Goal: Task Accomplishment & Management: Complete application form

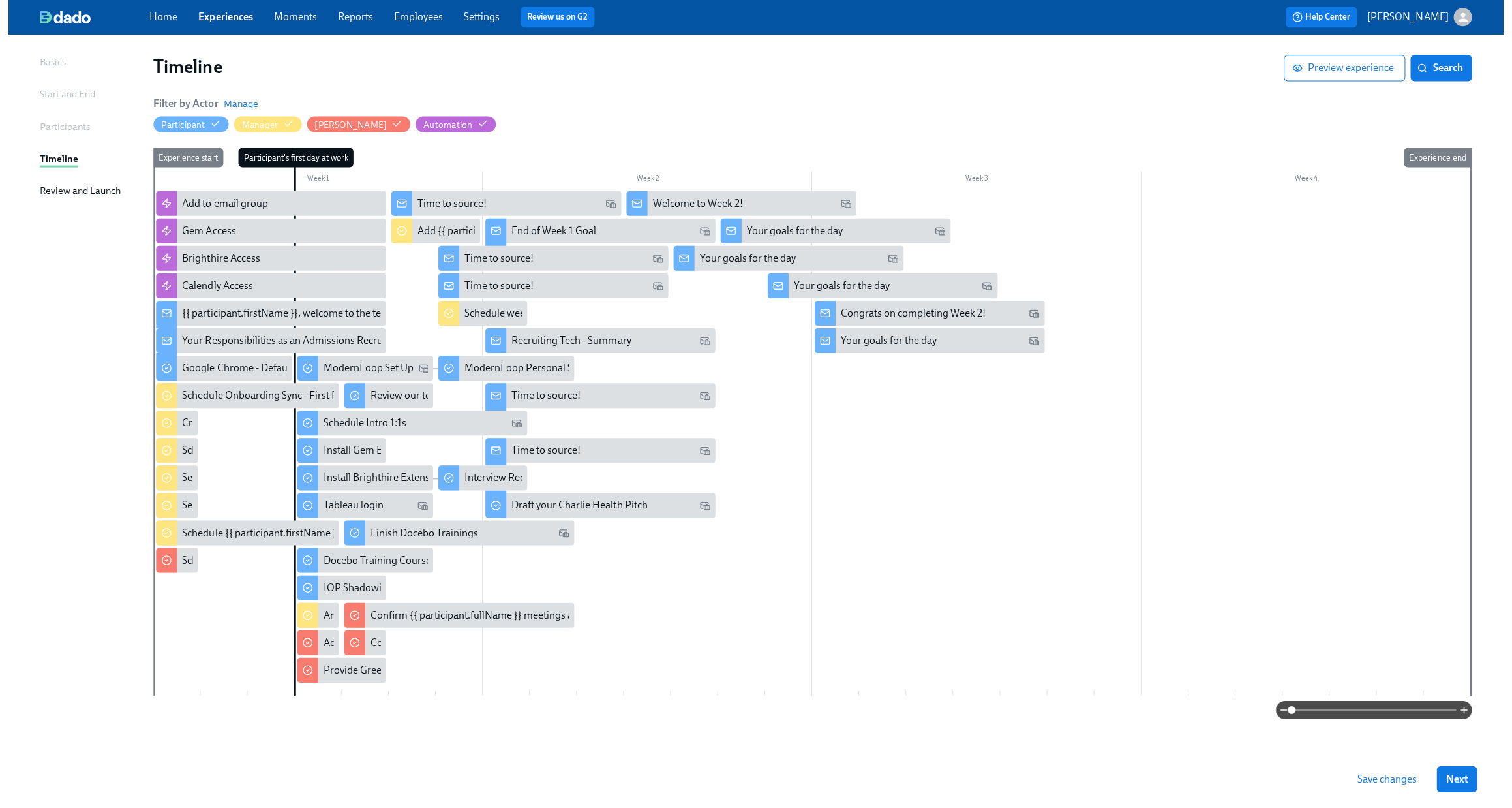
scroll to position [81, 0]
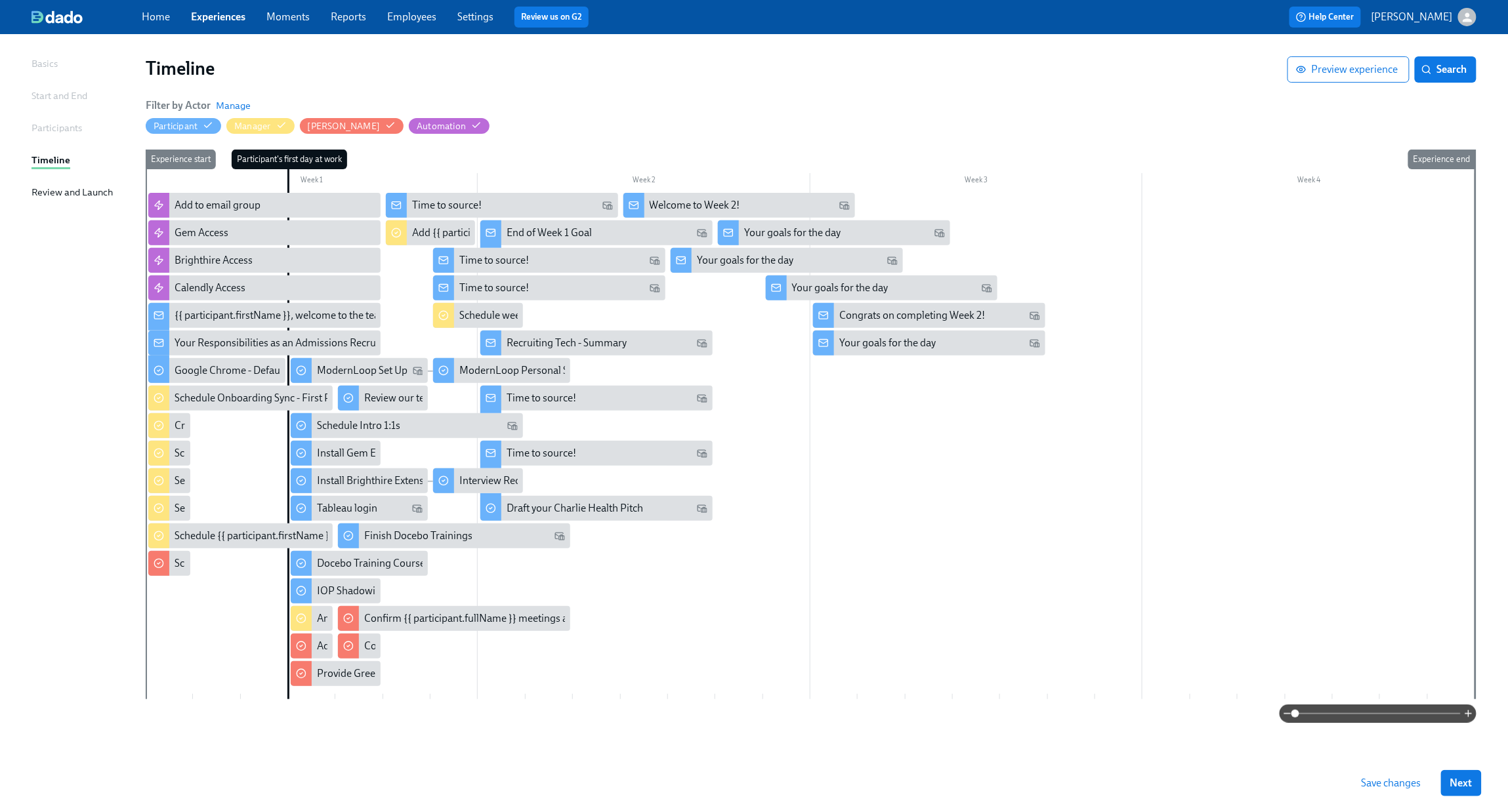
click at [896, 437] on div at bounding box center [811, 446] width 1330 height 507
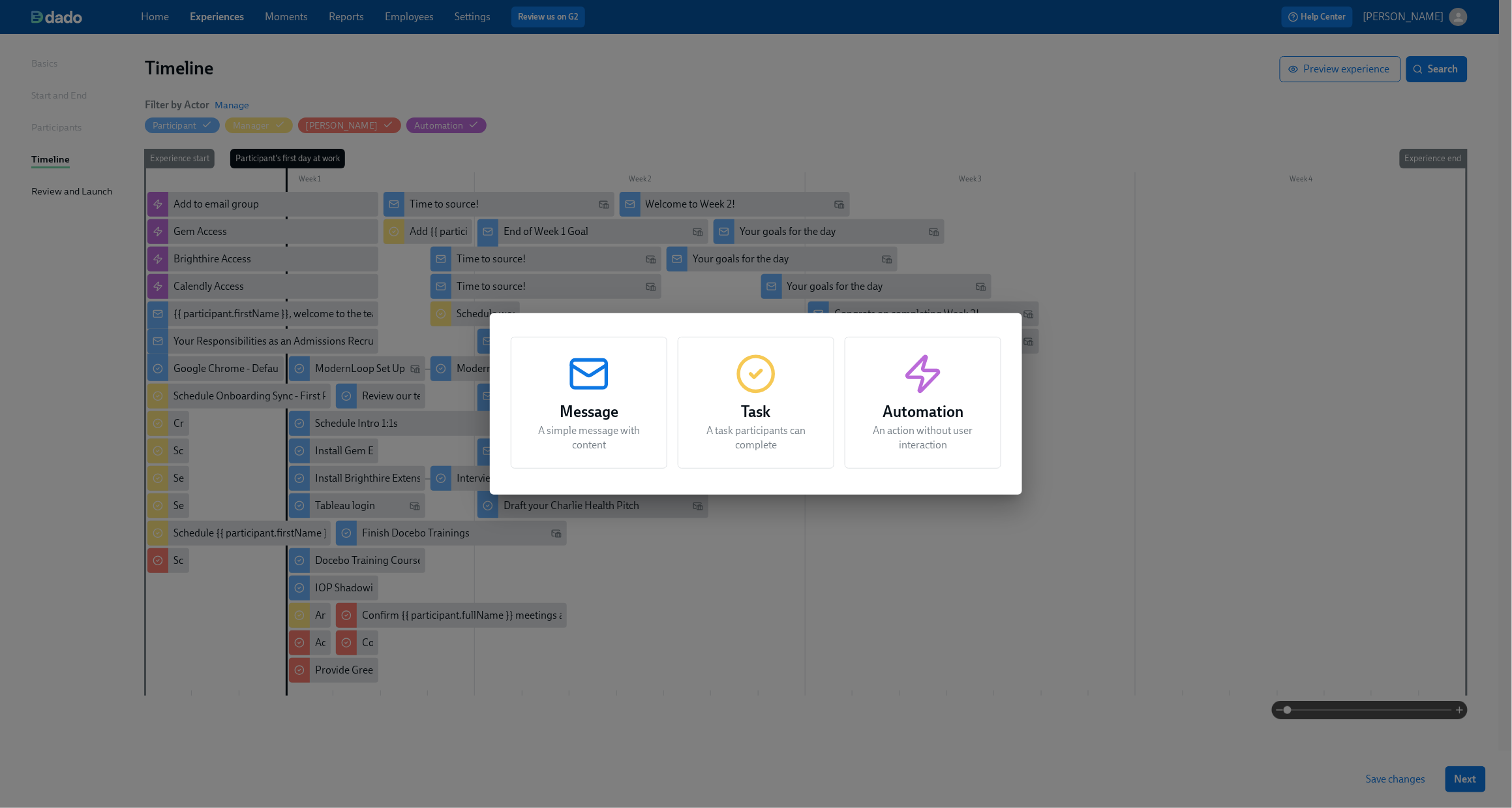
click at [748, 436] on p "A task participants can complete" at bounding box center [756, 439] width 124 height 29
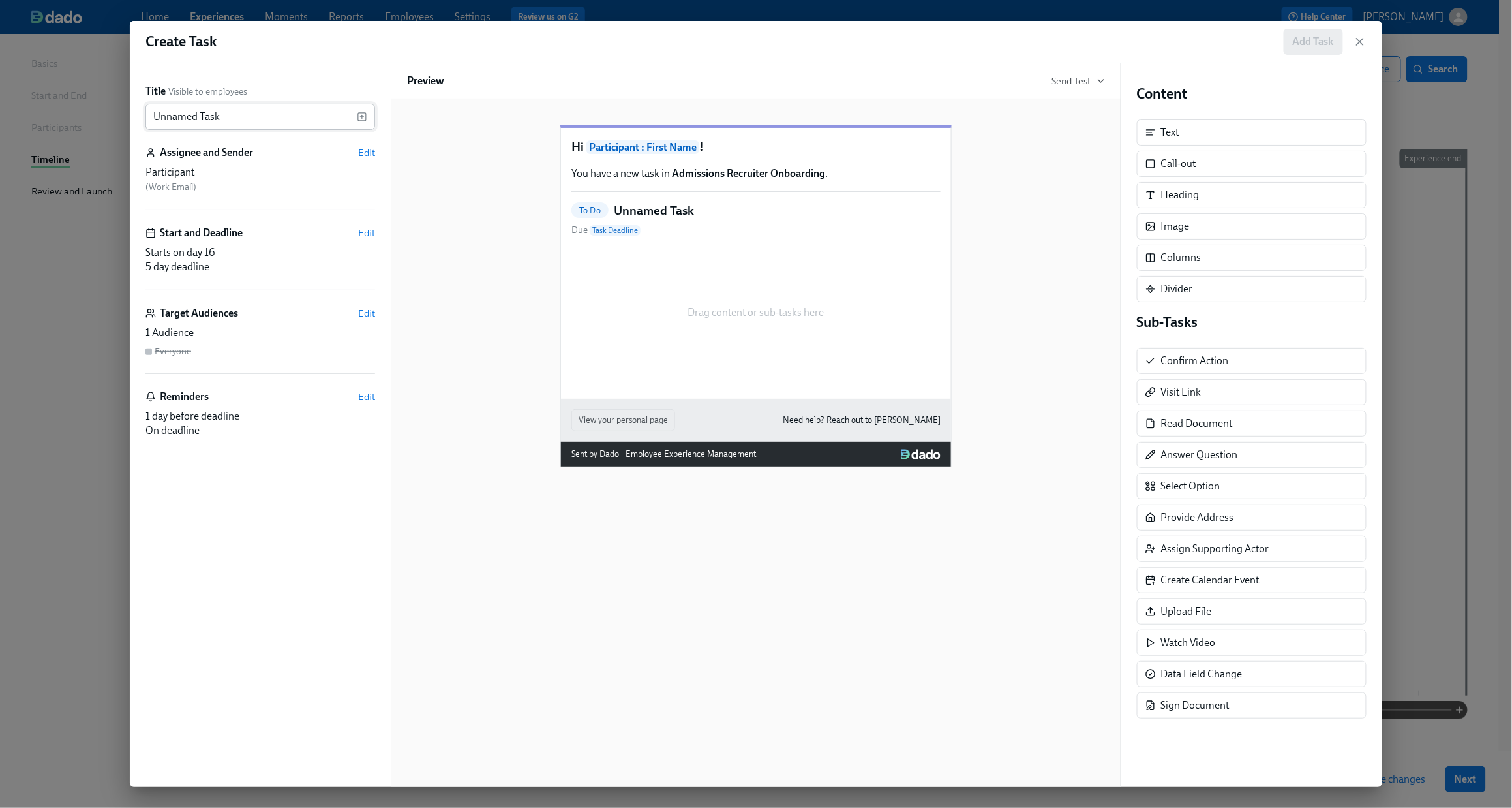
click at [264, 118] on input "Unnamed Task" at bounding box center [252, 117] width 211 height 26
click at [264, 115] on input "Unnamed Task" at bounding box center [252, 117] width 211 height 26
click at [359, 113] on icon "button" at bounding box center [362, 117] width 10 height 10
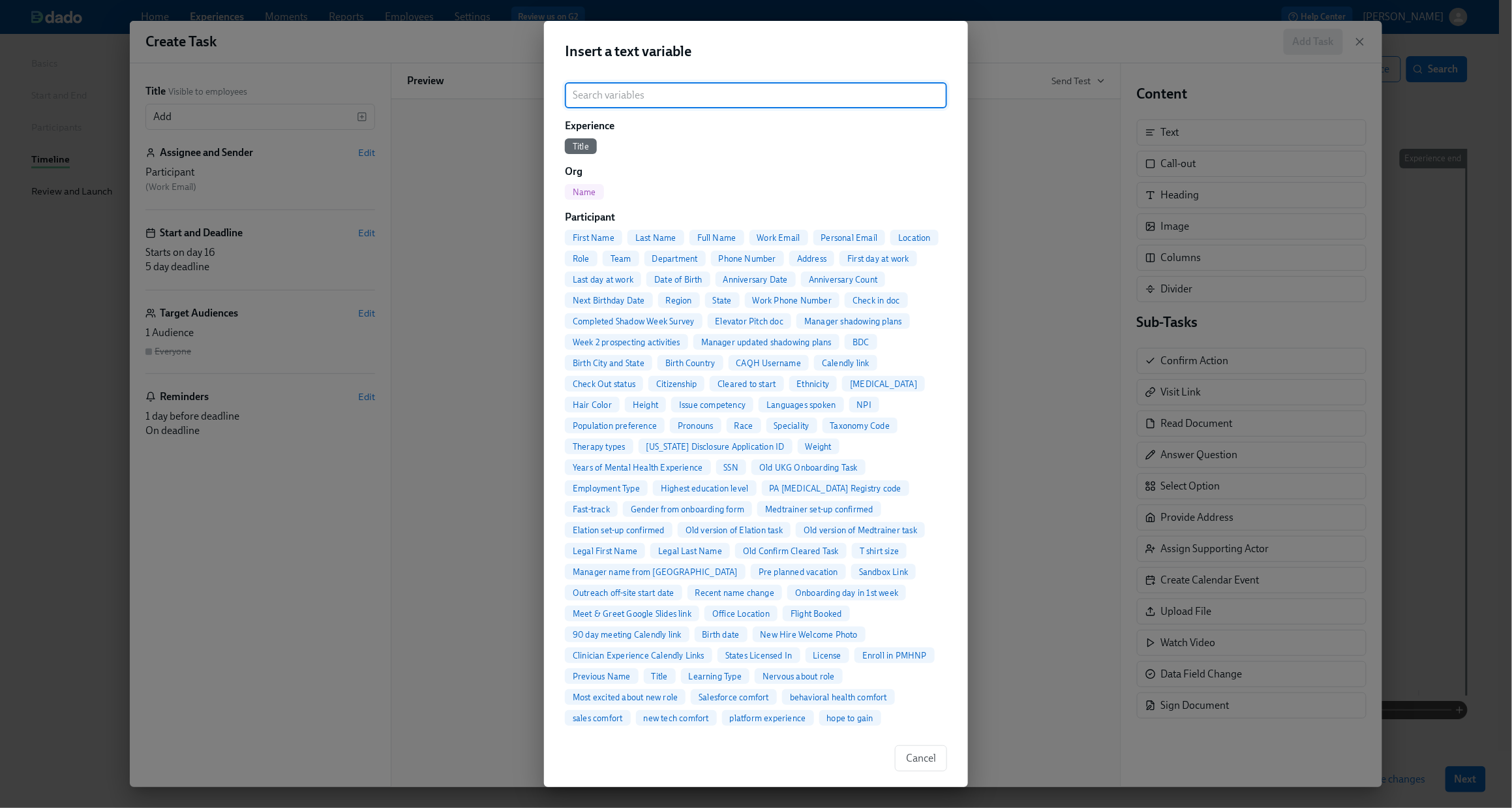
click at [704, 235] on span "Full Name" at bounding box center [717, 237] width 55 height 9
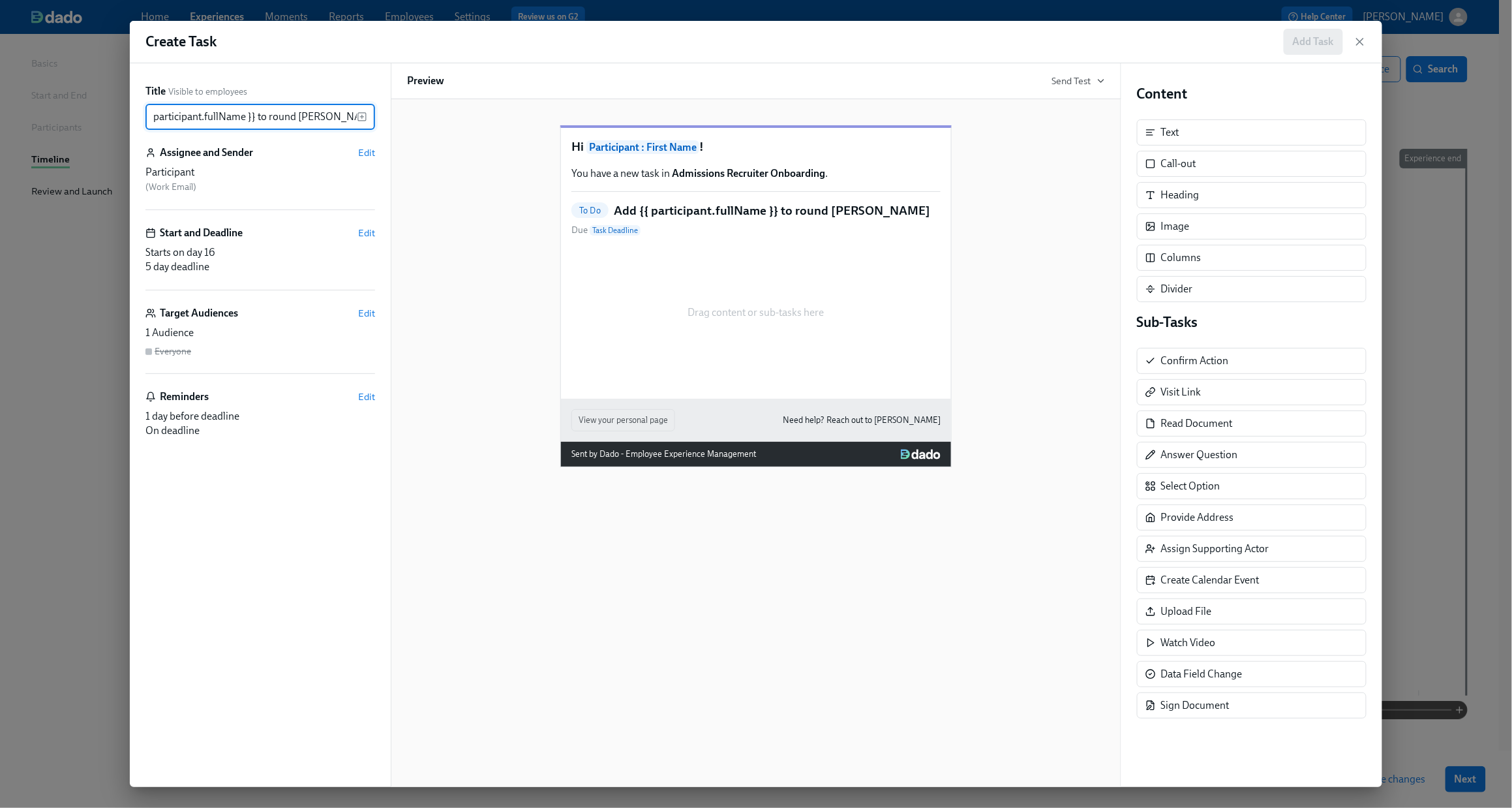
scroll to position [0, 35]
type input "Add {{ participant.fullName }} to round [PERSON_NAME]"
click at [374, 150] on span "Edit" at bounding box center [367, 152] width 17 height 13
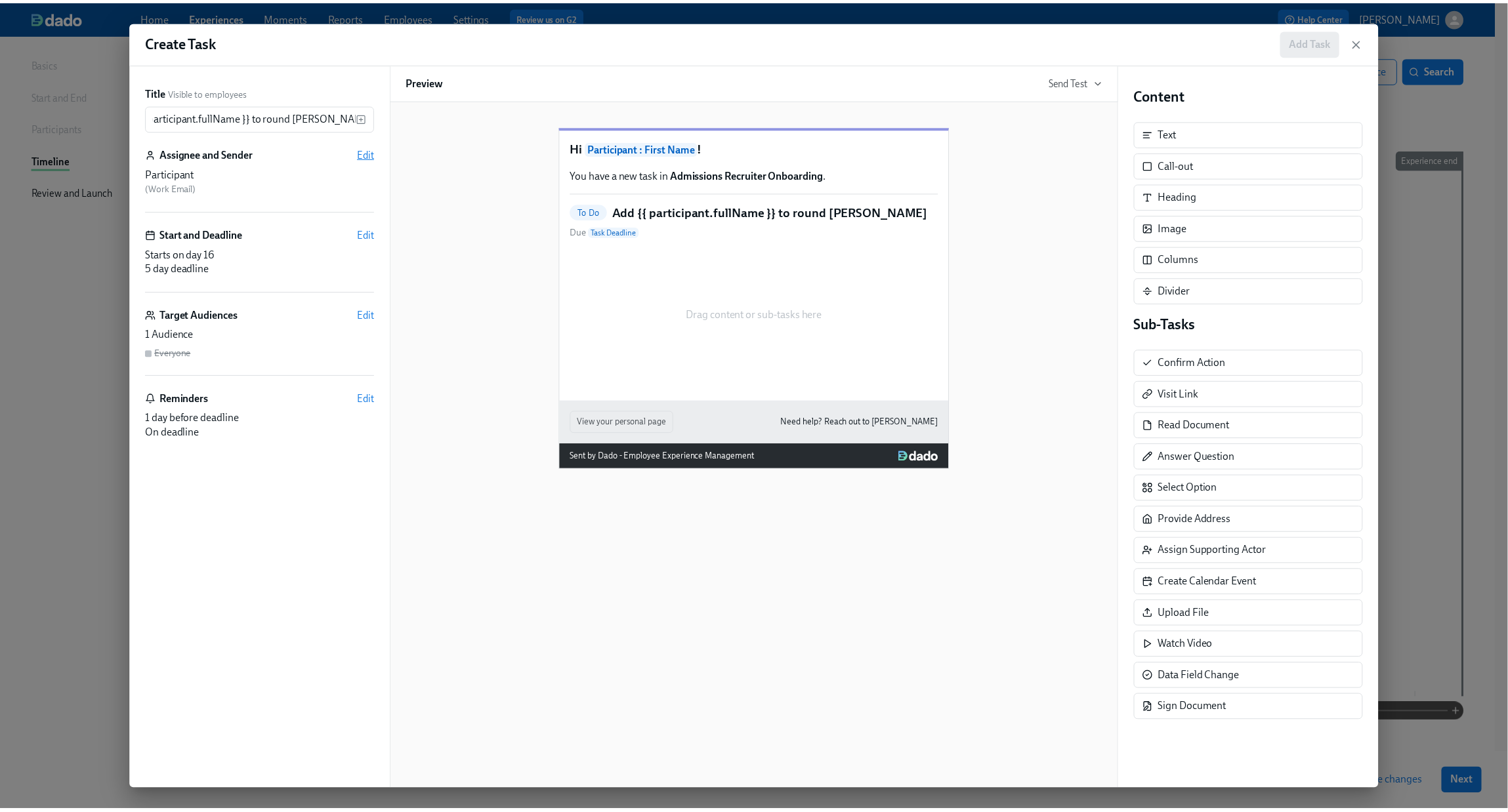
scroll to position [0, 0]
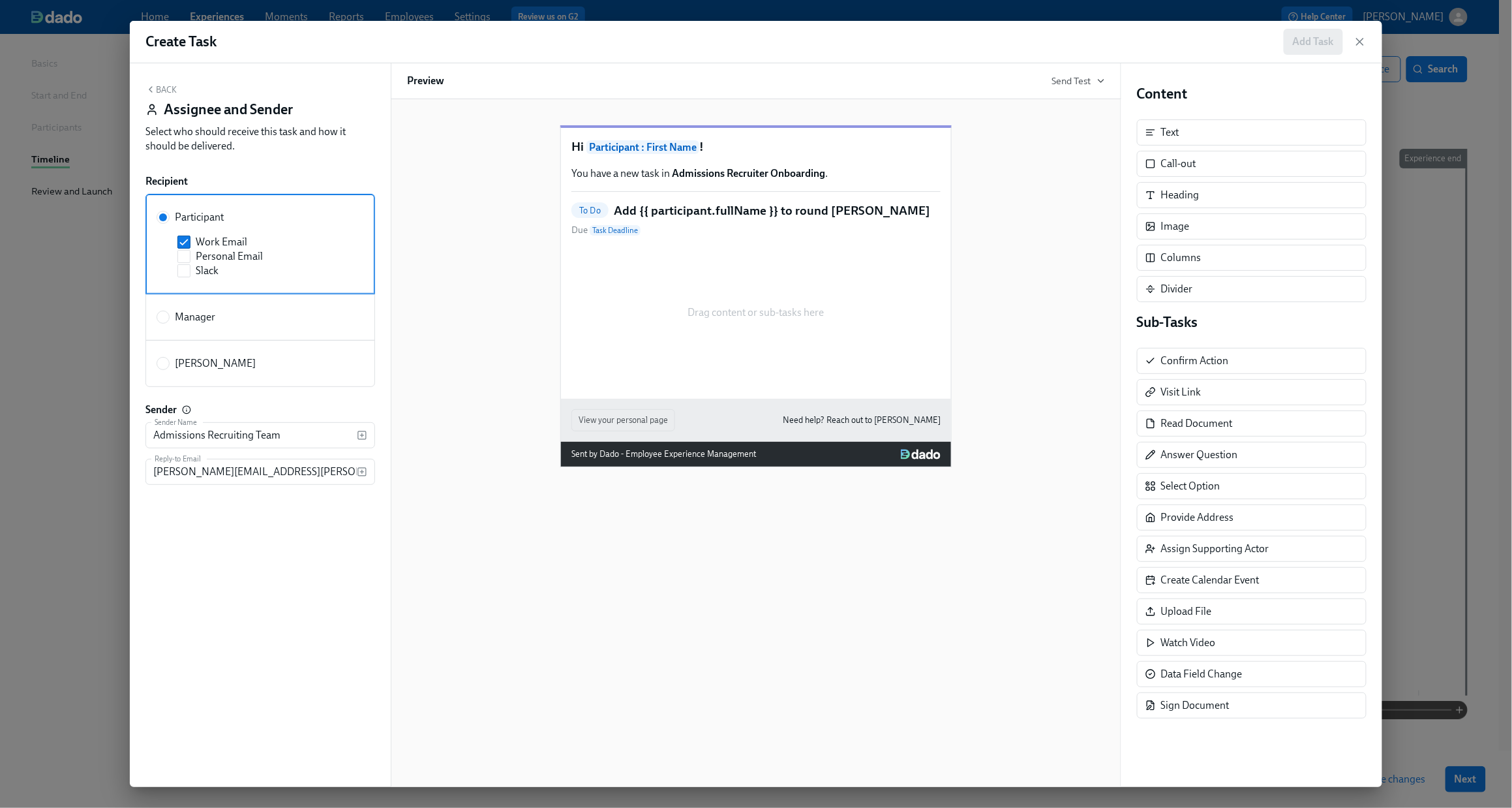
click at [199, 353] on label "[PERSON_NAME]" at bounding box center [260, 363] width 229 height 47
click at [169, 357] on input "[PERSON_NAME]" at bounding box center [163, 363] width 12 height 12
radio input "true"
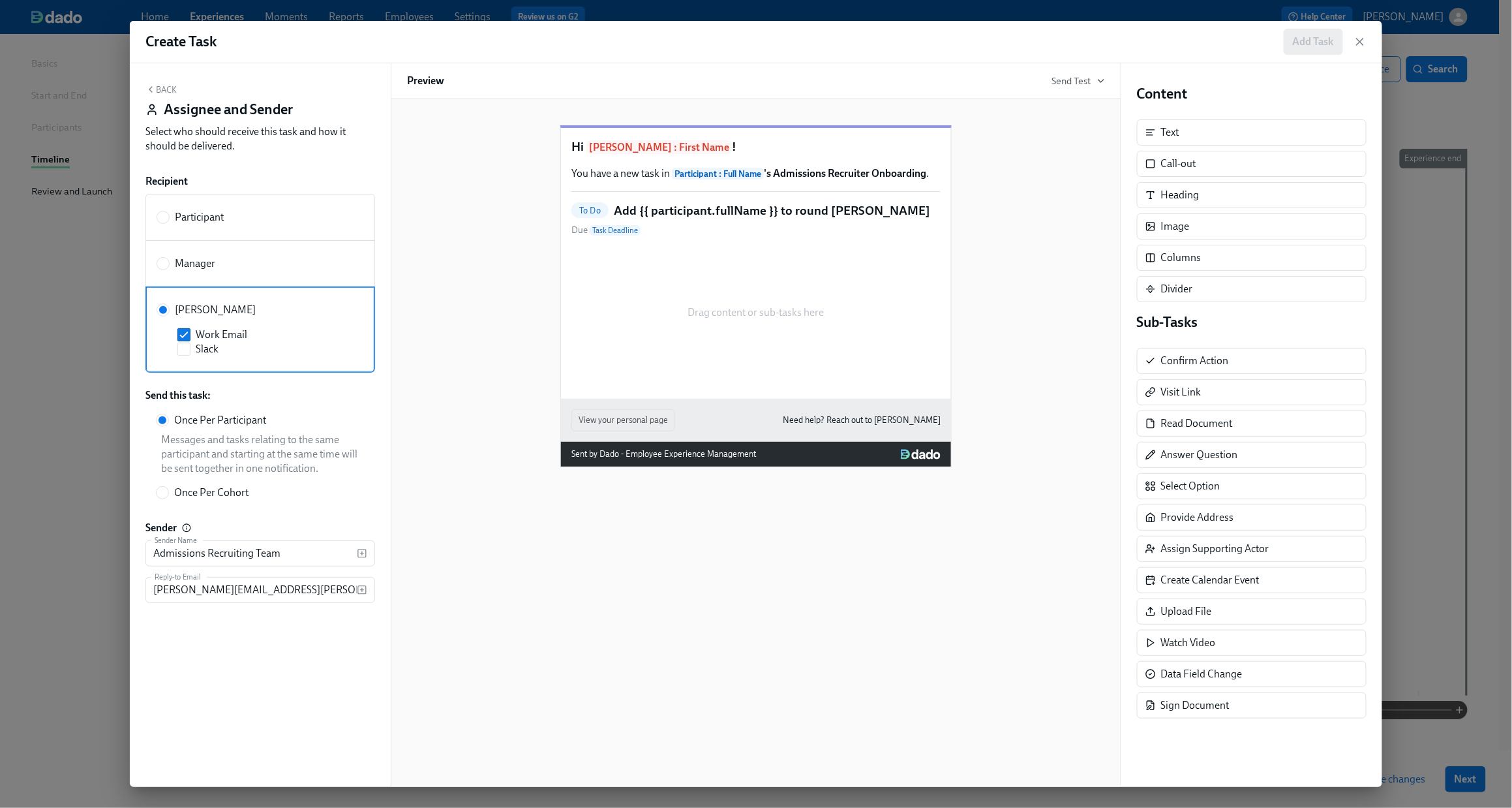
click at [157, 84] on button "Back" at bounding box center [161, 90] width 32 height 10
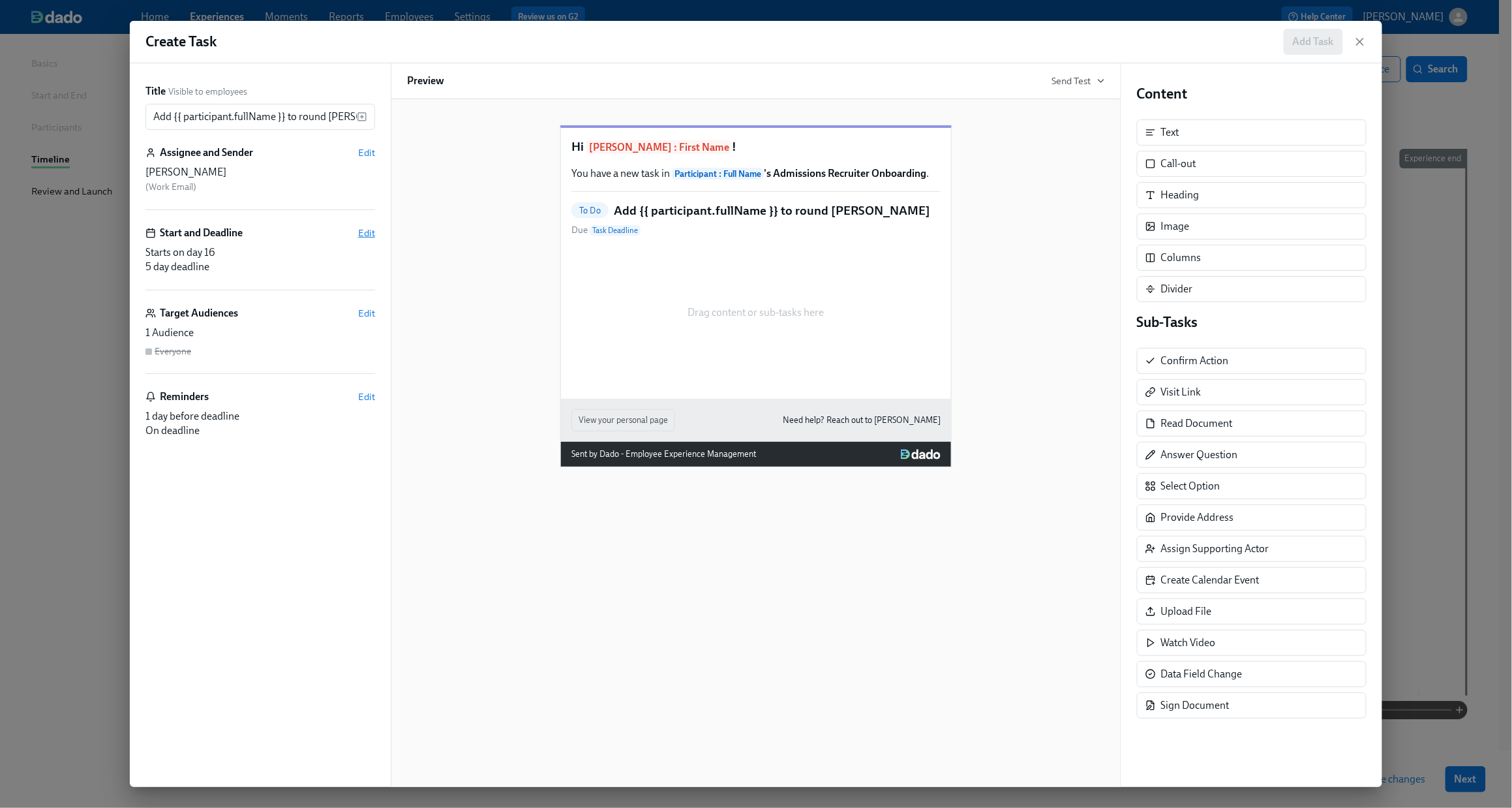
click at [364, 235] on span "Edit" at bounding box center [367, 232] width 17 height 13
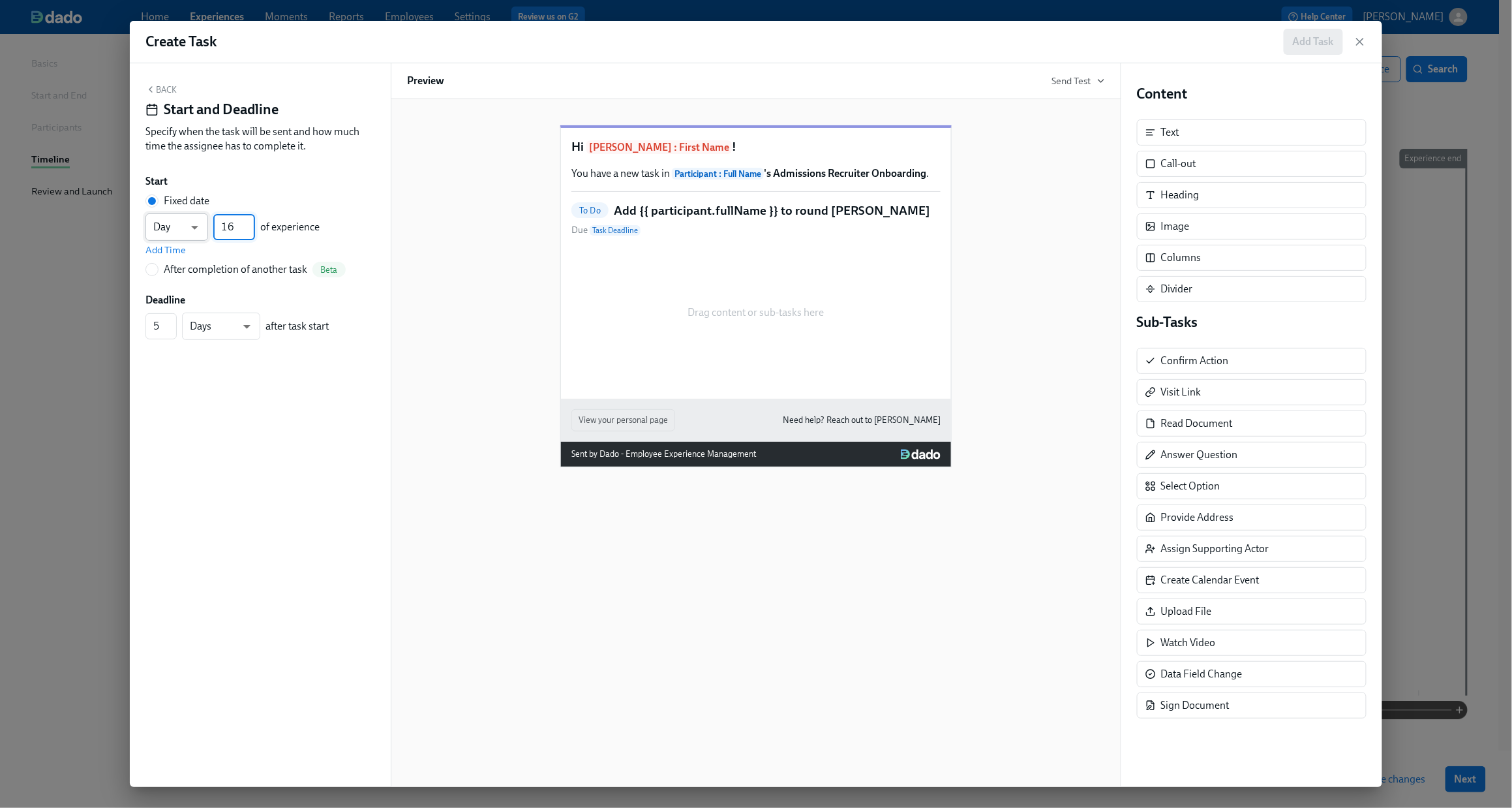
drag, startPoint x: 238, startPoint y: 224, endPoint x: 206, endPoint y: 221, distance: 32.1
click at [206, 221] on div "Day d ​ 16 ​ of experience" at bounding box center [233, 227] width 174 height 27
type input "7"
click at [170, 330] on input "4" at bounding box center [161, 326] width 32 height 26
click at [170, 330] on input "3" at bounding box center [161, 326] width 32 height 26
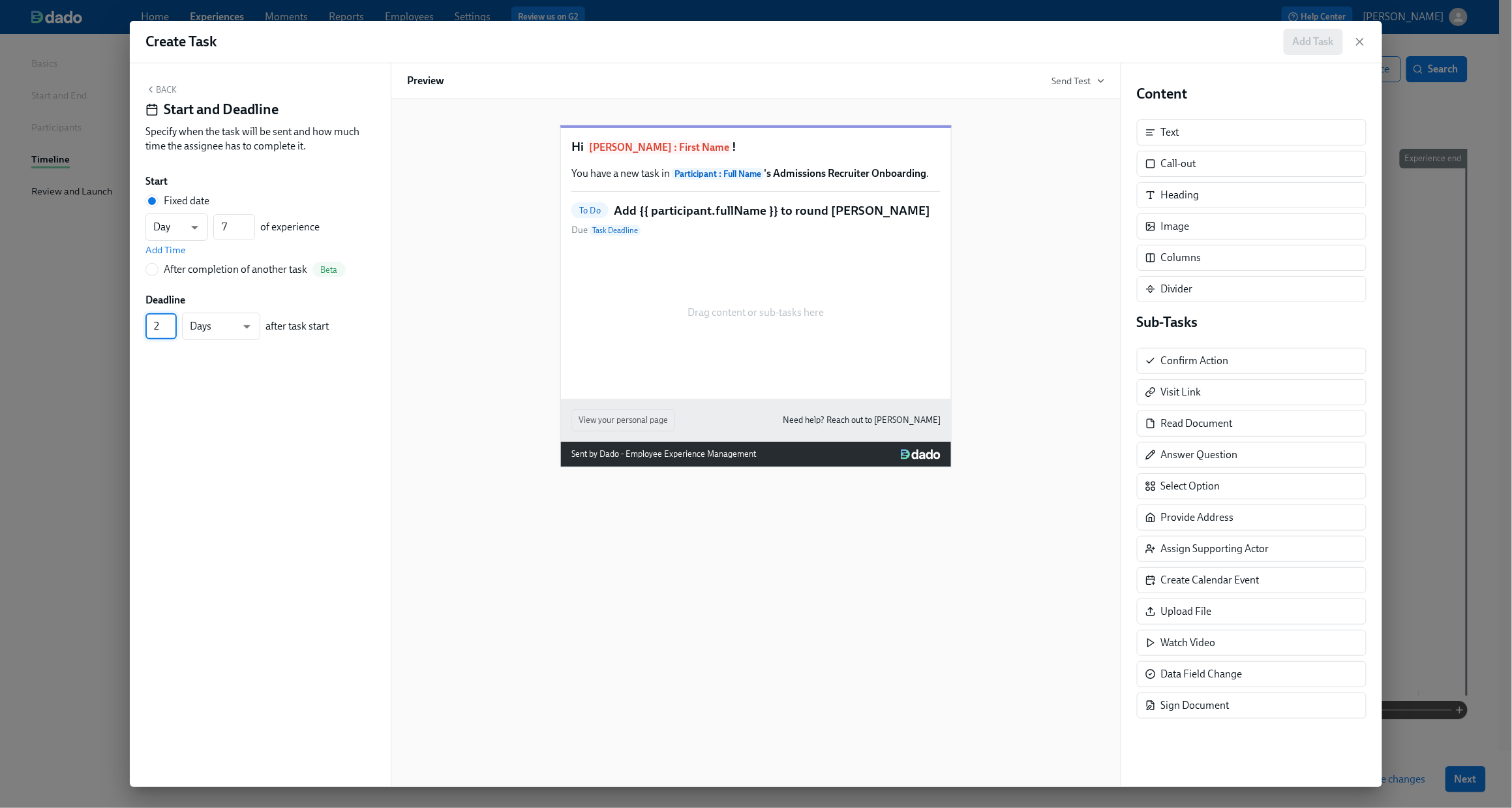
click at [170, 330] on input "2" at bounding box center [161, 326] width 32 height 26
type input "1"
click at [170, 330] on input "1" at bounding box center [161, 326] width 32 height 26
click at [159, 87] on button "Back" at bounding box center [161, 90] width 32 height 10
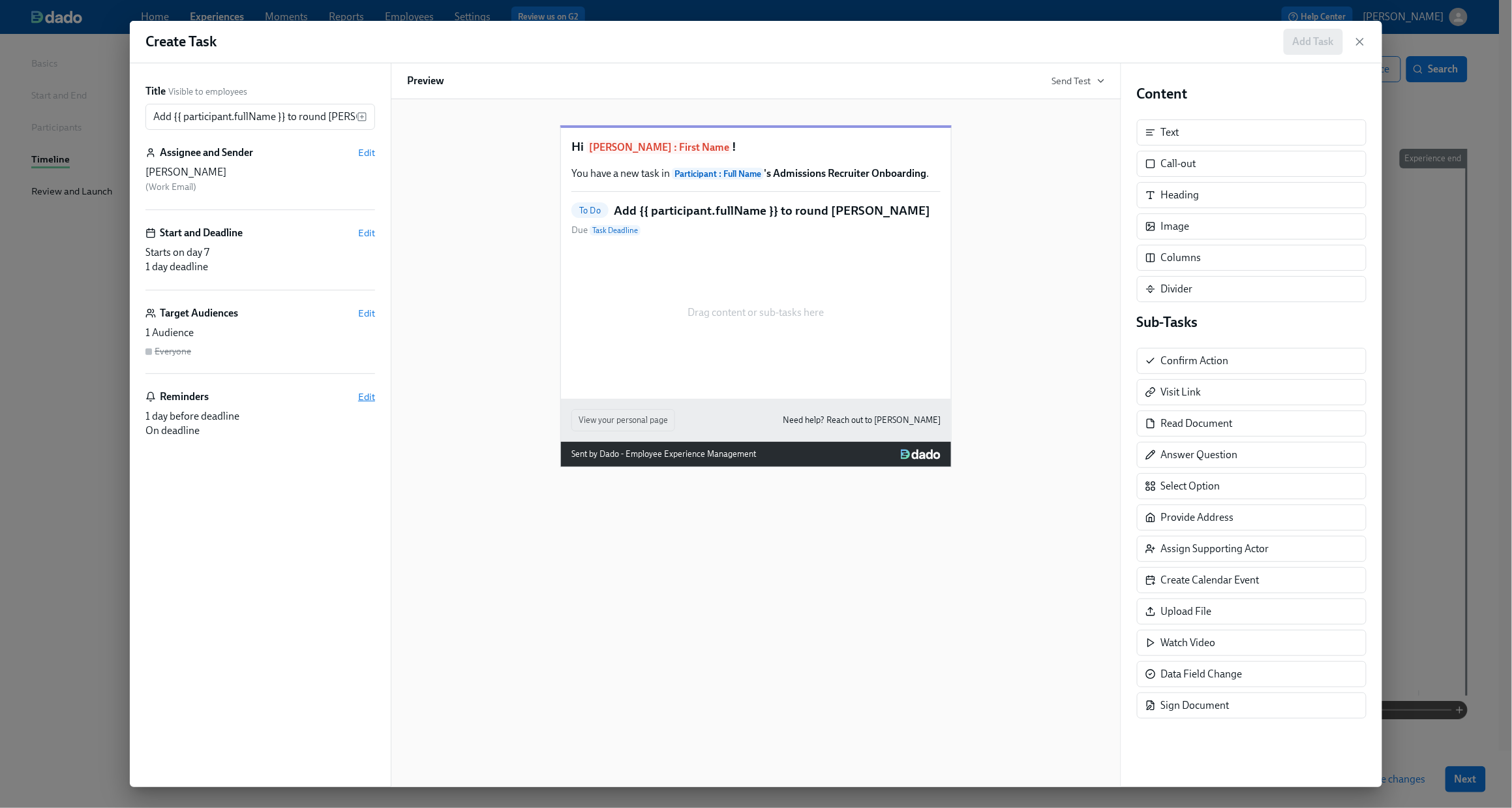
click at [358, 395] on span "Edit" at bounding box center [367, 397] width 17 height 13
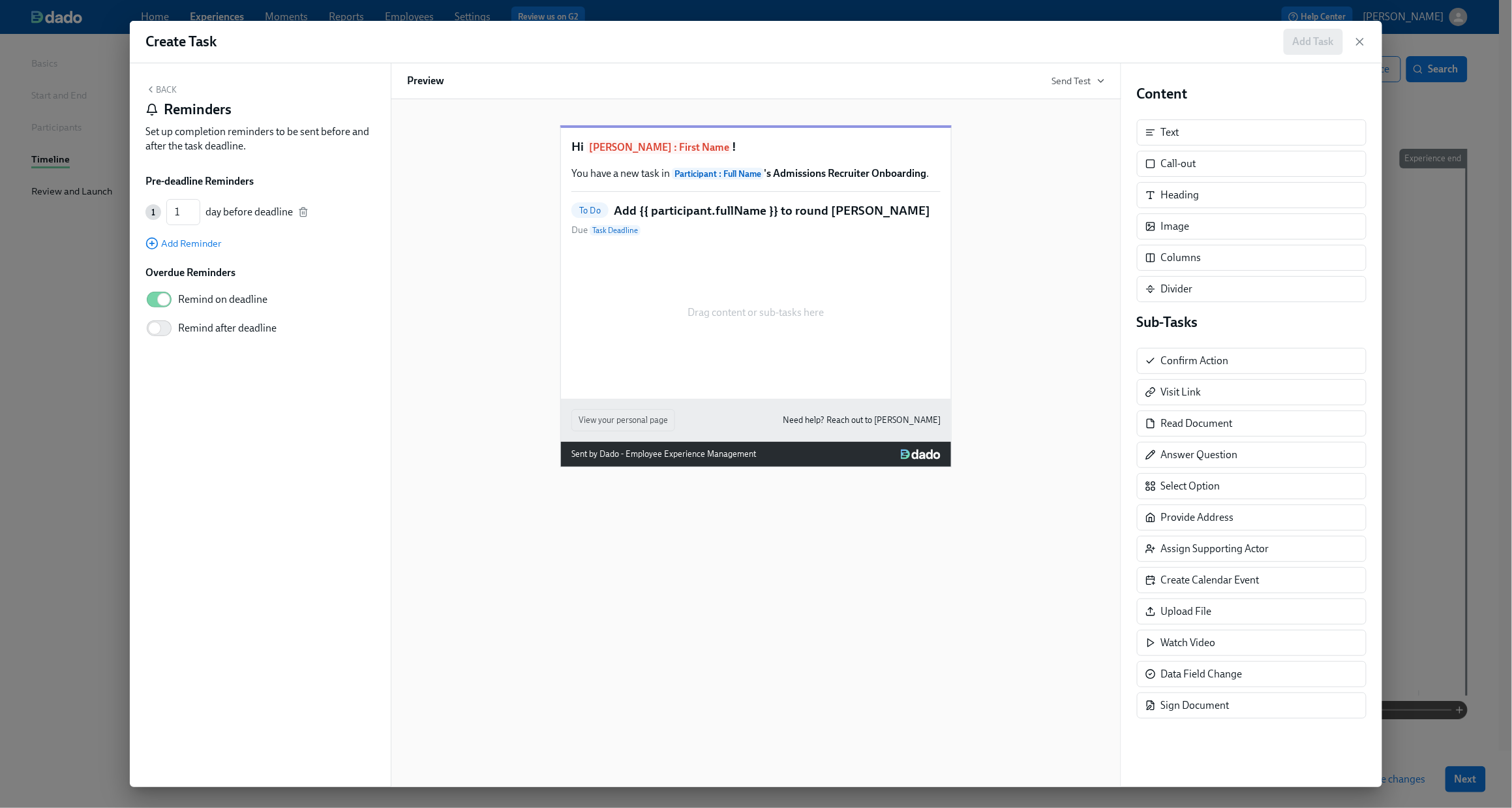
click at [164, 90] on button "Back" at bounding box center [161, 90] width 32 height 10
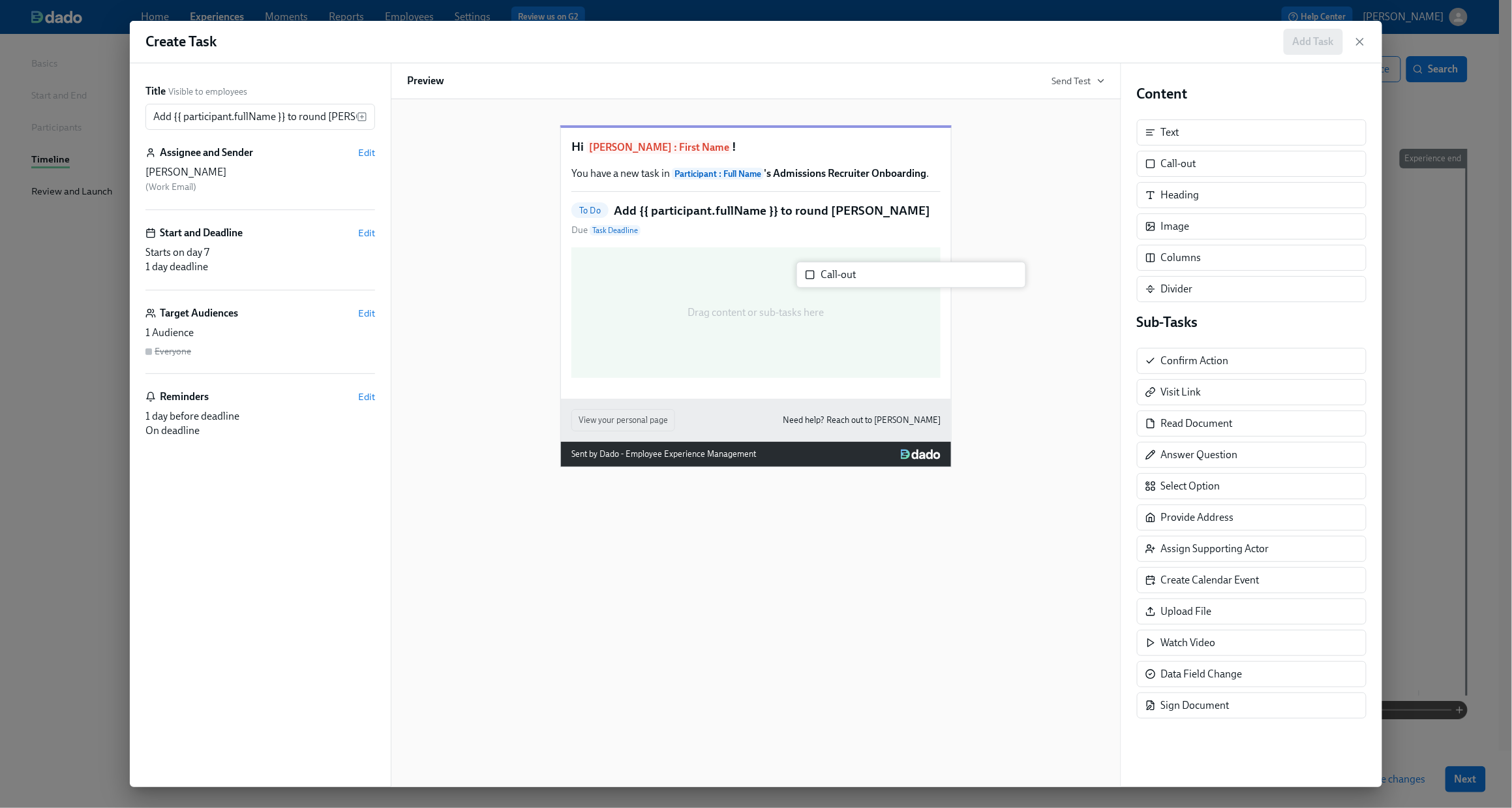
drag, startPoint x: 1201, startPoint y: 168, endPoint x: 851, endPoint y: 279, distance: 367.2
click at [851, 279] on div "Title Visible to employees Add {{ participant.fullName }} to round [PERSON_NAME…" at bounding box center [756, 425] width 1253 height 724
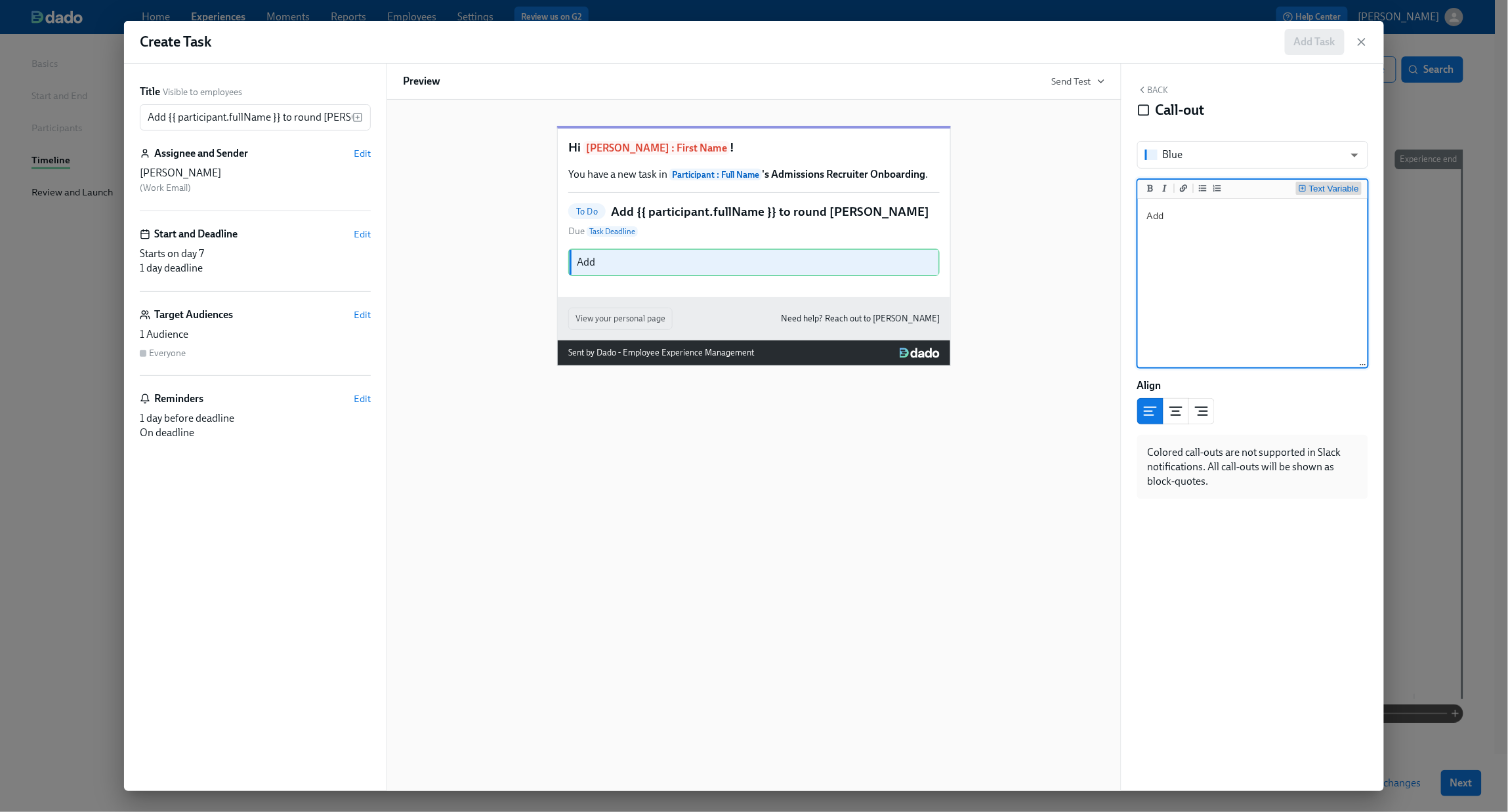
click at [1173, 184] on div "Text Variable" at bounding box center [1334, 189] width 50 height 9
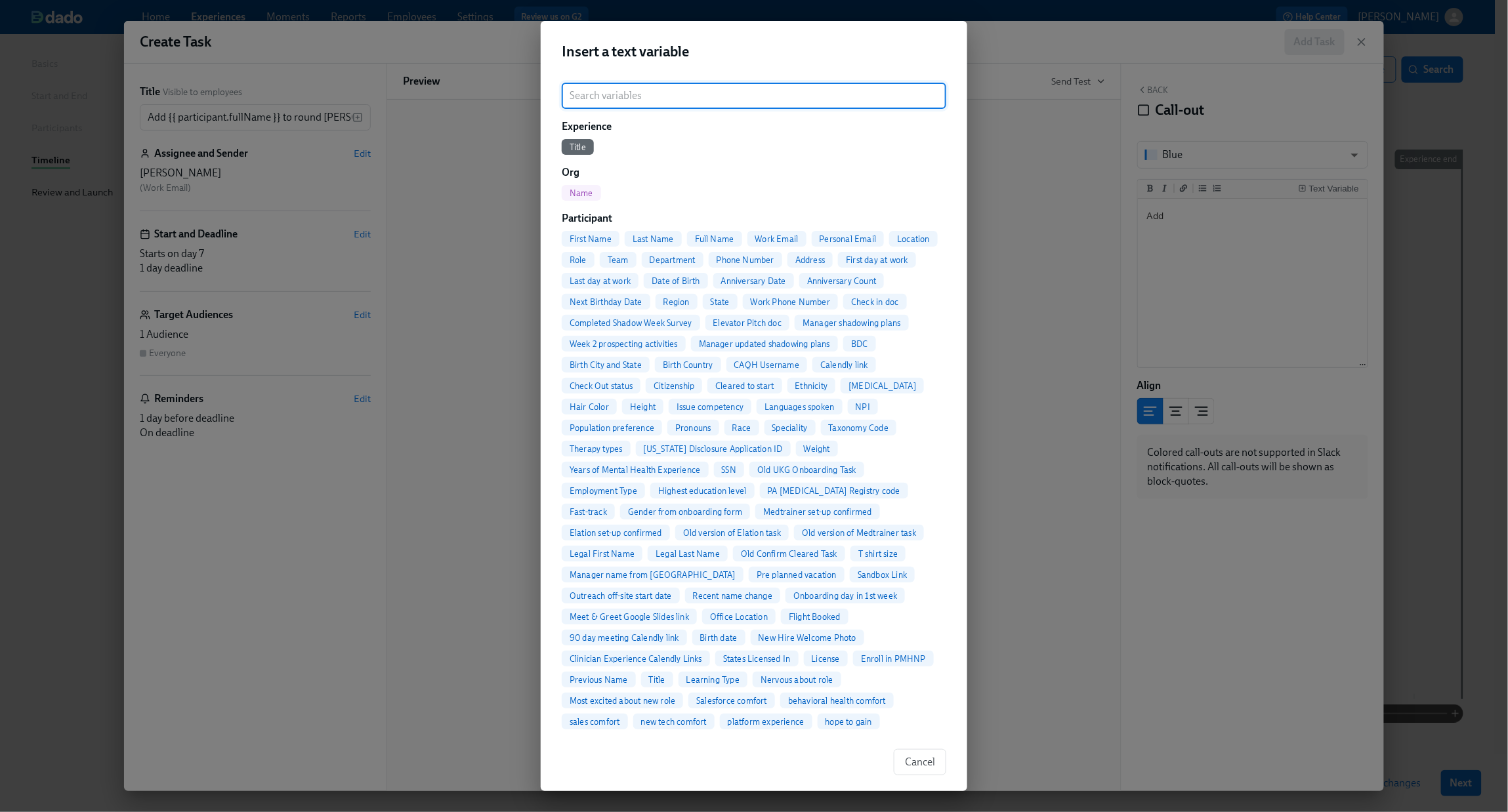
click at [727, 241] on span "Full Name" at bounding box center [715, 238] width 55 height 9
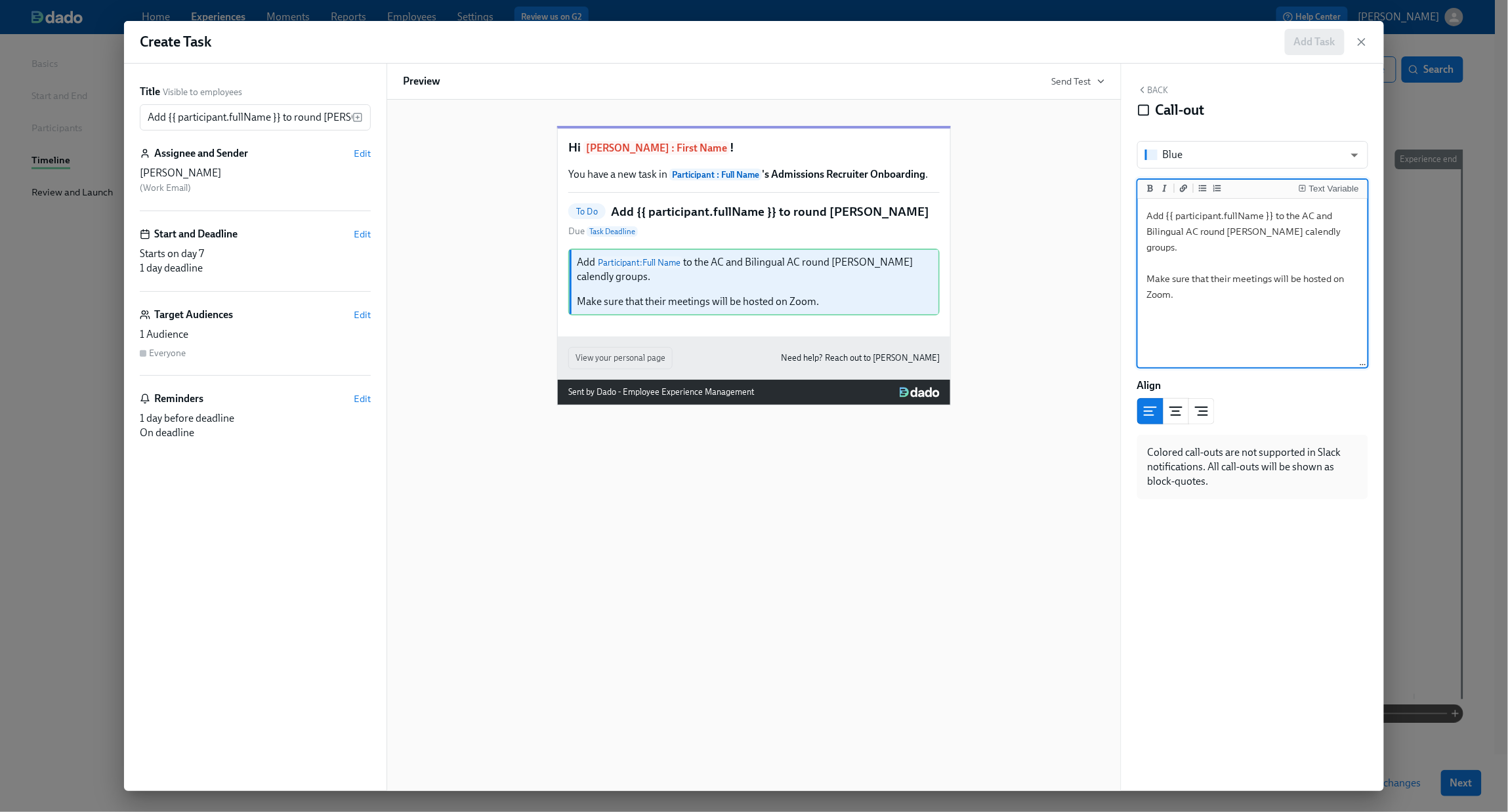
type textarea "Add {{ participant.fullName }} to the AC and Bilingual AC round [PERSON_NAME] c…"
click at [1158, 91] on button "Back" at bounding box center [1153, 90] width 32 height 10
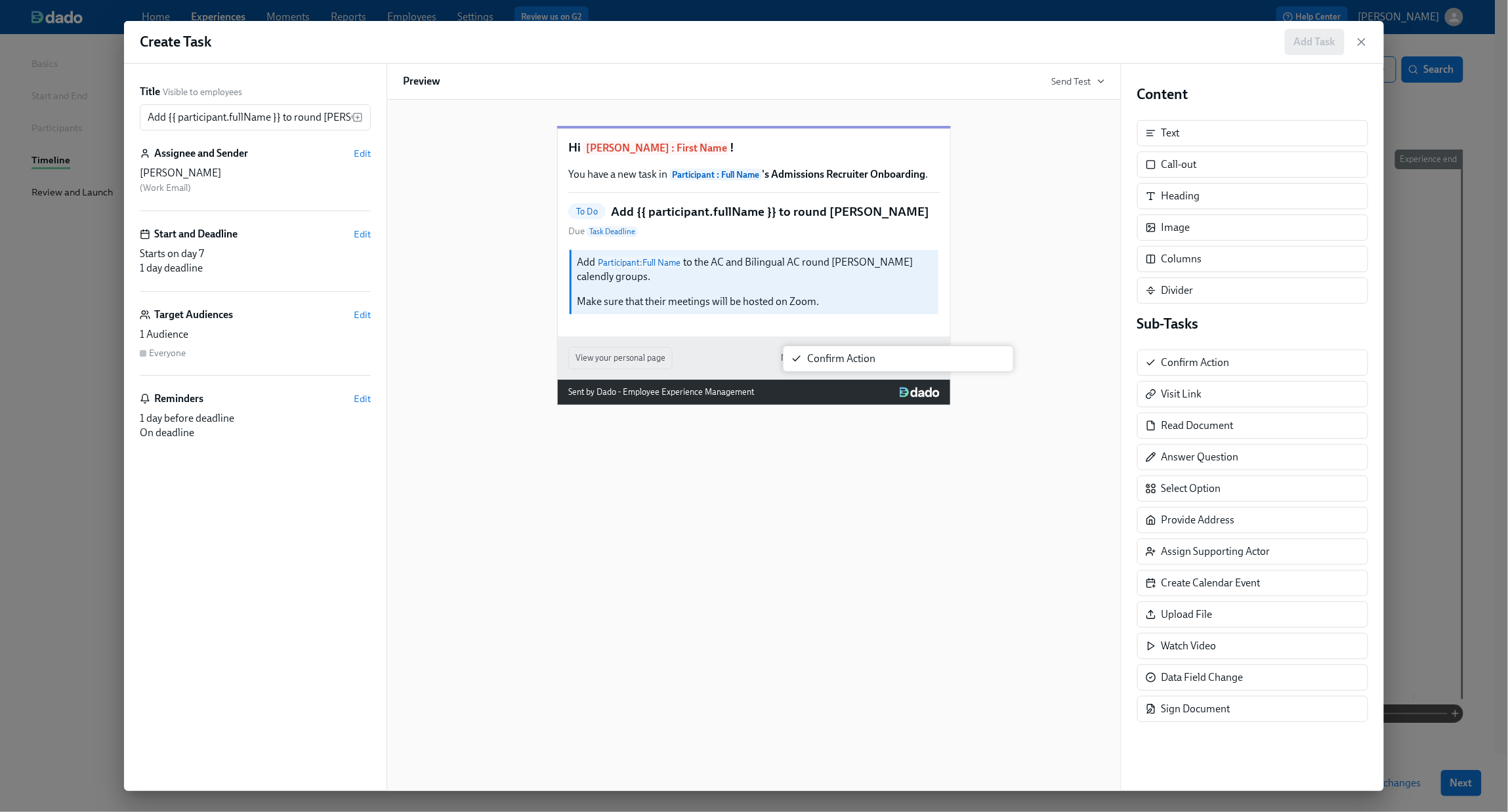
drag, startPoint x: 1180, startPoint y: 359, endPoint x: 1140, endPoint y: 396, distance: 54.5
click at [699, 344] on div "Title Visible to employees Add {{ participant.fullName }} to round [PERSON_NAME…" at bounding box center [754, 427] width 1260 height 727
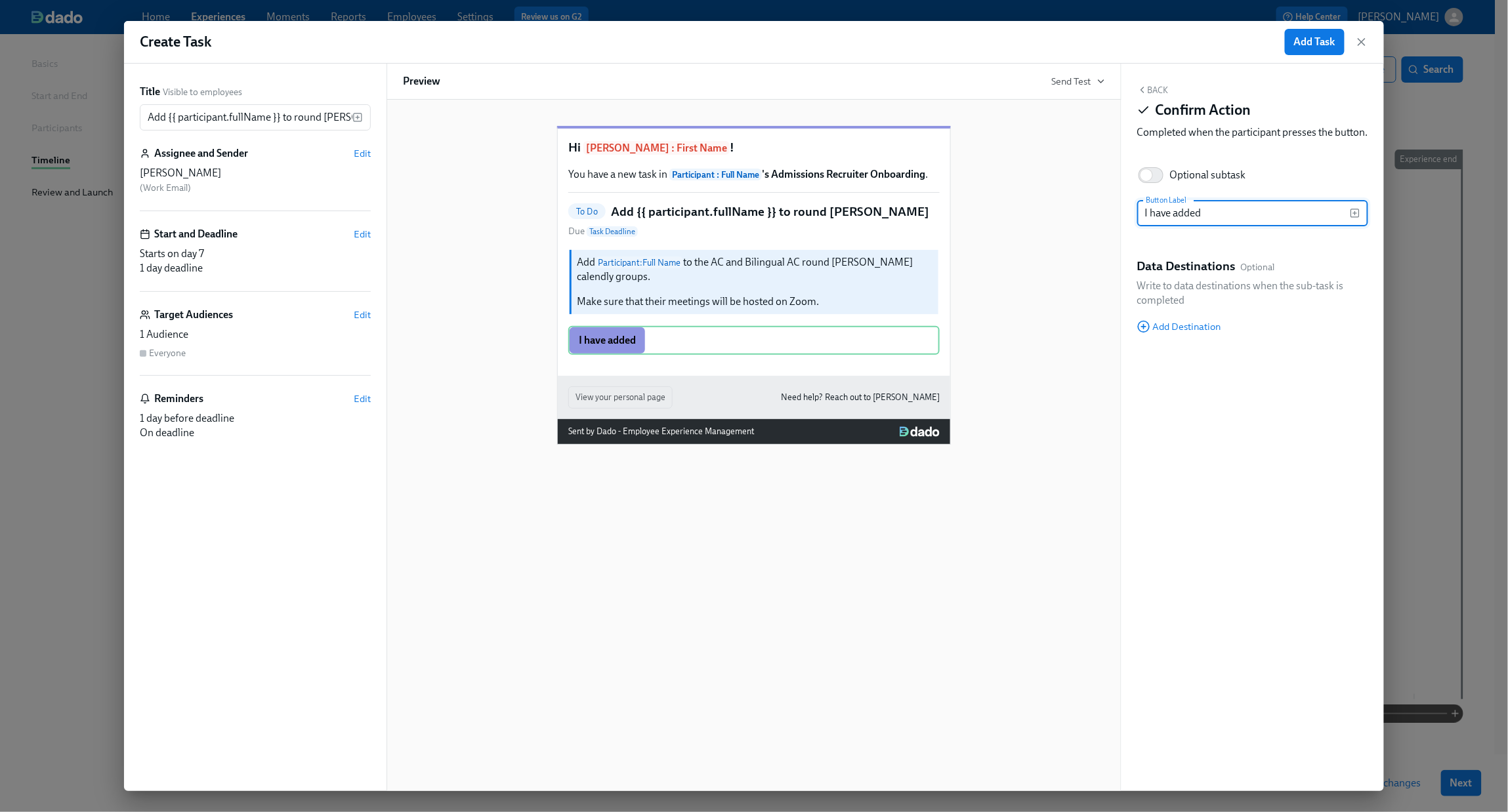
click at [1173, 219] on icon "button" at bounding box center [1355, 214] width 10 height 10
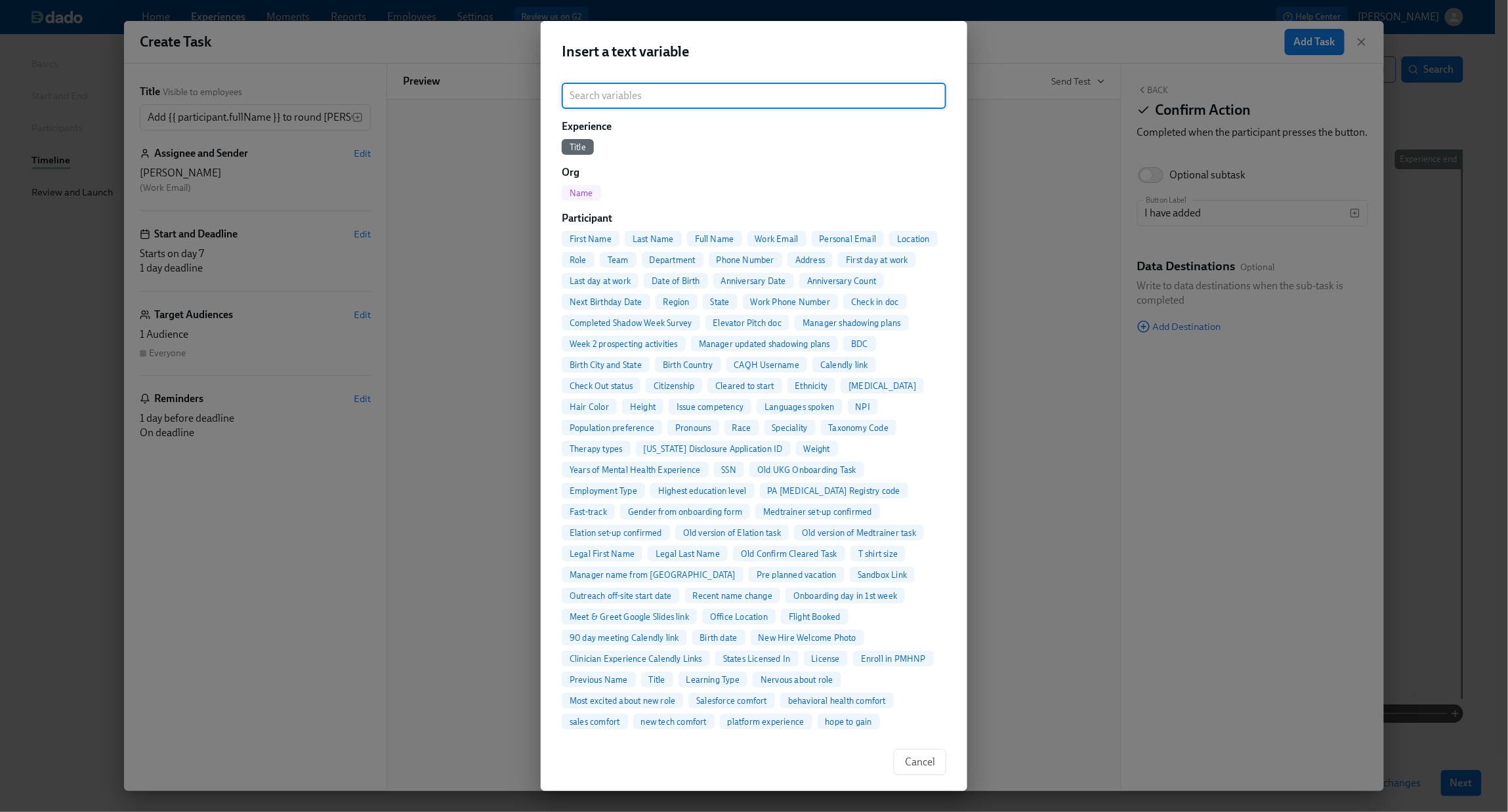
click at [587, 234] on span "First Name" at bounding box center [590, 238] width 57 height 9
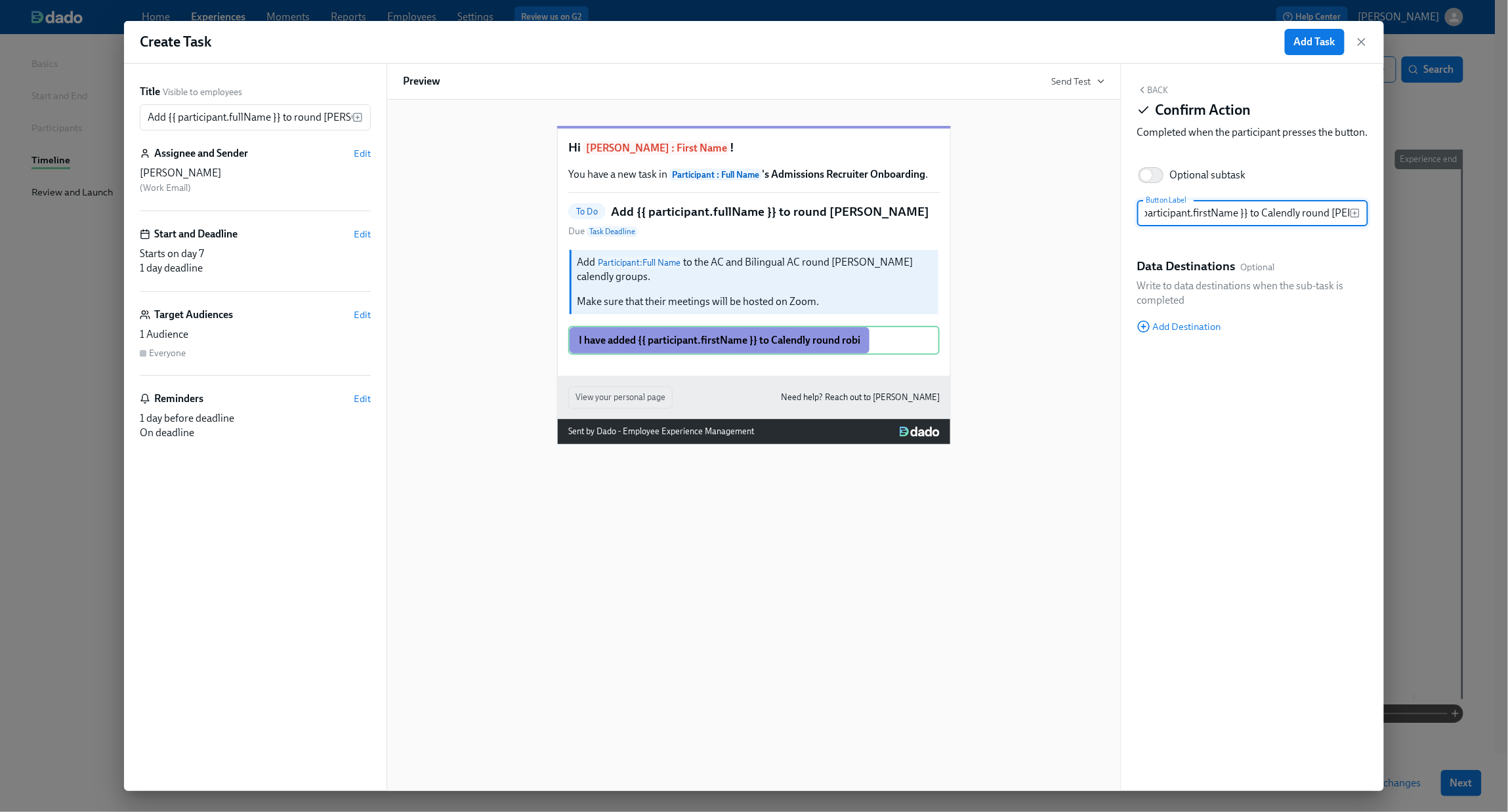
scroll to position [0, 77]
type input "I have added {{ participant.firstName }} to Calendly round [PERSON_NAME]"
click at [1173, 43] on span "Add Task" at bounding box center [1315, 41] width 41 height 13
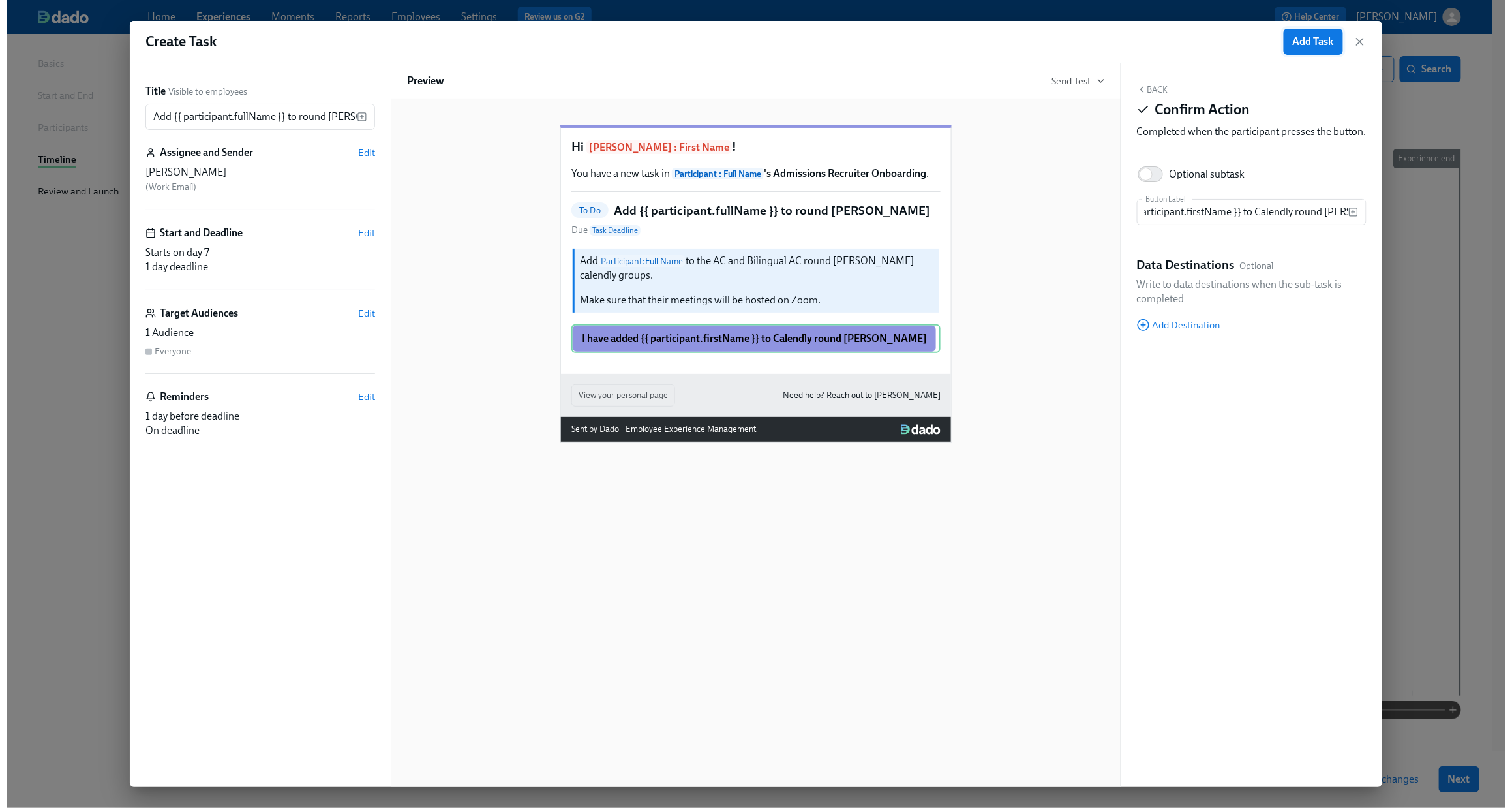
scroll to position [0, 0]
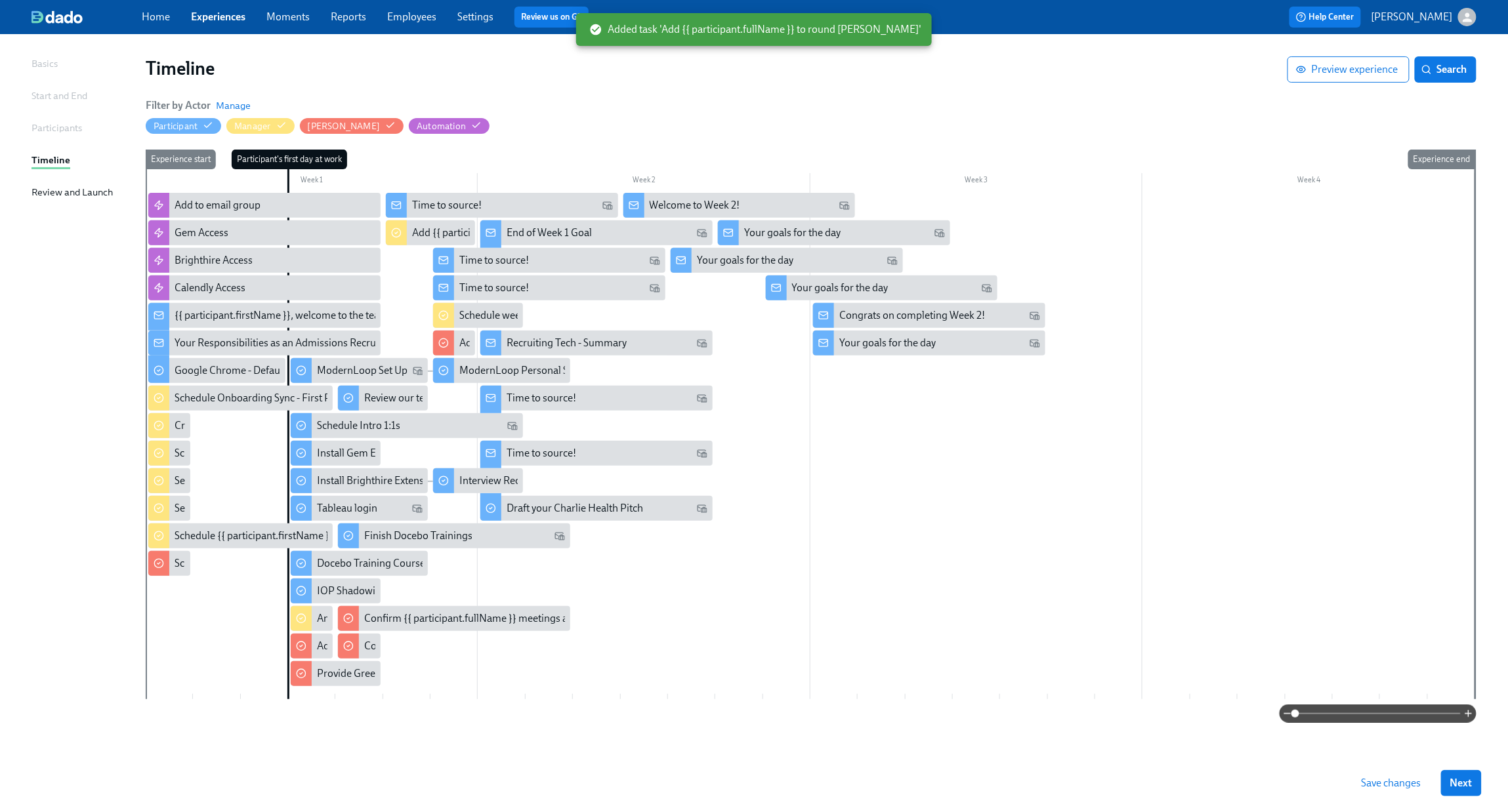
click at [1173, 585] on span "Save changes" at bounding box center [1392, 783] width 60 height 13
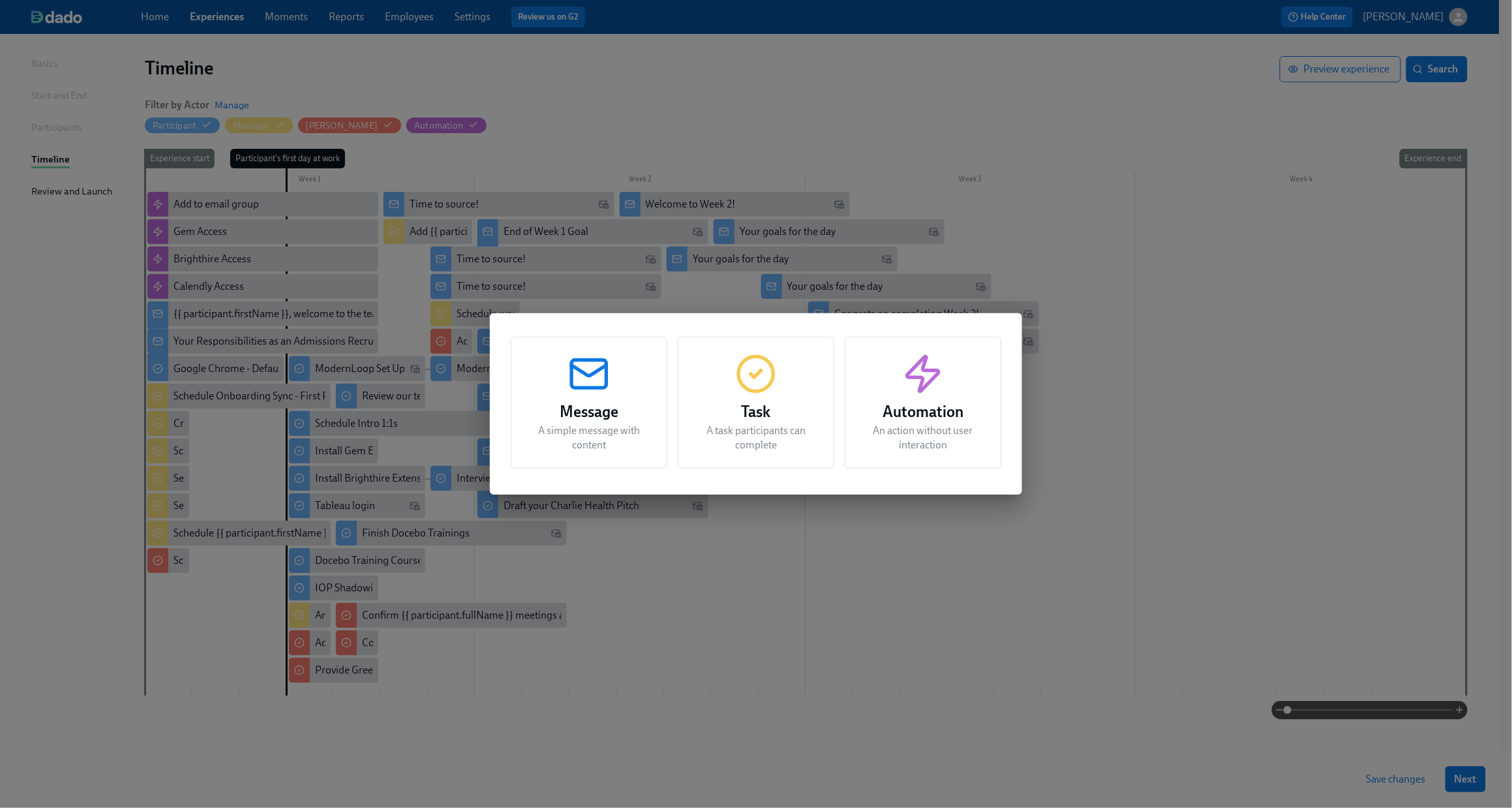
click at [787, 405] on h3 "Task" at bounding box center [756, 412] width 124 height 24
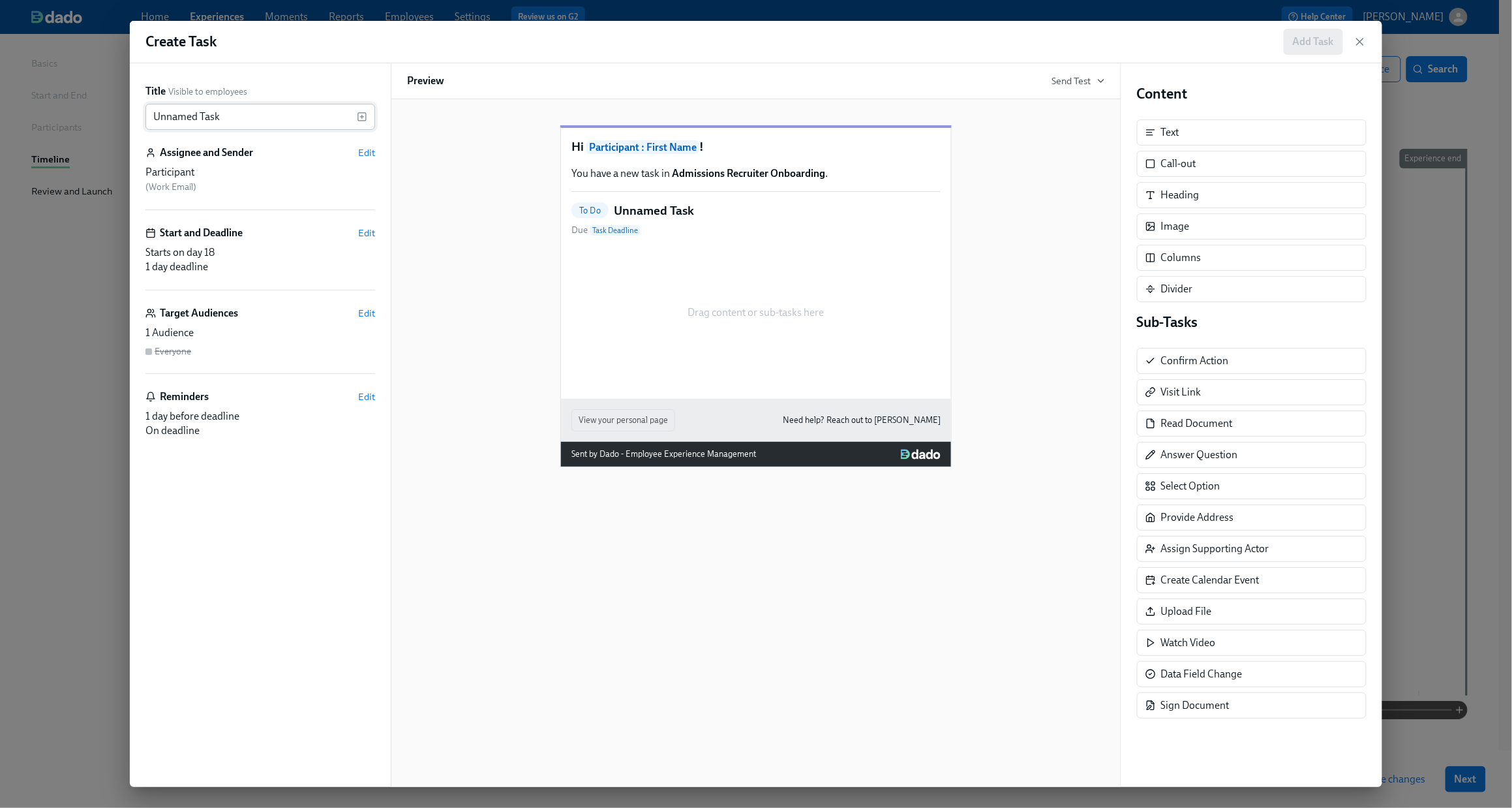
click at [255, 119] on input "Unnamed Task" at bounding box center [252, 117] width 211 height 26
click at [362, 117] on icon "button" at bounding box center [362, 117] width 0 height 3
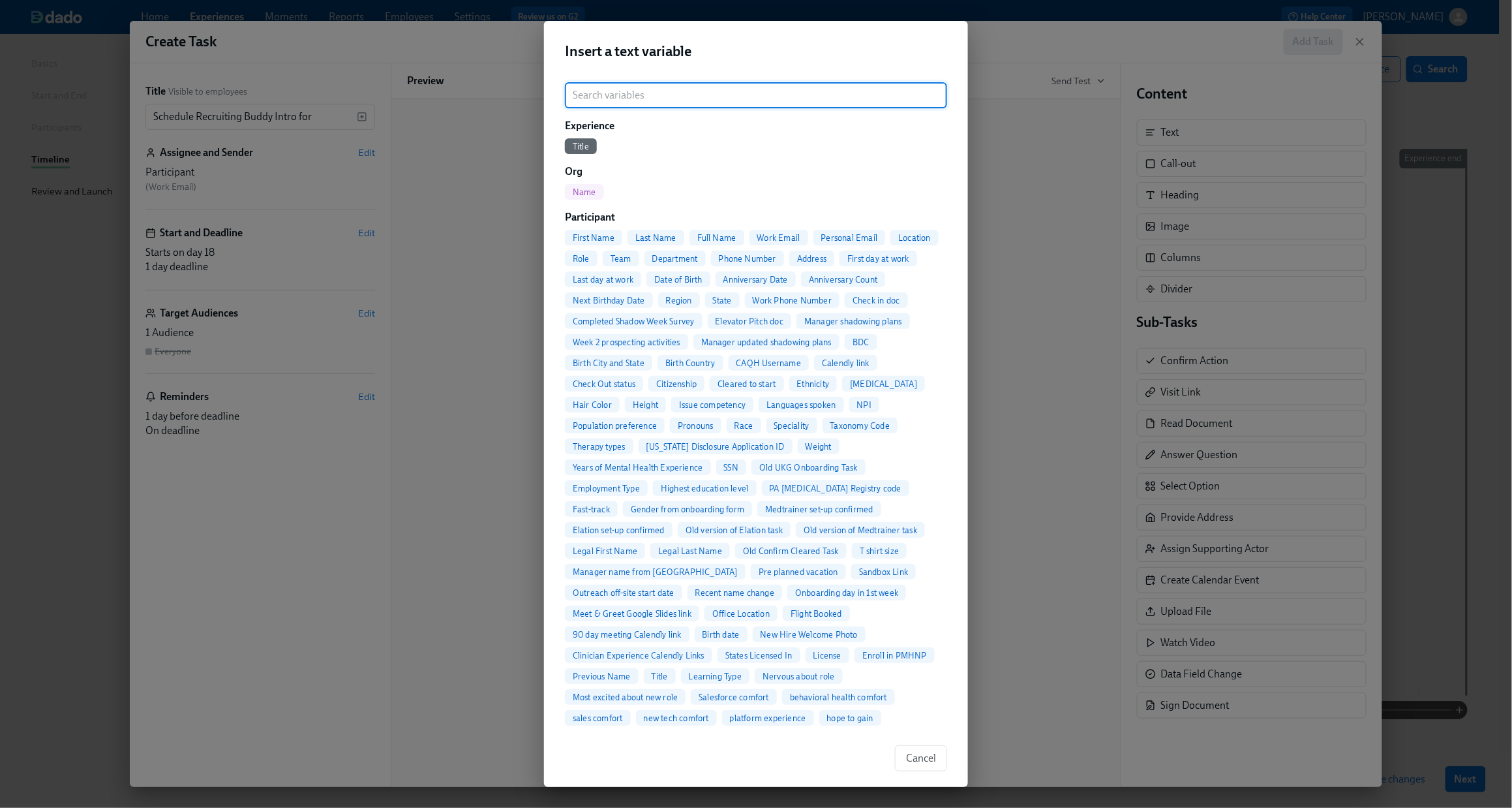
click at [596, 241] on span "First Name" at bounding box center [594, 237] width 57 height 9
type input "Schedule Recruiting [PERSON_NAME] Intro for {{ participant.firstName }}"
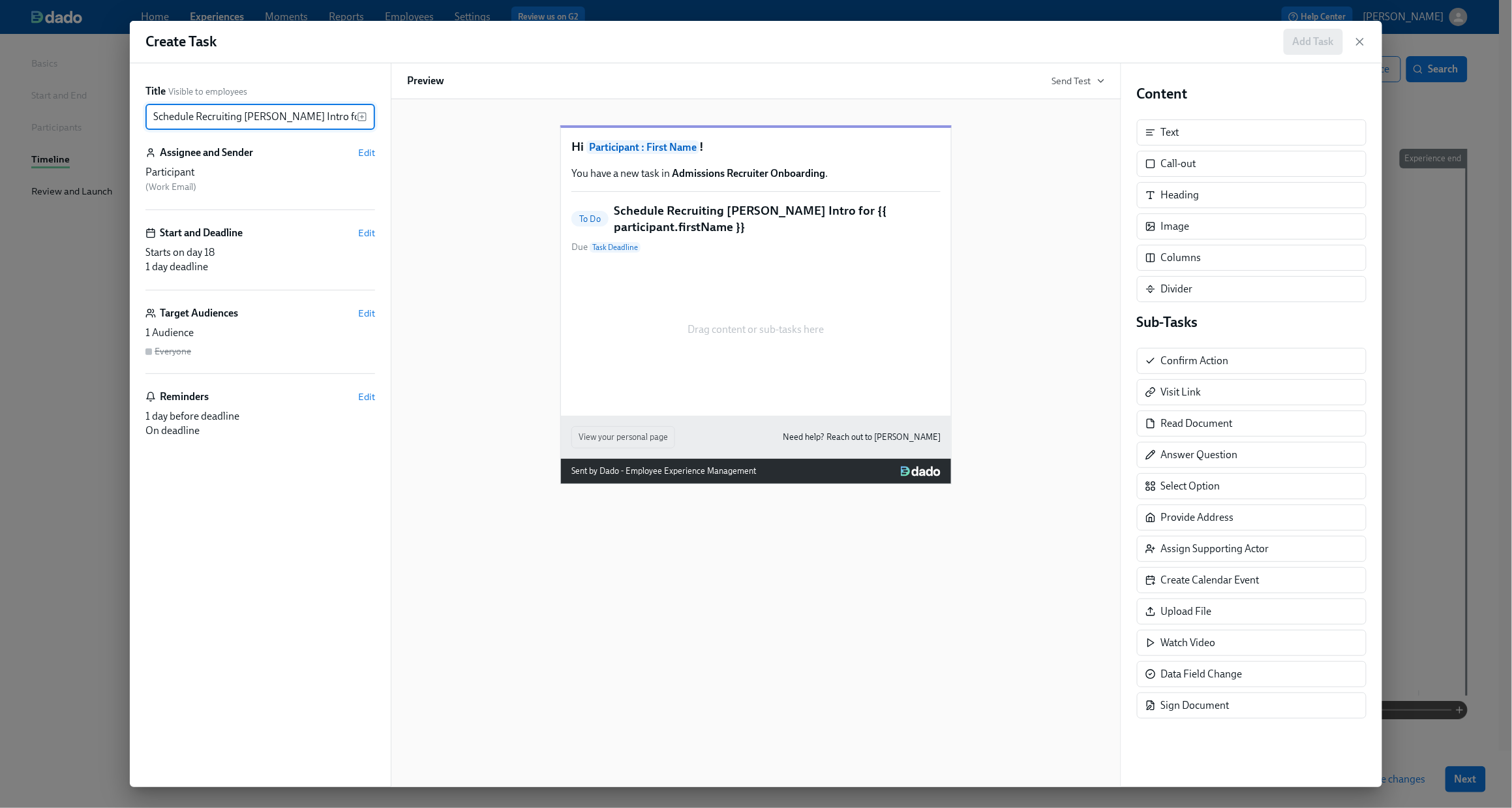
scroll to position [0, 72]
click at [357, 148] on div "Assignee and Sender Edit" at bounding box center [260, 153] width 229 height 15
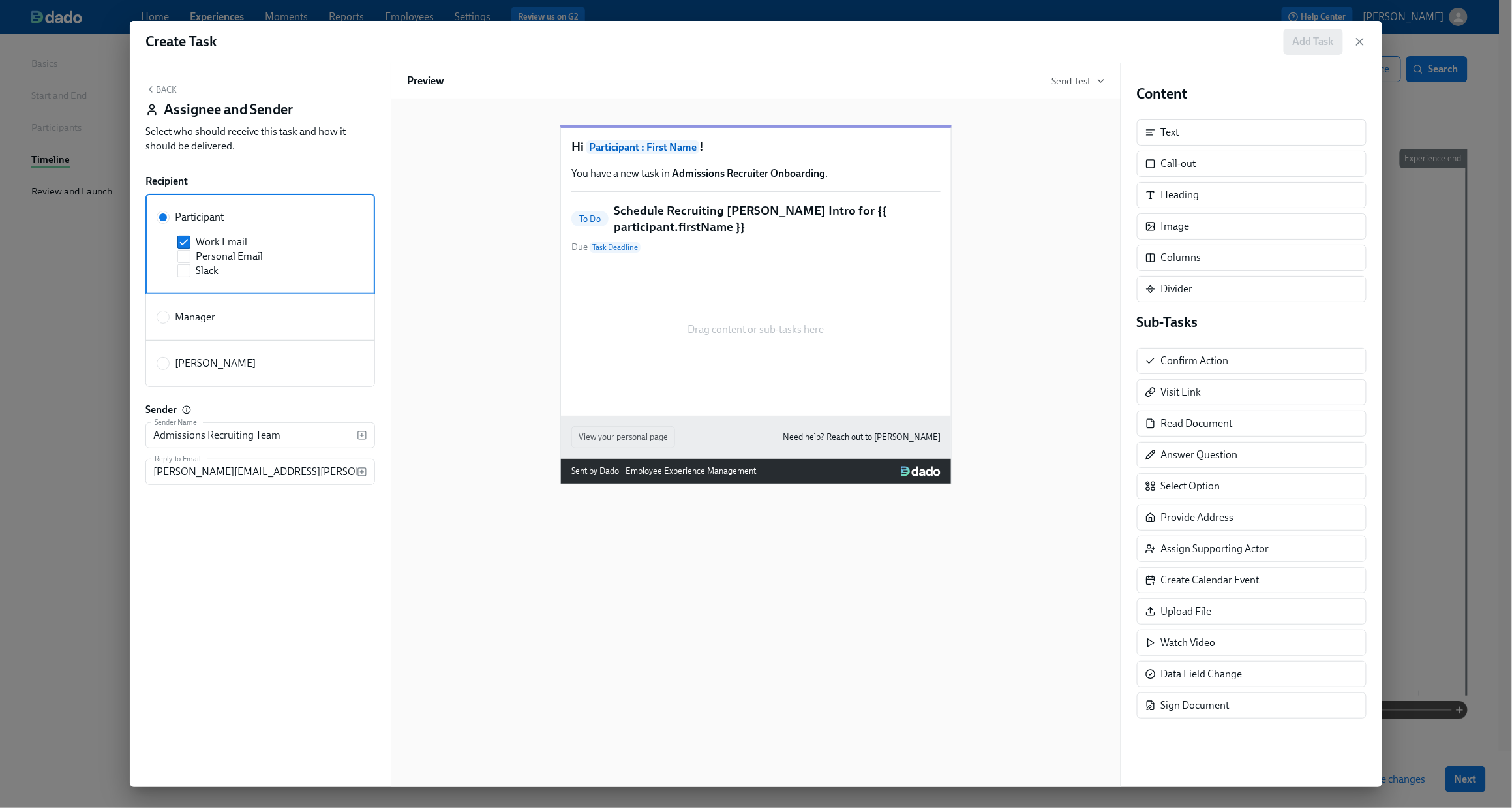
click at [204, 316] on span "Manager" at bounding box center [194, 317] width 40 height 15
click at [169, 316] on input "Manager" at bounding box center [163, 317] width 12 height 12
radio input "true"
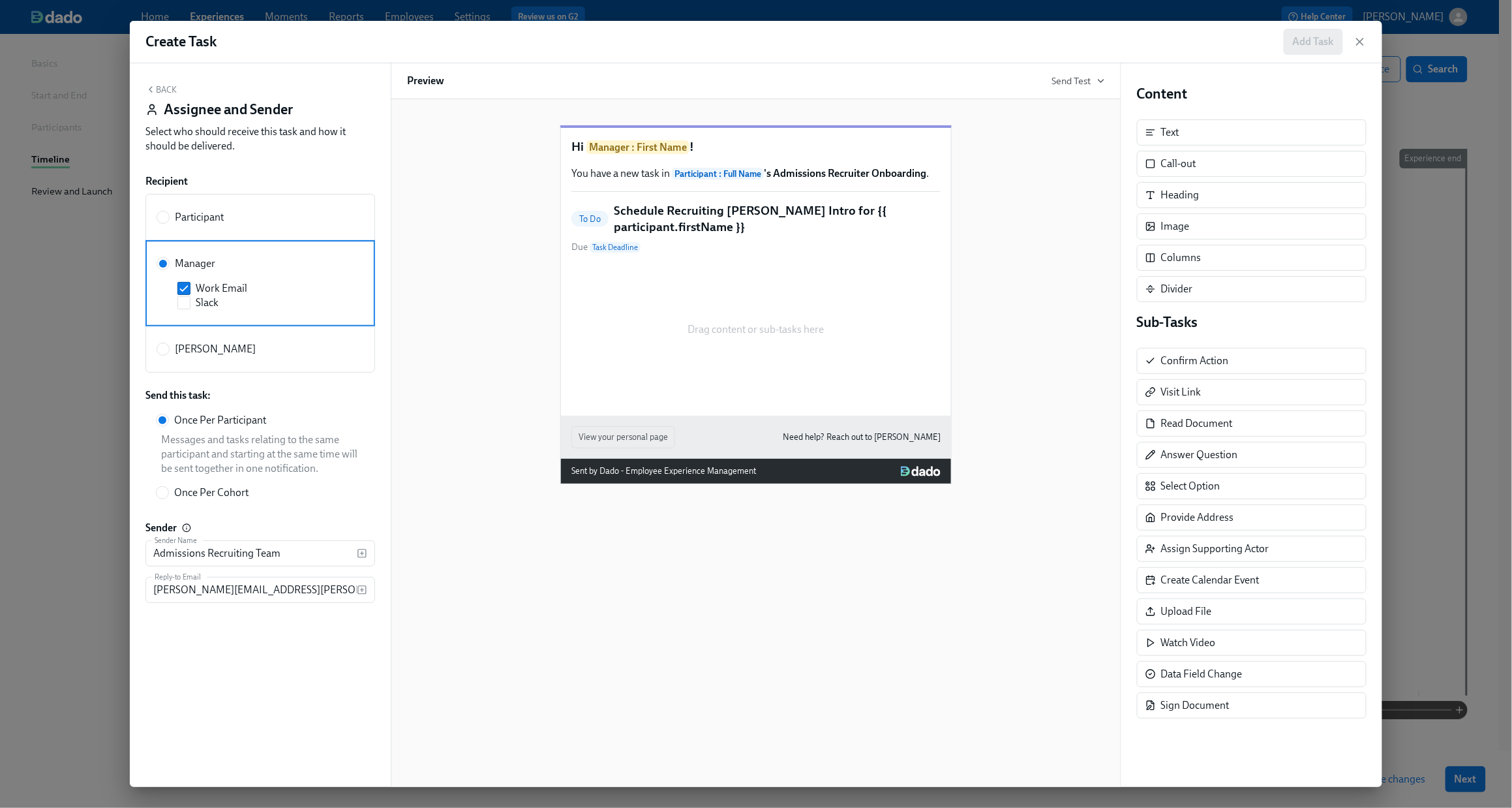
click at [157, 86] on button "Back" at bounding box center [161, 90] width 32 height 10
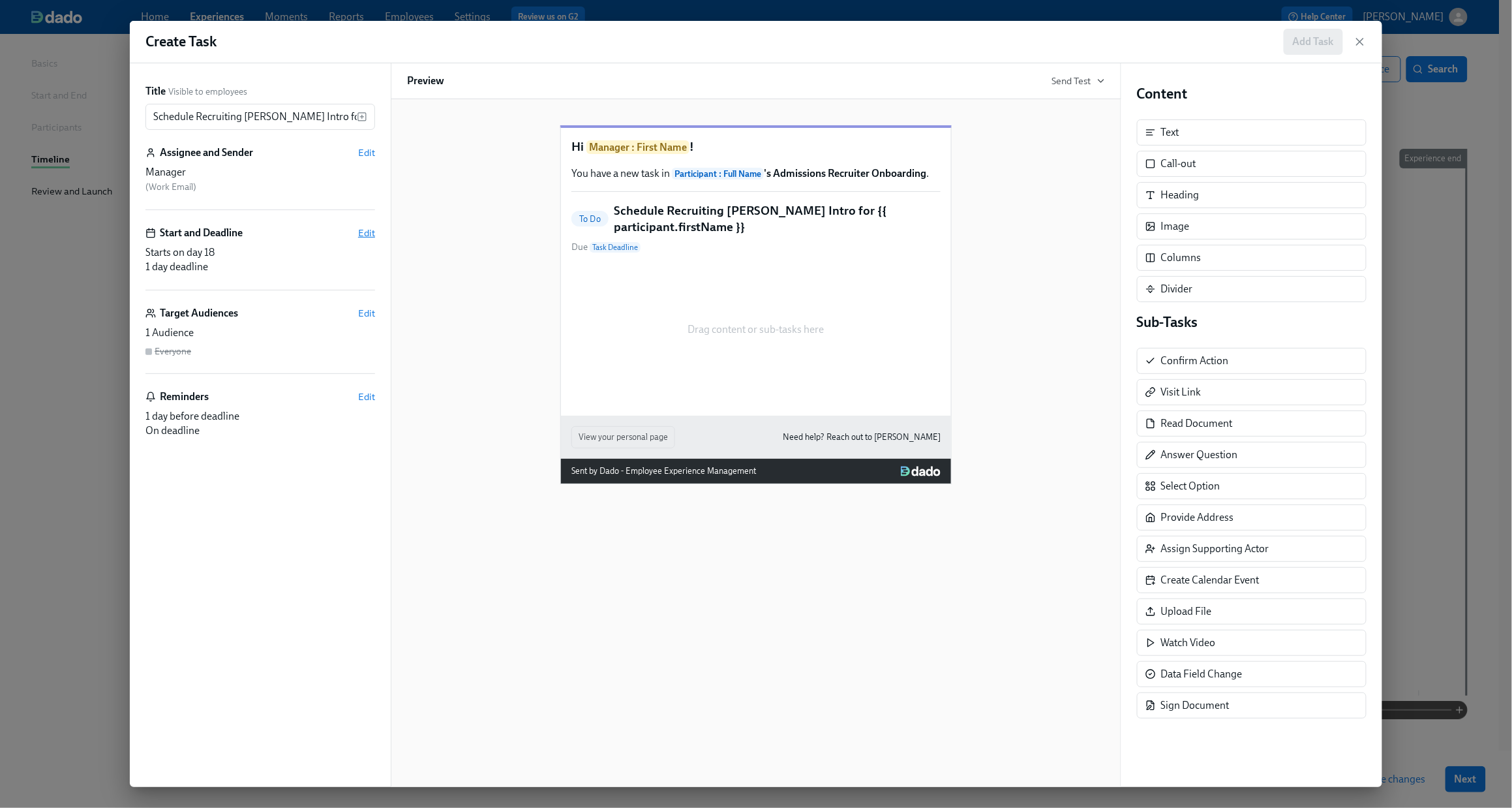
click at [359, 230] on span "Edit" at bounding box center [367, 232] width 17 height 13
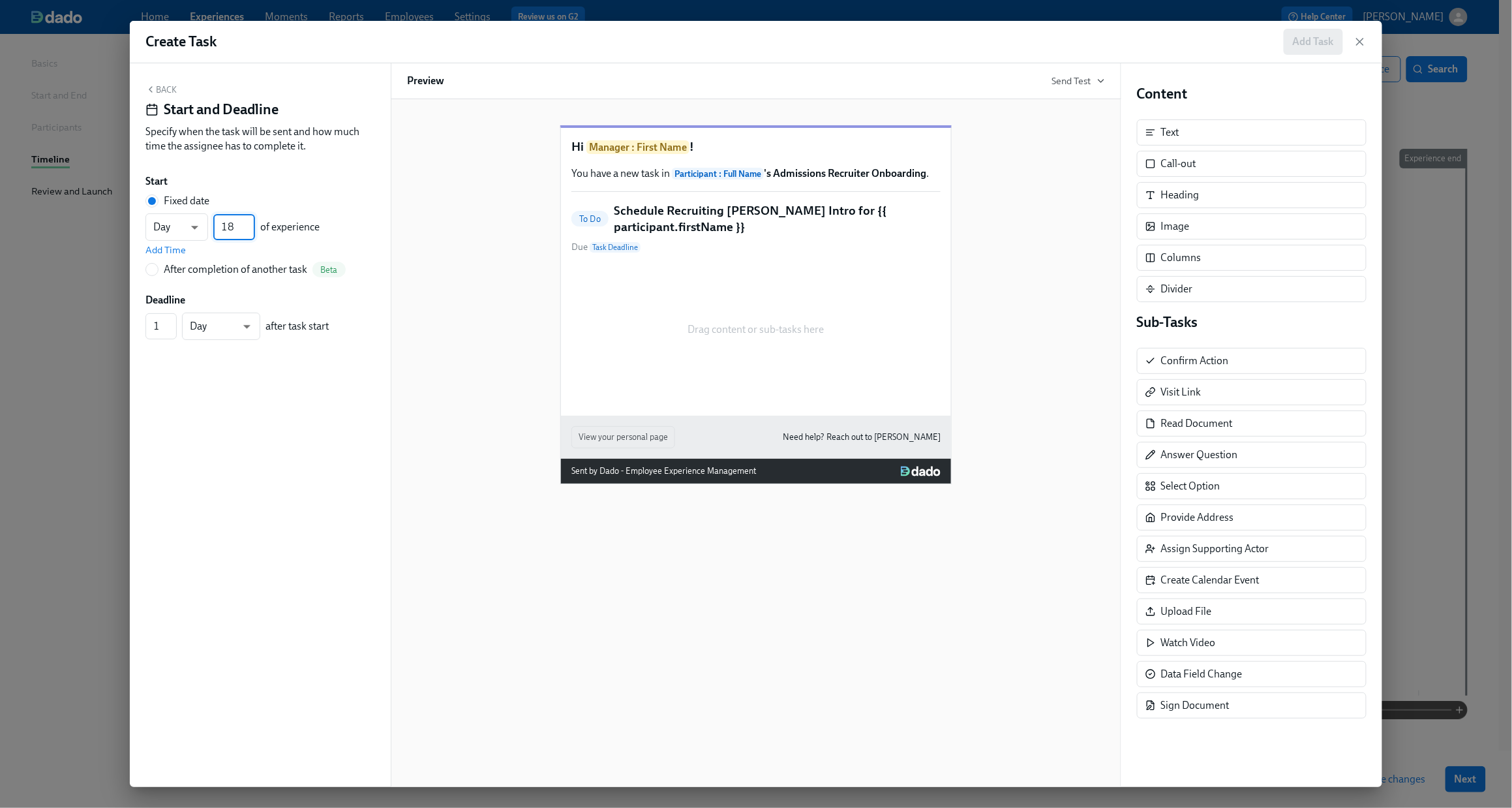
click at [235, 230] on input "18" at bounding box center [234, 227] width 42 height 26
type input "1"
click at [155, 84] on icon "button" at bounding box center [151, 90] width 10 height 10
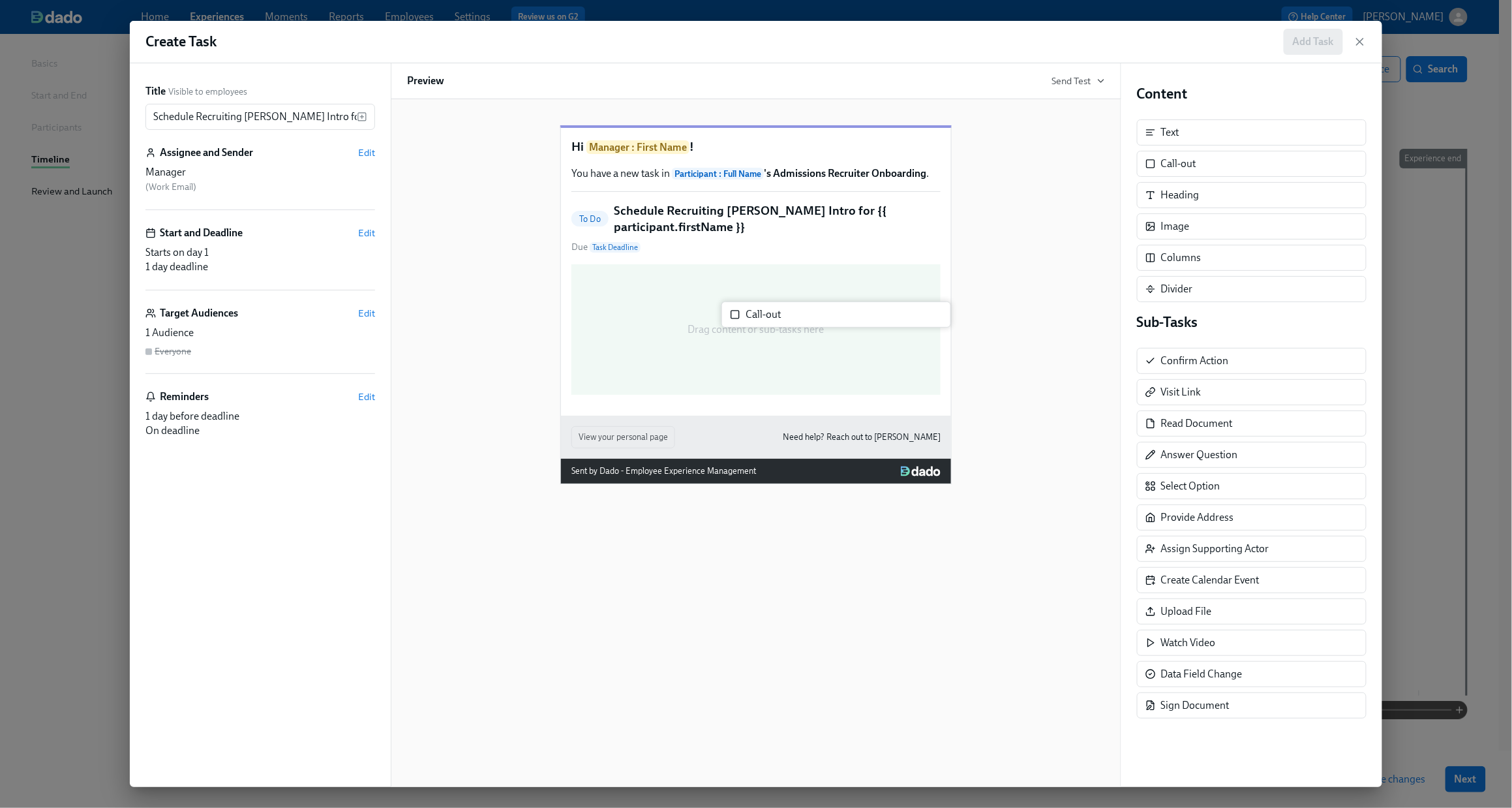
drag, startPoint x: 1202, startPoint y: 170, endPoint x: 772, endPoint y: 323, distance: 456.4
click at [772, 323] on div "Title Visible to employees Schedule Recruiting Buddy Intro for {{ participant.f…" at bounding box center [756, 425] width 1253 height 724
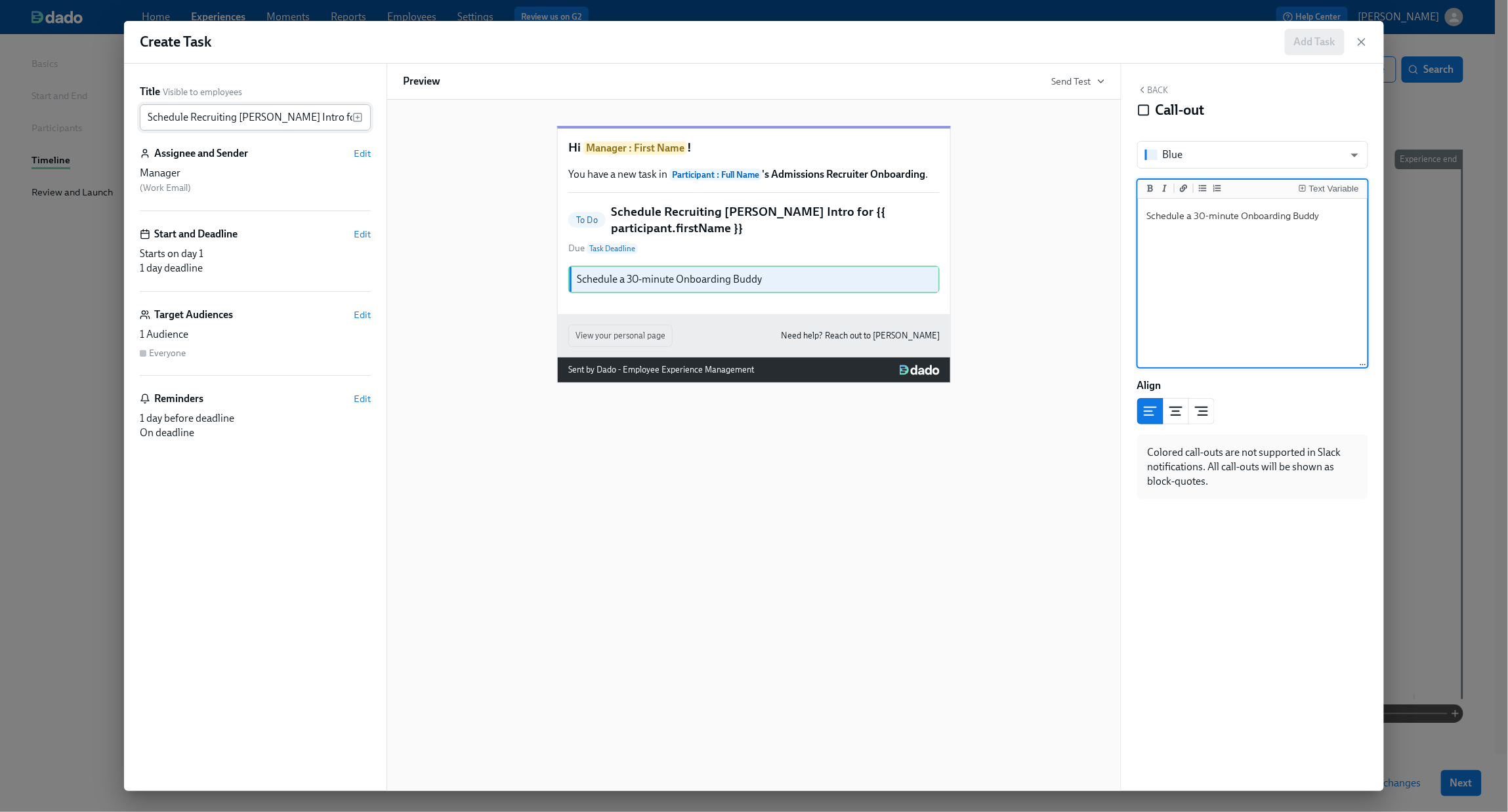
type textarea "Schedule a 30-minute Onboarding Buddy"
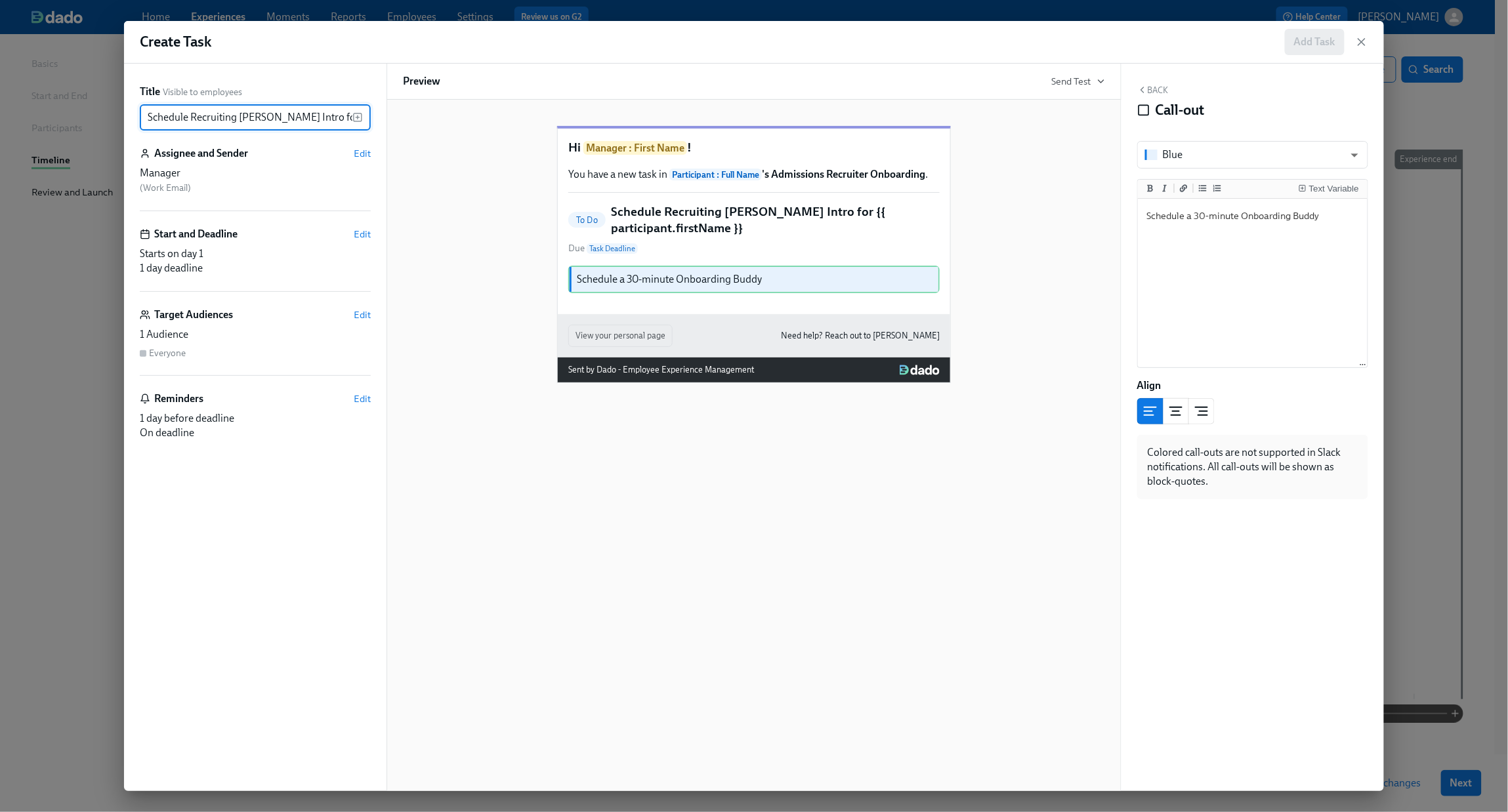
drag, startPoint x: 235, startPoint y: 114, endPoint x: 192, endPoint y: 111, distance: 43.1
click at [192, 111] on input "Schedule Recruiting [PERSON_NAME] Intro for {{ participant.firstName }}" at bounding box center [246, 117] width 213 height 27
type input "Schedule Onboarding Buddy Intro for {{ participant.firstName }}"
click at [1173, 256] on textarea "Schedule a 30-minute Onboarding Buddy" at bounding box center [1253, 284] width 225 height 165
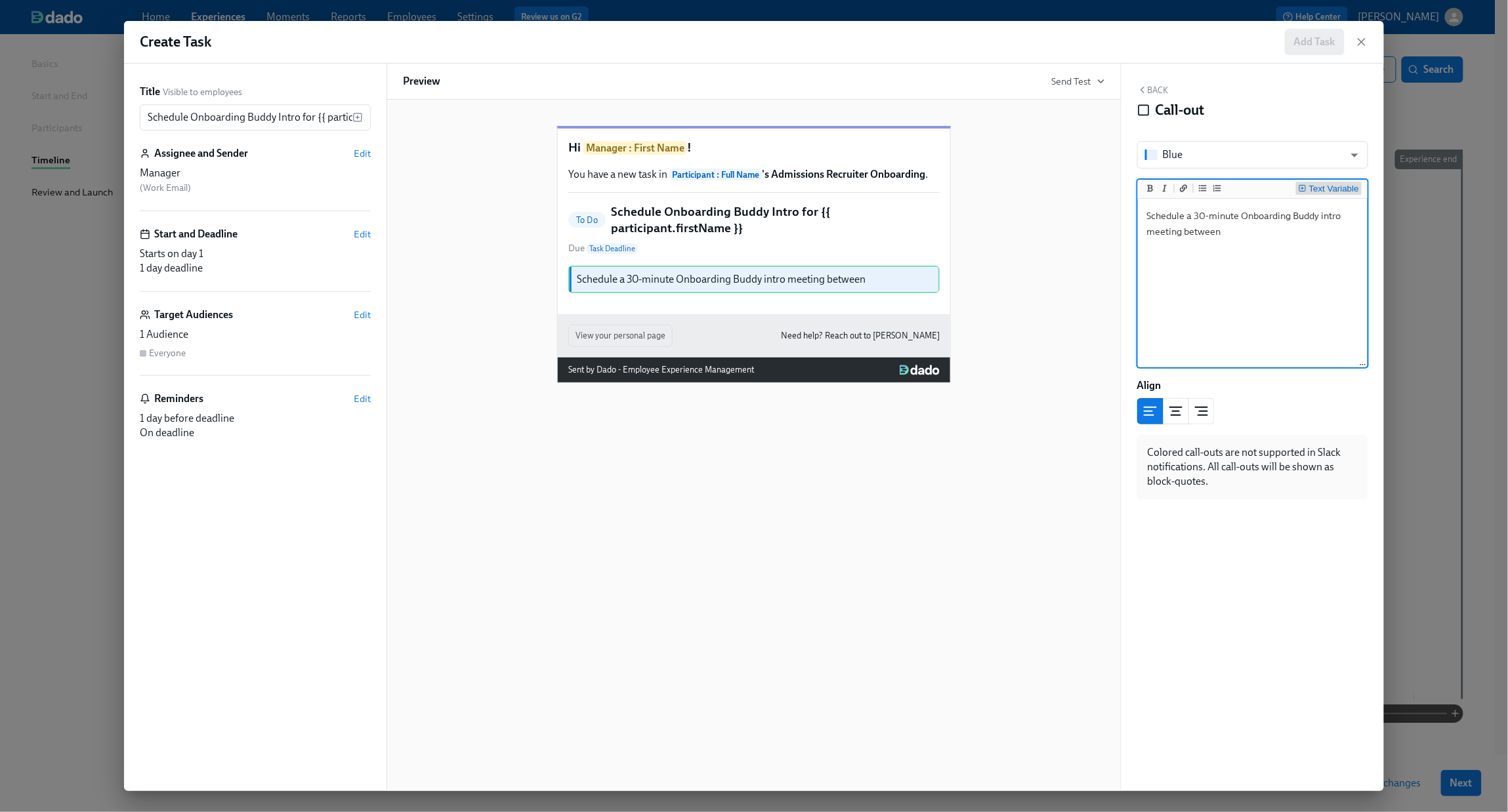
click at [1173, 189] on div "Text Variable" at bounding box center [1334, 189] width 50 height 9
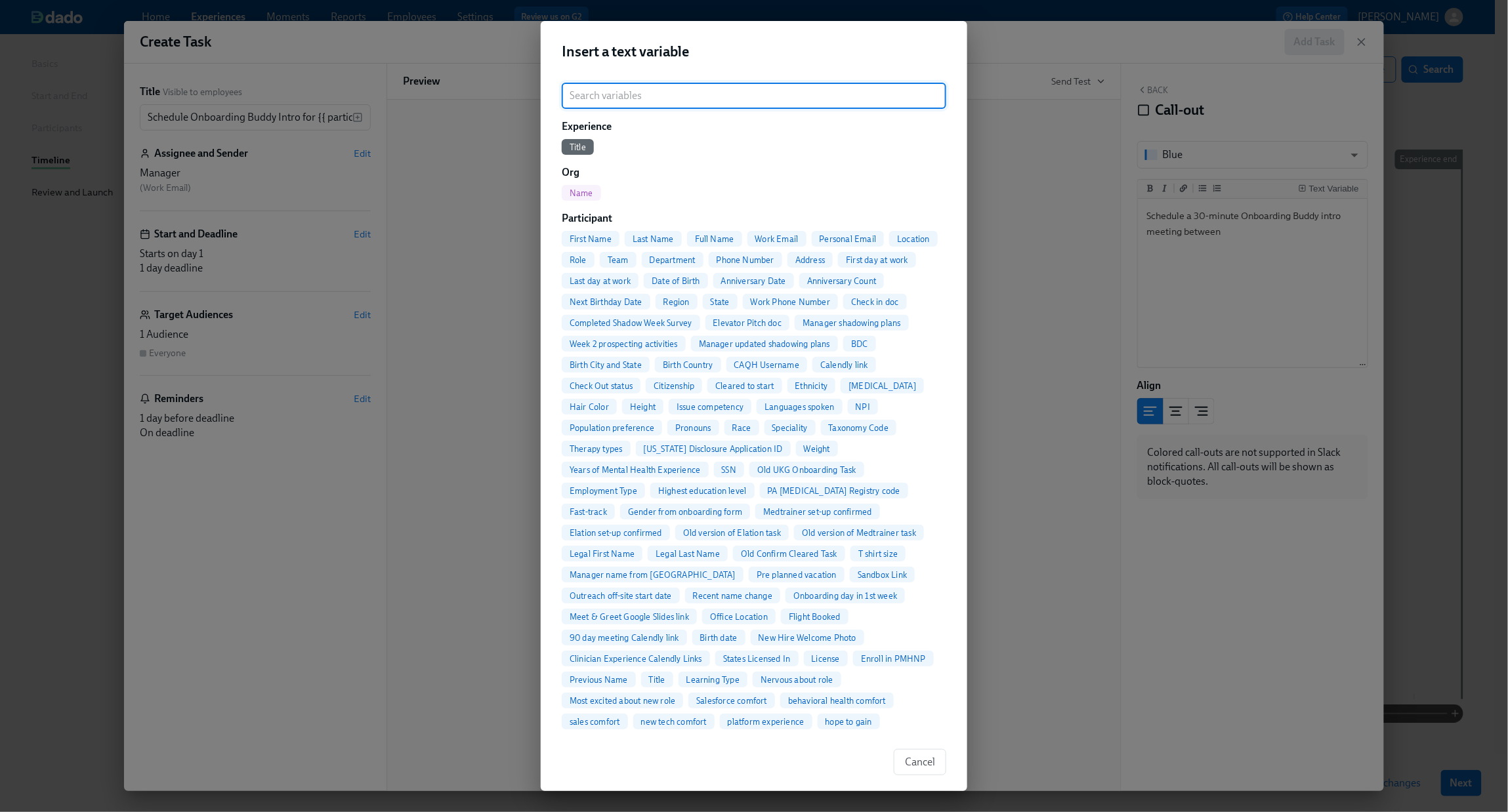
click at [713, 241] on span "Full Name" at bounding box center [715, 238] width 55 height 9
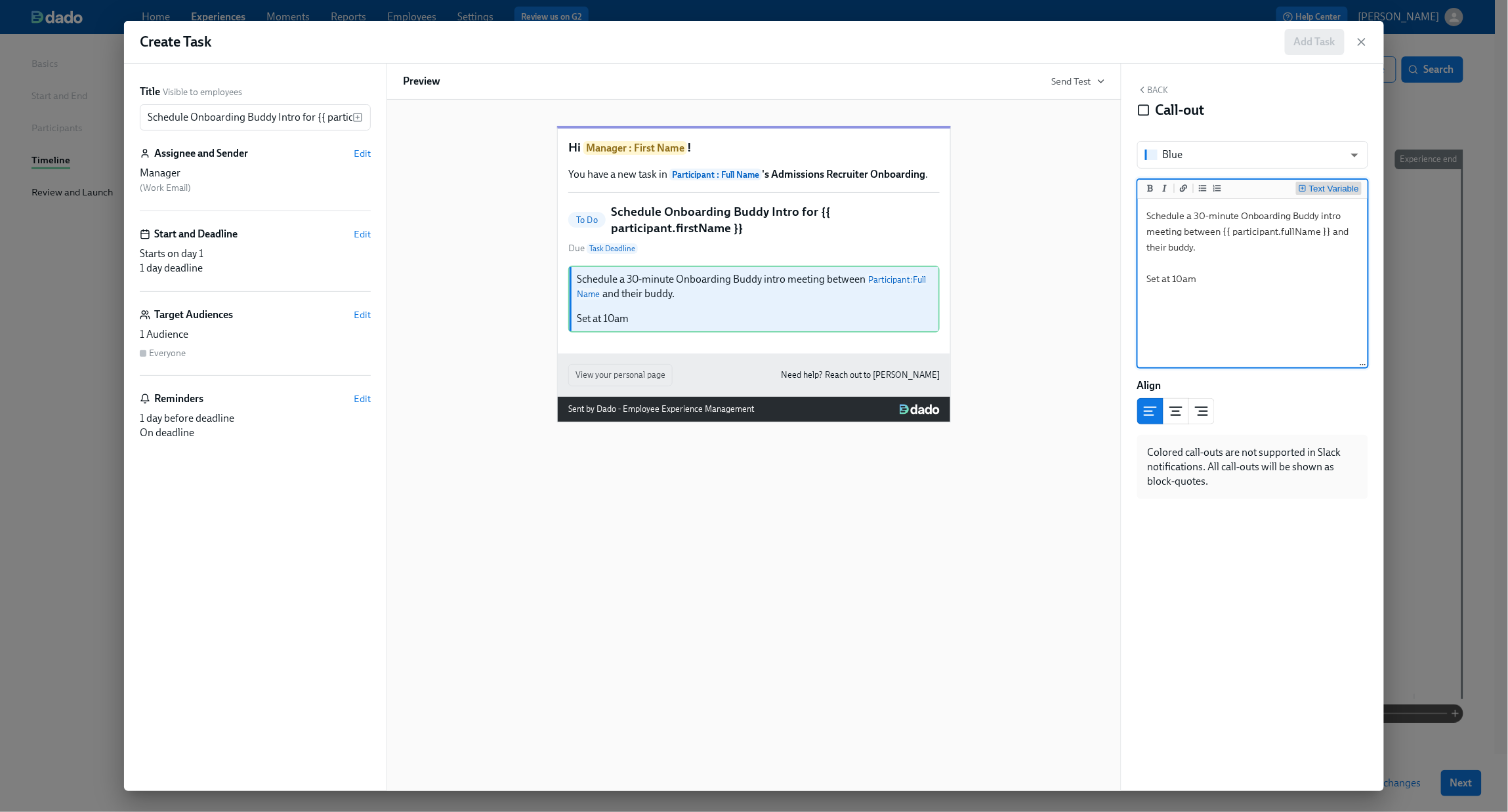
click at [1173, 191] on div "Text Variable" at bounding box center [1334, 189] width 50 height 9
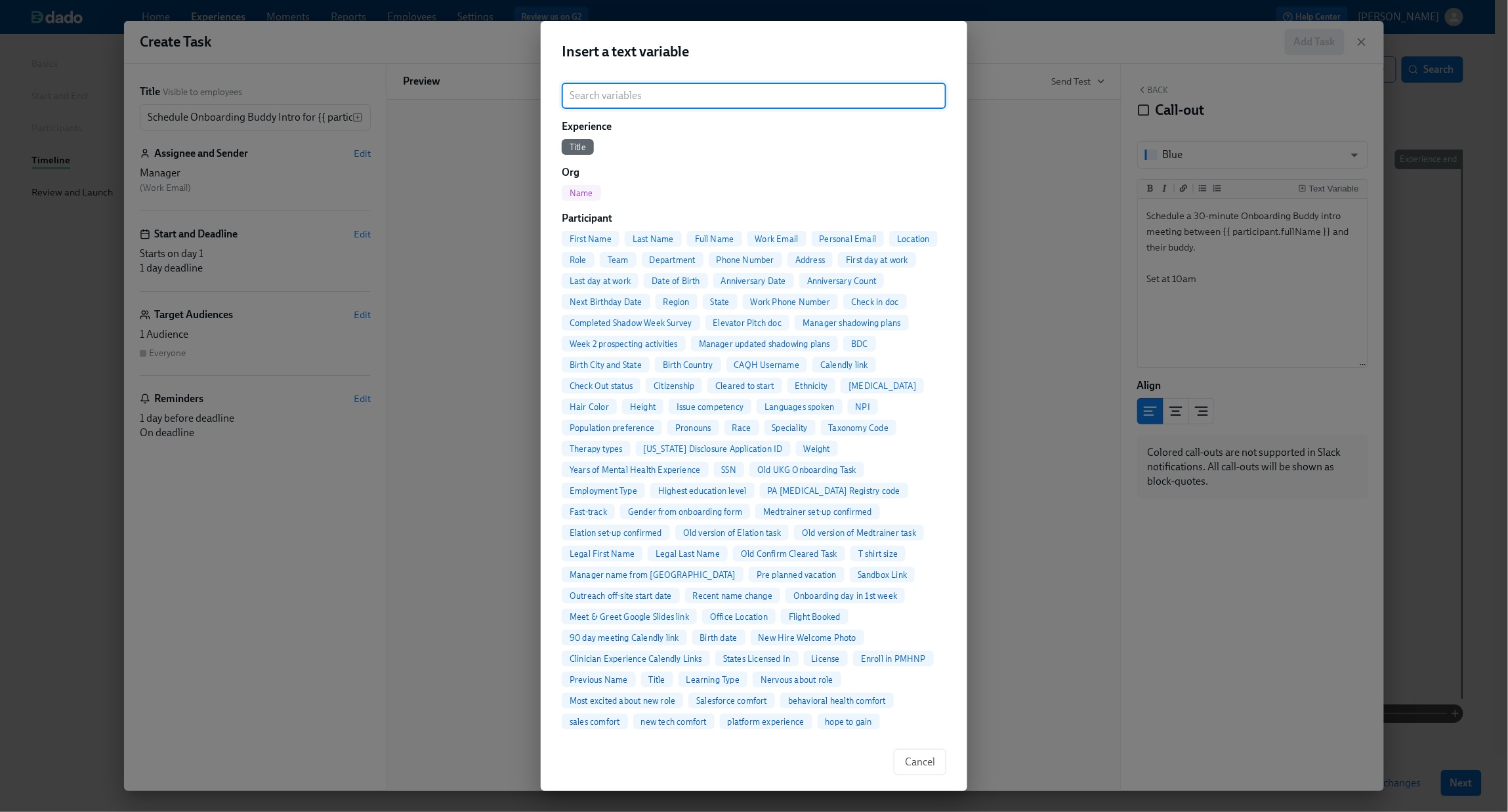
click at [711, 238] on span "Full Name" at bounding box center [715, 238] width 55 height 9
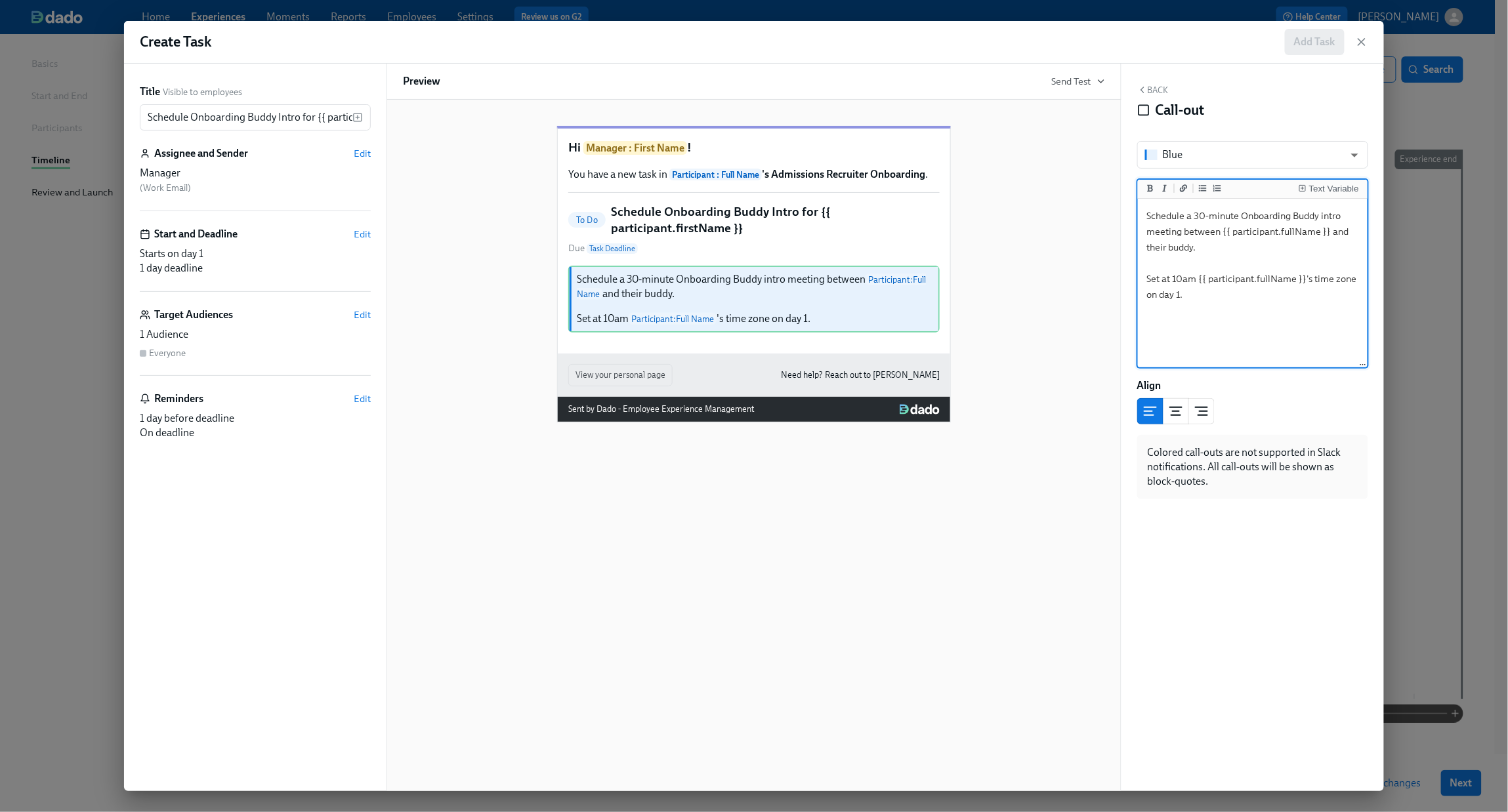
type textarea "Schedule a 30-minute Onboarding Buddy intro meeting between {{ participant.full…"
click at [1147, 85] on icon "button" at bounding box center [1143, 90] width 10 height 10
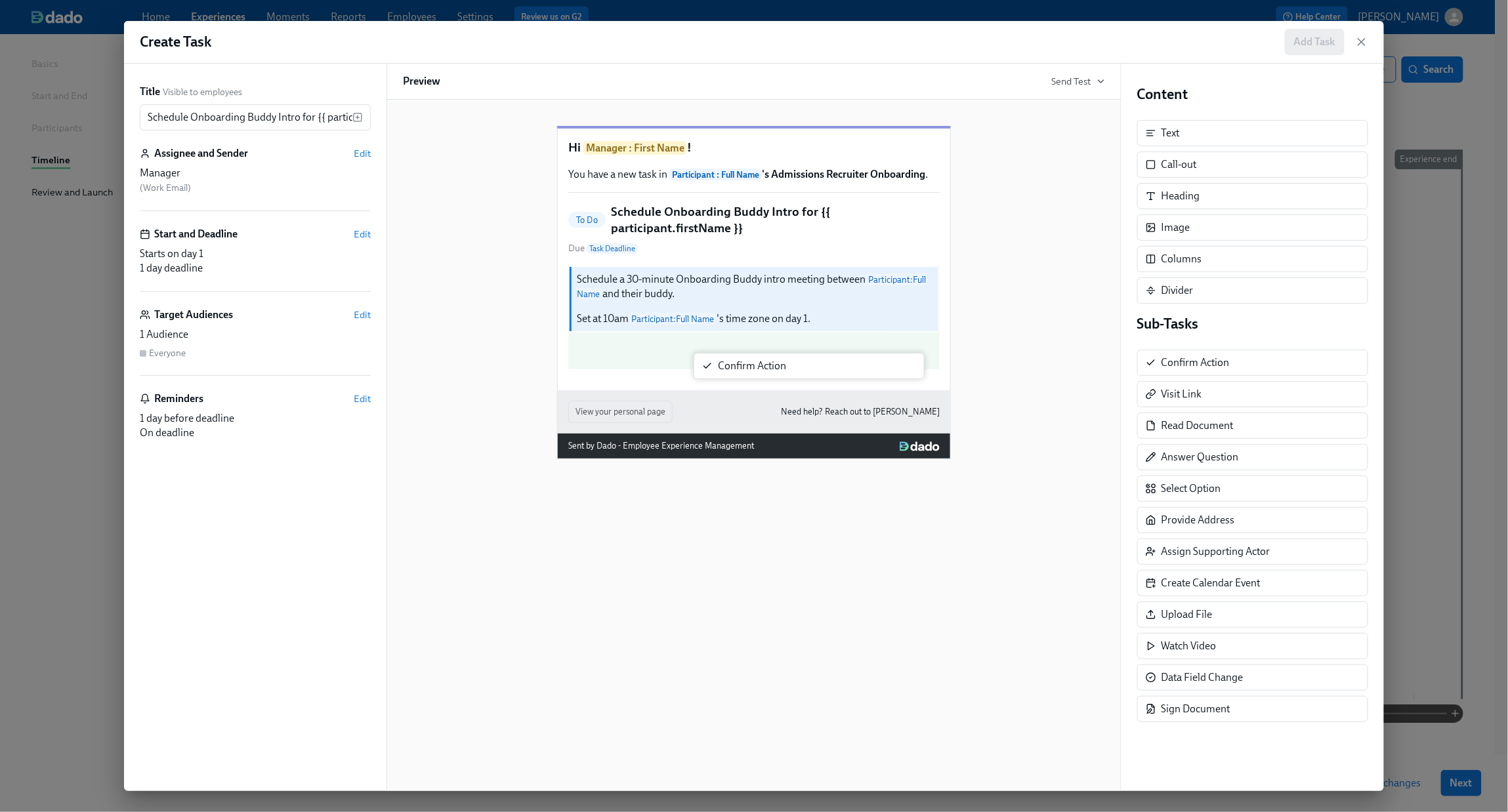
drag, startPoint x: 1180, startPoint y: 376, endPoint x: 727, endPoint y: 376, distance: 453.0
click at [727, 376] on div "Title Visible to employees Schedule Onboarding Buddy Intro for {{ participant.f…" at bounding box center [754, 427] width 1260 height 727
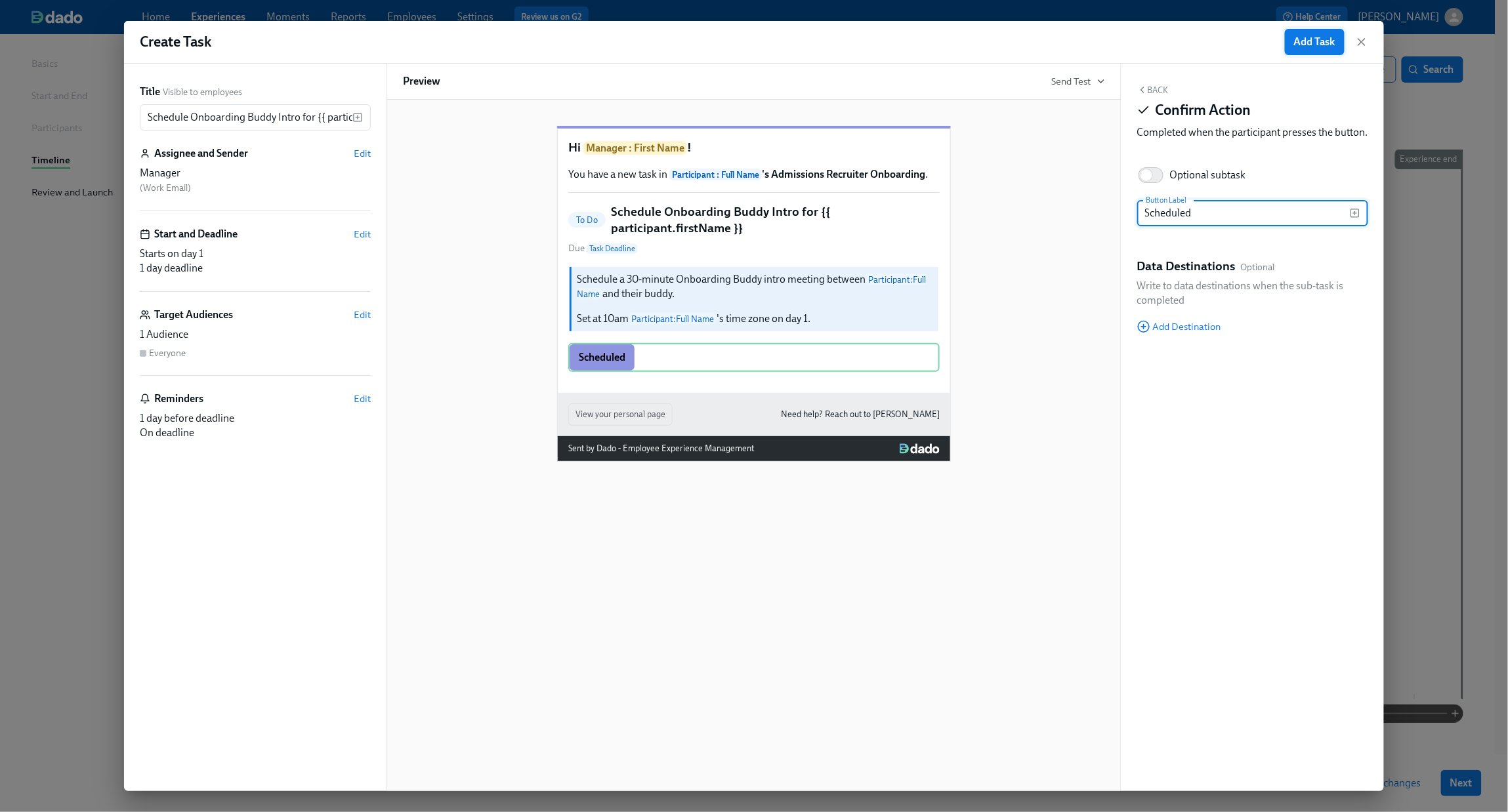
type input "Scheduled"
click at [1173, 39] on span "Add Task" at bounding box center [1315, 41] width 41 height 13
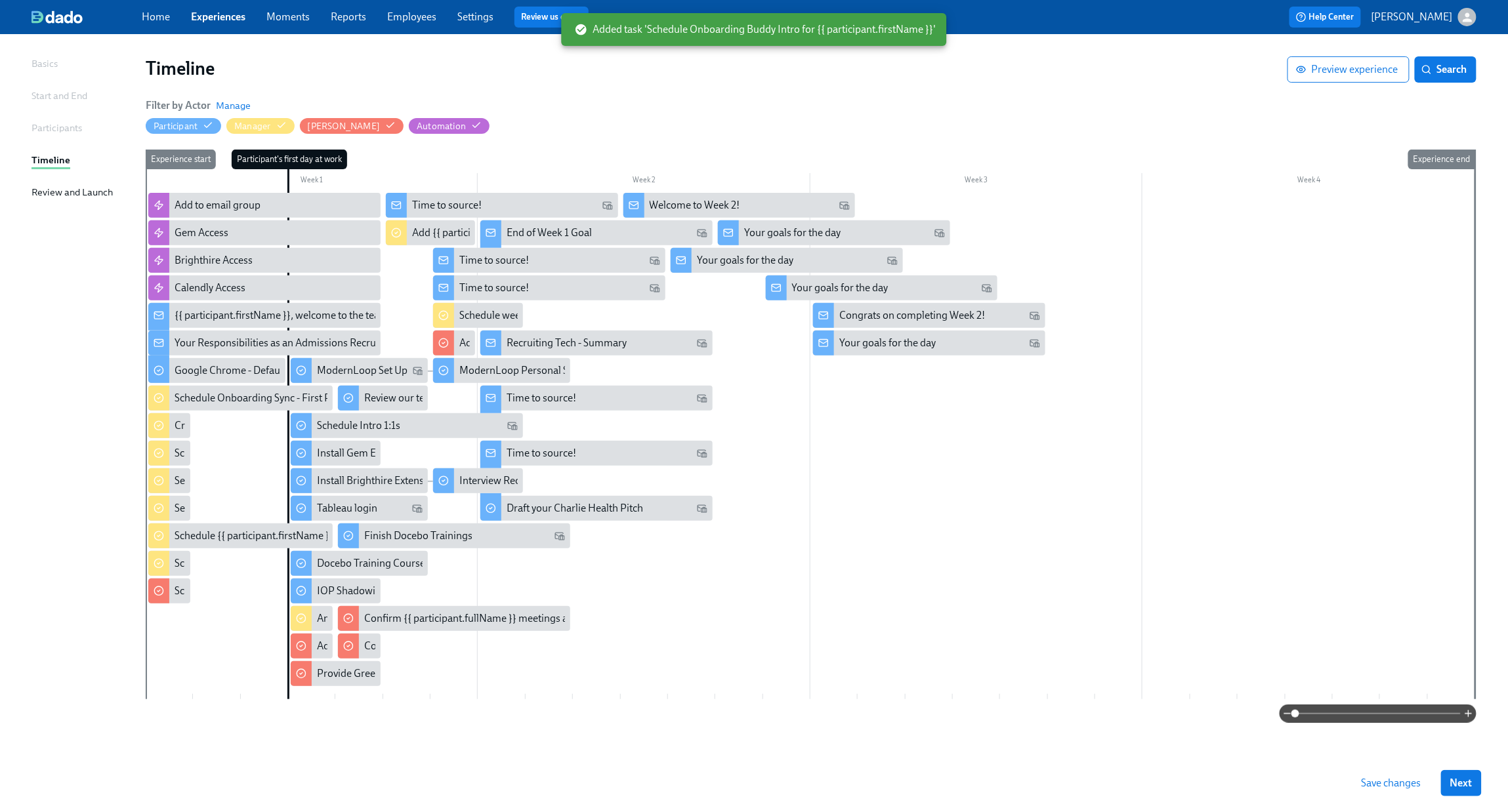
click at [1173, 585] on span "Save changes" at bounding box center [1392, 783] width 60 height 13
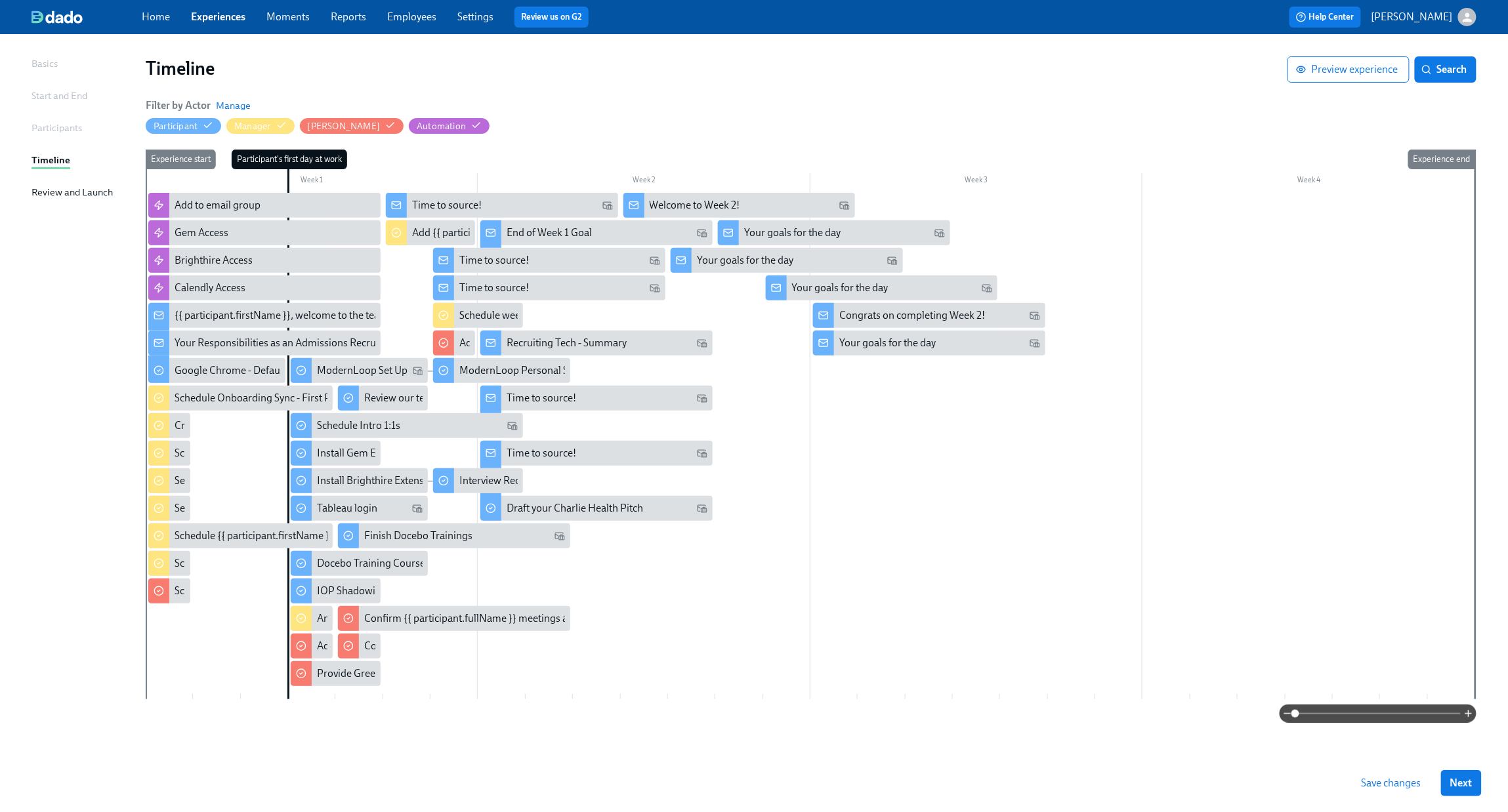
click at [869, 478] on div at bounding box center [811, 446] width 1330 height 507
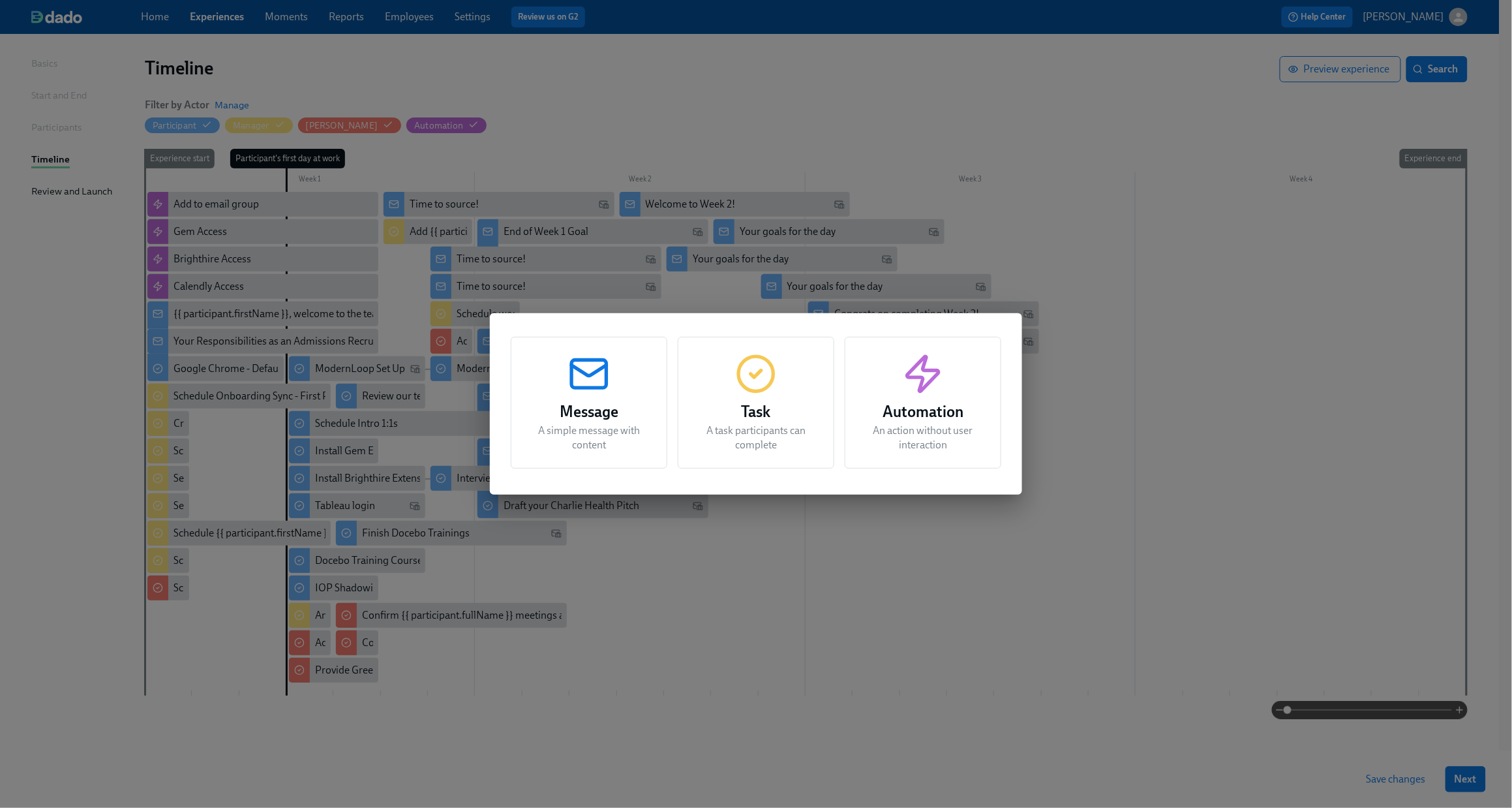
click at [743, 410] on h3 "Task" at bounding box center [756, 412] width 124 height 24
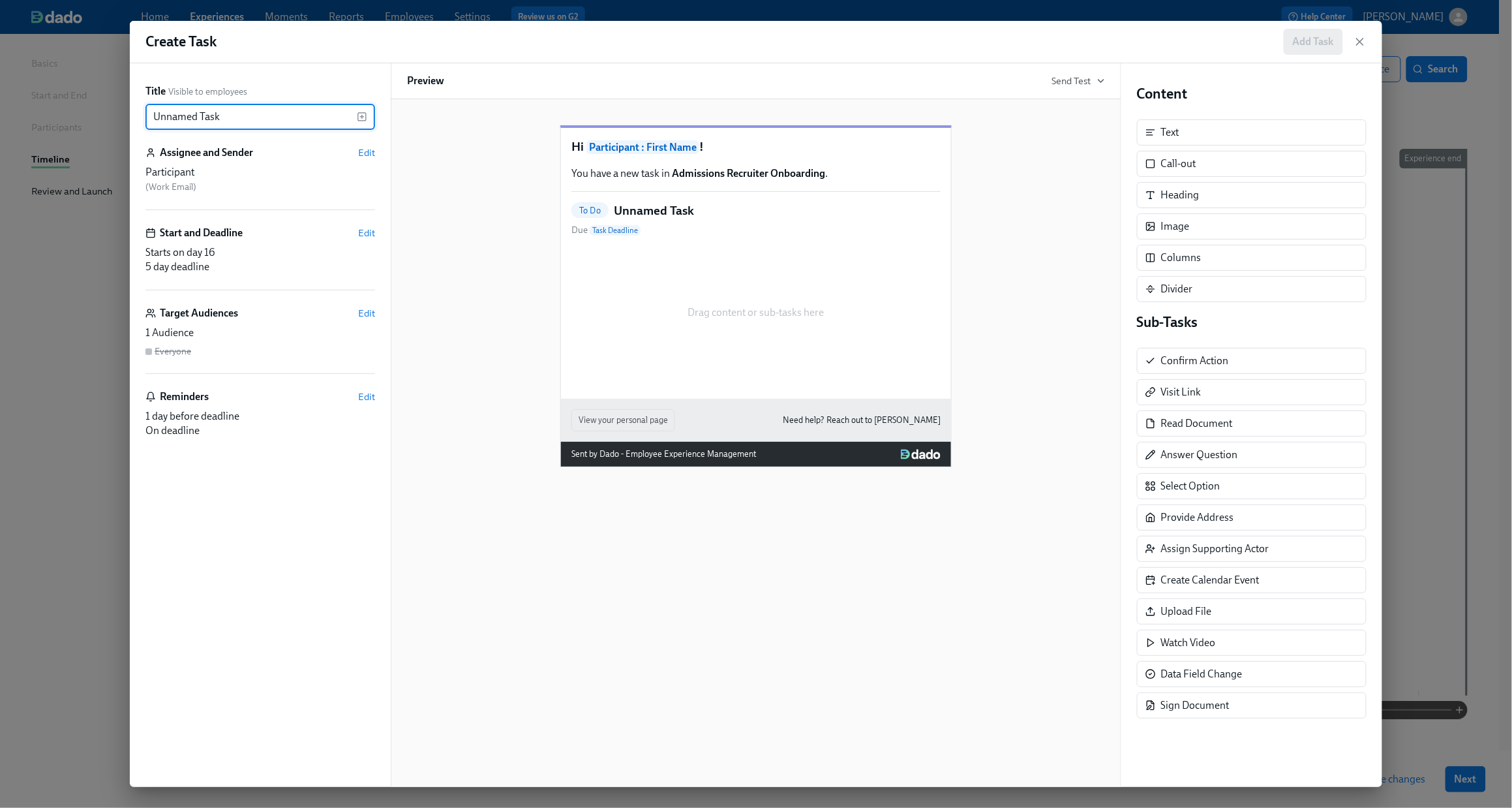
click at [288, 117] on input "Unnamed Task" at bounding box center [252, 117] width 211 height 26
click at [364, 120] on icon "button" at bounding box center [362, 117] width 10 height 10
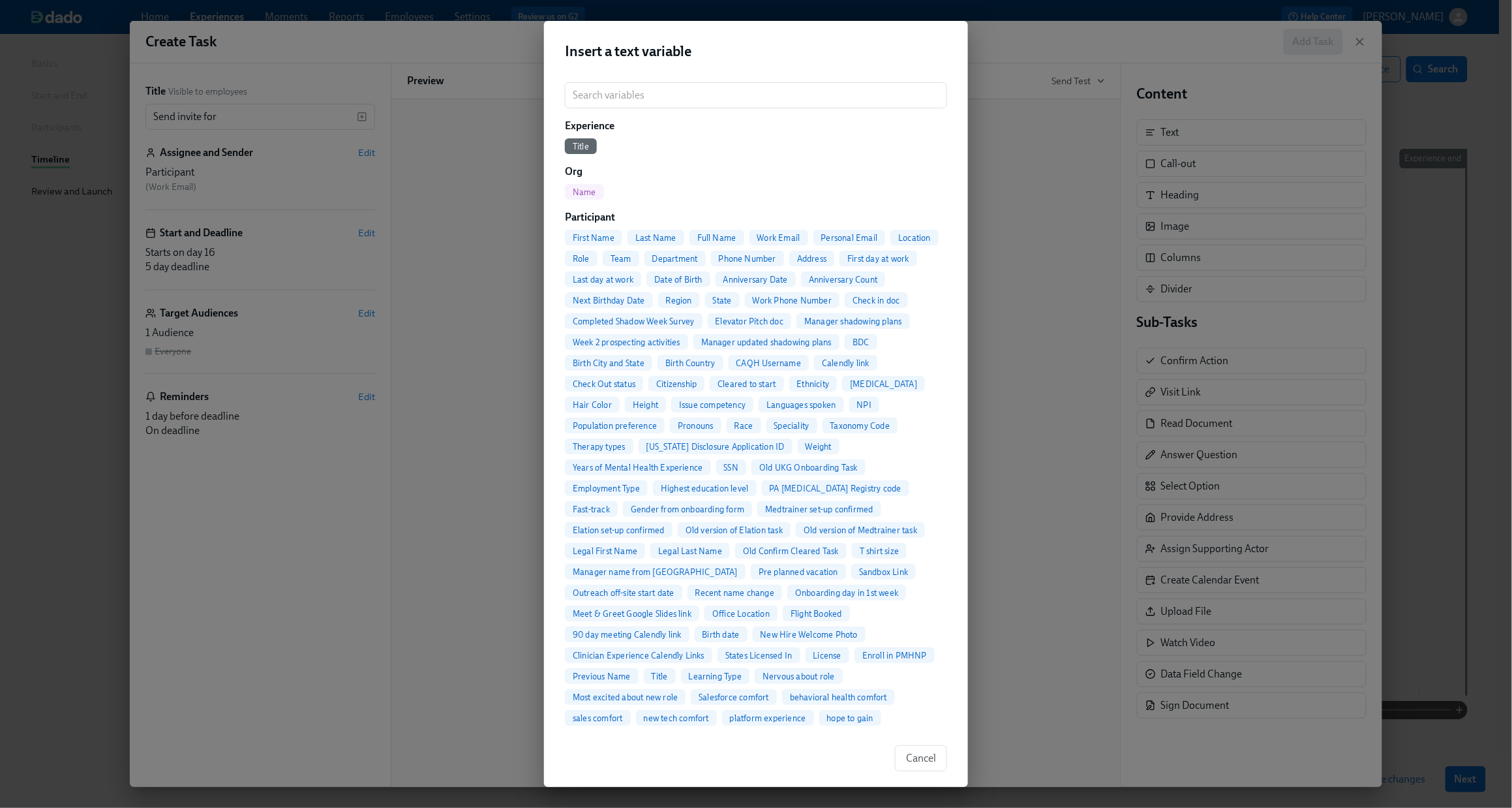
click at [732, 237] on span "Full Name" at bounding box center [717, 237] width 55 height 9
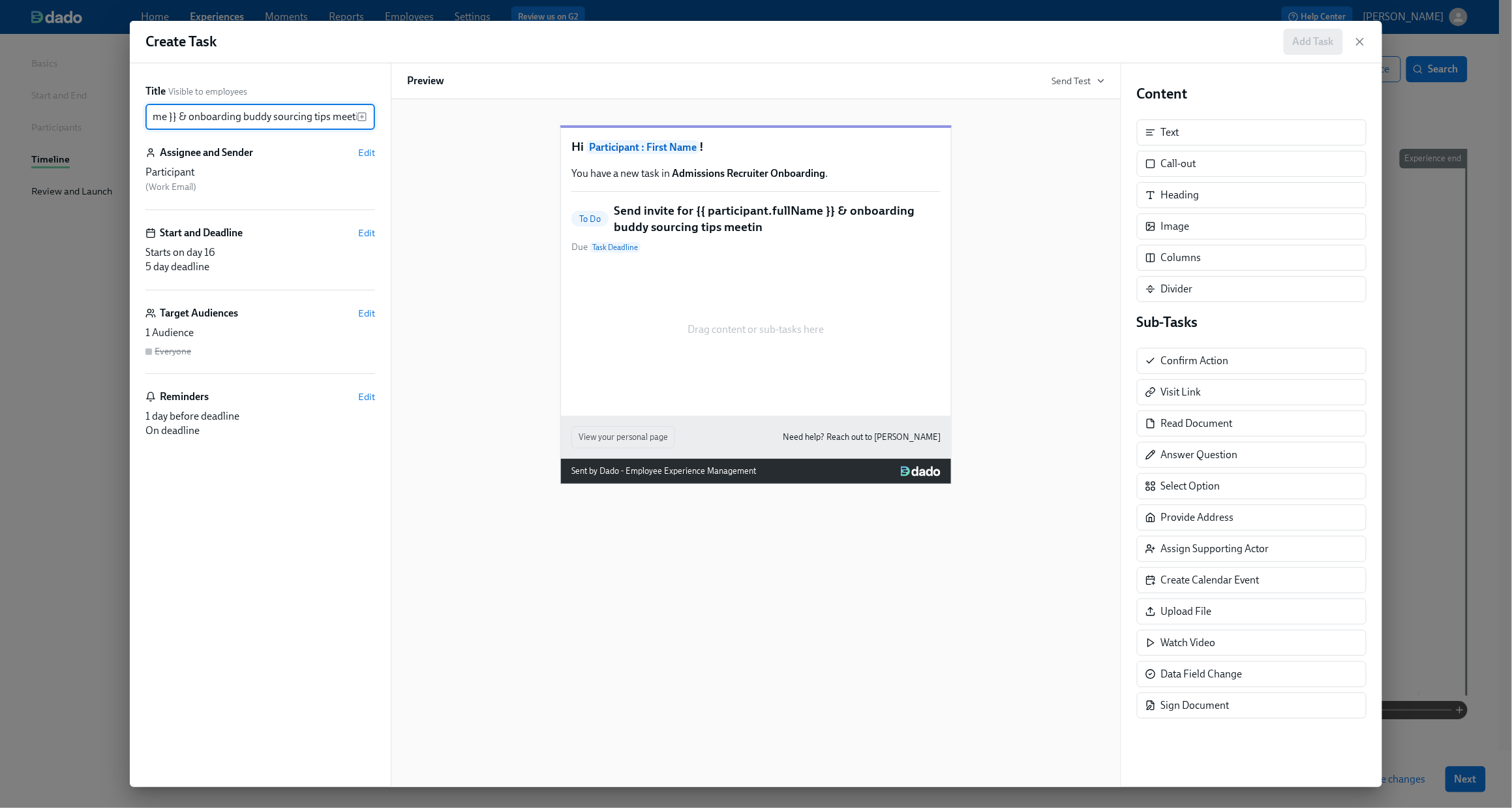
scroll to position [0, 165]
type input "Send invite for {{ participant.fullName }} & onboarding buddy sourcing tips mee…"
click at [373, 146] on span "Edit" at bounding box center [367, 152] width 17 height 13
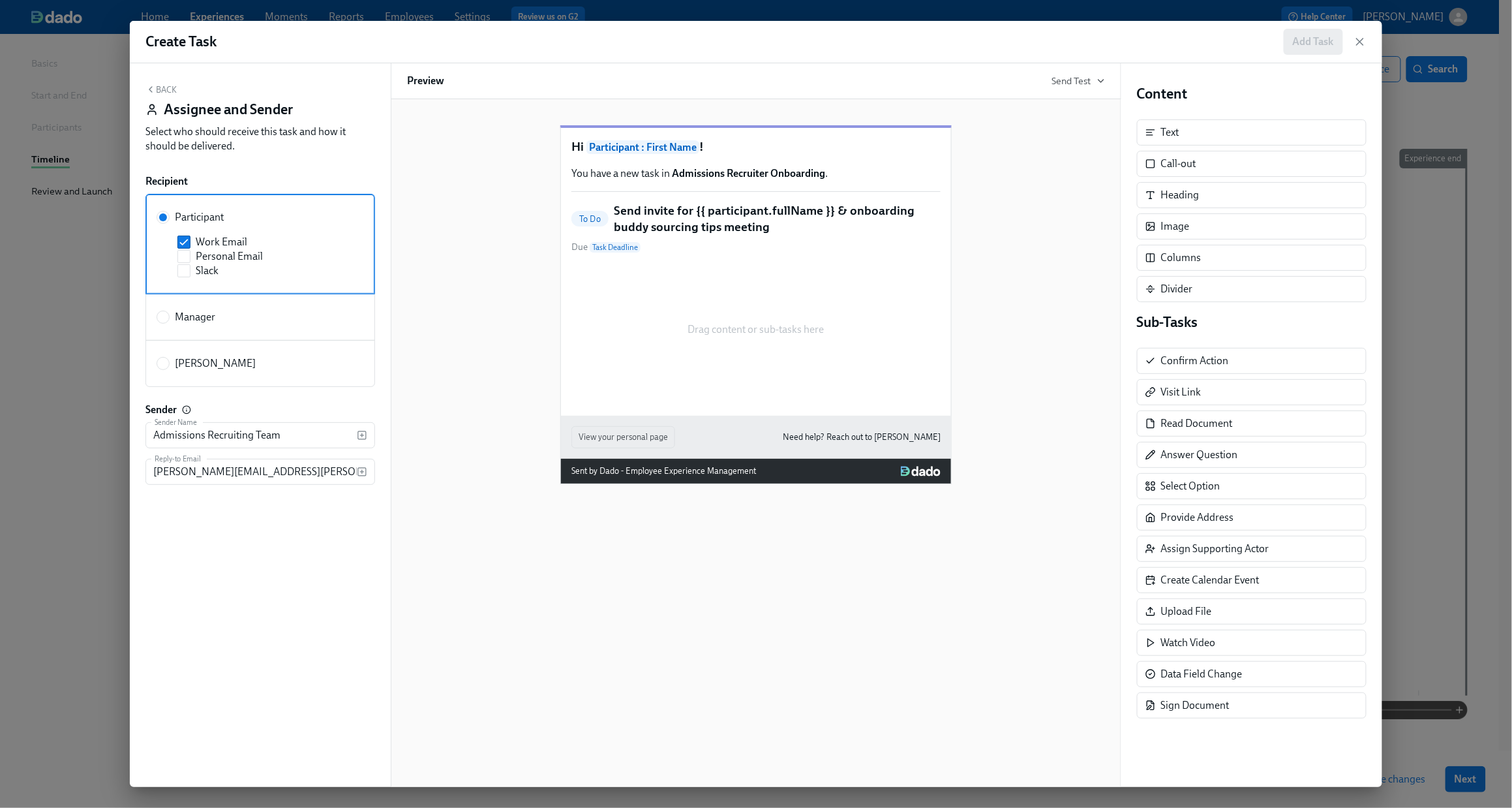
click at [222, 309] on label "Manager" at bounding box center [260, 317] width 229 height 47
click at [169, 311] on input "Manager" at bounding box center [163, 317] width 12 height 12
radio input "true"
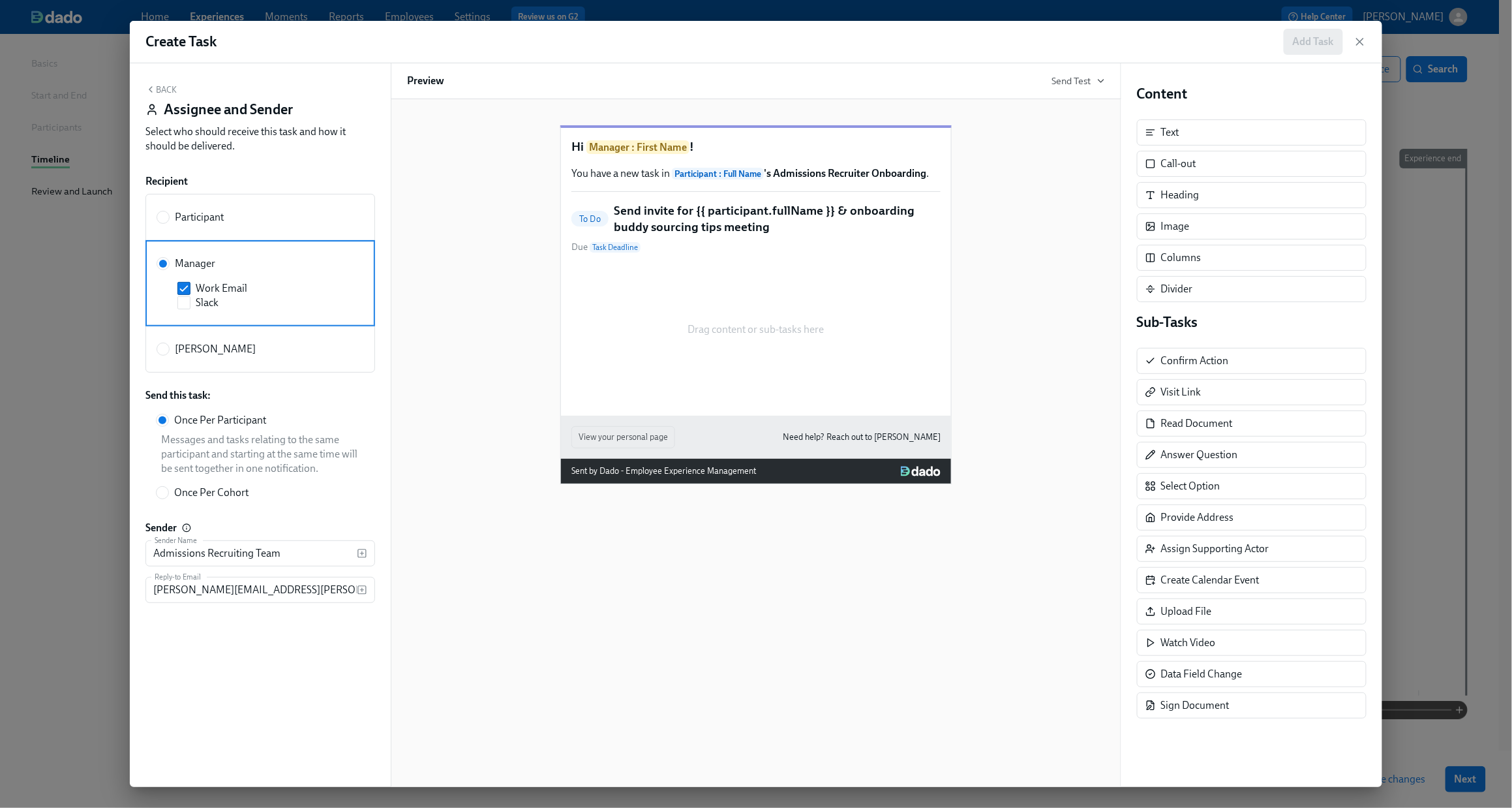
click at [155, 84] on button "Back" at bounding box center [161, 90] width 32 height 10
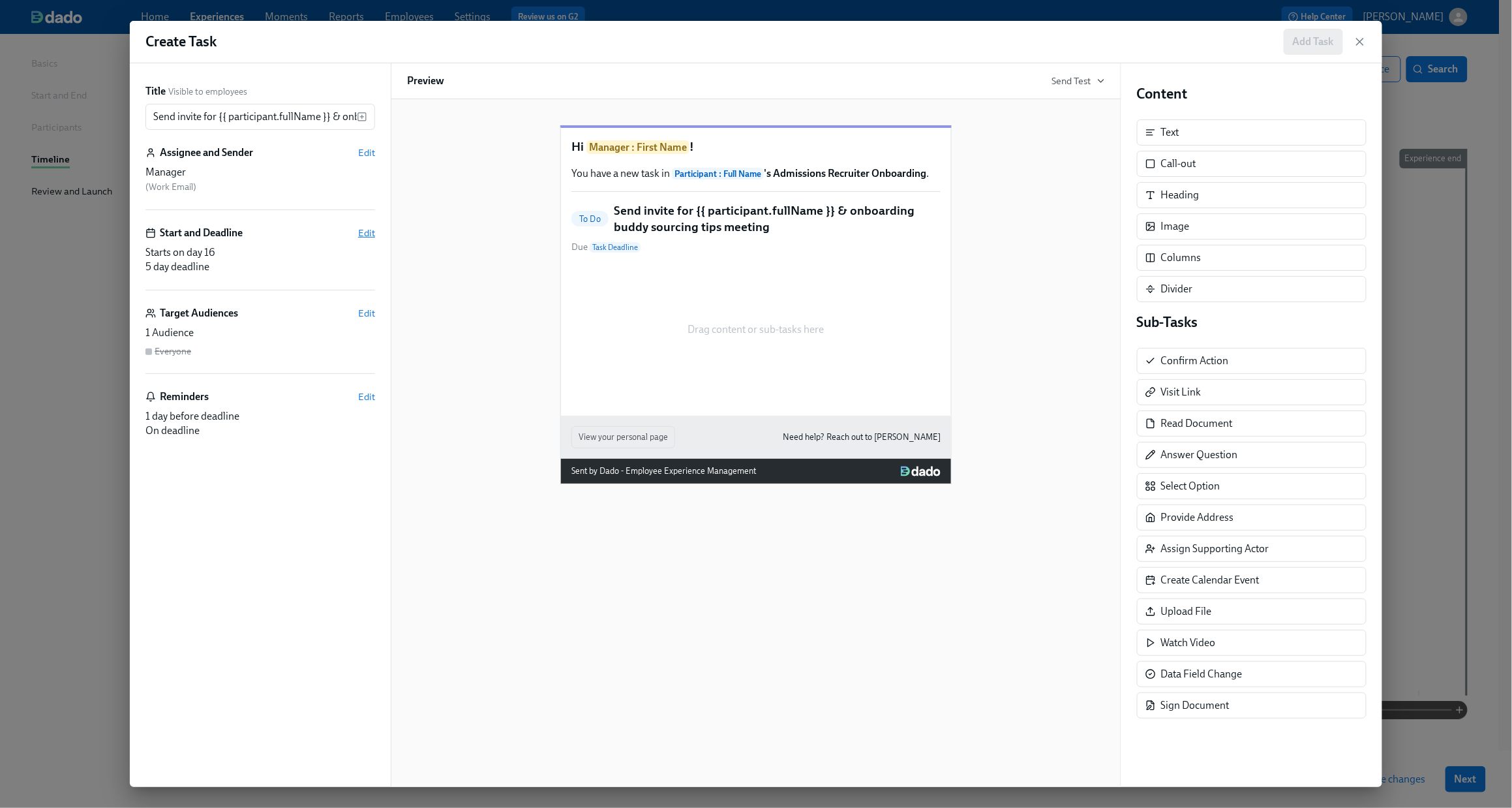
click at [365, 232] on span "Edit" at bounding box center [367, 232] width 17 height 13
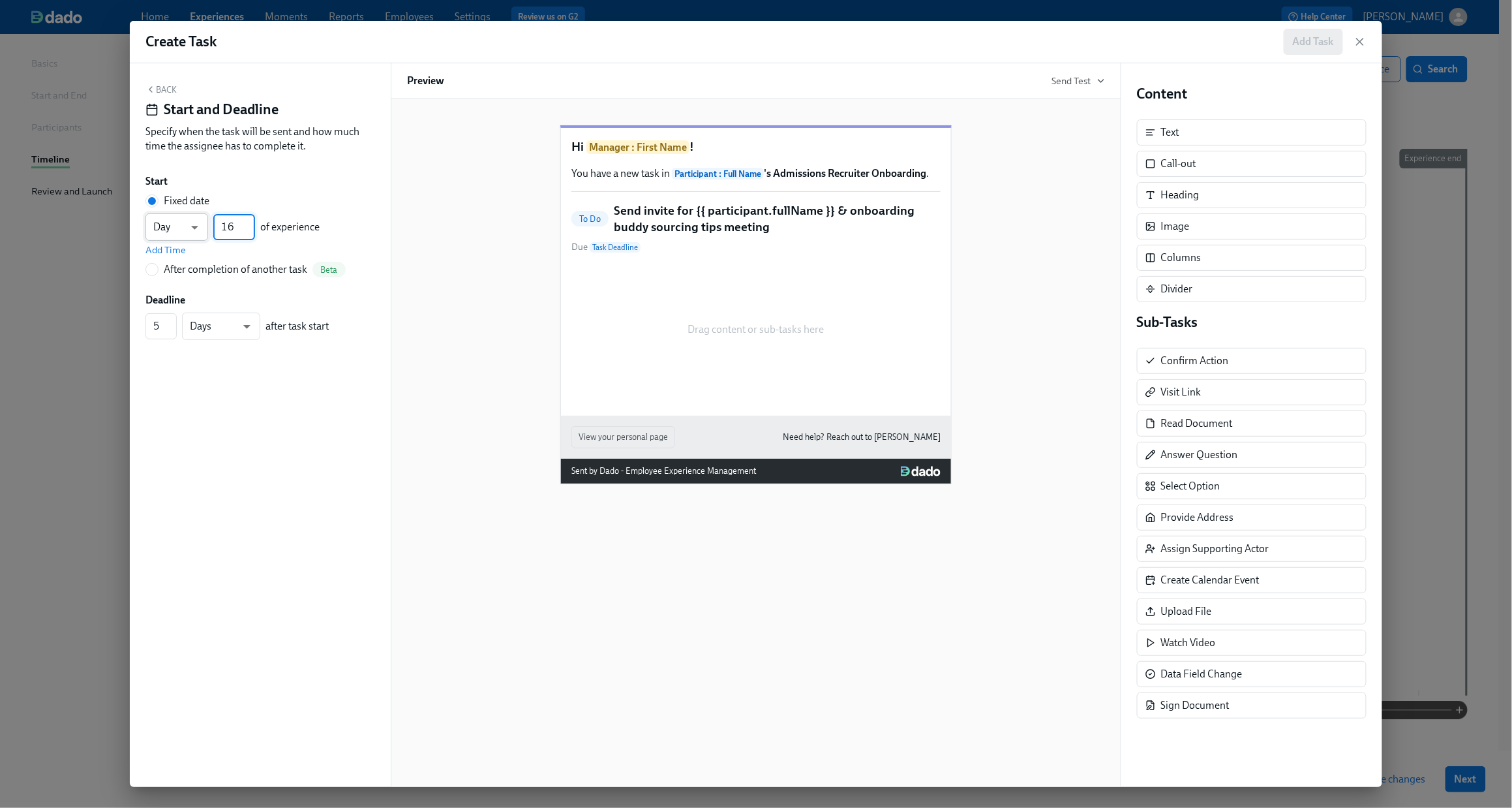
drag, startPoint x: 243, startPoint y: 228, endPoint x: 188, endPoint y: 225, distance: 55.1
click at [188, 225] on div "Day d ​ 16 ​ of experience" at bounding box center [233, 227] width 174 height 27
type input "1"
type input "4"
click at [173, 332] on input "4" at bounding box center [161, 326] width 32 height 26
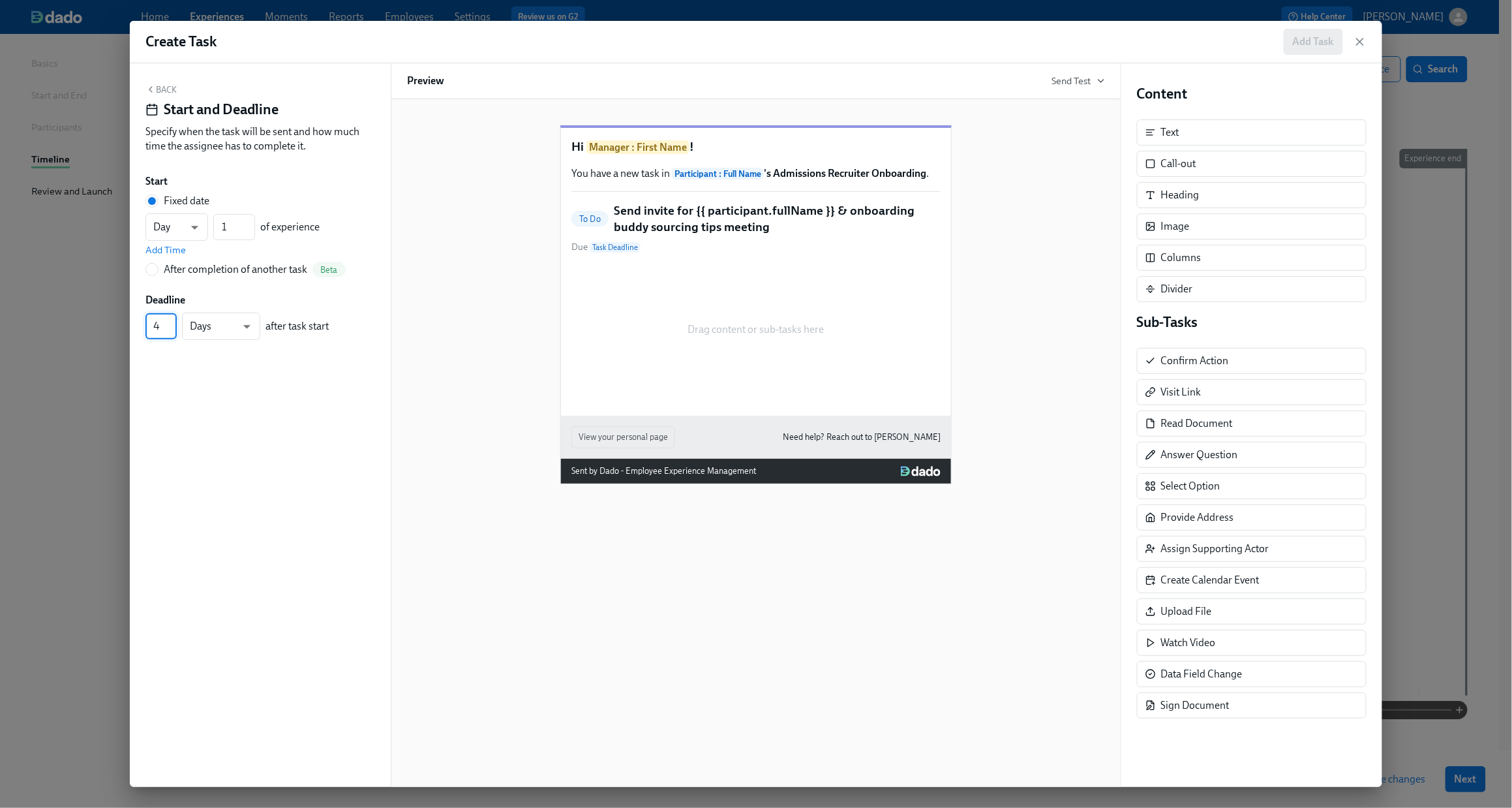
click at [163, 93] on button "Back" at bounding box center [161, 90] width 32 height 10
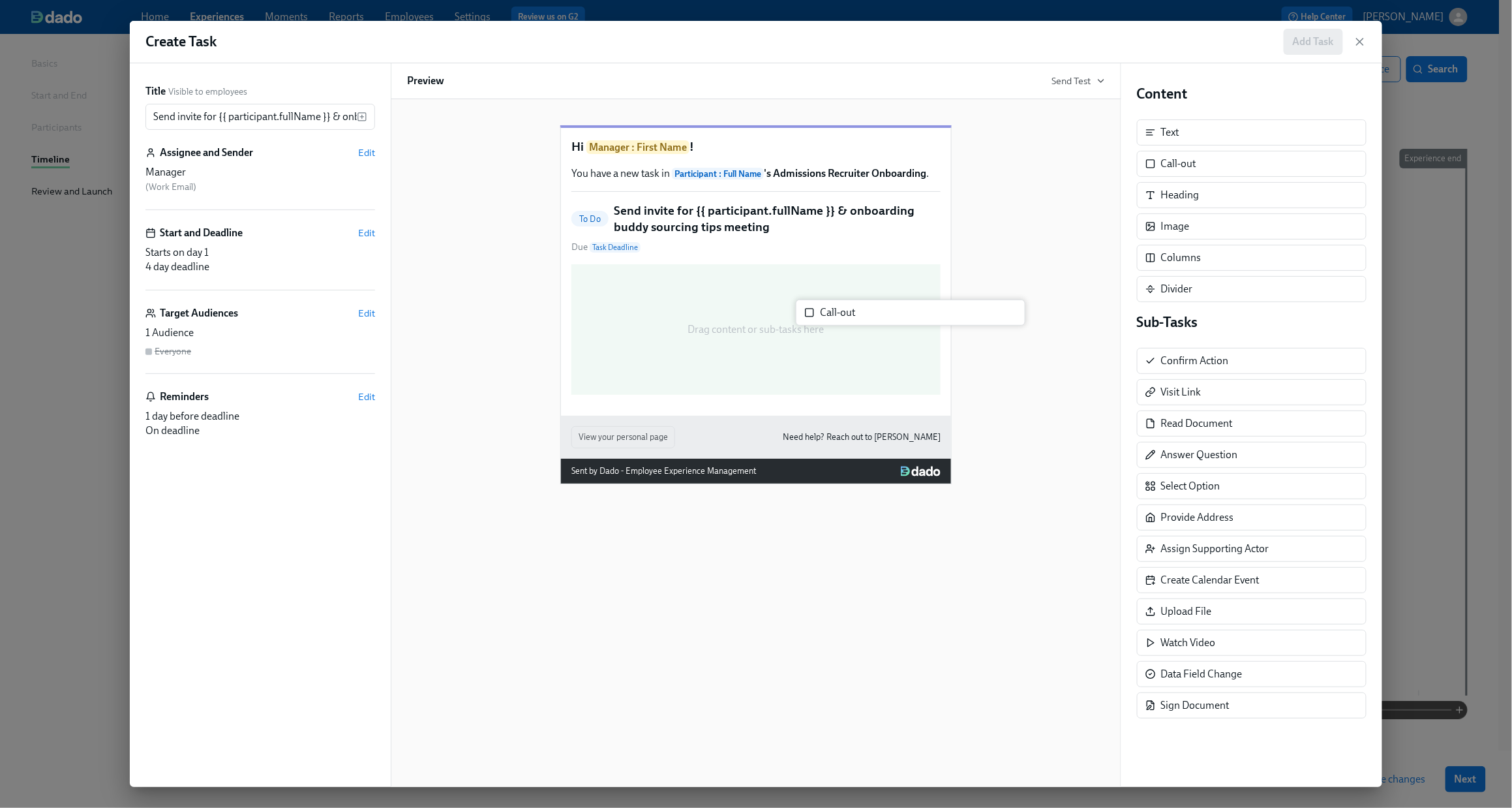
drag, startPoint x: 1192, startPoint y: 168, endPoint x: 842, endPoint y: 317, distance: 380.4
click at [842, 317] on div "Title Visible to employees Send invite for {{ participant.fullName }} & onboard…" at bounding box center [756, 425] width 1253 height 724
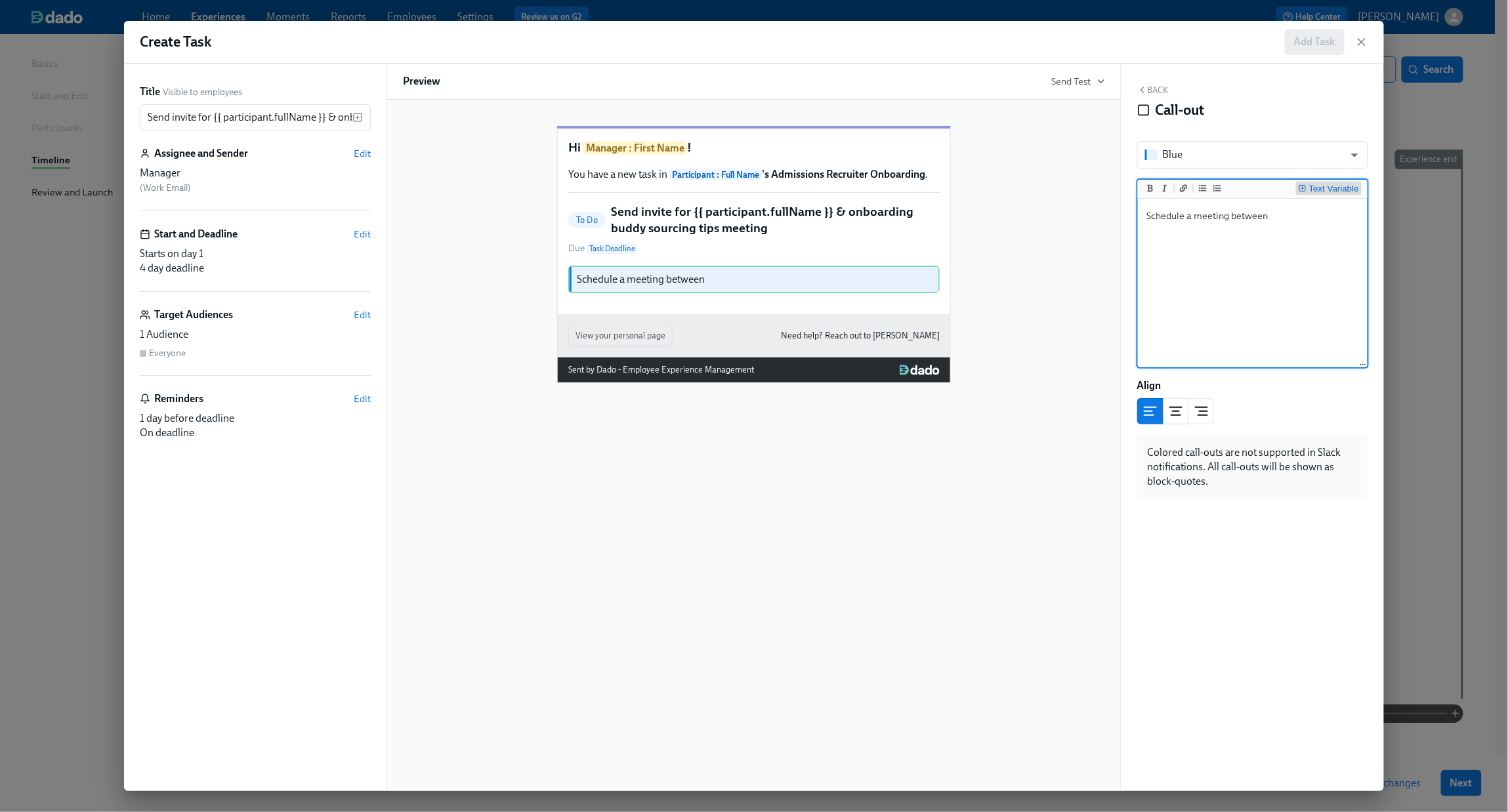
click at [1173, 184] on div "Text Variable" at bounding box center [1334, 189] width 50 height 9
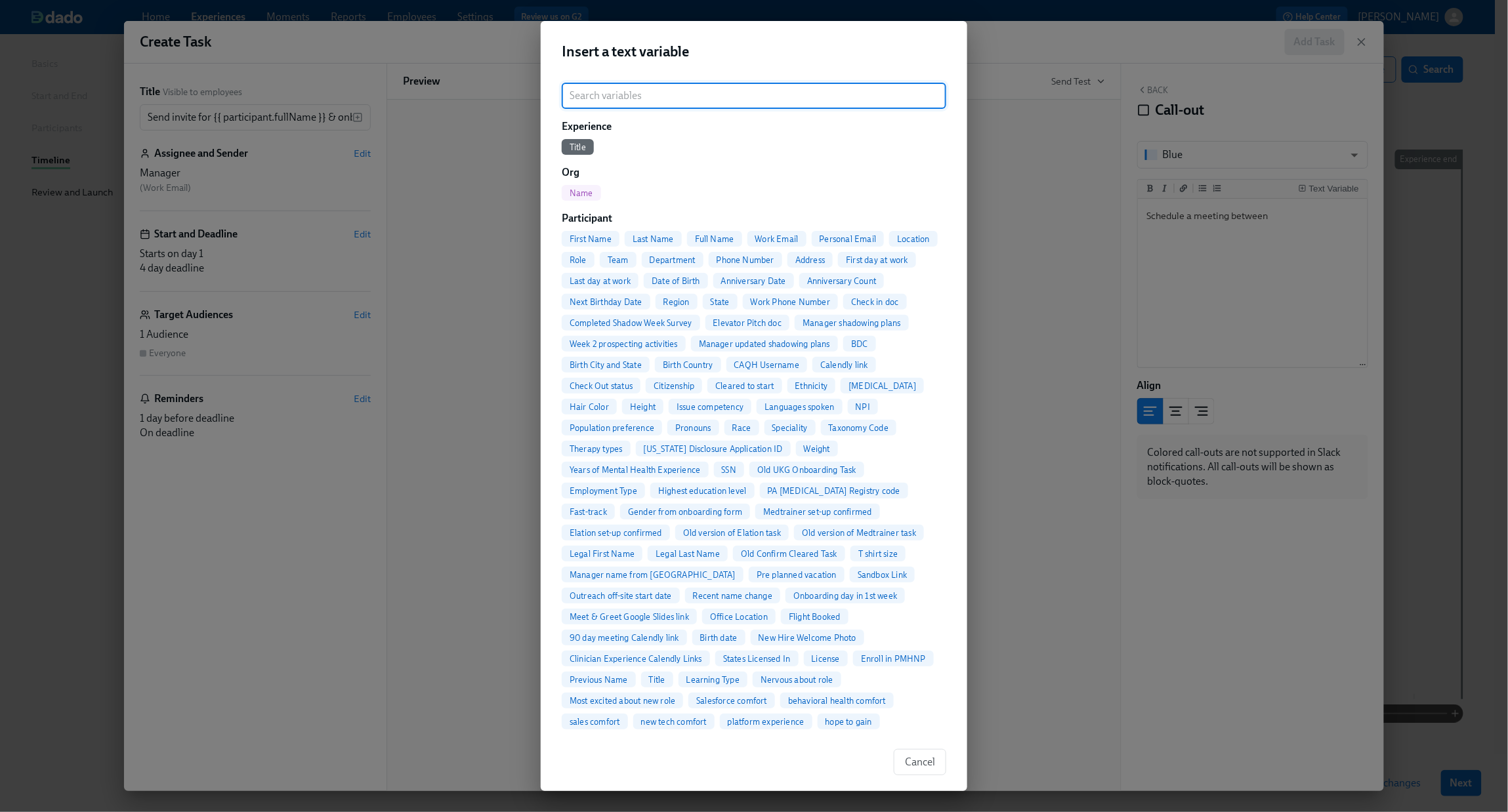
click at [718, 238] on span "Full Name" at bounding box center [715, 238] width 55 height 9
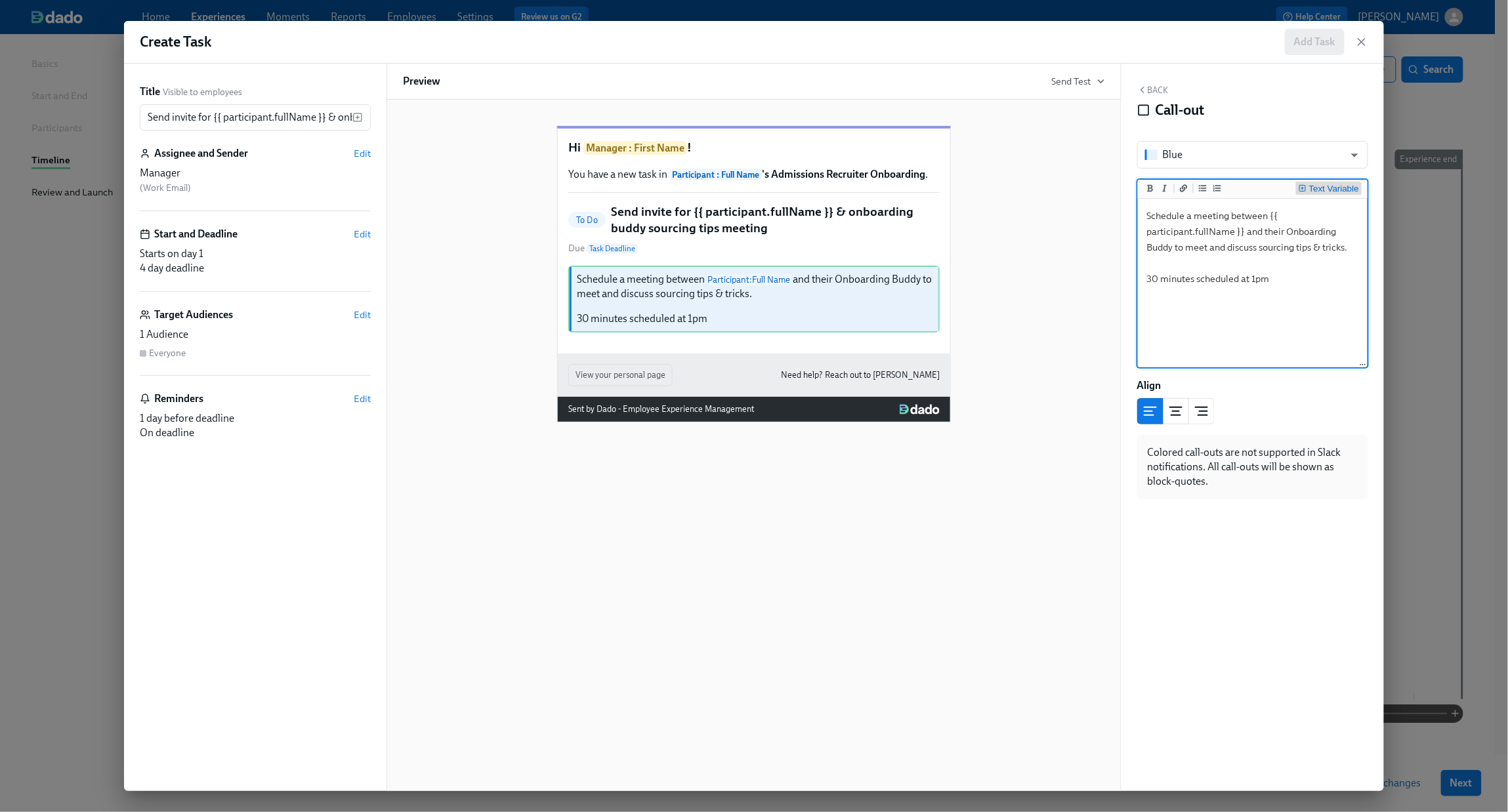
click at [1173, 184] on div "Text Variable" at bounding box center [1334, 189] width 50 height 9
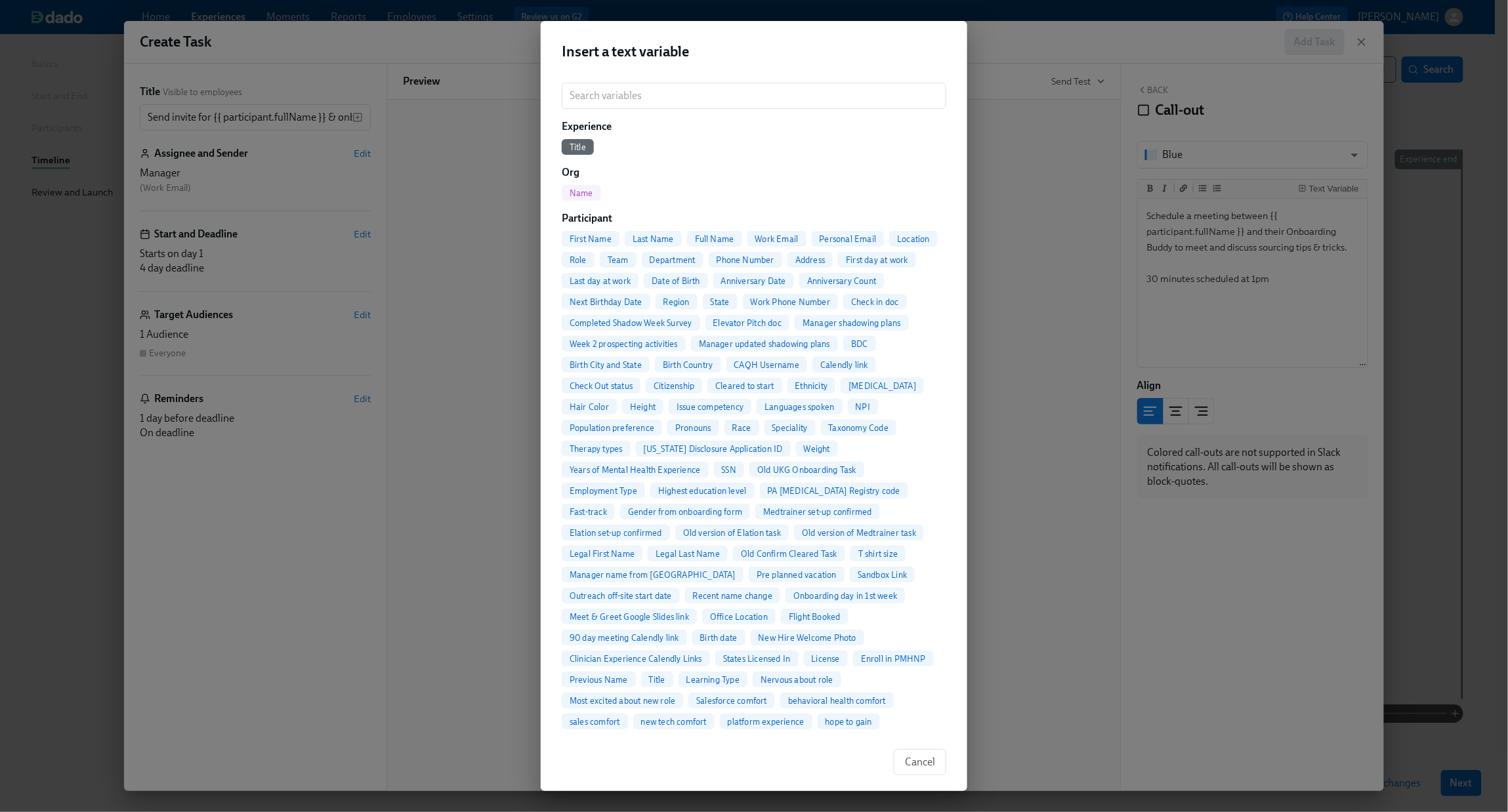
click at [592, 236] on span "First Name" at bounding box center [590, 238] width 57 height 9
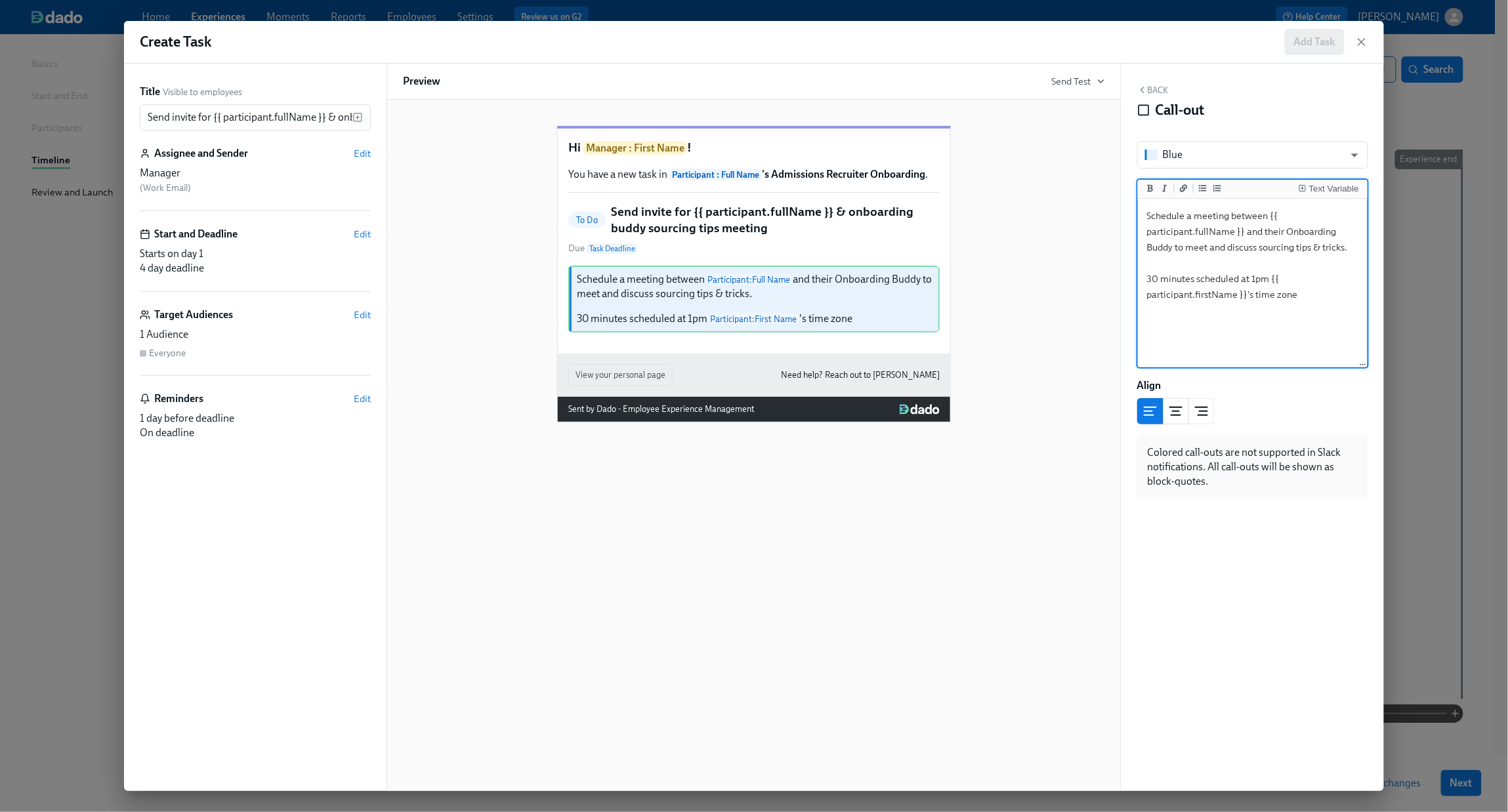
click at [1143, 280] on textarea "Schedule a meeting between {{ participant.fullName }} and their Onboarding Budd…" at bounding box center [1253, 284] width 225 height 165
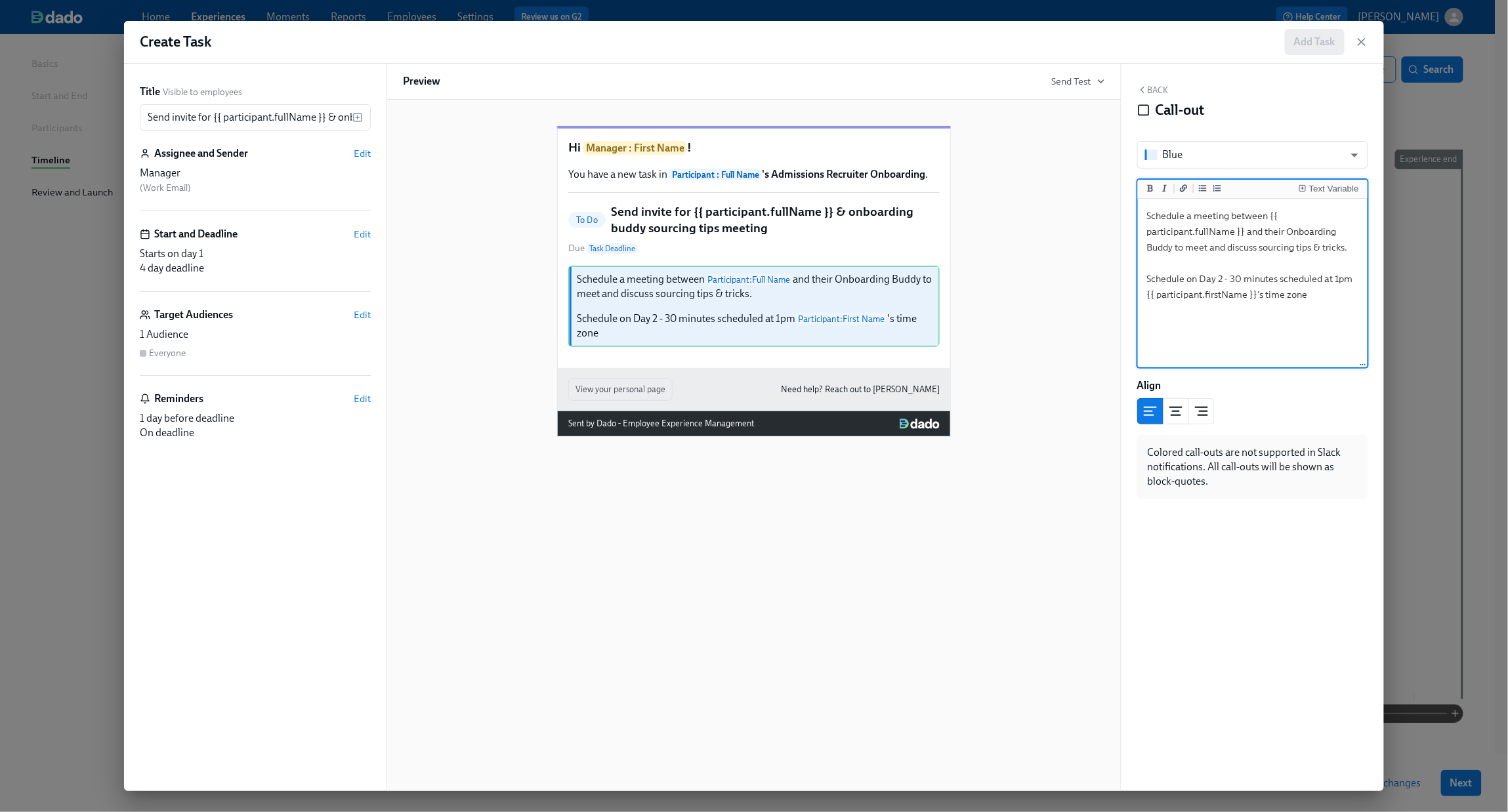
drag, startPoint x: 1323, startPoint y: 278, endPoint x: 1289, endPoint y: 278, distance: 34.0
click at [1173, 278] on textarea "Schedule a meeting between {{ participant.fullName }} and their Onboarding Budd…" at bounding box center [1253, 284] width 225 height 165
click at [1173, 216] on textarea "Schedule a meeting between {{ participant.fullName }} and their Onboarding Budd…" at bounding box center [1253, 284] width 225 height 165
click at [1173, 218] on textarea "Schedule a 30 minutes meeting between {{ participant.fullName }} and their Onbo…" at bounding box center [1253, 284] width 225 height 165
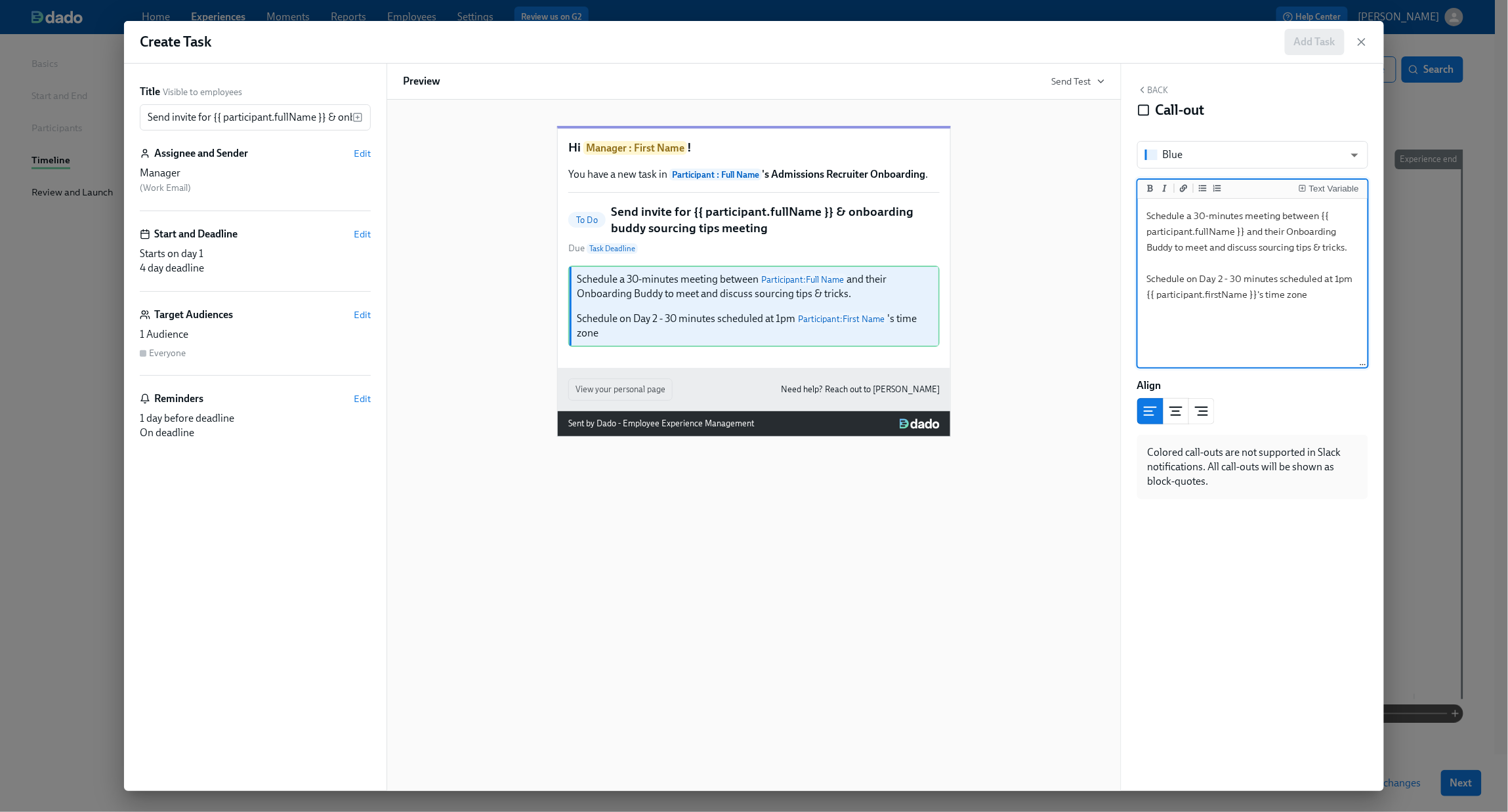
drag, startPoint x: 1282, startPoint y: 280, endPoint x: 1211, endPoint y: 286, distance: 71.3
click at [1173, 286] on textarea "Schedule a 30-minutes meeting between {{ participant.fullName }} and their Onbo…" at bounding box center [1253, 284] width 225 height 165
click at [1173, 276] on textarea "Schedule a 30-minutes meeting between {{ participant.fullName }} and their Onbo…" at bounding box center [1253, 284] width 225 height 165
drag, startPoint x: 1323, startPoint y: 275, endPoint x: 1226, endPoint y: 275, distance: 97.0
click at [1173, 275] on textarea "Schedule a 30-minutes meeting between {{ participant.fullName }} and their Onbo…" at bounding box center [1253, 284] width 225 height 165
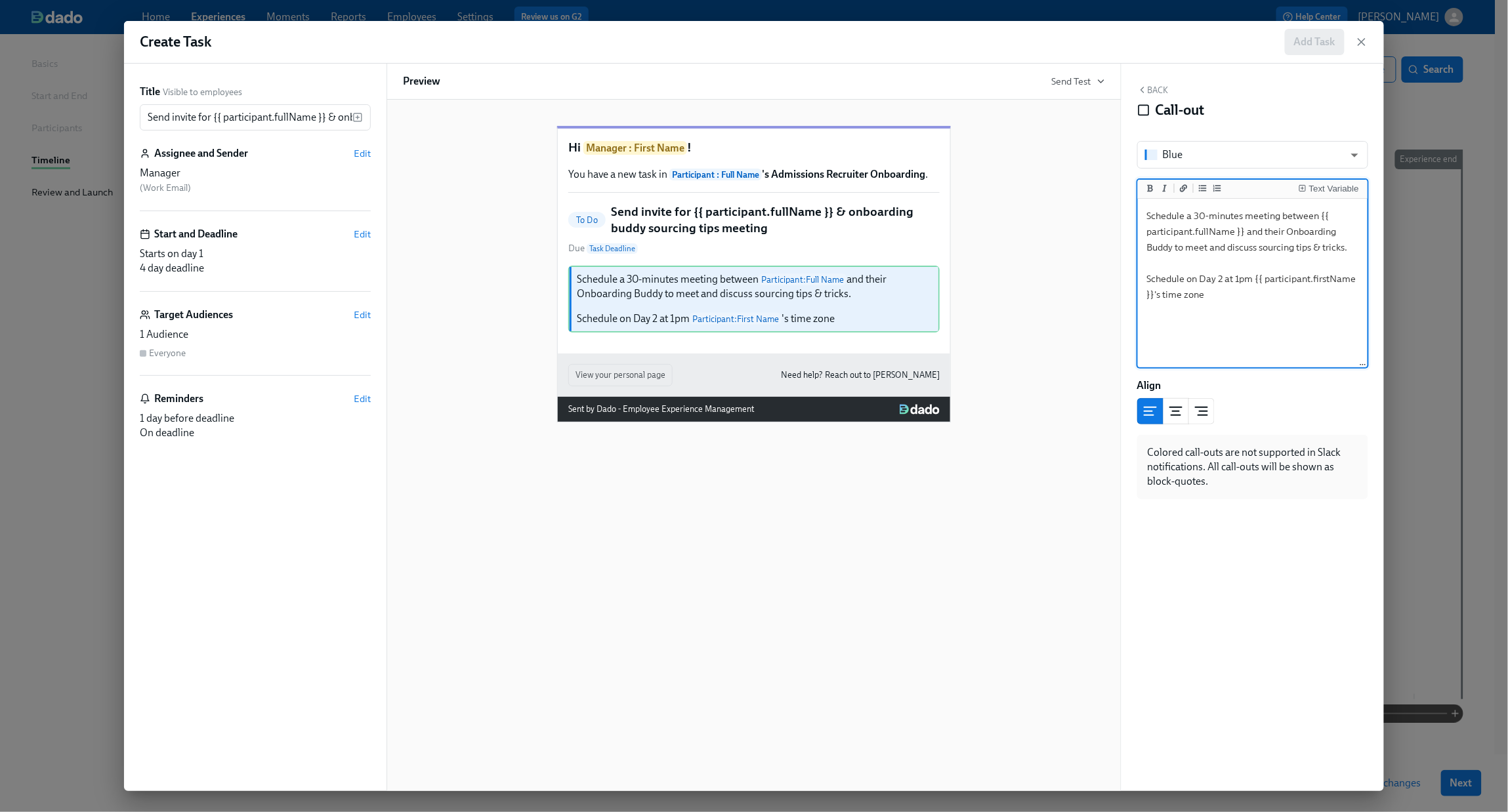
click at [1173, 299] on textarea "Schedule a 30-minutes meeting between {{ participant.fullName }} and their Onbo…" at bounding box center [1253, 284] width 225 height 165
type textarea "Schedule a 30-minutes meeting between {{ participant.fullName }} and their Onbo…"
click at [1149, 92] on button "Back" at bounding box center [1153, 90] width 32 height 10
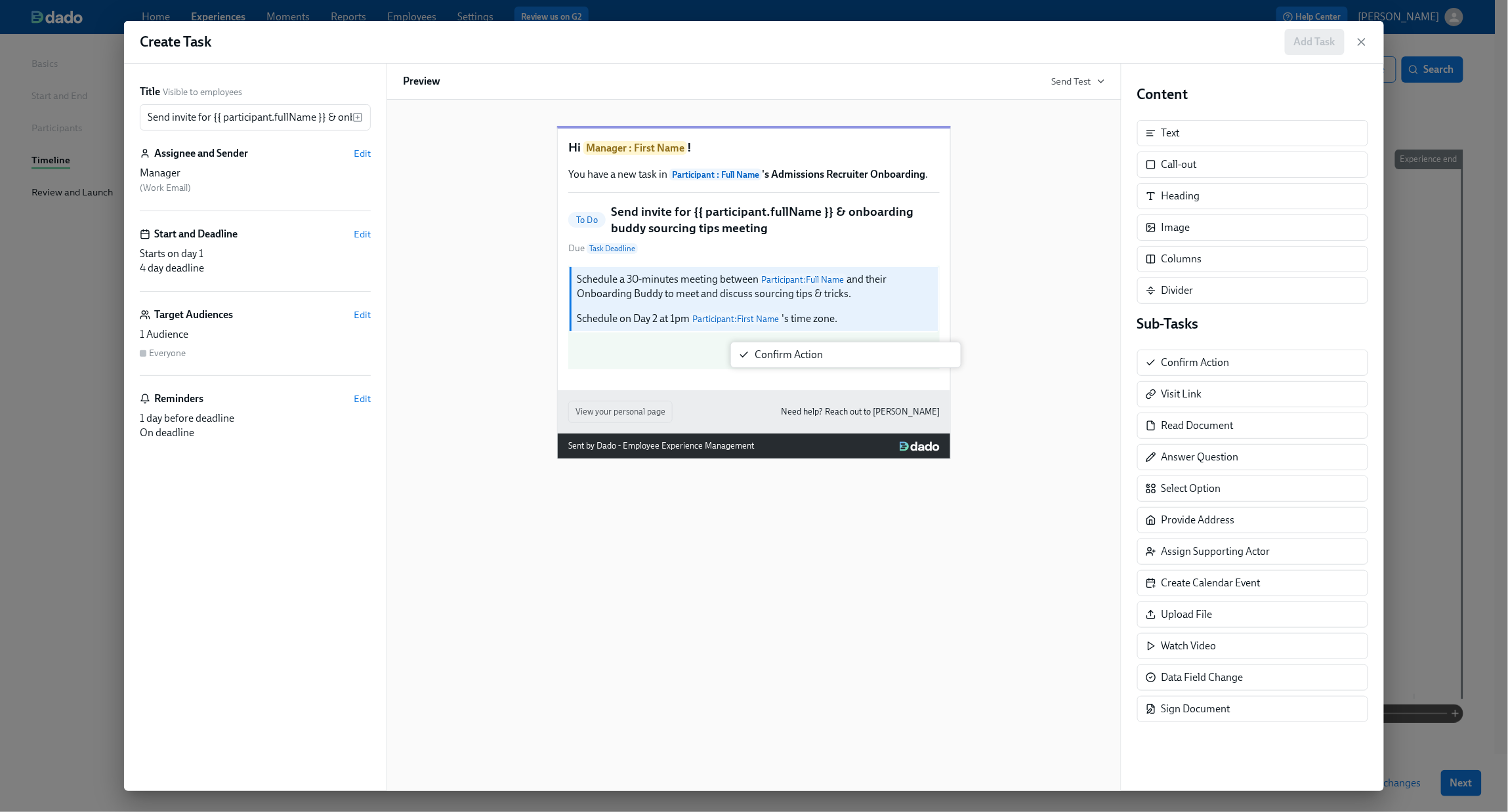
drag, startPoint x: 1182, startPoint y: 371, endPoint x: 757, endPoint y: 359, distance: 425.2
click at [757, 359] on div "Title Visible to employees Send invite for {{ participant.fullName }} & onboard…" at bounding box center [754, 427] width 1260 height 727
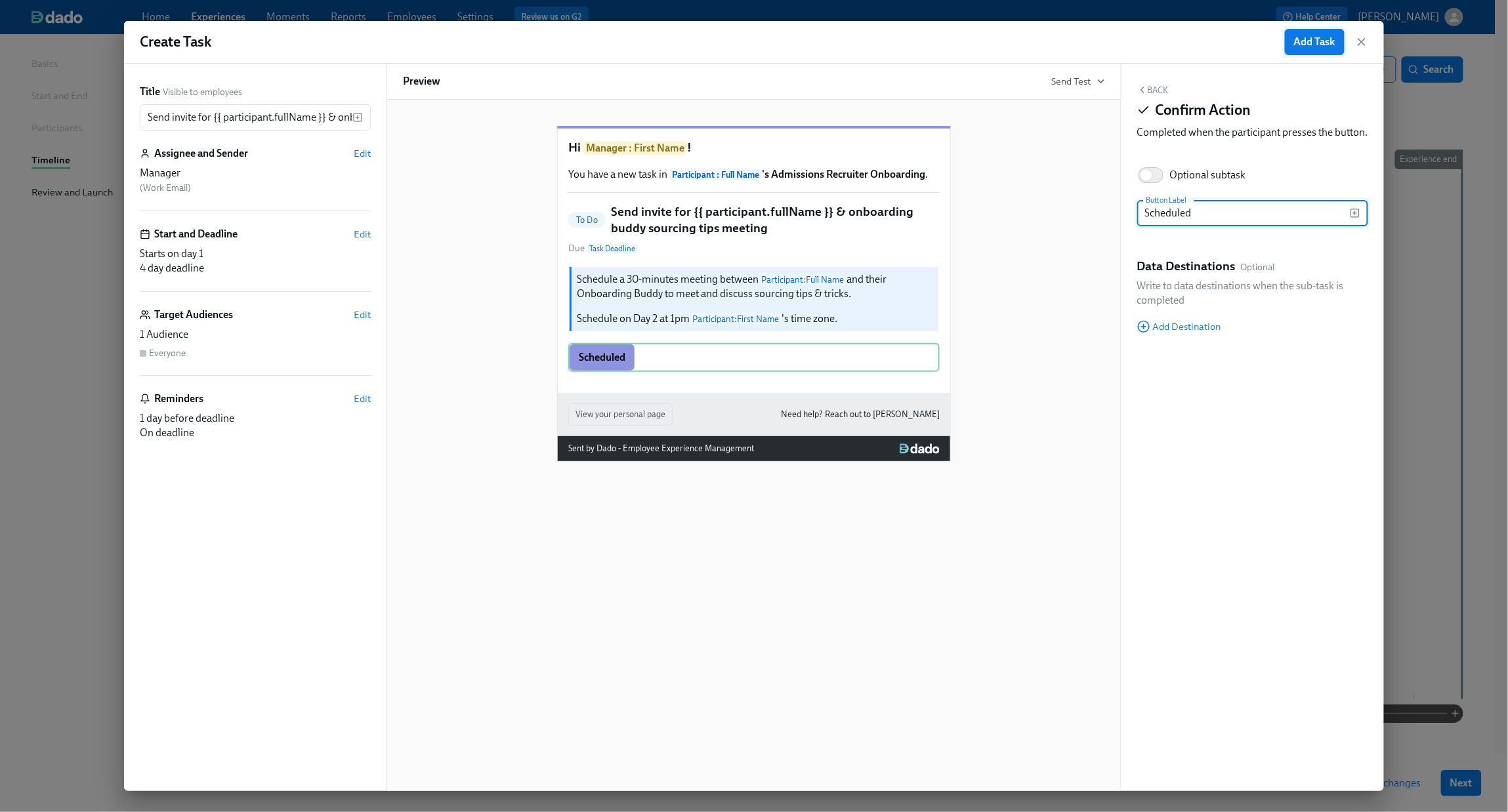
type input "Scheduled"
click at [1173, 45] on span "Add Task" at bounding box center [1315, 41] width 41 height 13
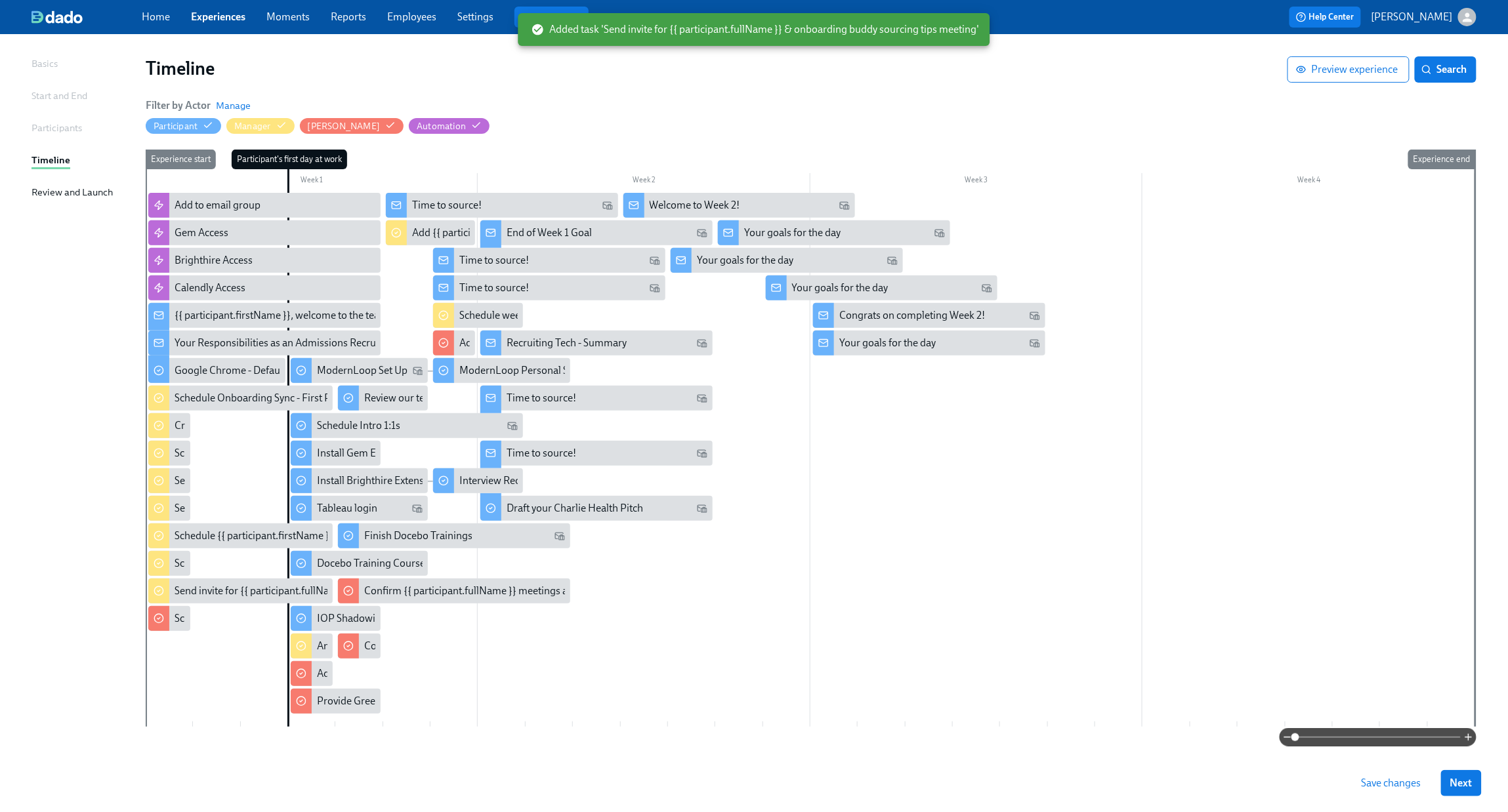
click at [1173, 585] on span "Save changes" at bounding box center [1392, 783] width 60 height 13
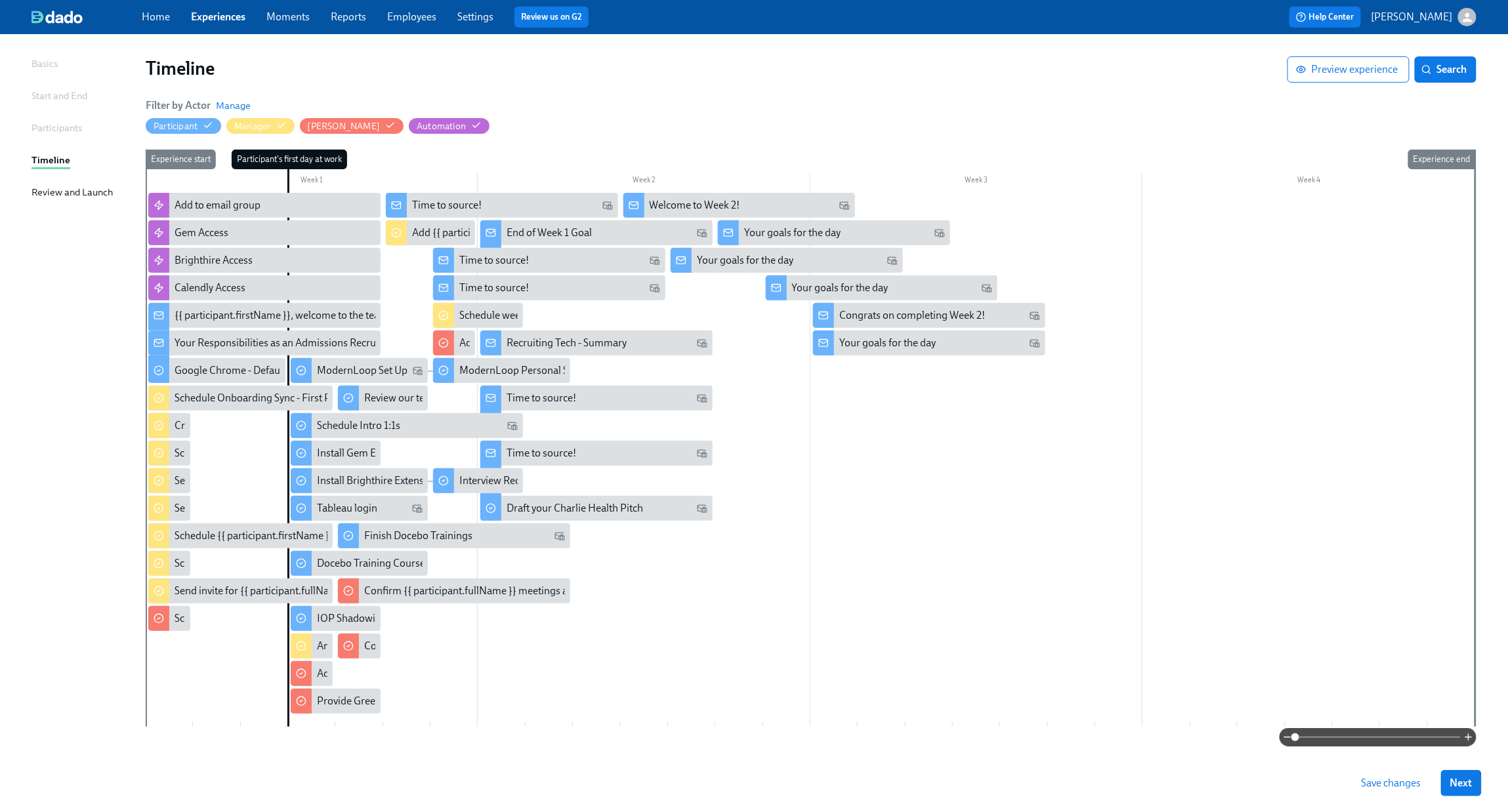
click at [762, 585] on div at bounding box center [811, 460] width 1330 height 534
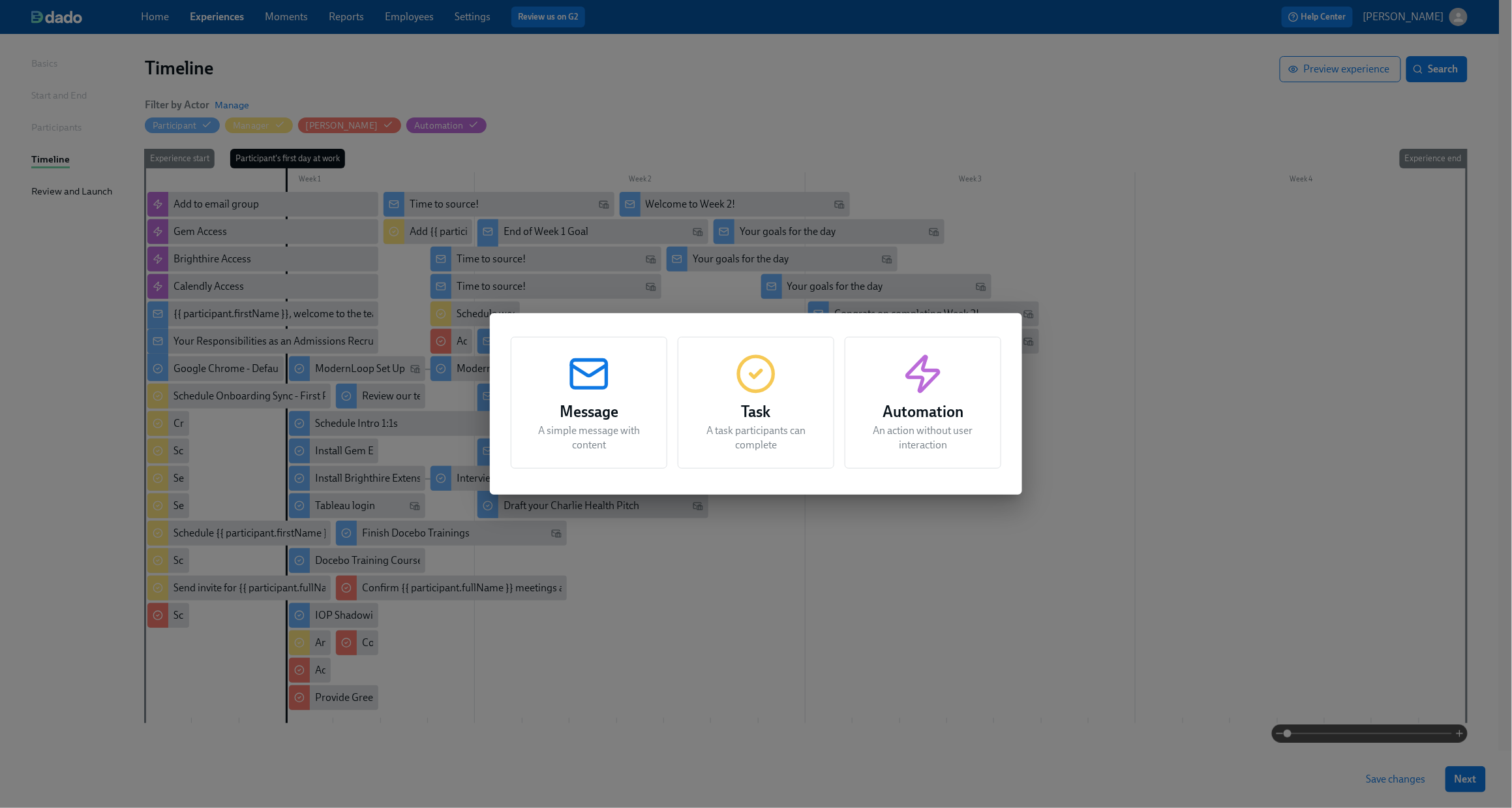
click at [812, 424] on p "A task participants can complete" at bounding box center [756, 439] width 124 height 29
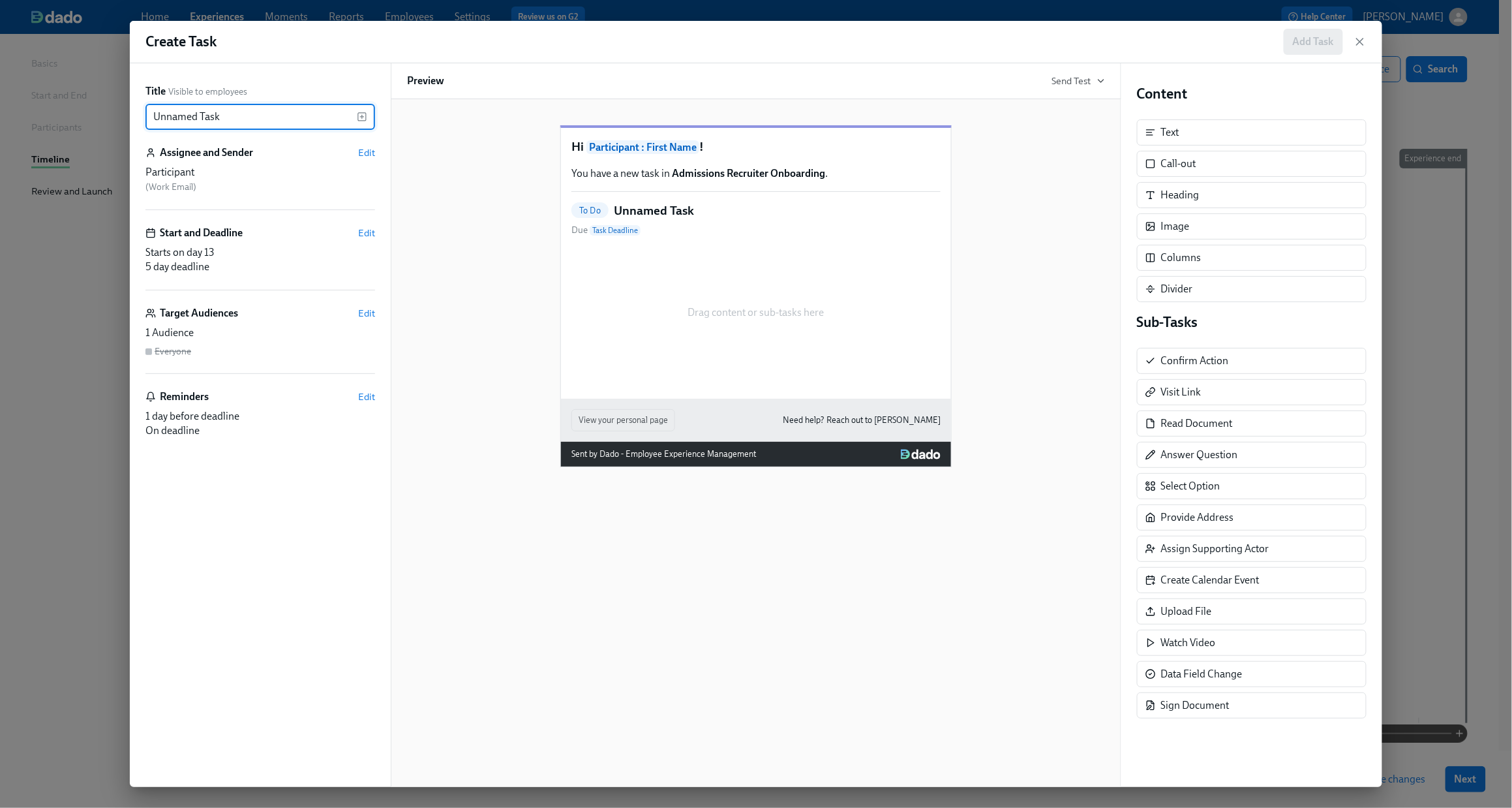
click at [289, 116] on input "Unnamed Task" at bounding box center [252, 117] width 211 height 26
click at [362, 114] on icon "button" at bounding box center [362, 117] width 10 height 10
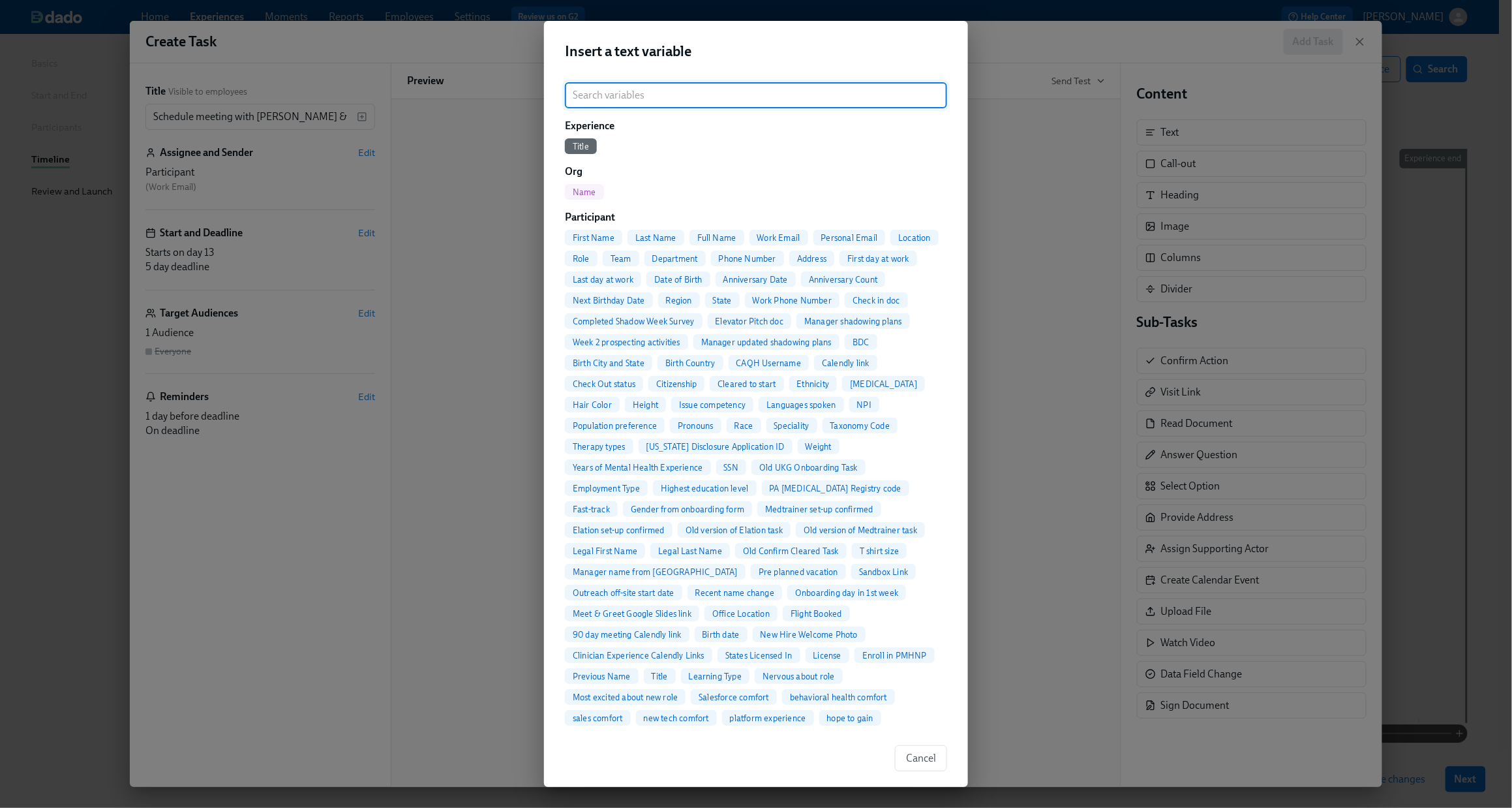
click at [710, 235] on span "Full Name" at bounding box center [717, 237] width 55 height 9
type input "Schedule meeting with [PERSON_NAME] & {{ participant.fullName }}"
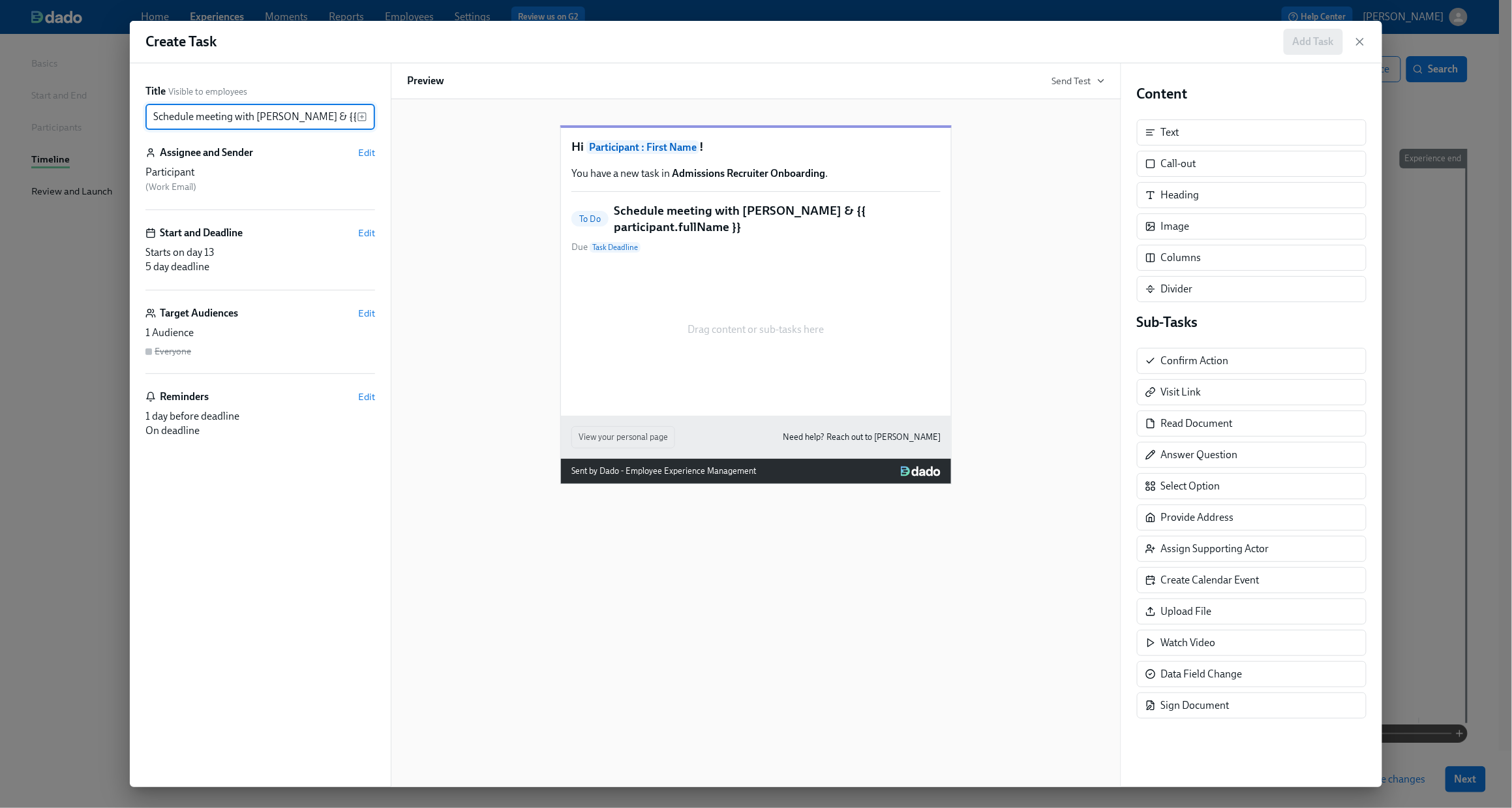
click at [372, 160] on div "Assignee and Sender Edit Participant ( Work Email )" at bounding box center [260, 178] width 229 height 65
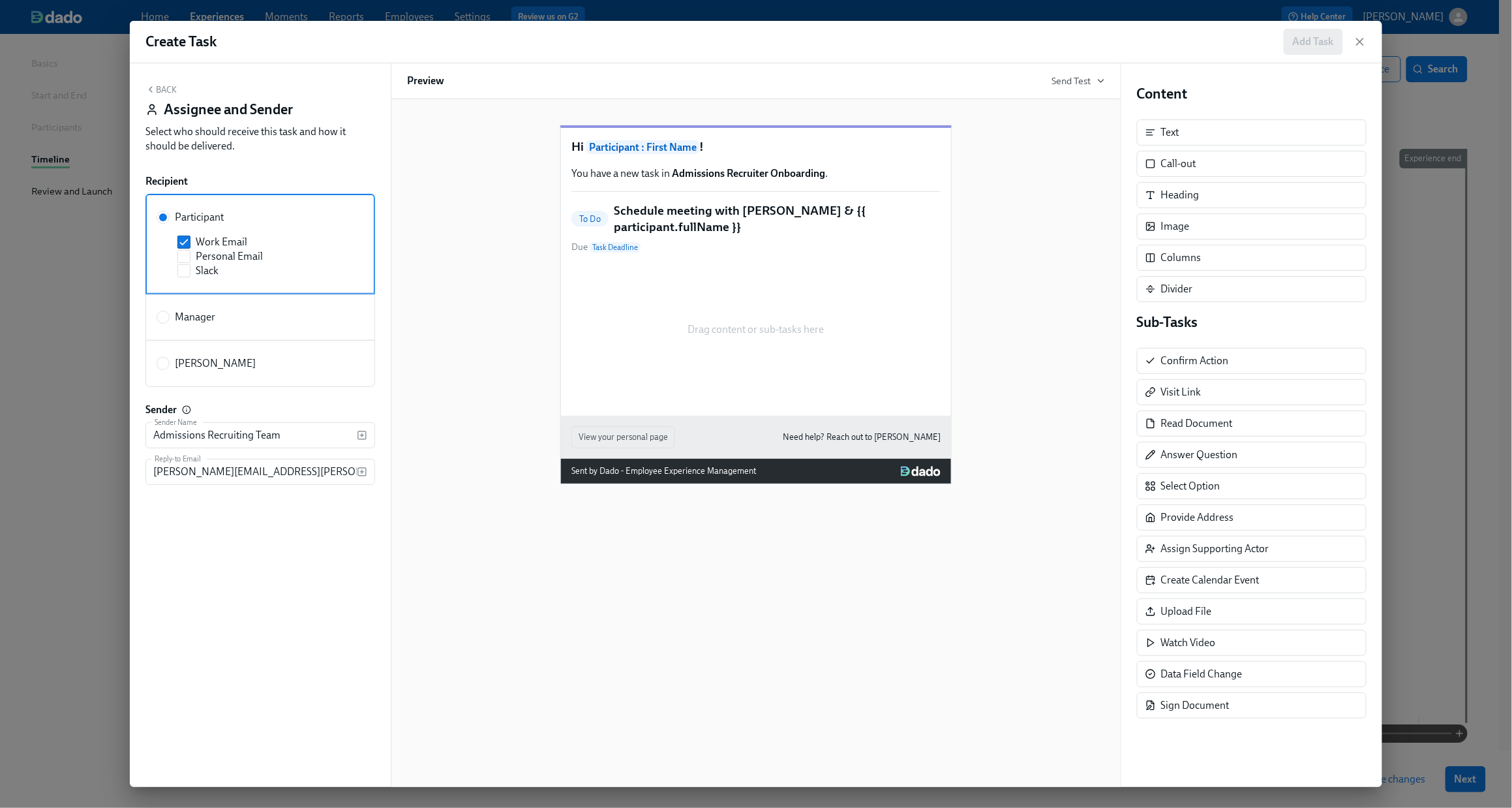
click at [195, 327] on label "Manager" at bounding box center [260, 317] width 229 height 47
click at [169, 323] on input "Manager" at bounding box center [163, 317] width 12 height 12
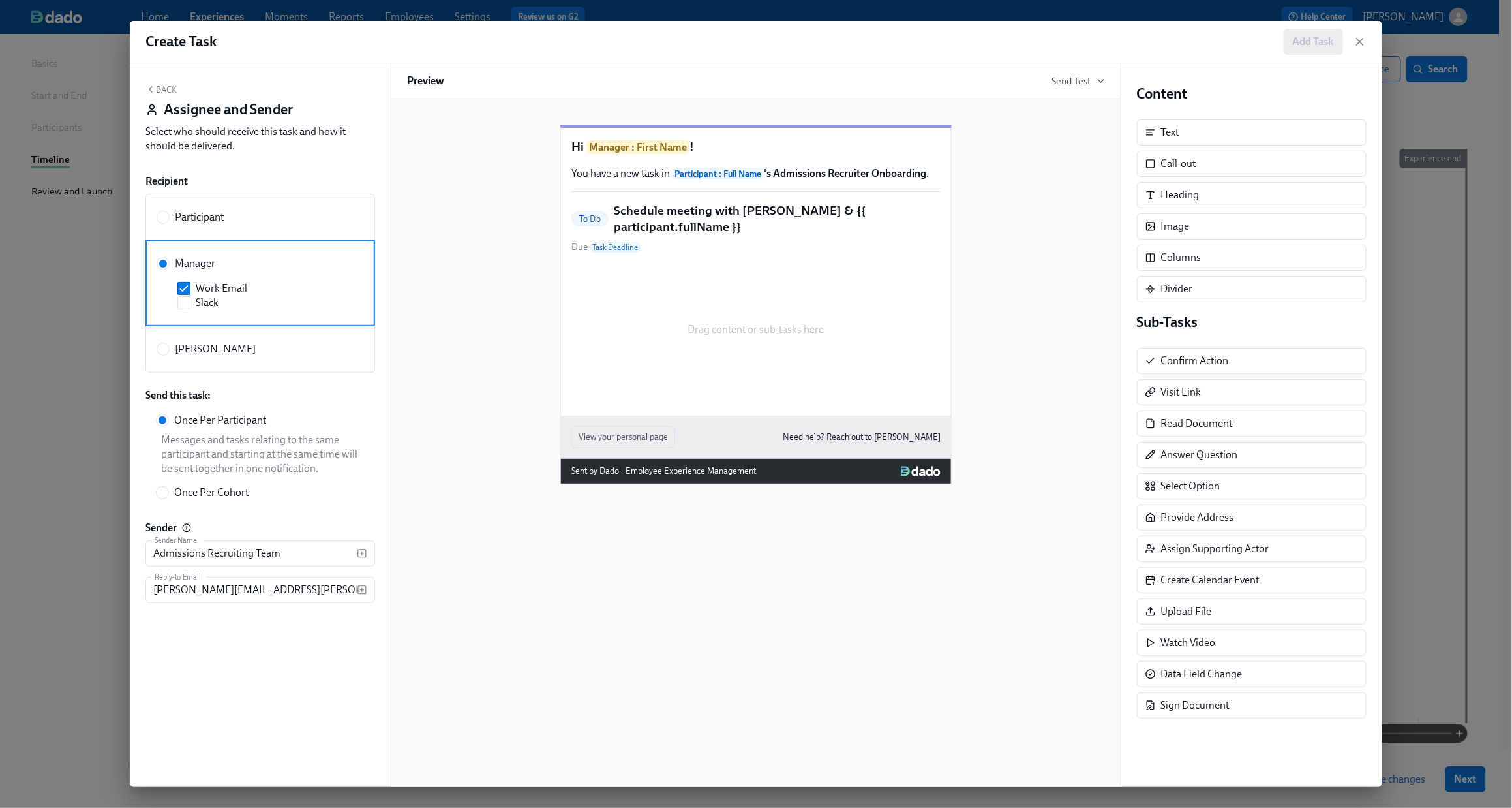
click at [165, 85] on button "Back" at bounding box center [161, 90] width 32 height 10
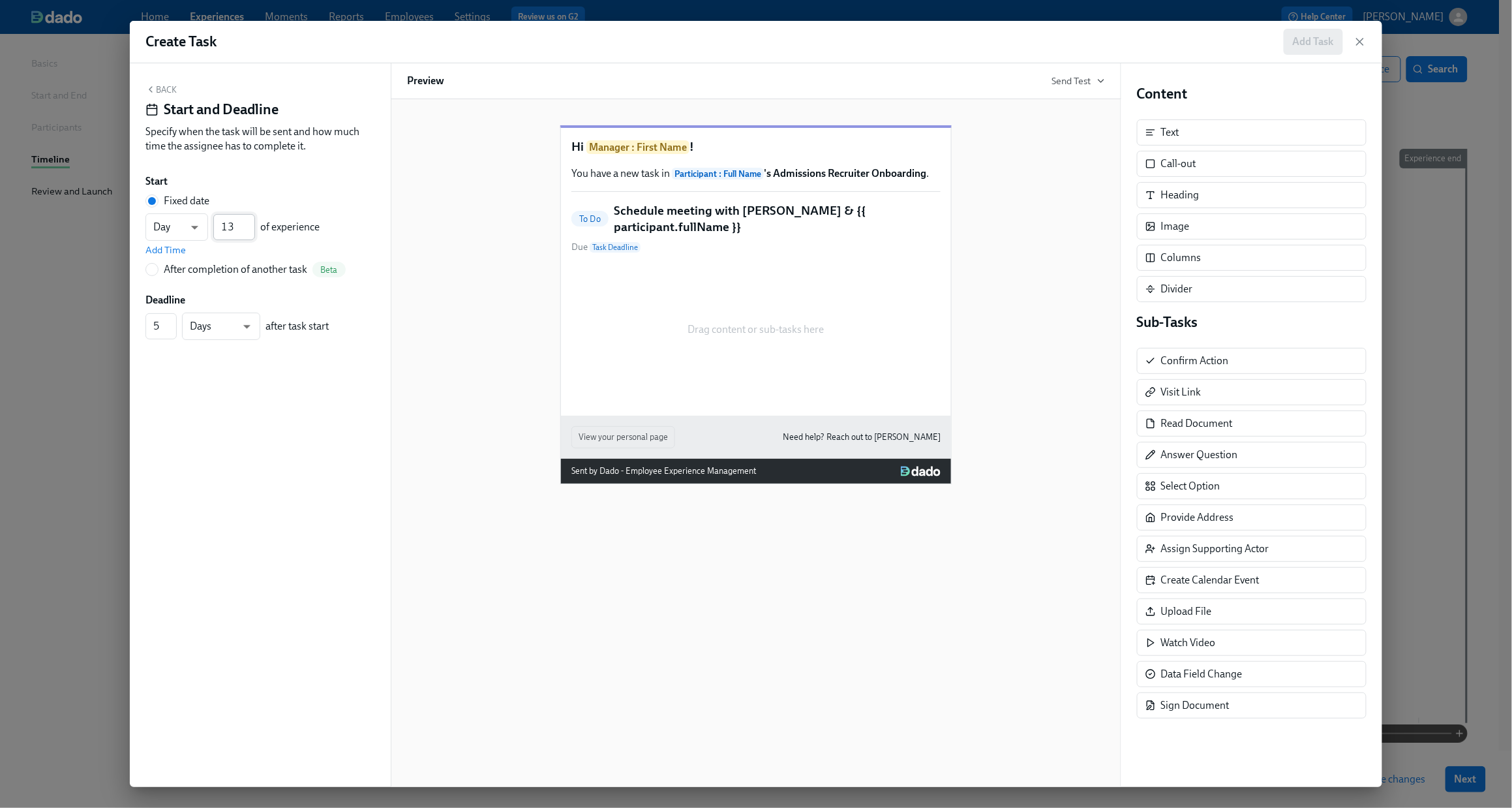
click at [236, 228] on input "13" at bounding box center [234, 227] width 42 height 26
type input "1"
click at [171, 331] on input "4" at bounding box center [161, 326] width 32 height 26
click at [171, 331] on input "3" at bounding box center [161, 326] width 32 height 26
type input "4"
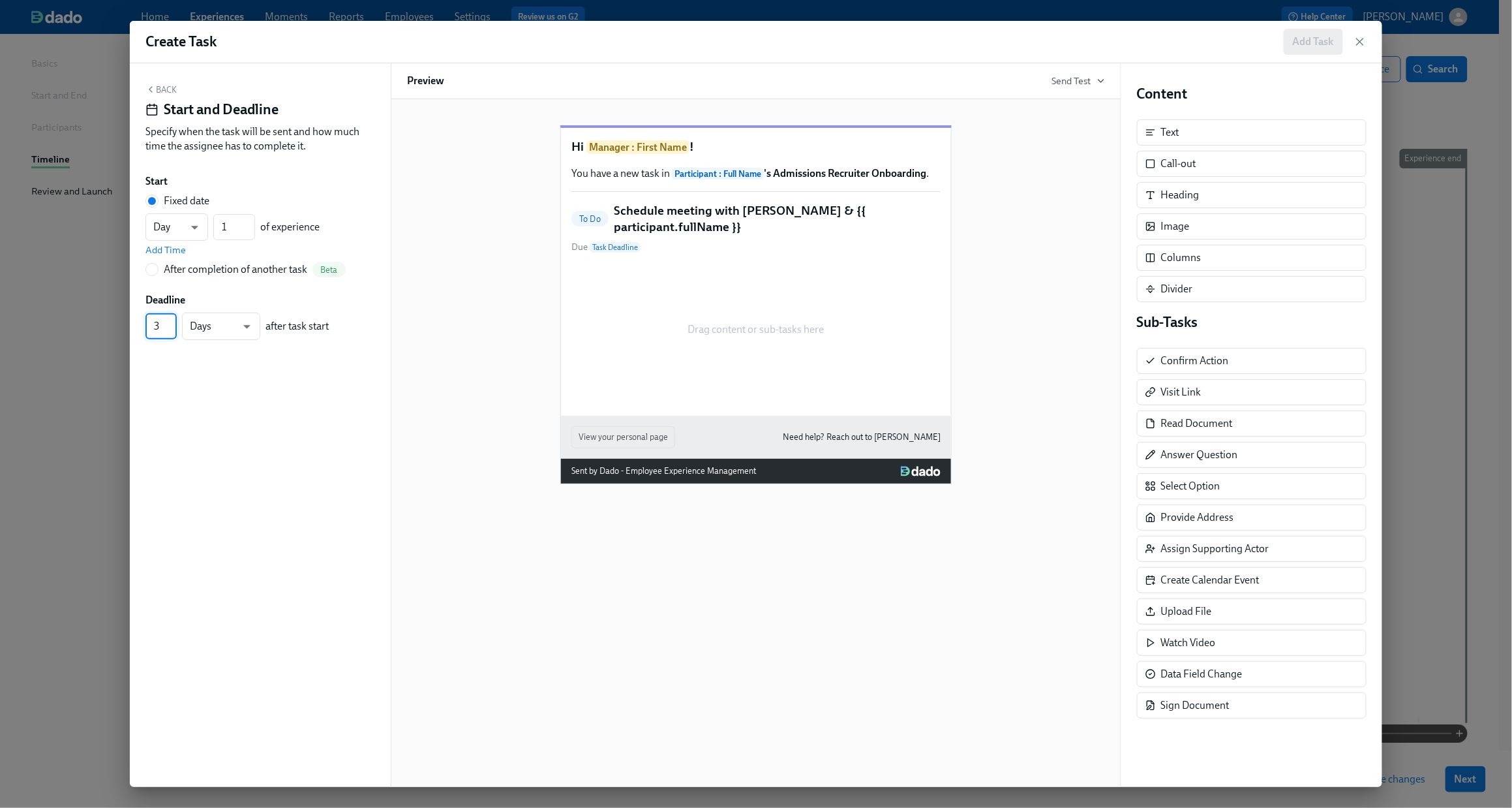
click at [171, 323] on input "4" at bounding box center [161, 326] width 32 height 26
click at [165, 88] on button "Back" at bounding box center [161, 90] width 32 height 10
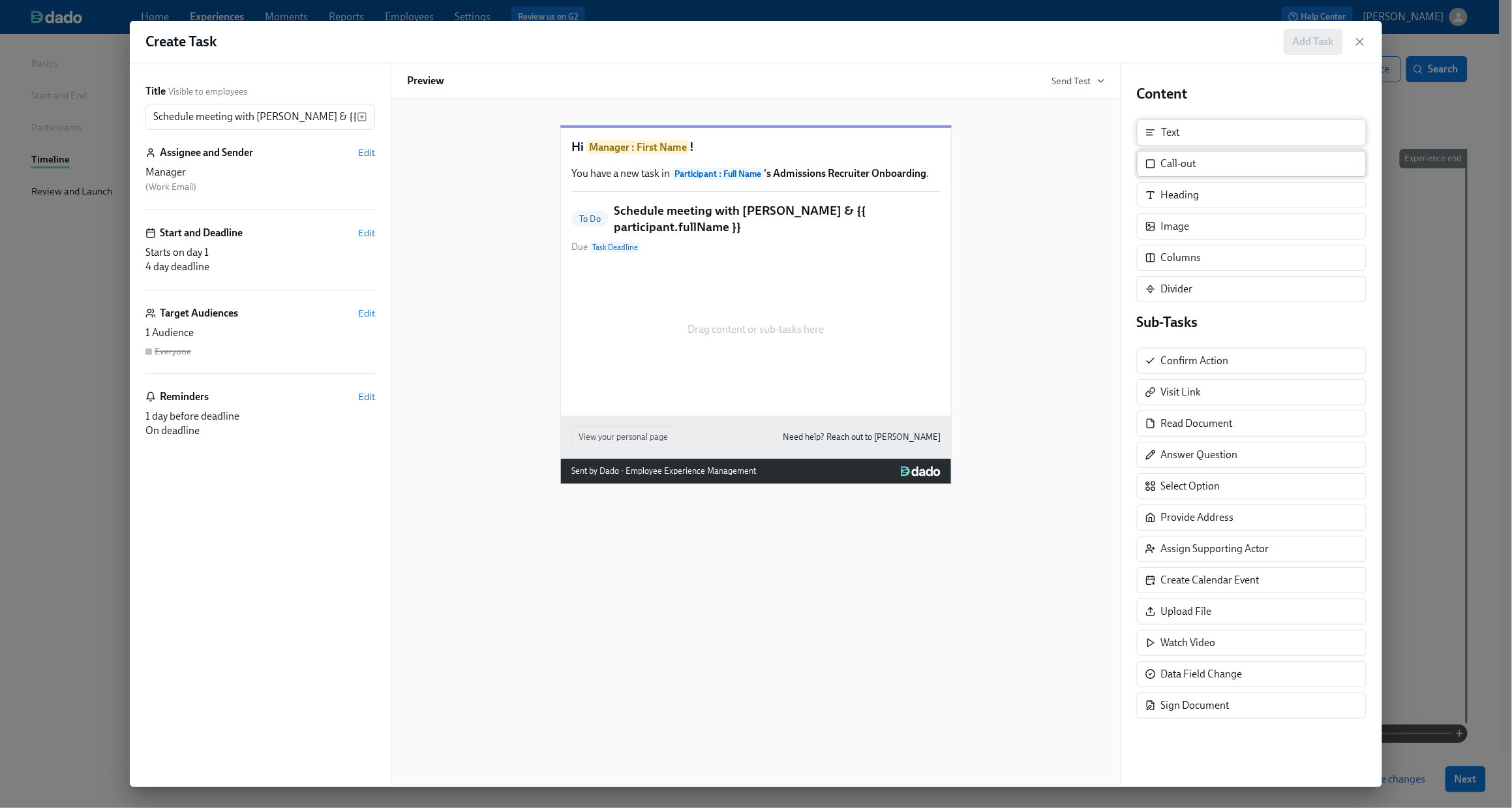
drag, startPoint x: 1218, startPoint y: 132, endPoint x: 1254, endPoint y: 153, distance: 41.7
click at [933, 260] on div "Title Visible to employees Schedule meeting with [PERSON_NAME] & {{ participant…" at bounding box center [756, 425] width 1253 height 724
click at [858, 296] on div "Title Visible to employees Schedule meeting with [PERSON_NAME] & {{ participant…" at bounding box center [756, 425] width 1253 height 724
click at [1075, 255] on div "Hi Manager : First Name ! You have a new task in Participant : Full Name 's Adm…" at bounding box center [756, 294] width 698 height 380
drag, startPoint x: 1168, startPoint y: 167, endPoint x: 750, endPoint y: 313, distance: 442.8
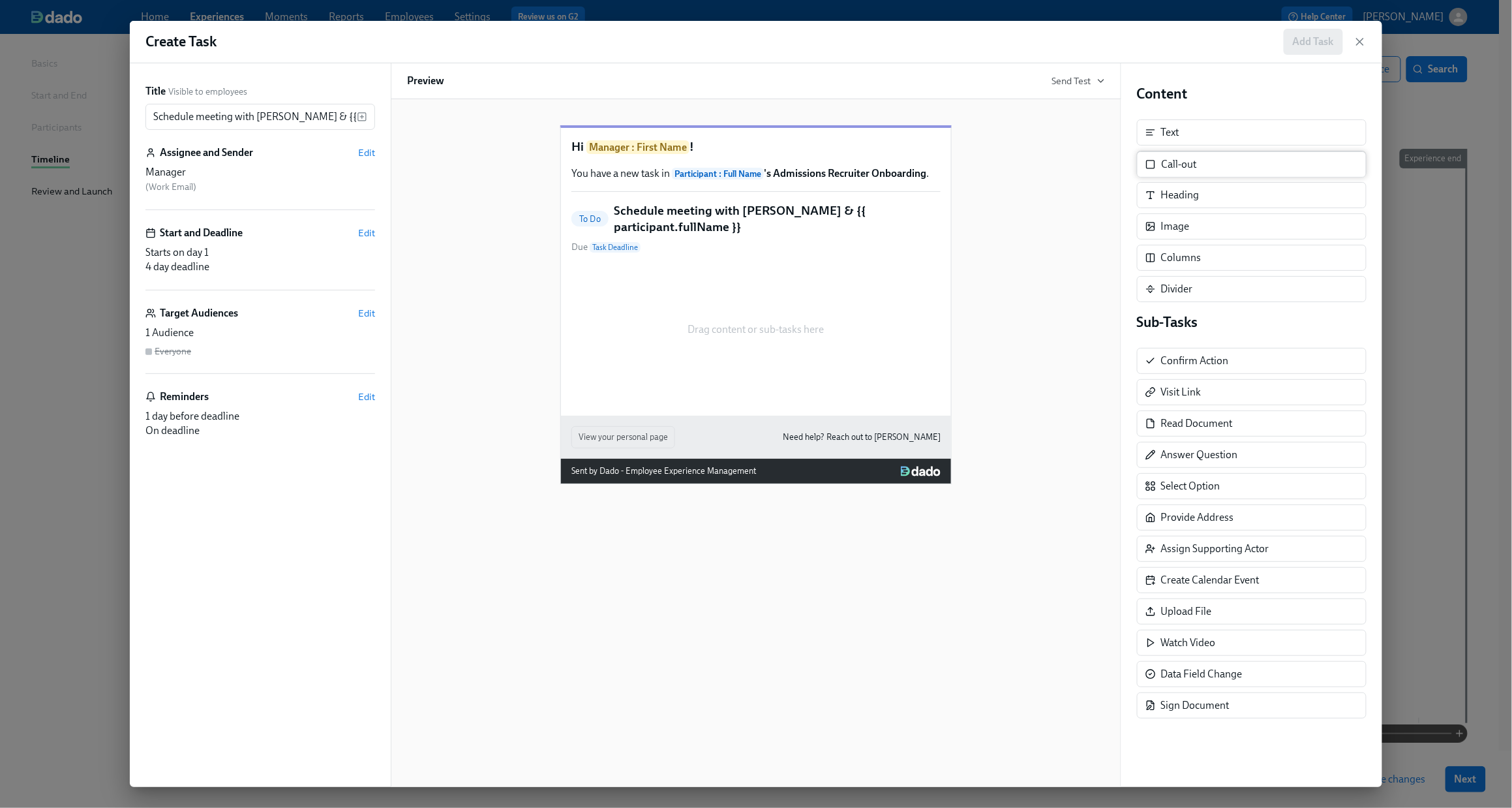
click at [750, 313] on div "Title Visible to employees Schedule meeting with [PERSON_NAME] & {{ participant…" at bounding box center [756, 425] width 1253 height 724
drag, startPoint x: 1192, startPoint y: 162, endPoint x: 376, endPoint y: 422, distance: 856.4
click at [376, 422] on div "Title Visible to employees Schedule meeting with [PERSON_NAME] & {{ participant…" at bounding box center [756, 425] width 1253 height 724
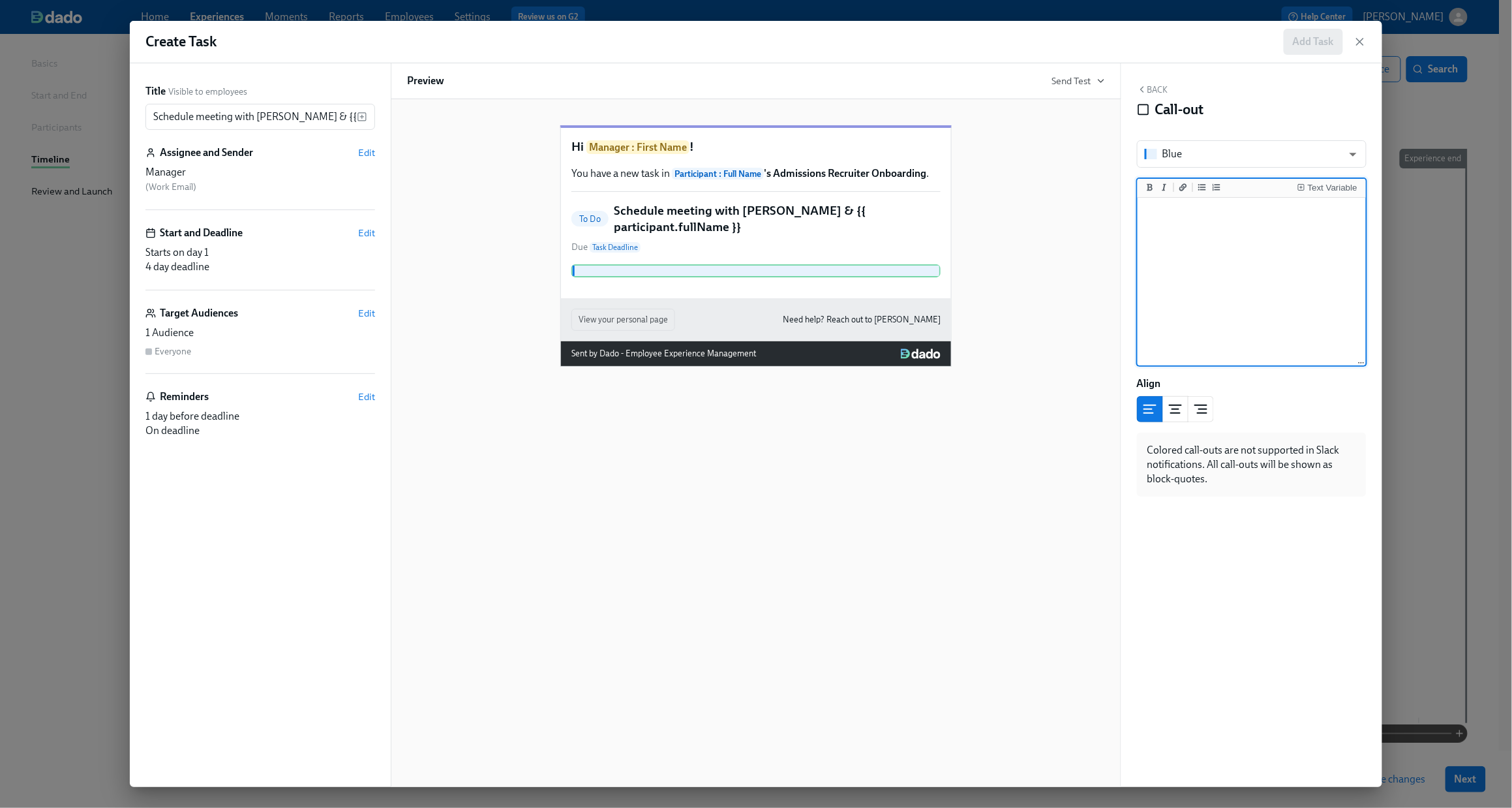
click at [1159, 230] on textarea at bounding box center [1252, 282] width 223 height 164
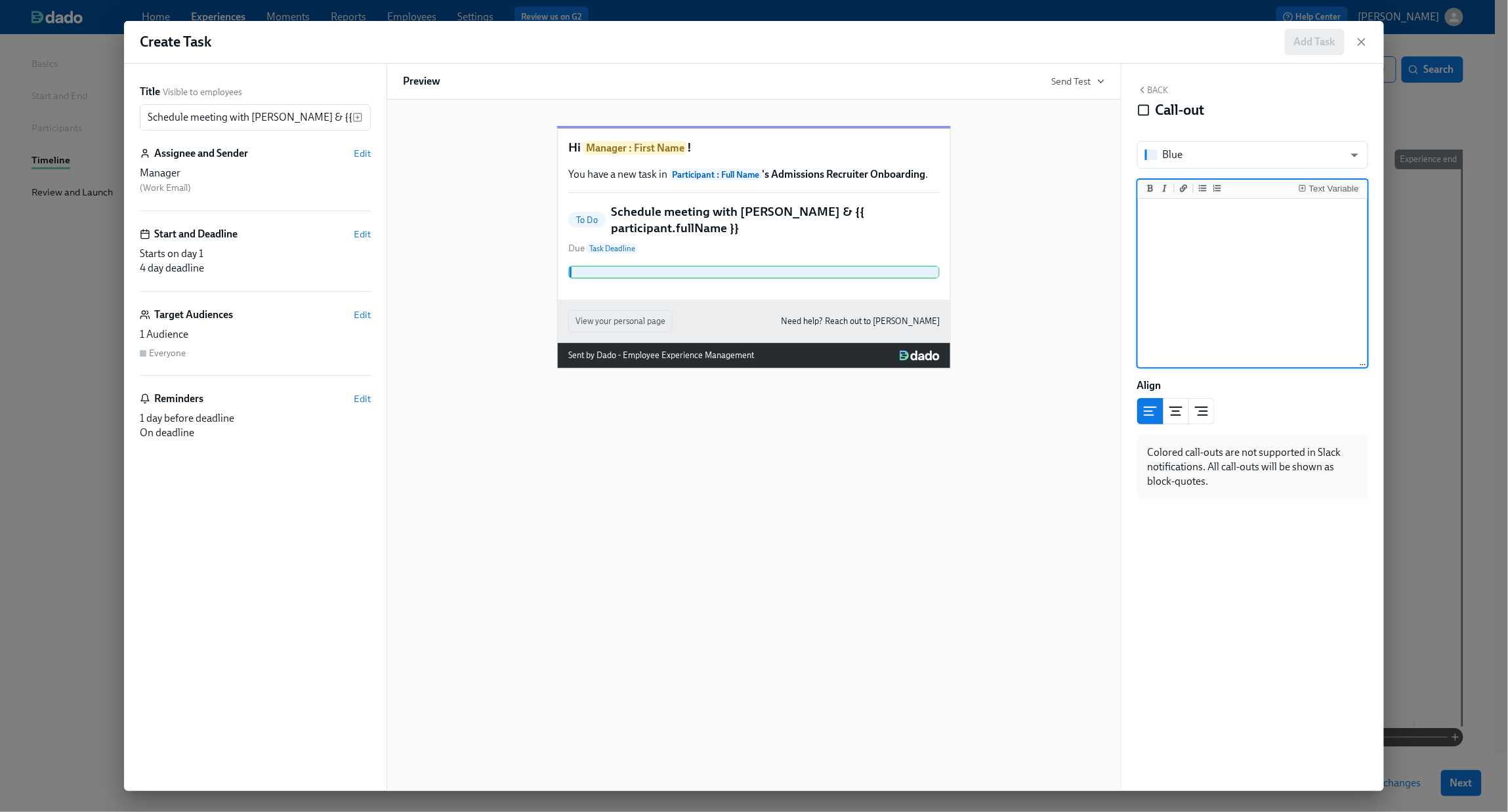
click at [1173, 268] on textarea at bounding box center [1253, 284] width 225 height 165
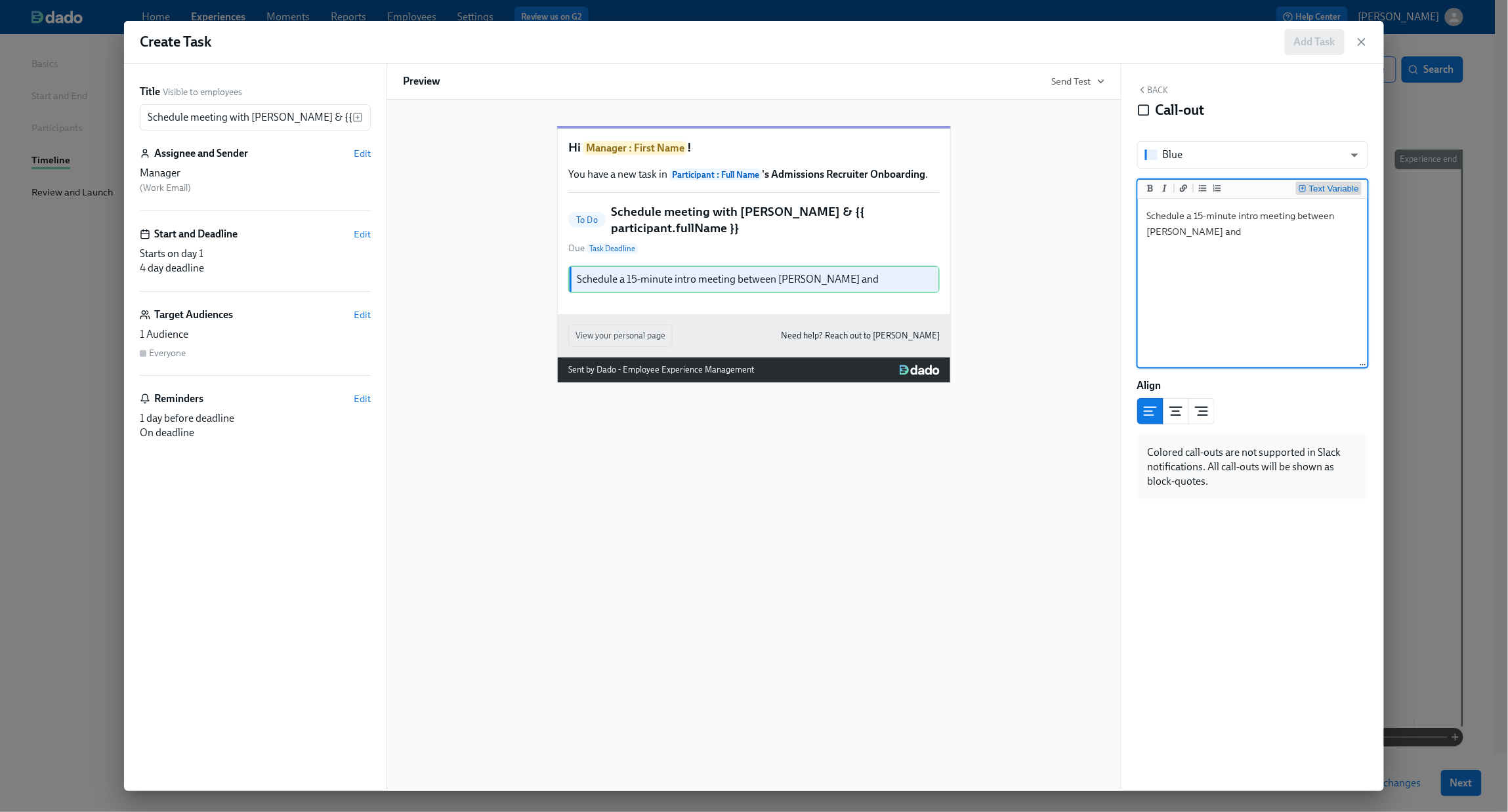
click at [1173, 189] on div "Text Variable" at bounding box center [1334, 189] width 50 height 9
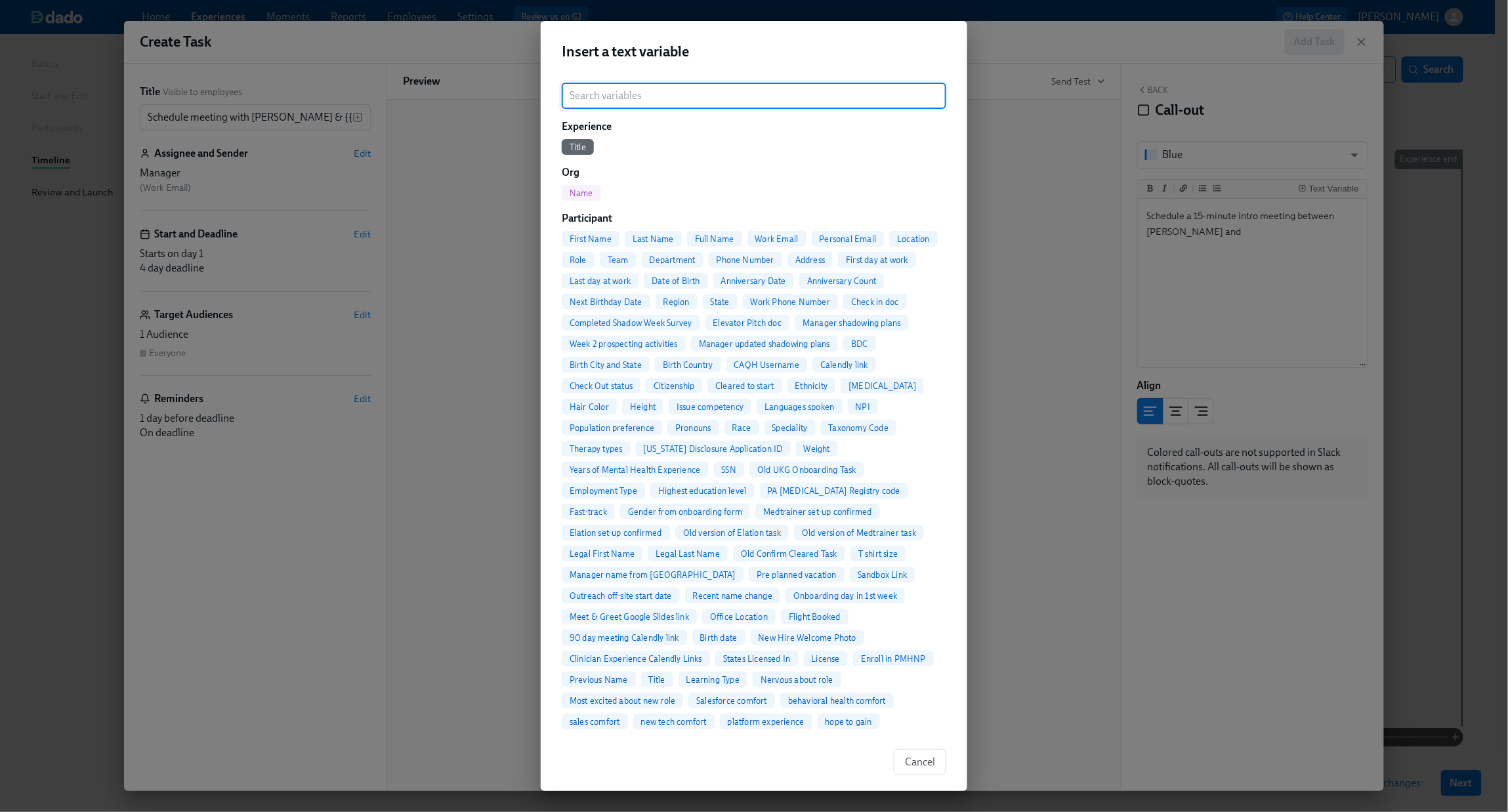
click at [713, 236] on span "Full Name" at bounding box center [715, 238] width 55 height 9
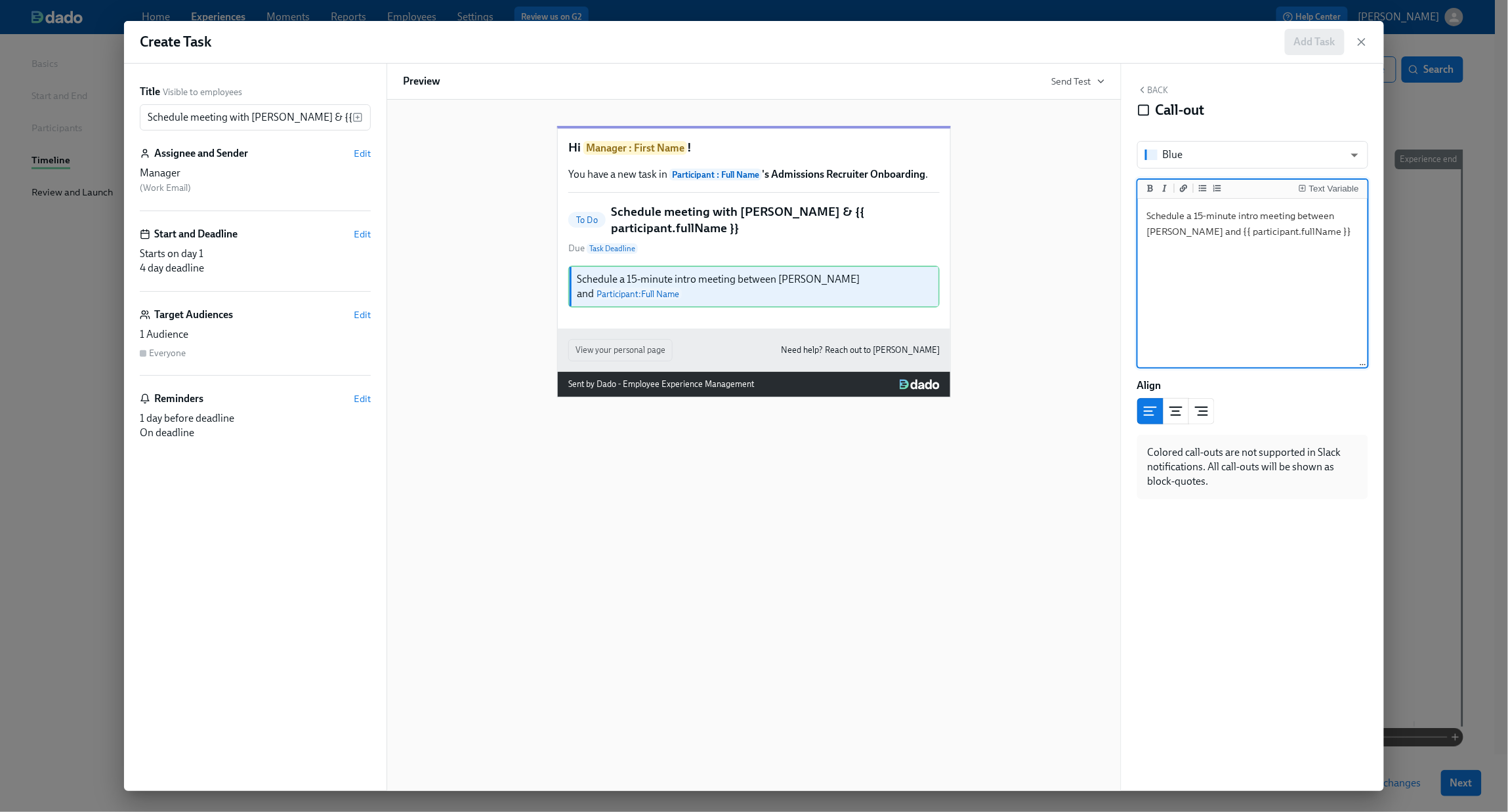
type textarea "Schedule a 15-minute intro meeting between [PERSON_NAME] and {{ participant.ful…"
click at [1173, 40] on icon "button" at bounding box center [1361, 41] width 13 height 13
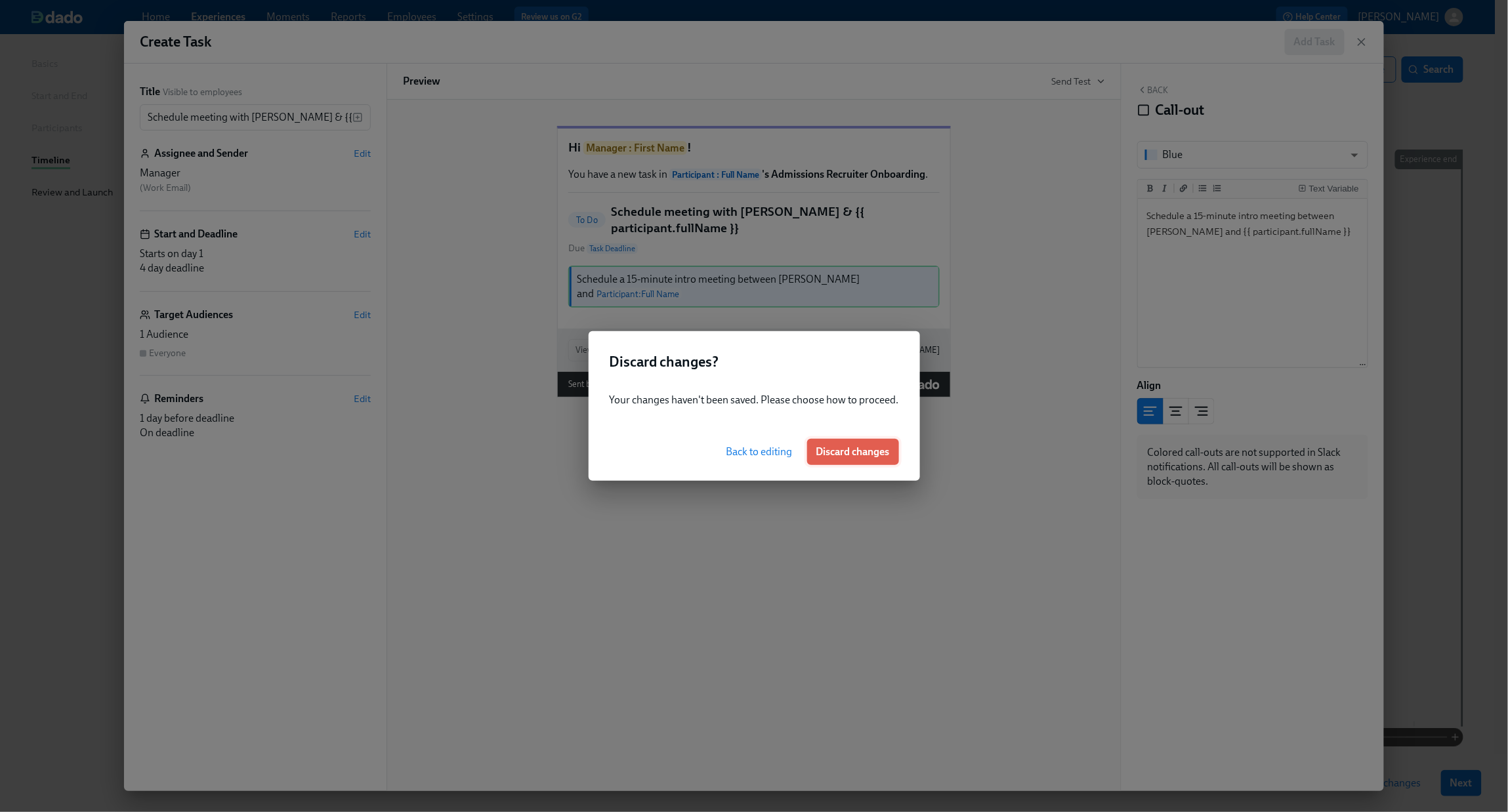
click at [848, 454] on span "Discard changes" at bounding box center [854, 451] width 74 height 13
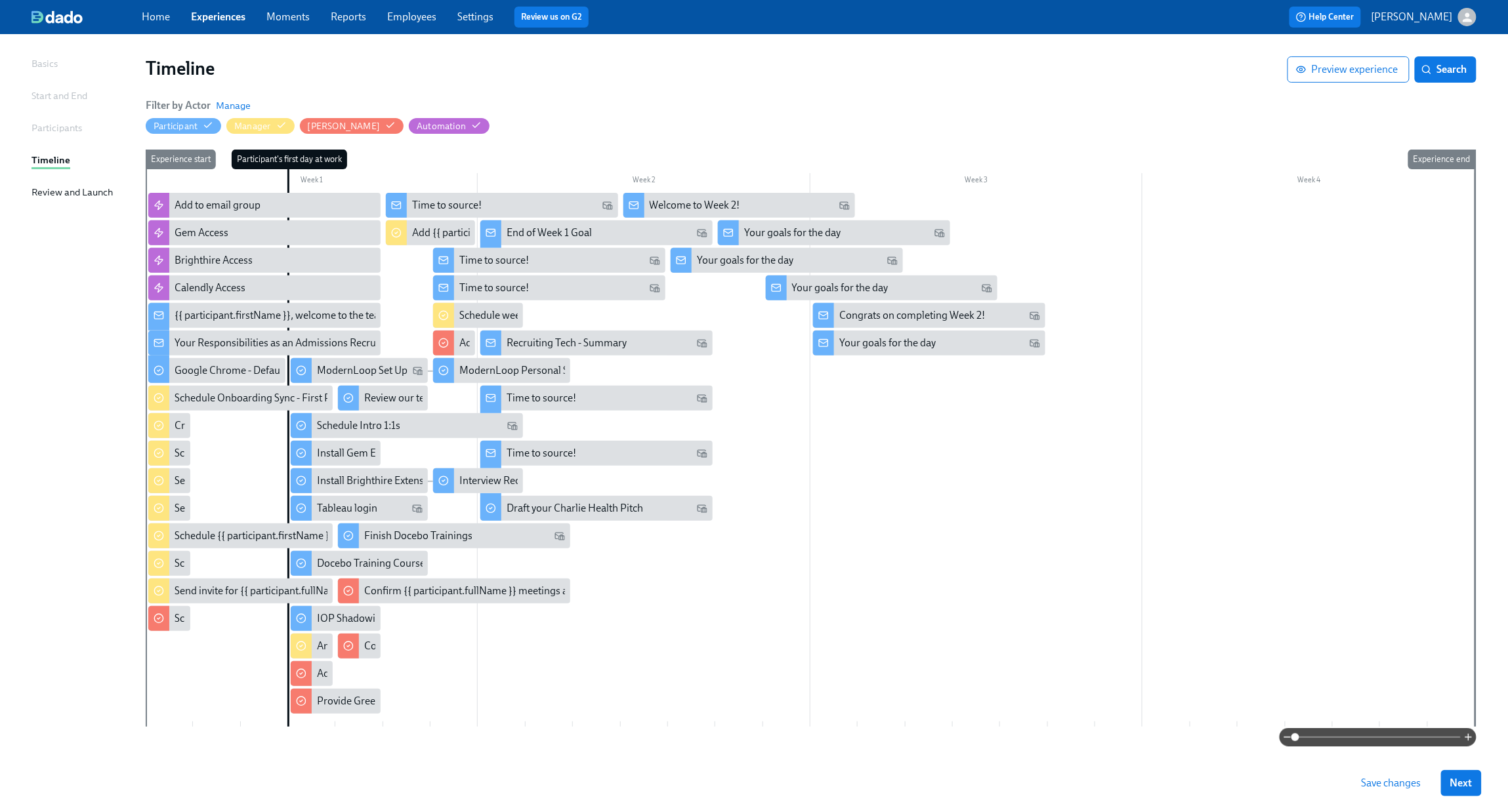
click at [58, 126] on div "Participants" at bounding box center [57, 128] width 51 height 15
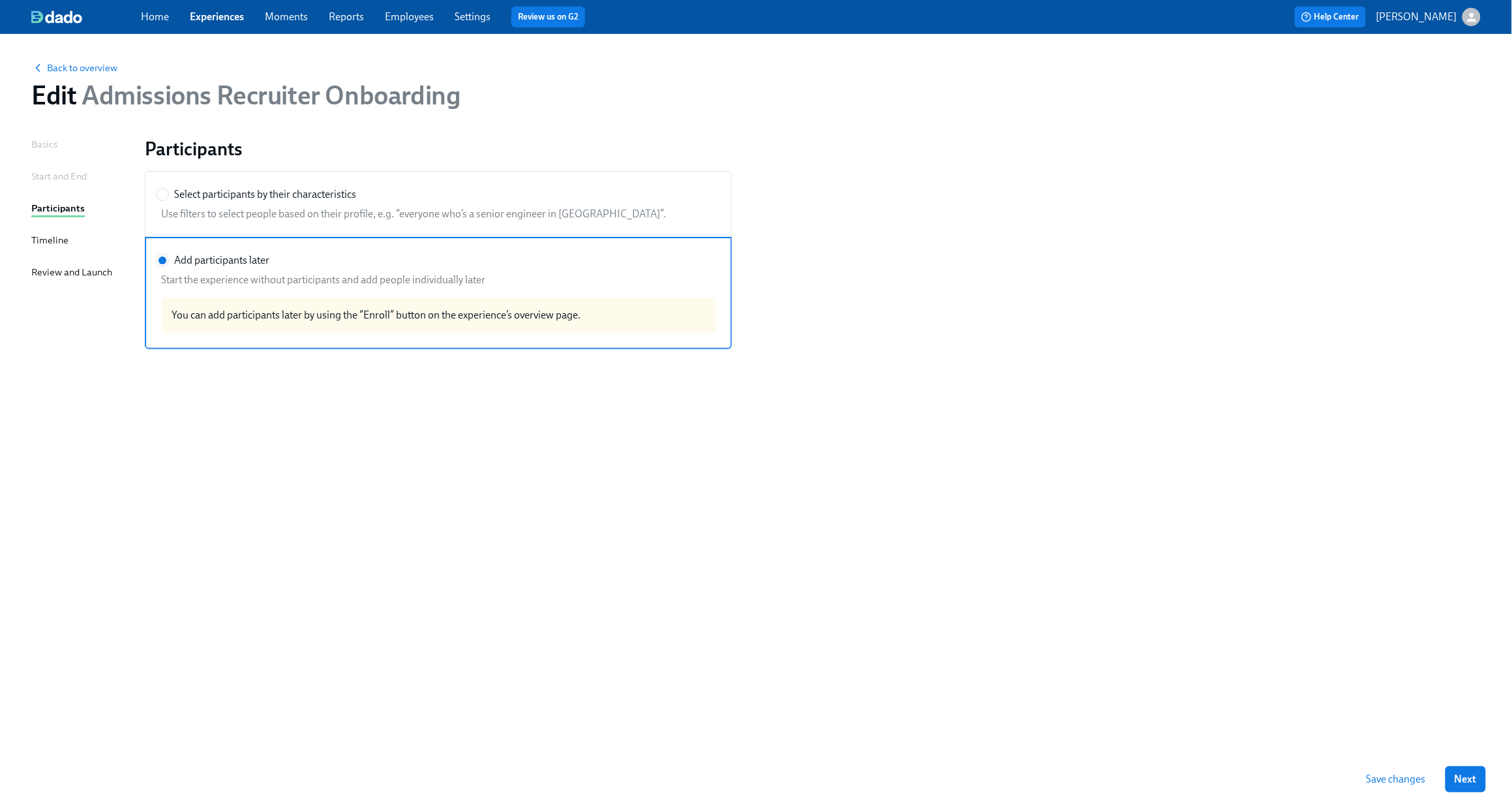
click at [320, 209] on div "Use filters to select people based on their profile, e.g. “everyone who’s a sen…" at bounding box center [436, 214] width 559 height 15
click at [168, 201] on input "Select participants by their characteristics" at bounding box center [163, 195] width 12 height 12
radio input "true"
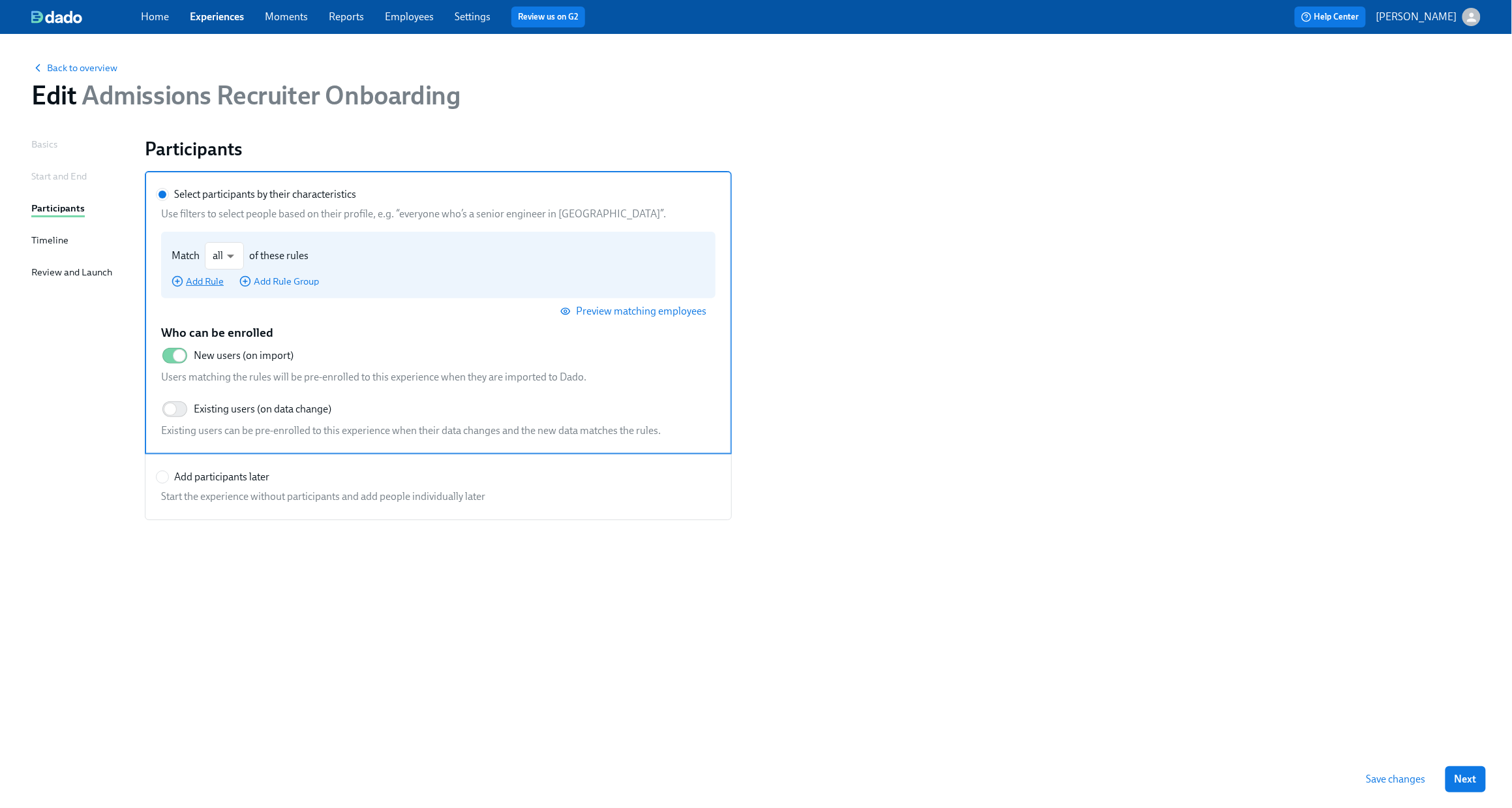
click at [216, 279] on span "Add Rule" at bounding box center [197, 281] width 52 height 13
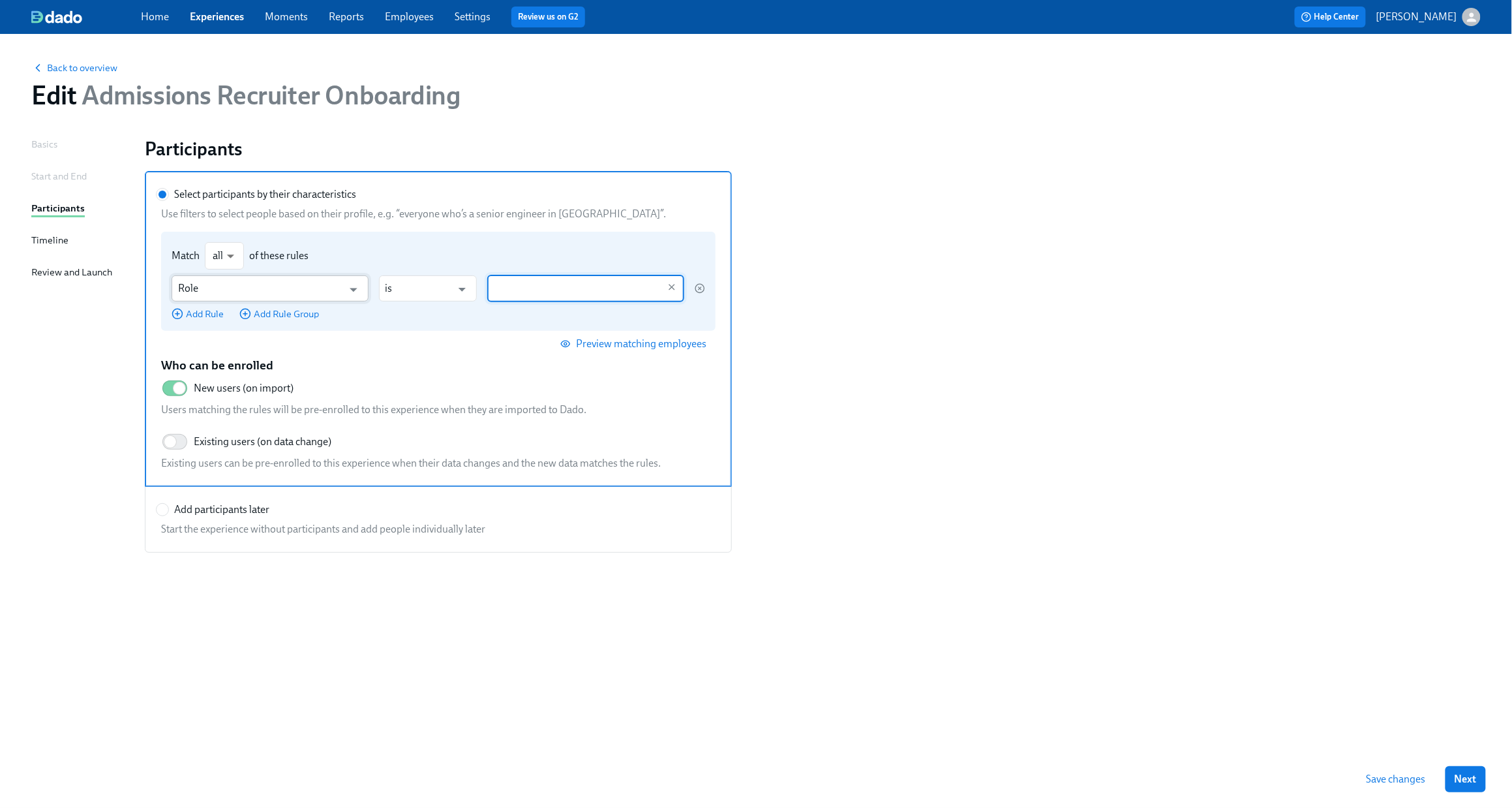
click at [223, 286] on input "Role" at bounding box center [261, 288] width 165 height 26
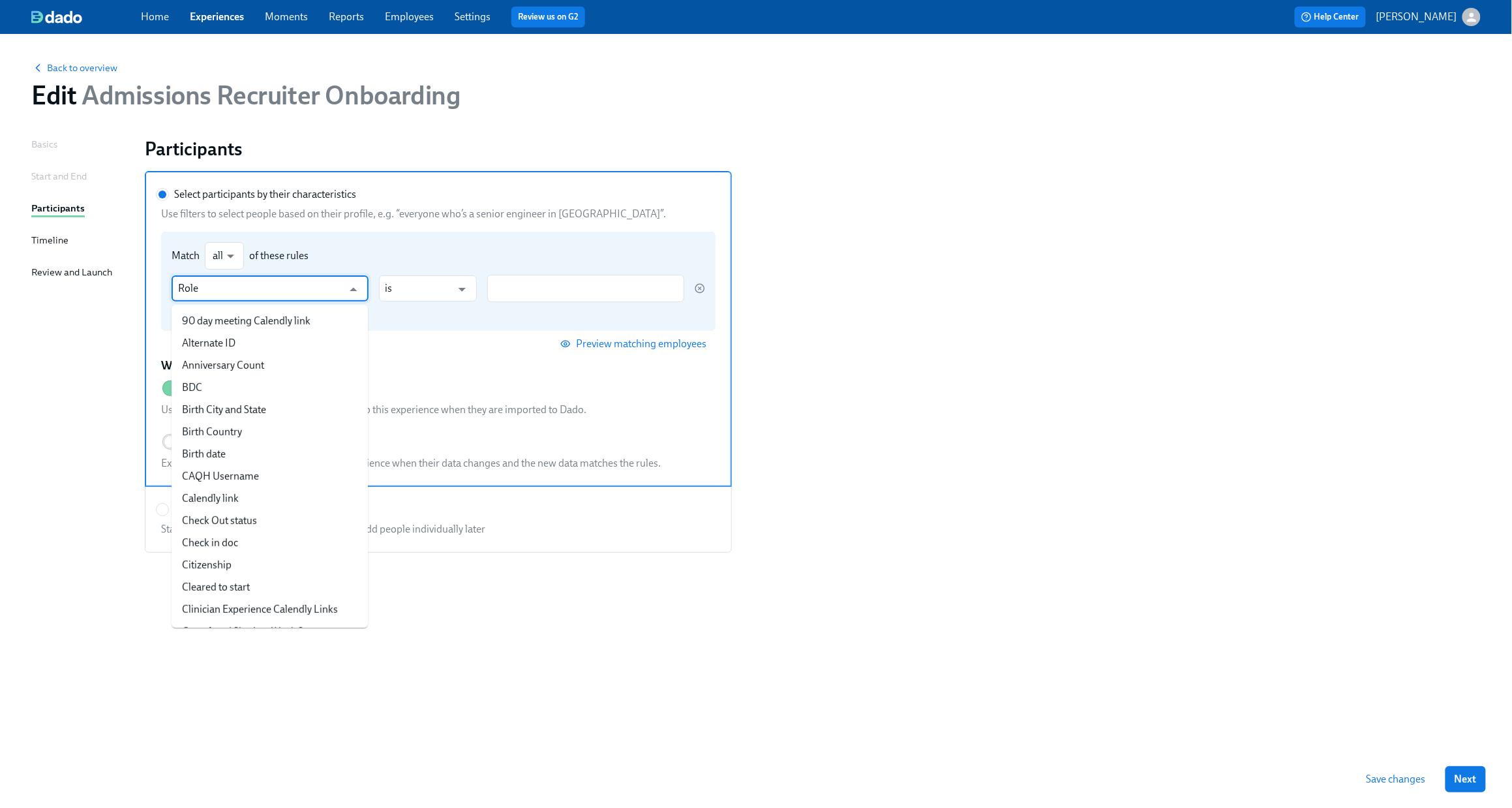
scroll to position [1171, 0]
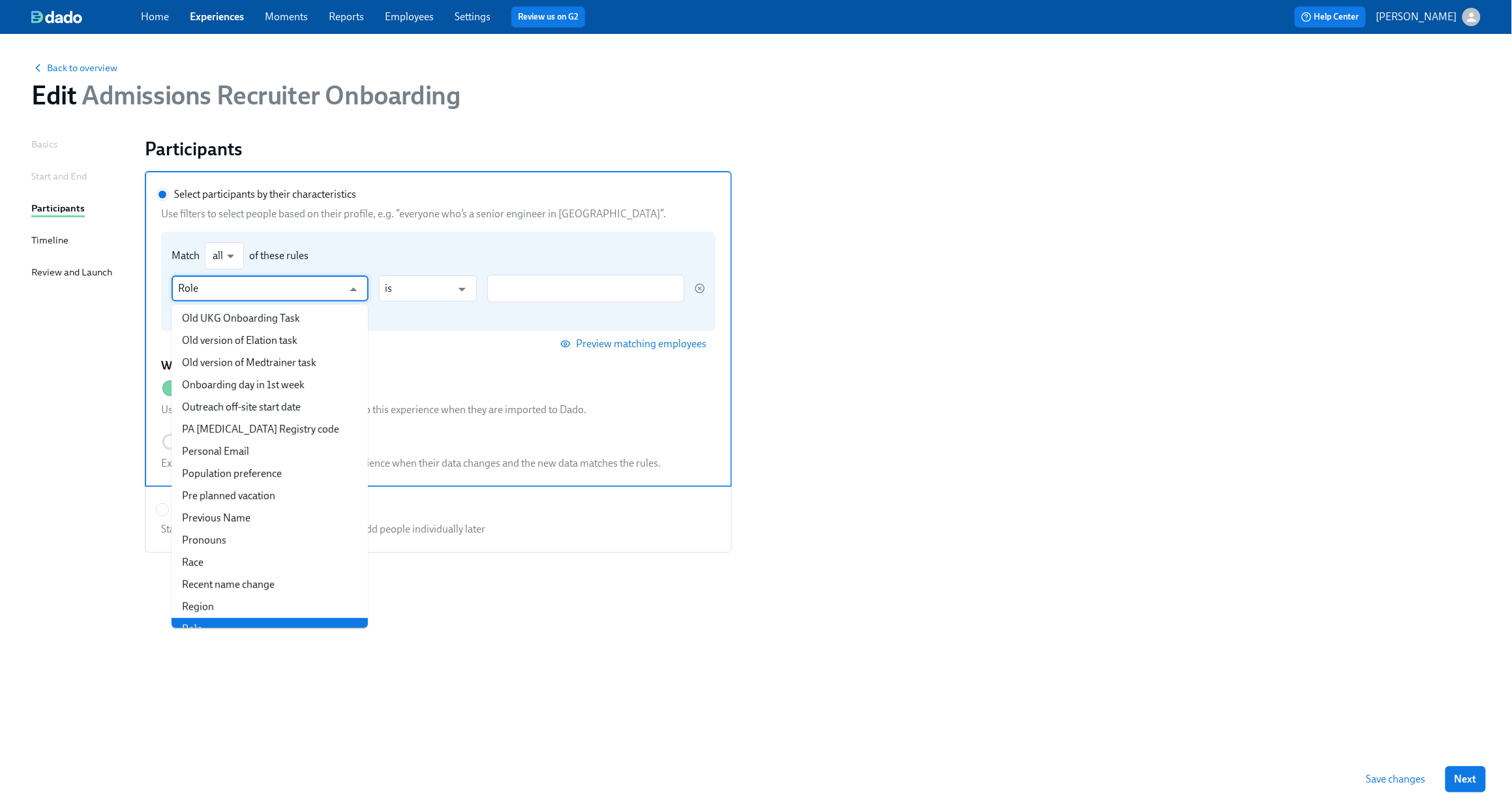
click at [223, 286] on input "Role" at bounding box center [261, 288] width 165 height 26
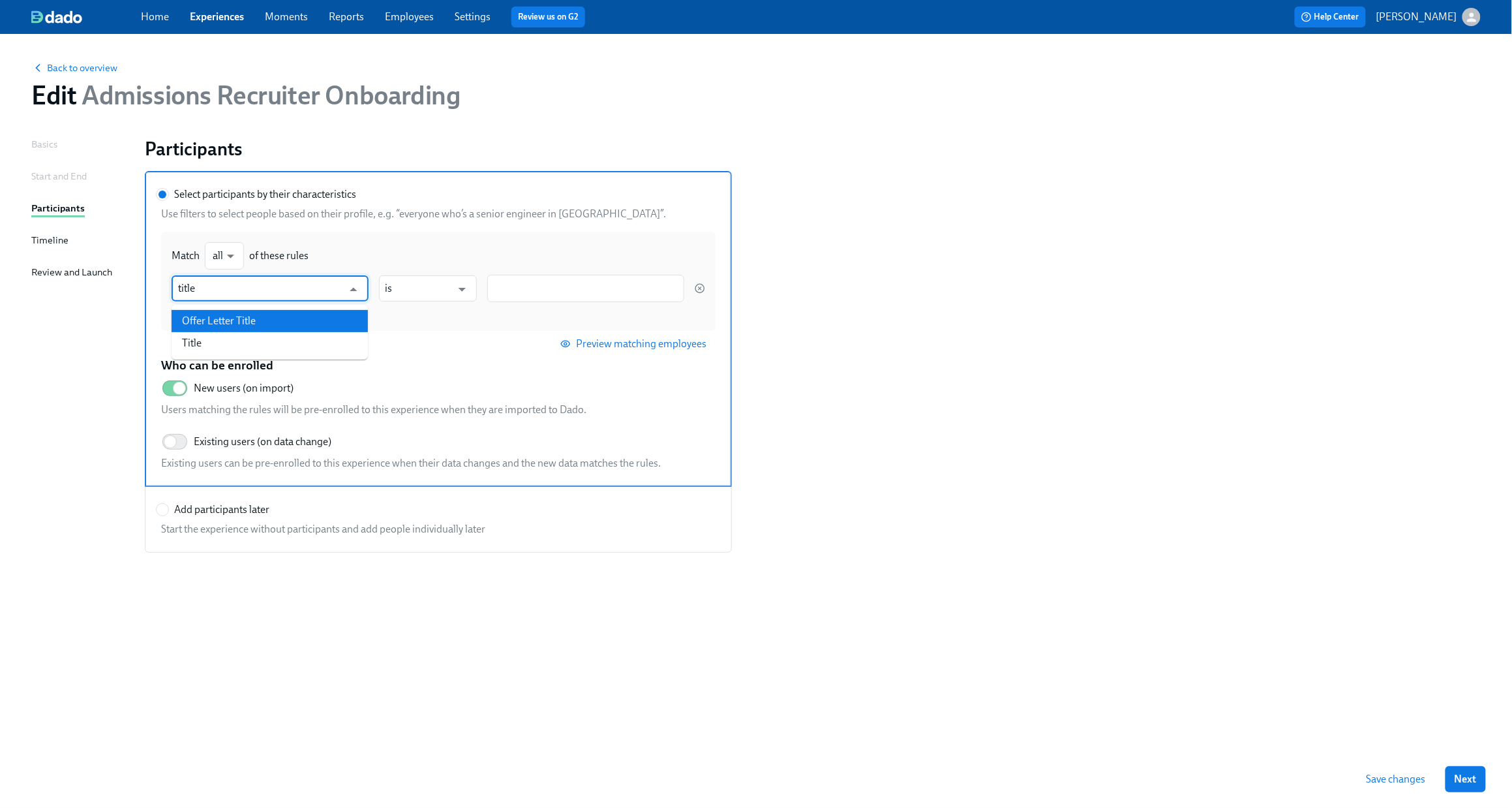
click at [271, 317] on li "Offer Letter Title" at bounding box center [269, 321] width 196 height 22
type input "Offer Letter Title"
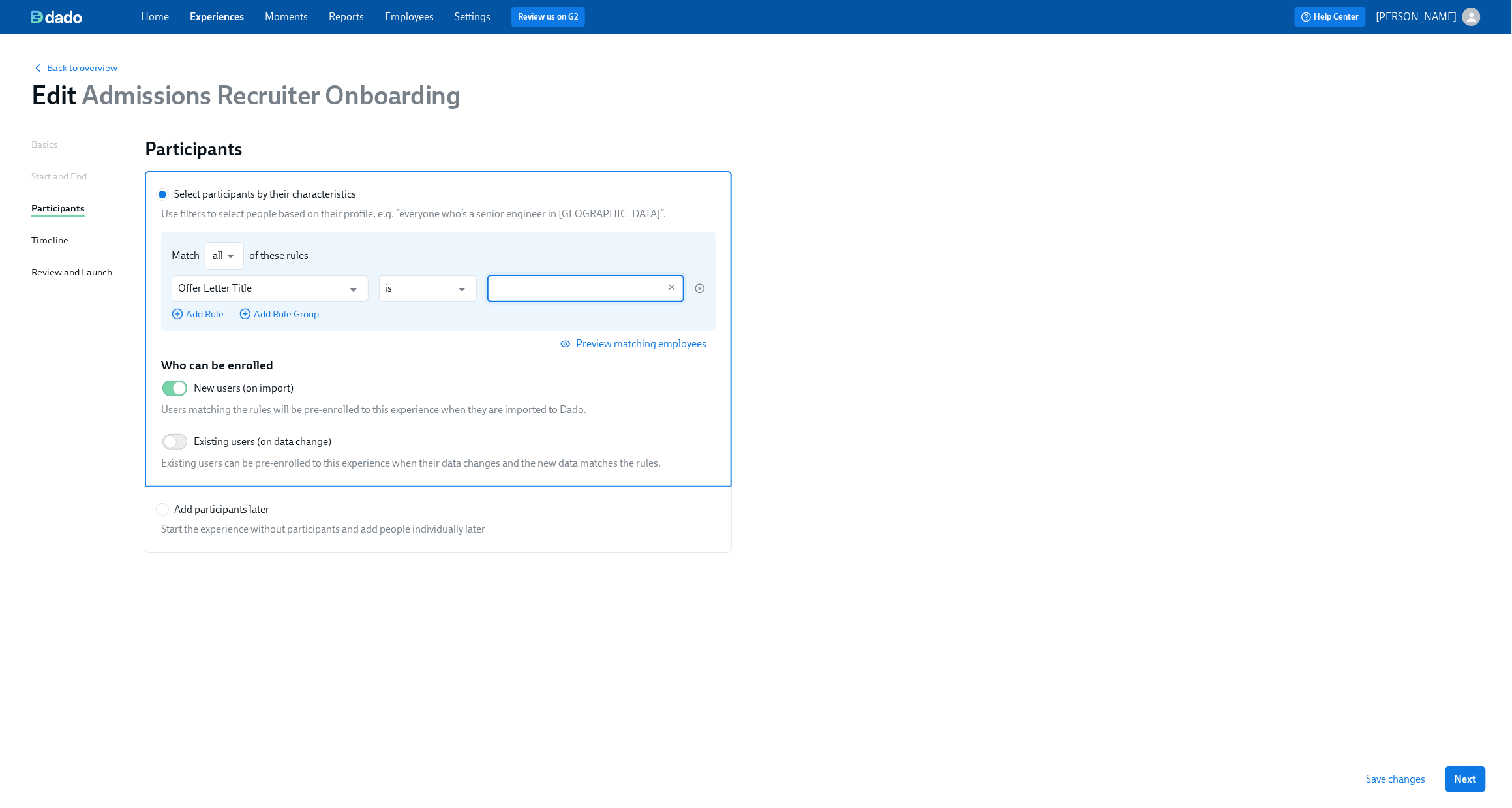
click at [527, 288] on input "Select participants by their characteristics Use filters to select people based…" at bounding box center [576, 288] width 165 height 27
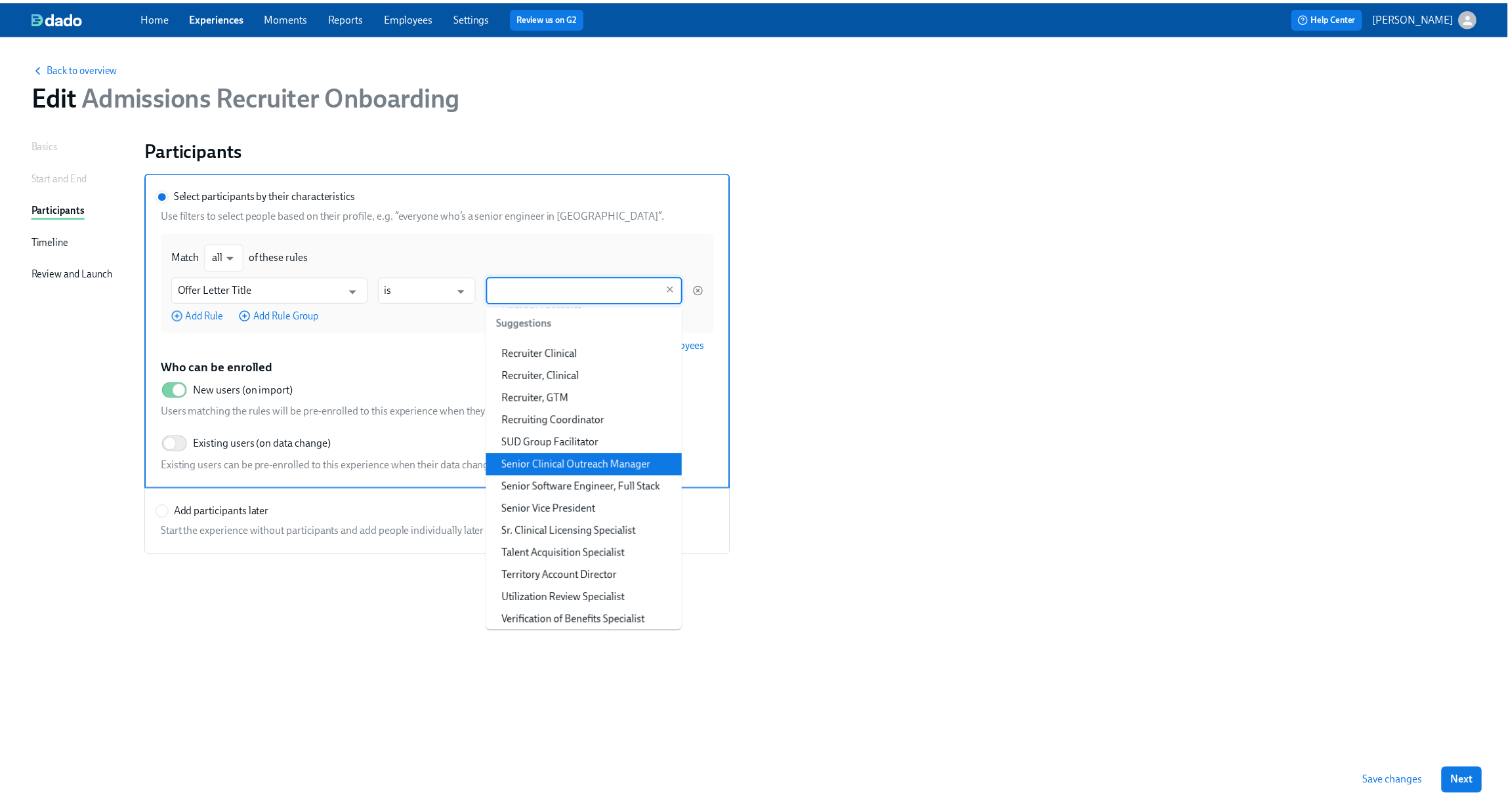
scroll to position [1001, 0]
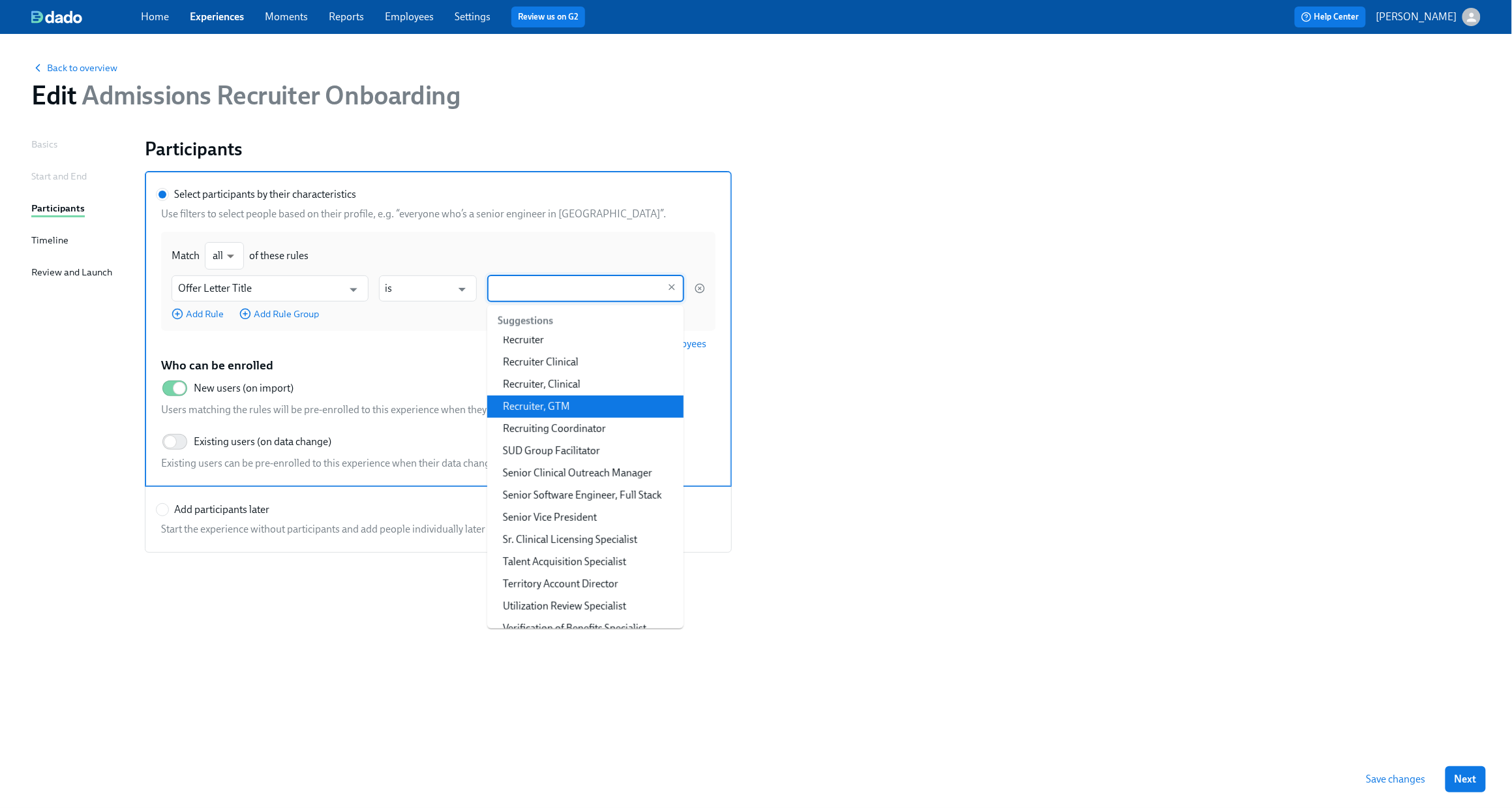
click at [568, 418] on li "Recruiter, GTM" at bounding box center [586, 407] width 196 height 22
type input "Recruiter, GTM"
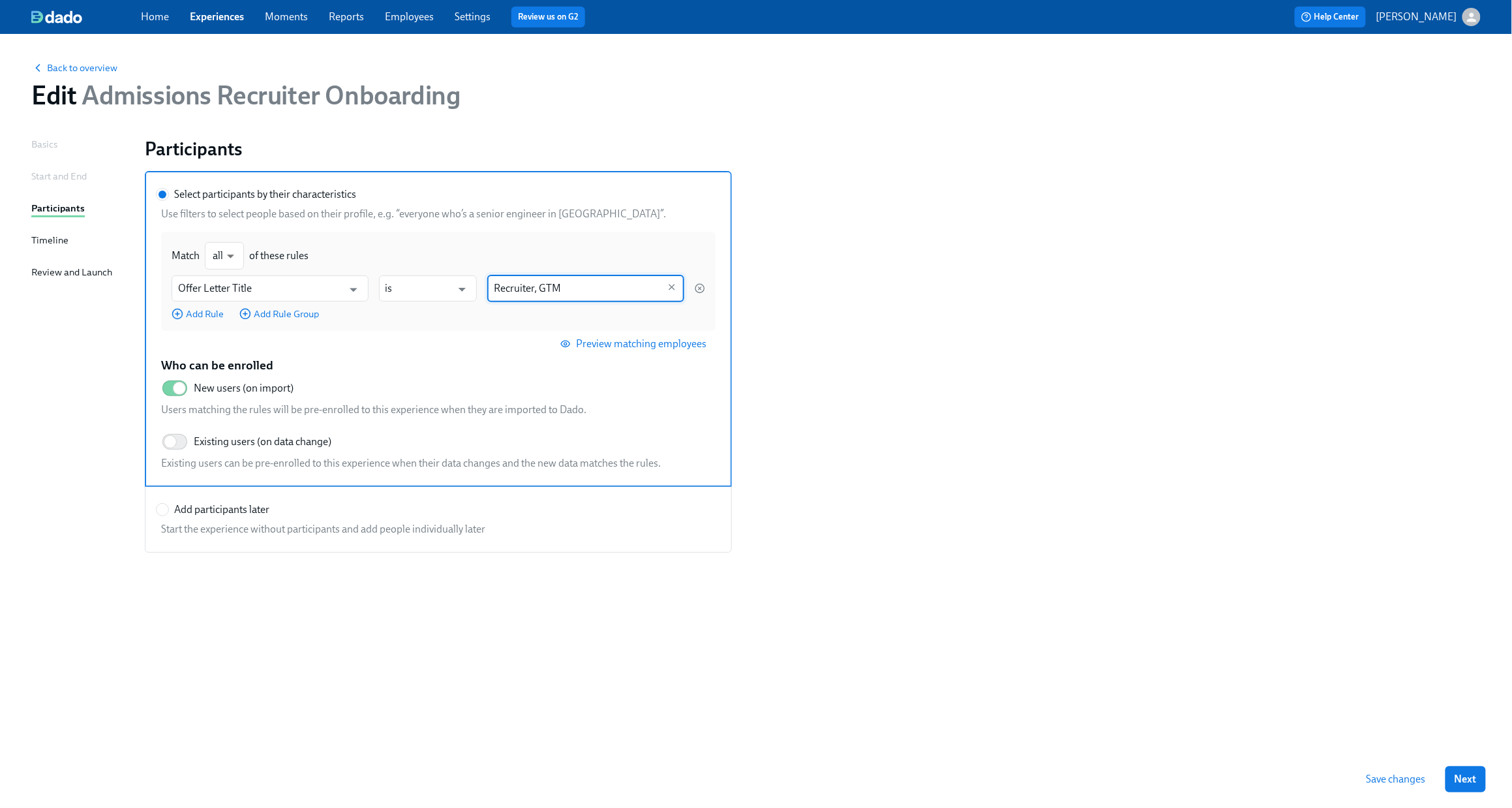
click at [619, 346] on span "Preview matching employees" at bounding box center [634, 344] width 143 height 13
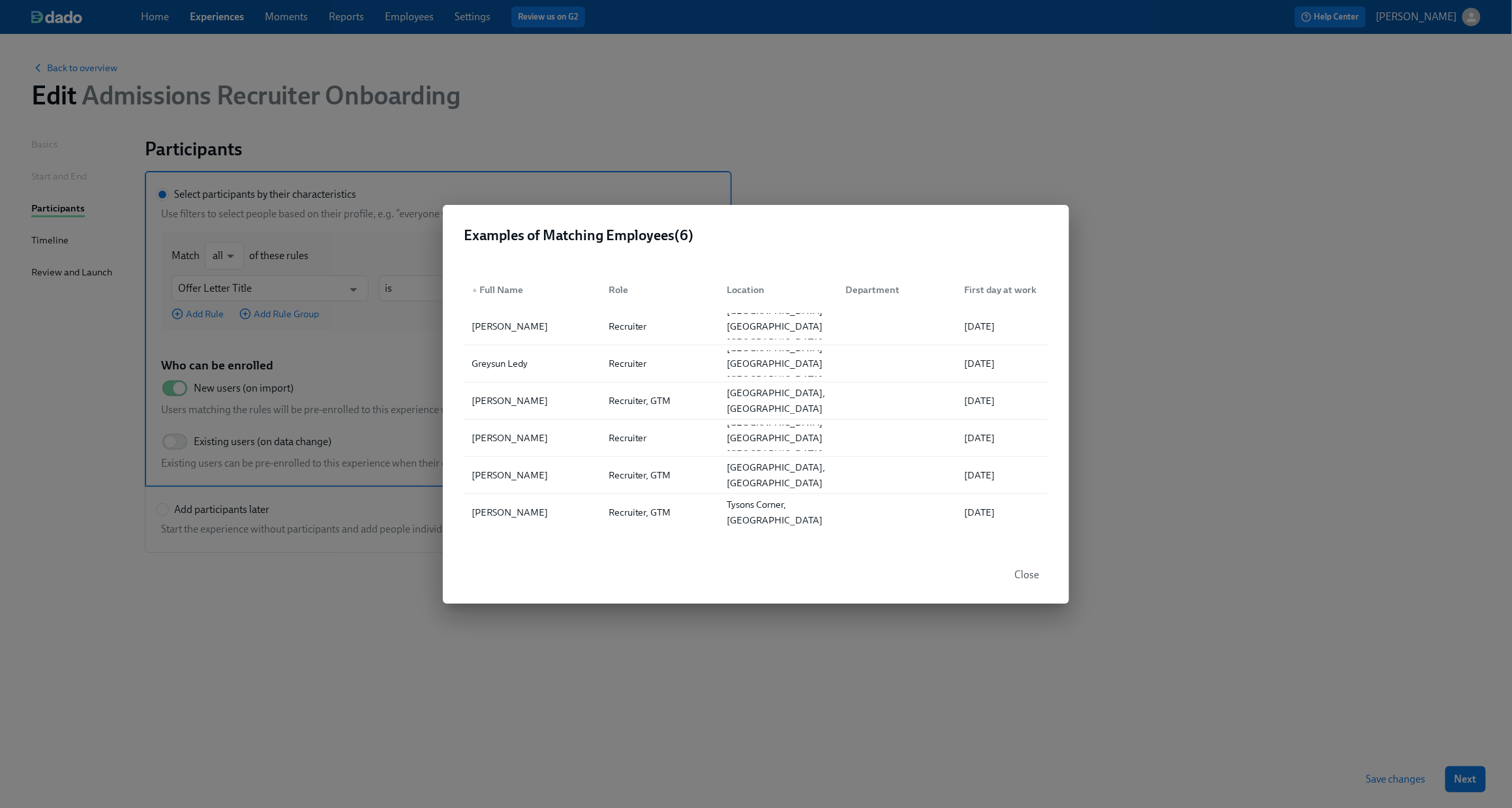
click at [1022, 575] on span "Close" at bounding box center [1027, 574] width 25 height 13
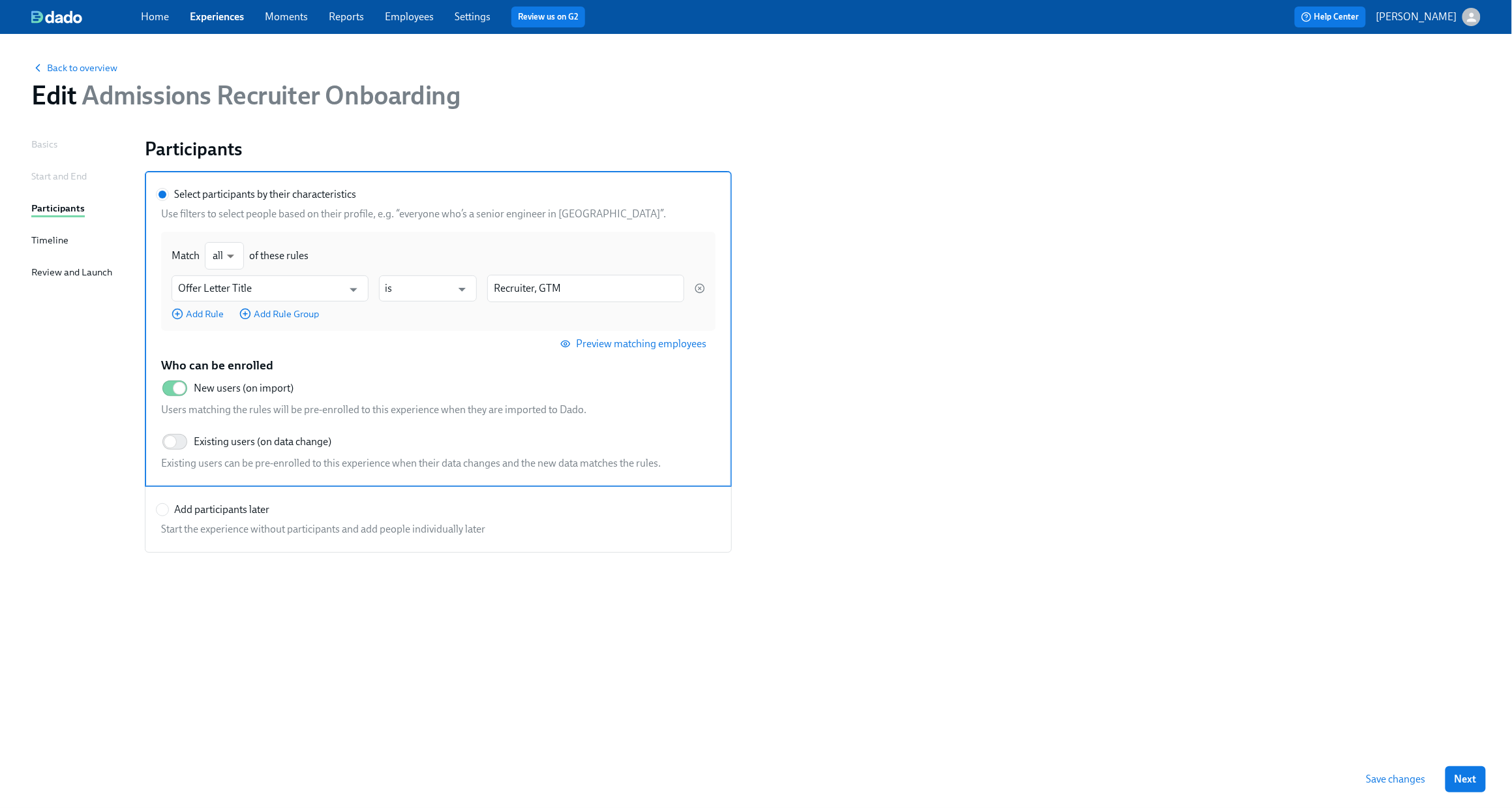
click at [58, 242] on div "Timeline" at bounding box center [50, 240] width 38 height 15
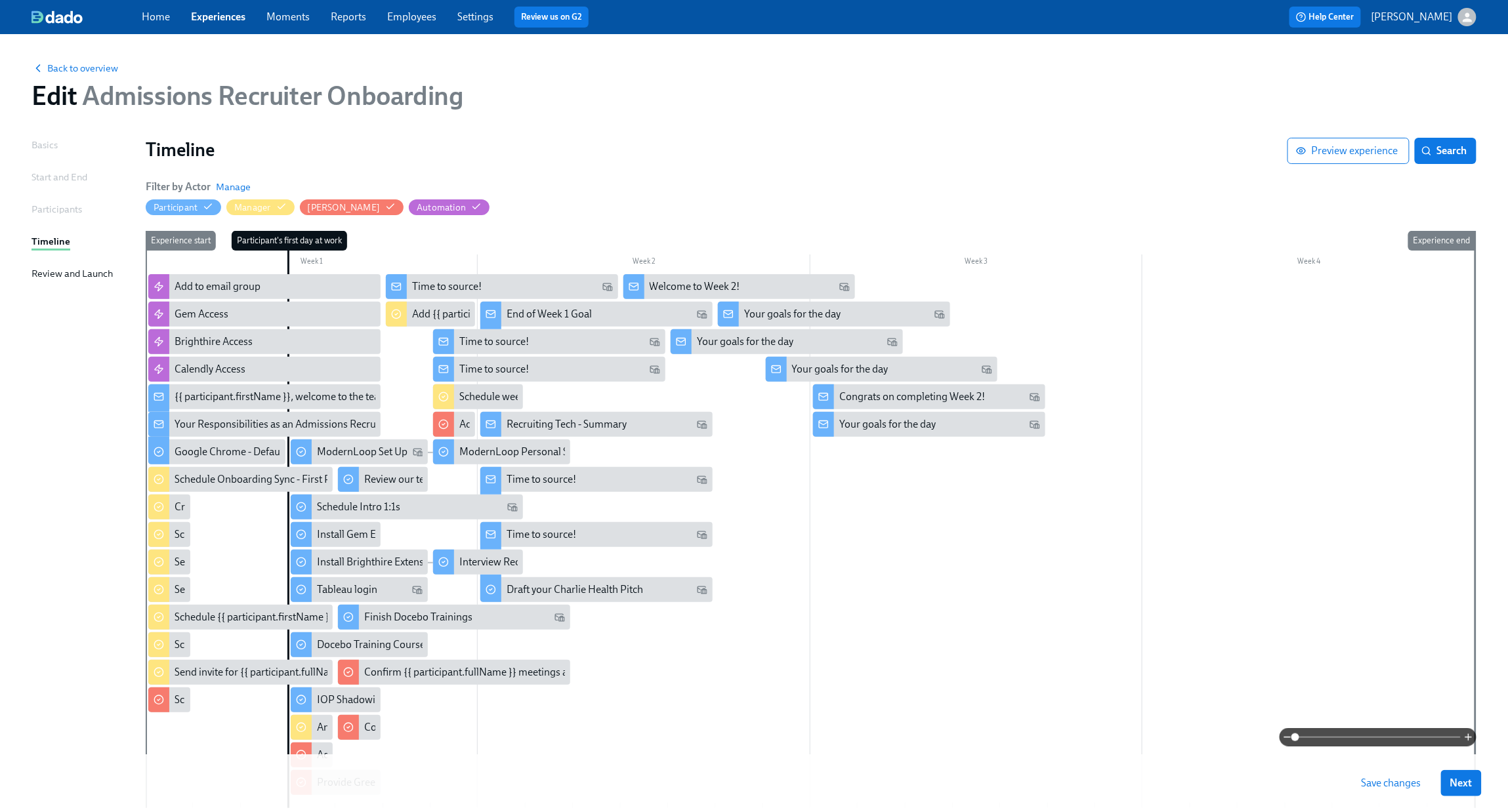
click at [1173, 585] on span "Save changes" at bounding box center [1392, 783] width 60 height 13
click at [49, 208] on div "Participants" at bounding box center [57, 209] width 51 height 15
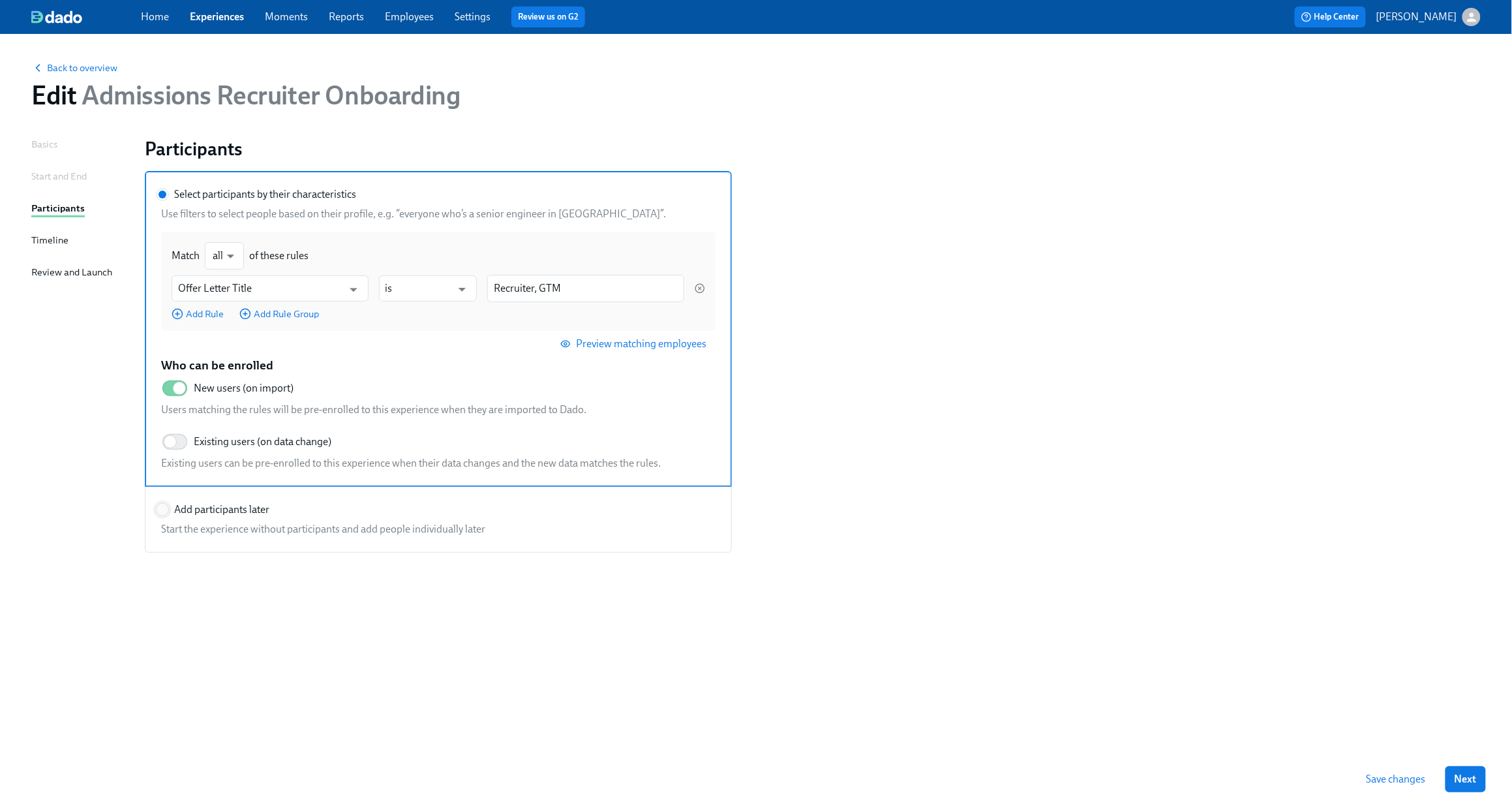
click at [164, 514] on input "Add participants later" at bounding box center [163, 510] width 12 height 12
radio input "true"
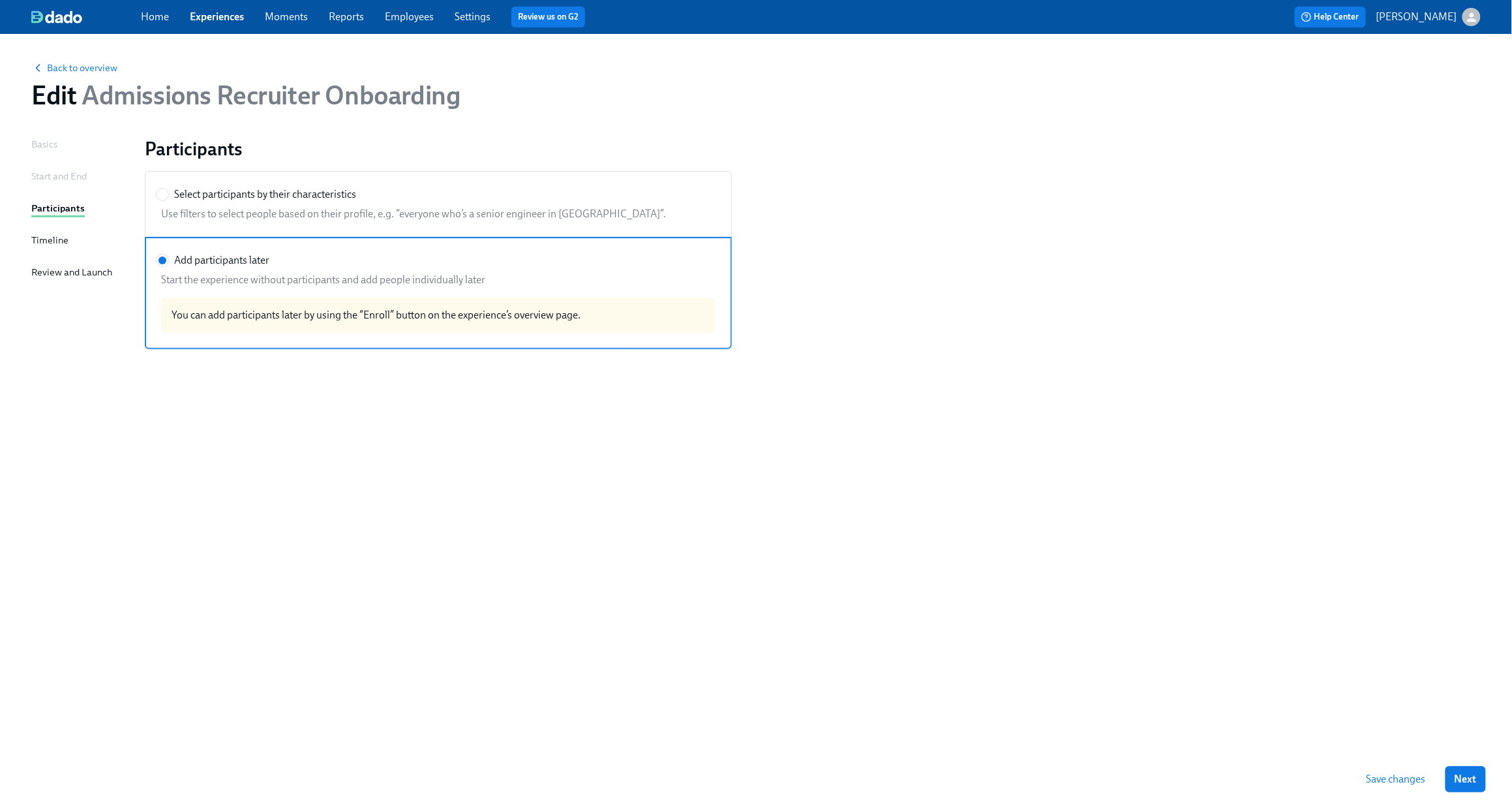
click at [1166, 582] on div "Participants Select participants by their characteristics Use filters to select…" at bounding box center [813, 428] width 1336 height 582
click at [1166, 582] on span "Save changes" at bounding box center [1397, 779] width 60 height 13
click at [1166, 582] on span "Next" at bounding box center [1466, 779] width 22 height 13
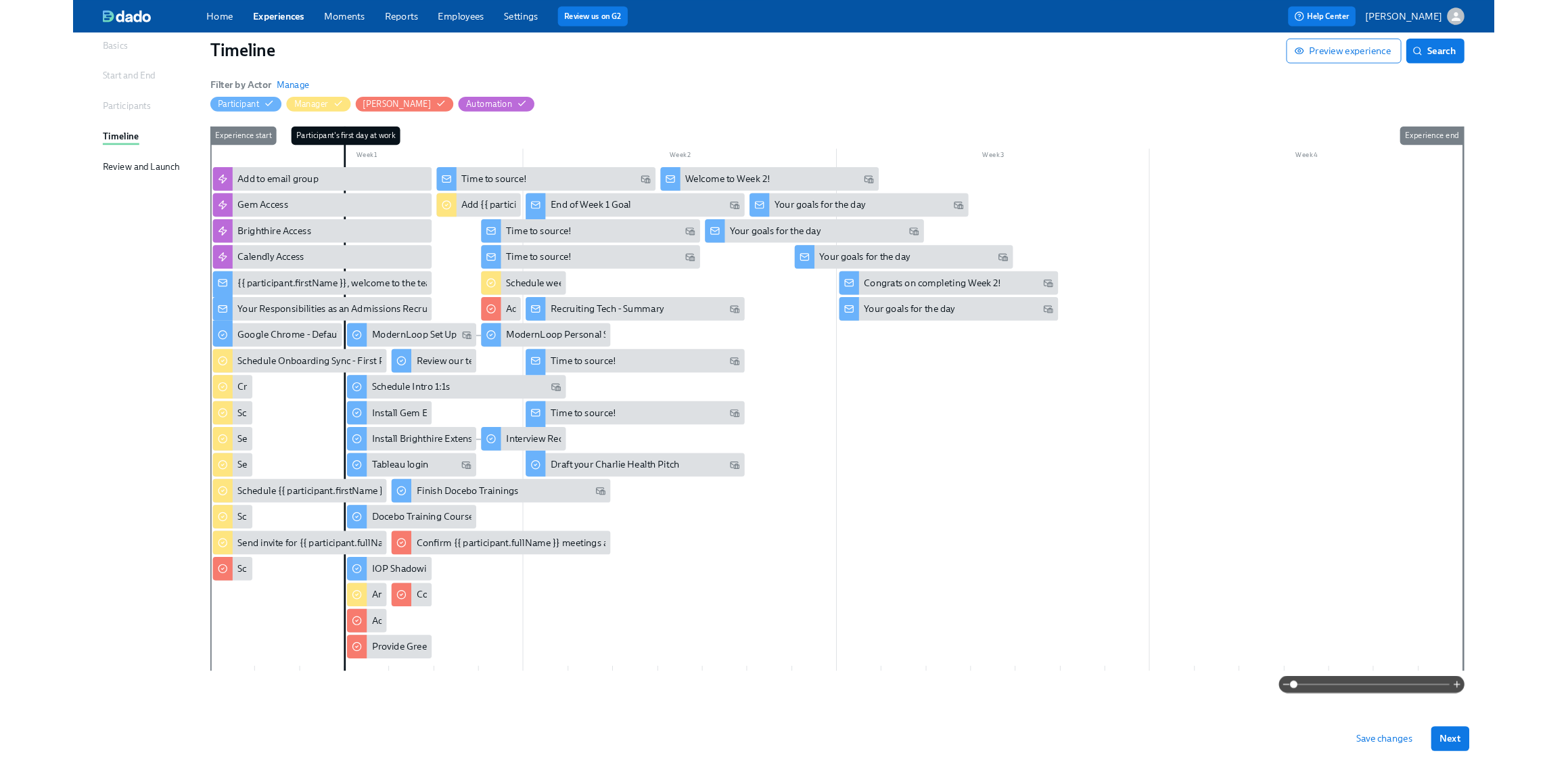
scroll to position [105, 0]
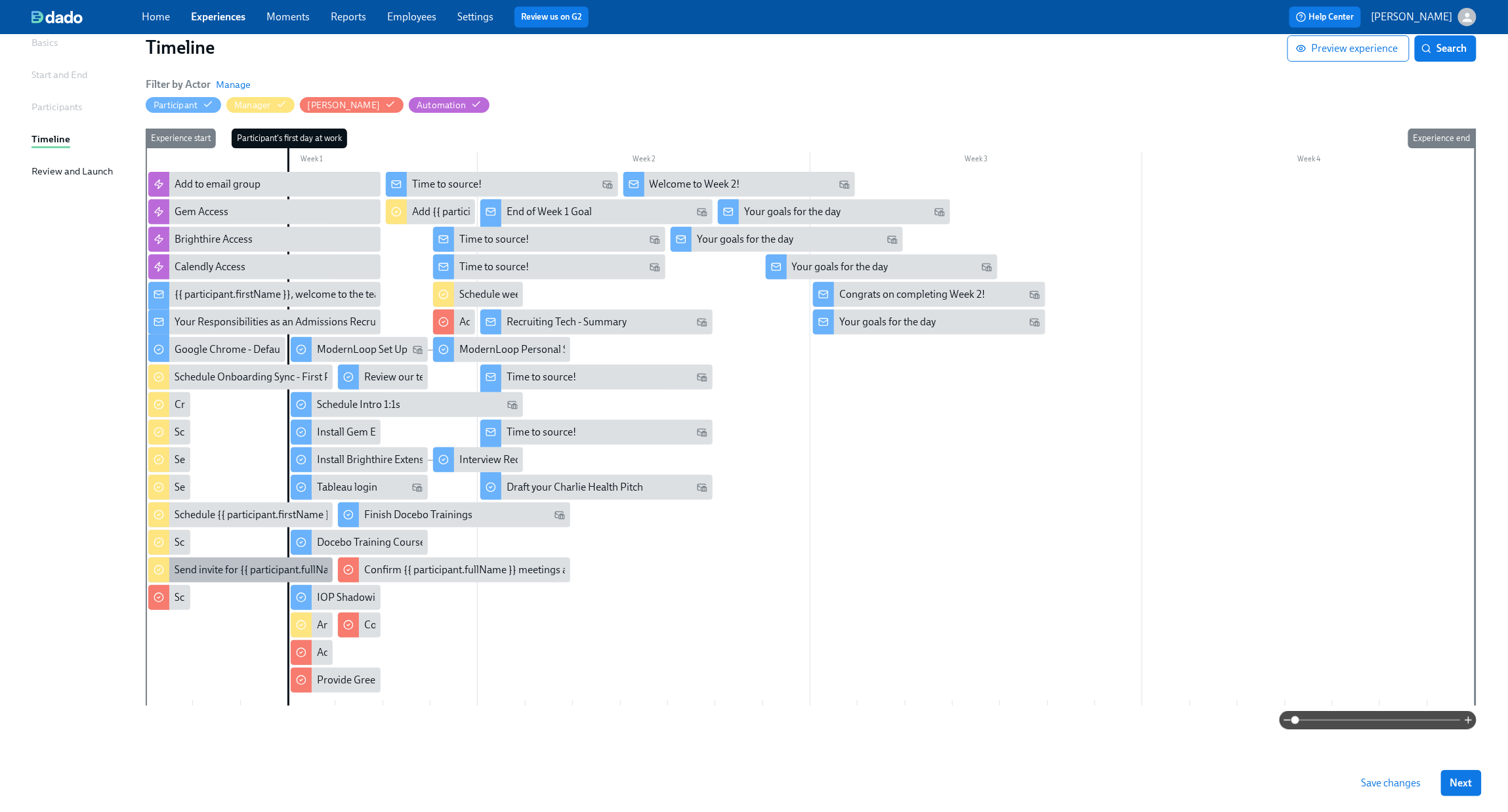
click at [191, 571] on div "Send invite for {{ participant.fullName }} & onboarding buddy sourcing tips mee…" at bounding box center [361, 569] width 373 height 15
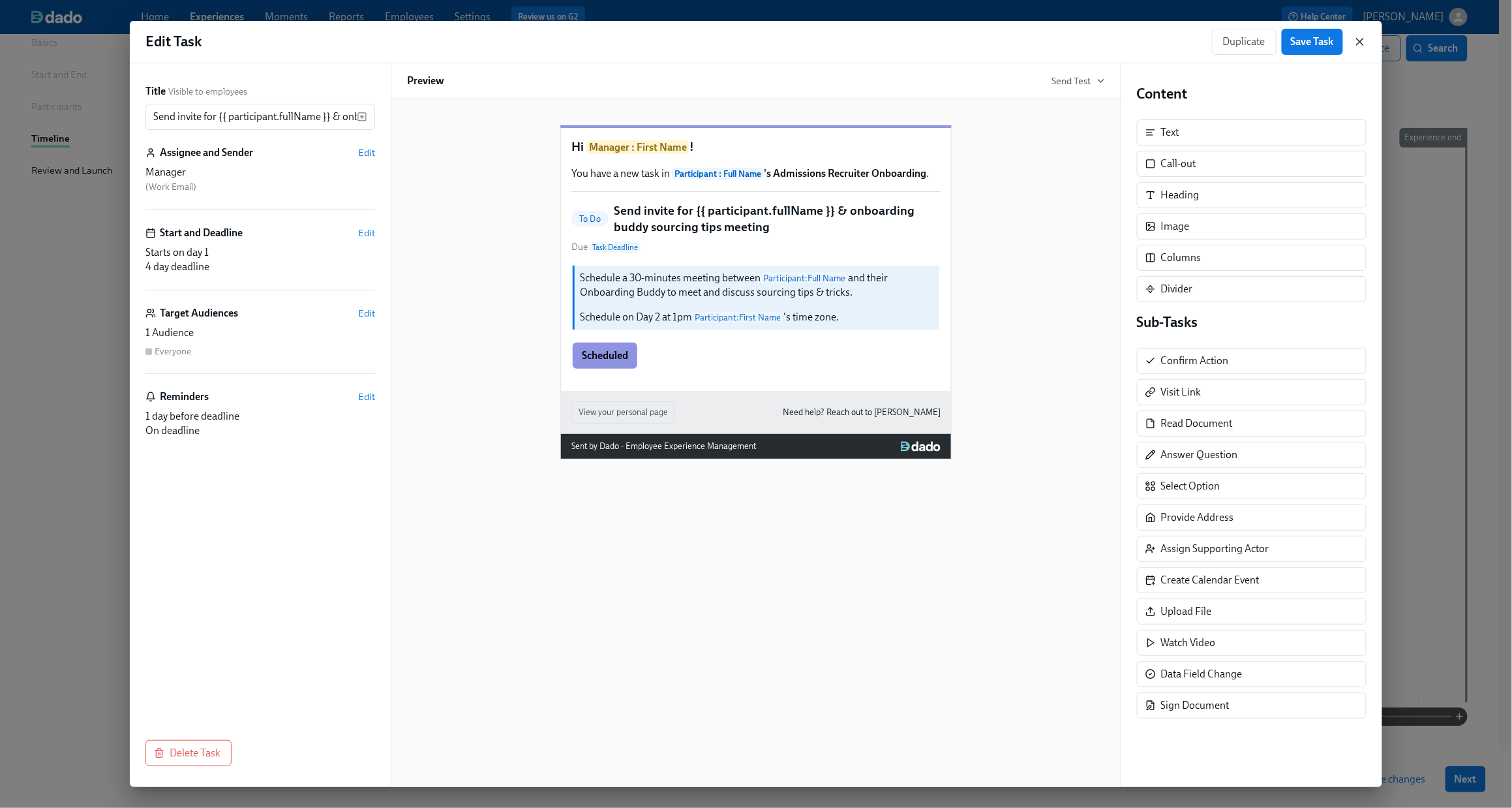
click at [1166, 36] on icon "button" at bounding box center [1360, 41] width 13 height 13
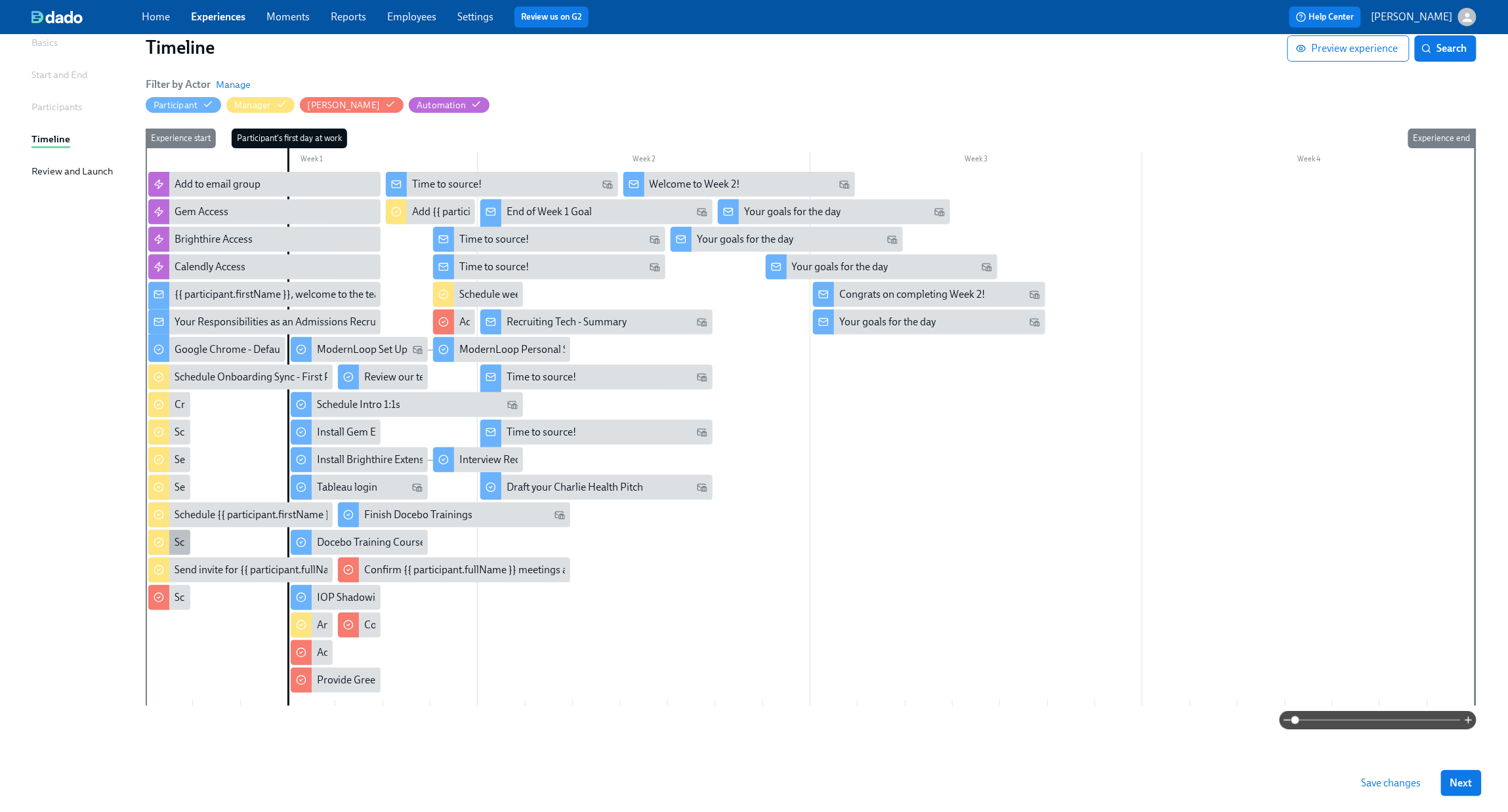
click at [181, 547] on div "Schedule Onboarding Buddy Intro for {{ participant.firstName }}" at bounding box center [318, 542] width 287 height 15
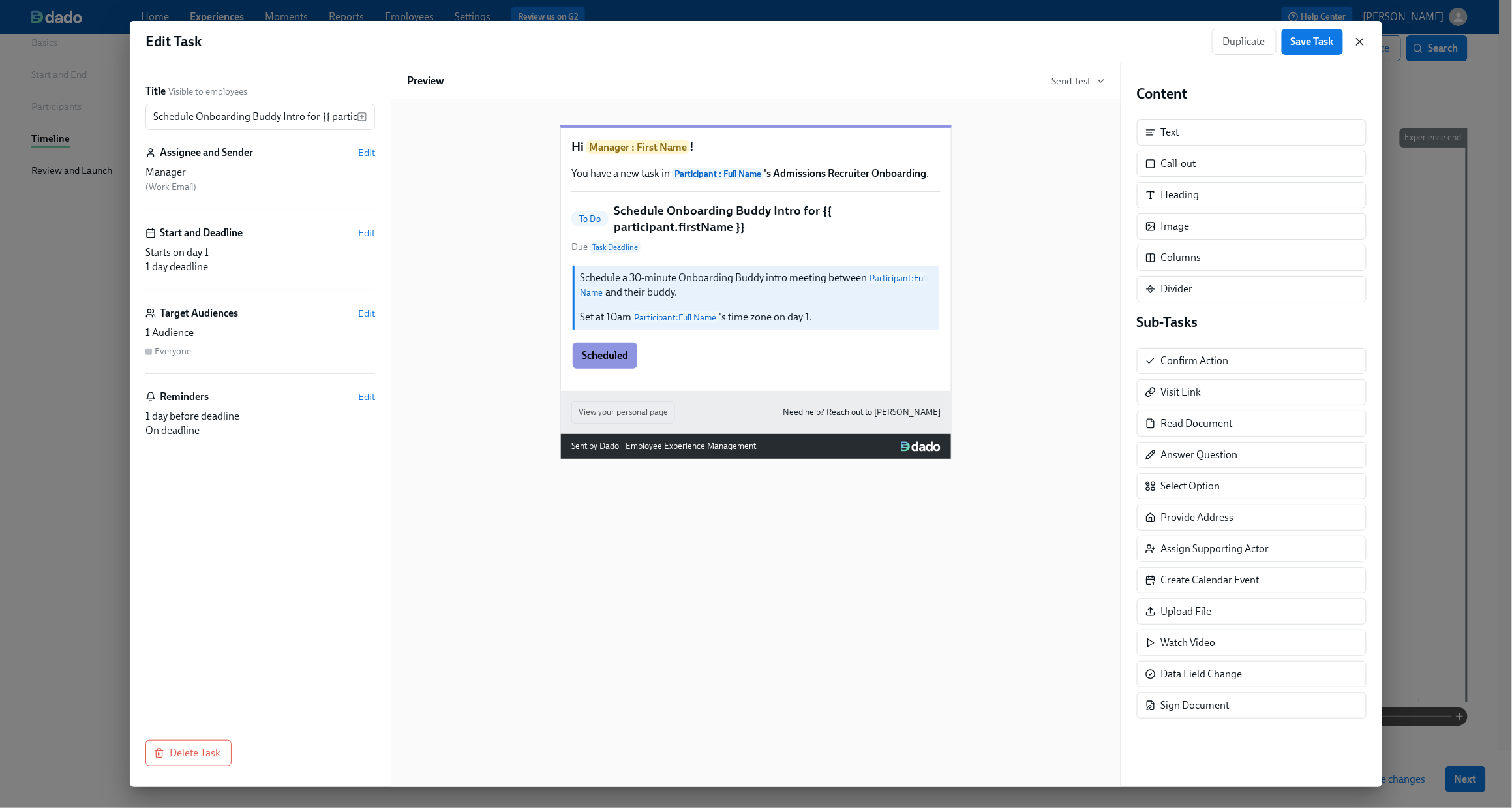
click at [1166, 43] on icon "button" at bounding box center [1360, 41] width 13 height 13
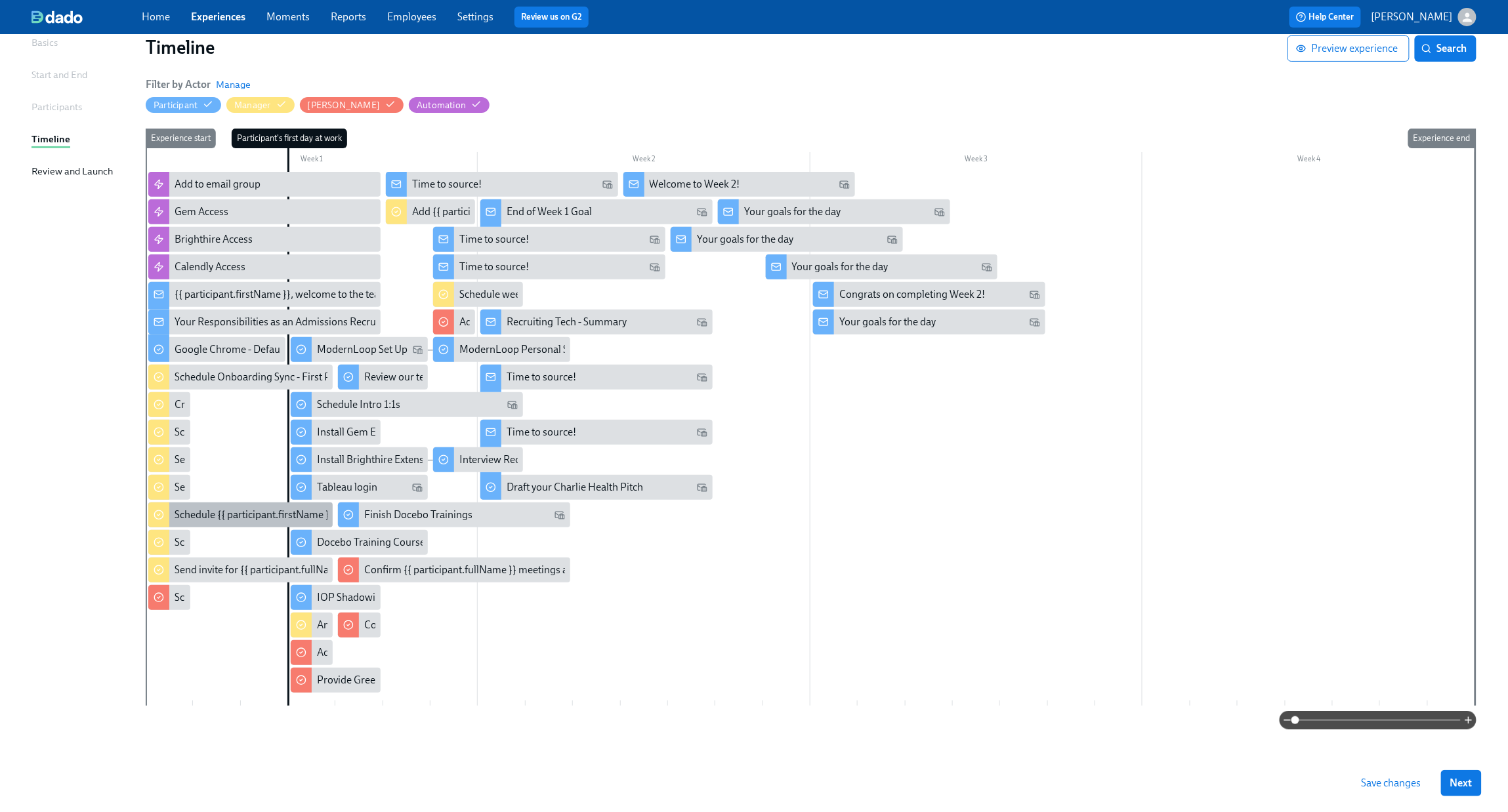
click at [198, 522] on div "Schedule {{ participant.firstName }}'s intro with [PERSON_NAME]" at bounding box center [323, 514] width 295 height 15
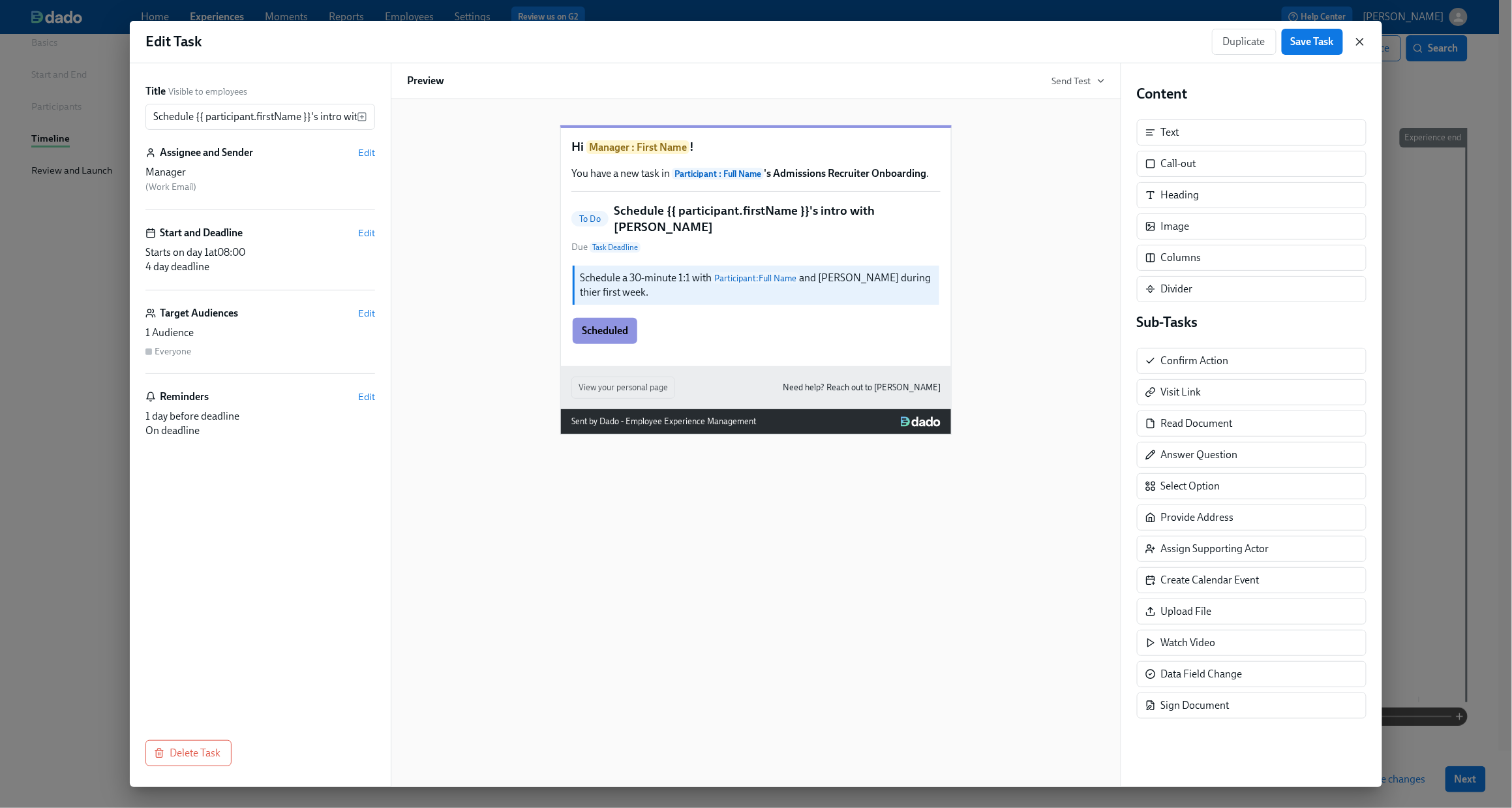
click at [1166, 40] on icon "button" at bounding box center [1360, 41] width 13 height 13
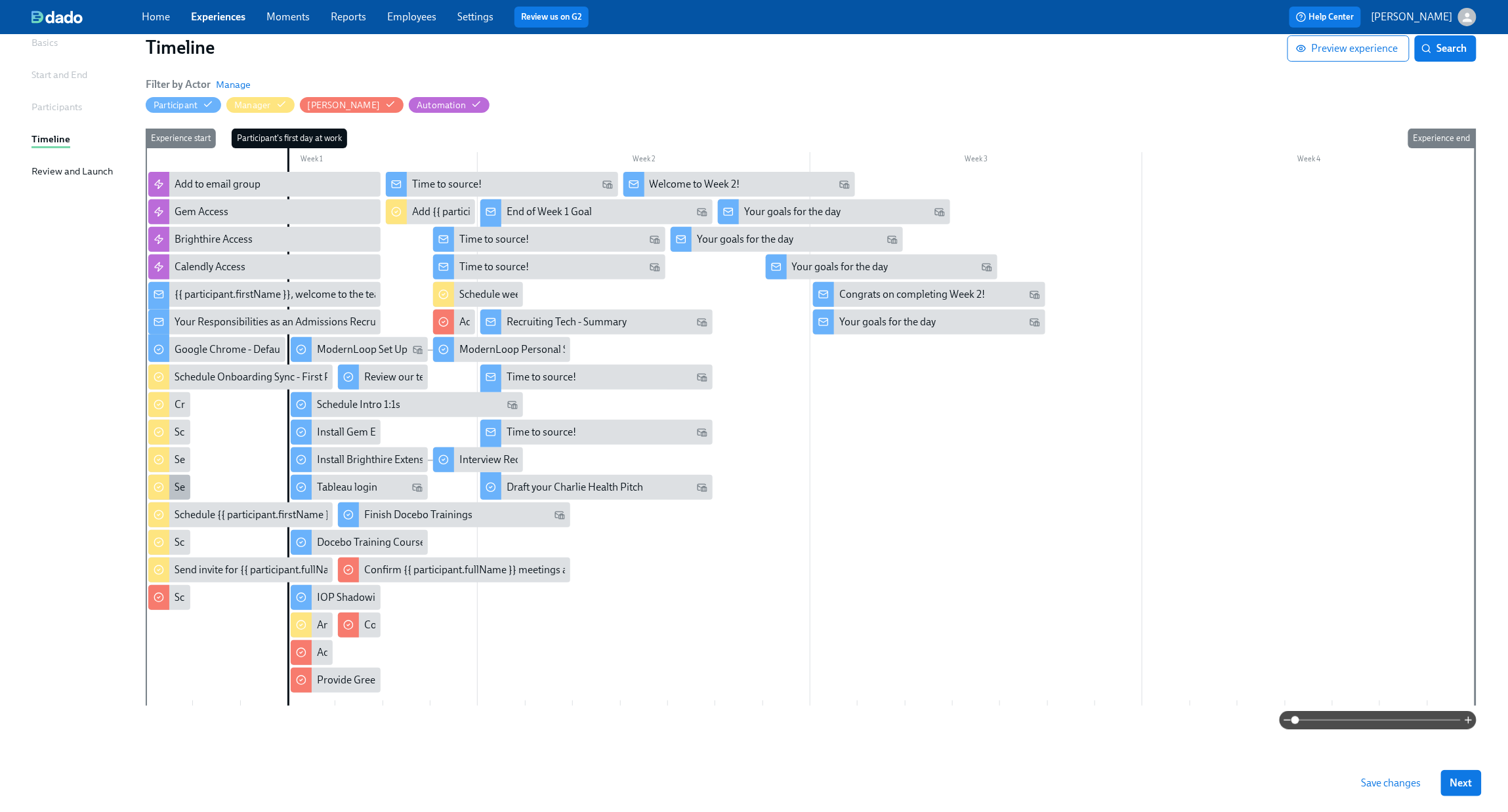
click at [169, 482] on div at bounding box center [159, 487] width 21 height 25
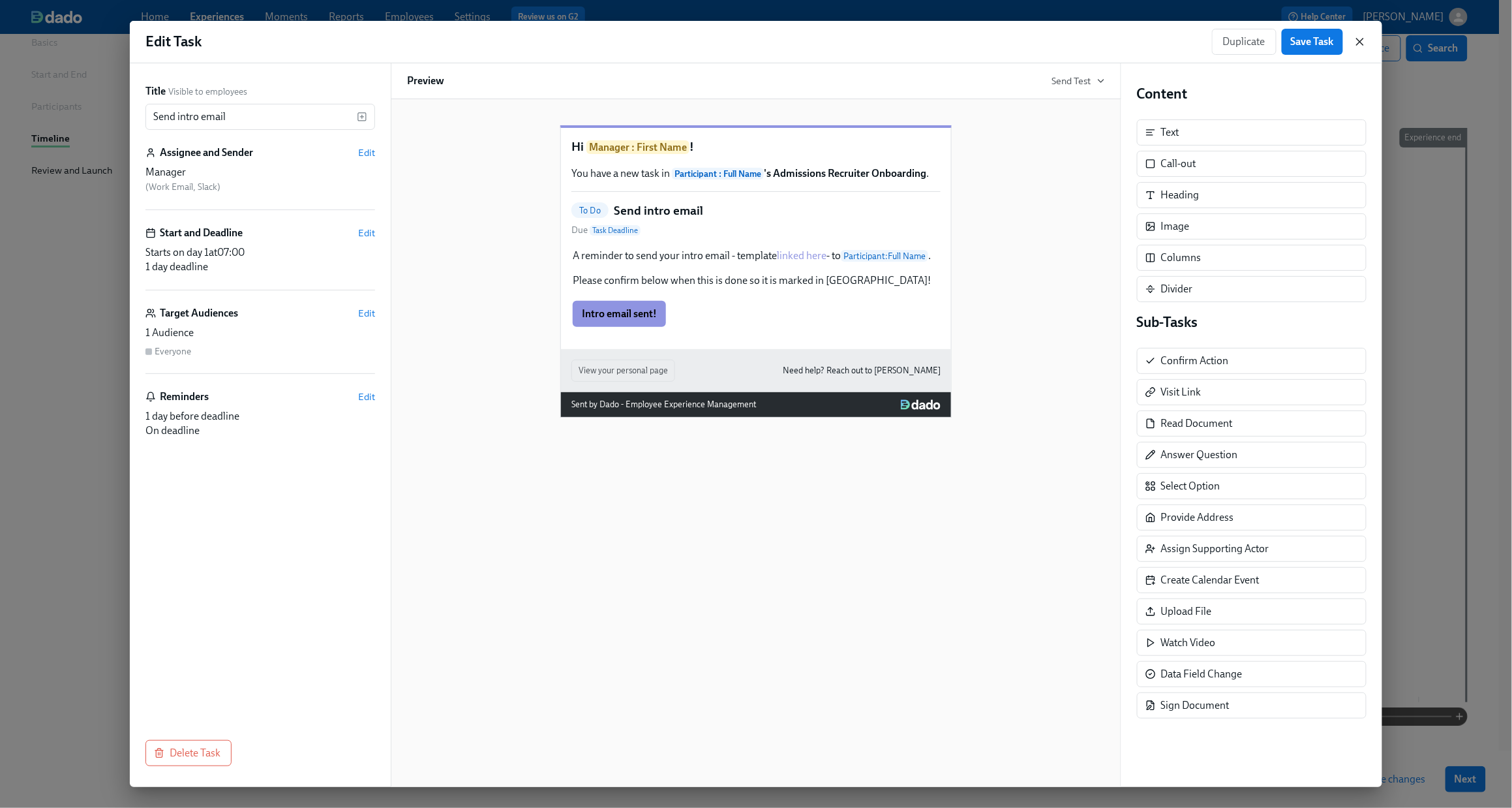
click at [1166, 45] on icon "button" at bounding box center [1360, 41] width 13 height 13
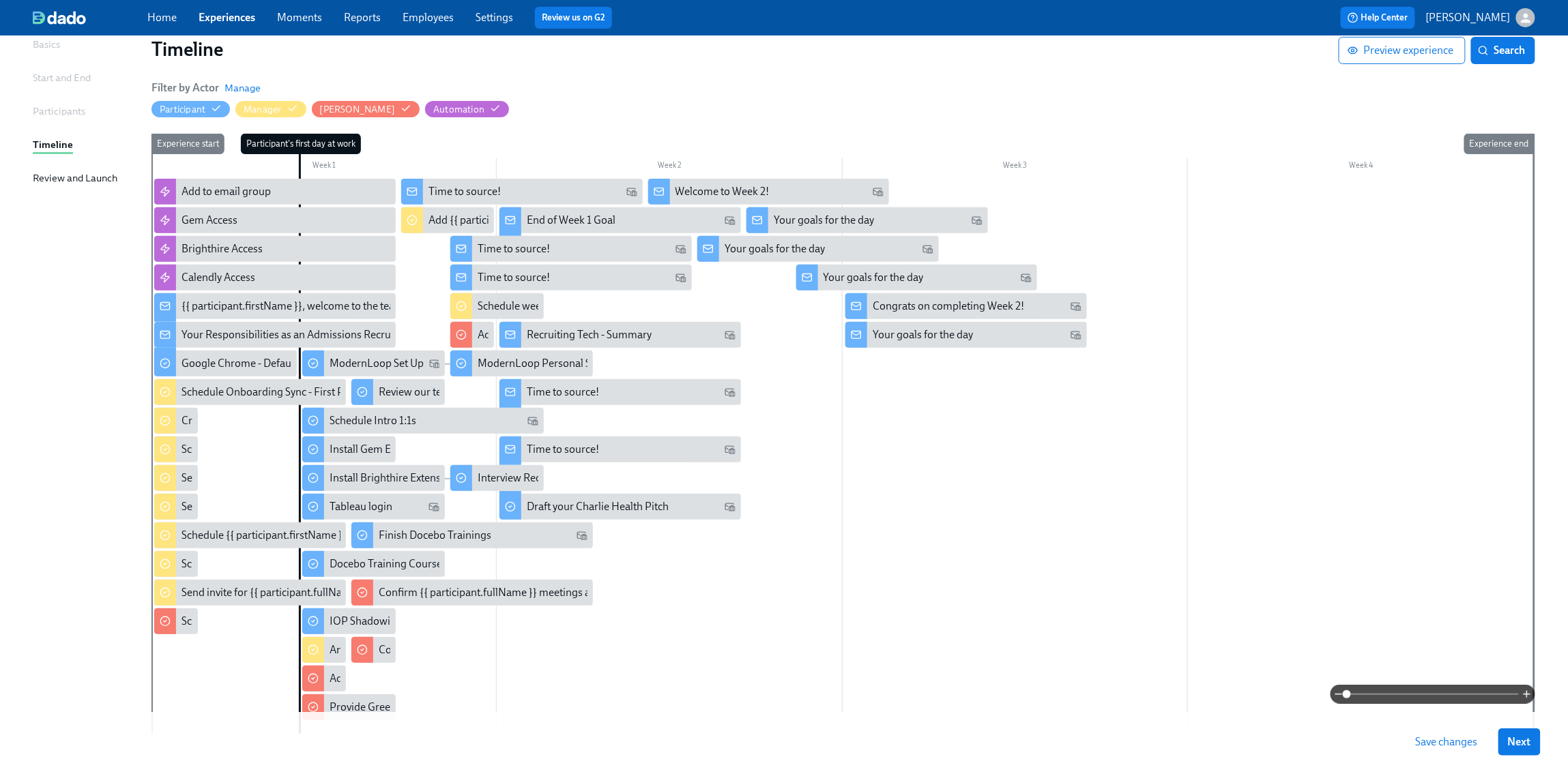
click at [669, 608] on div at bounding box center [843, 456] width 1382 height 555
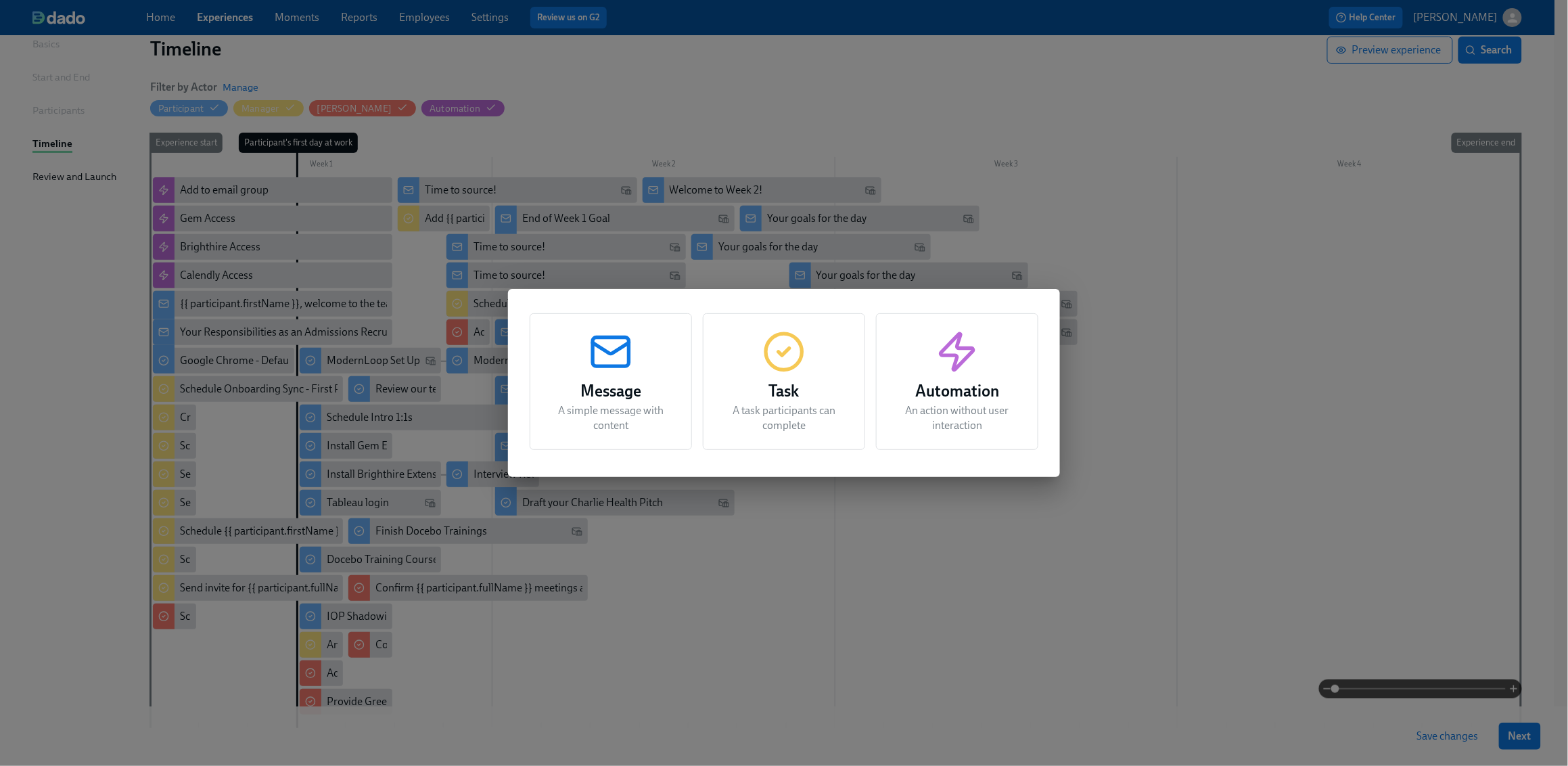
click at [794, 426] on p "A task participants can complete" at bounding box center [784, 418] width 128 height 30
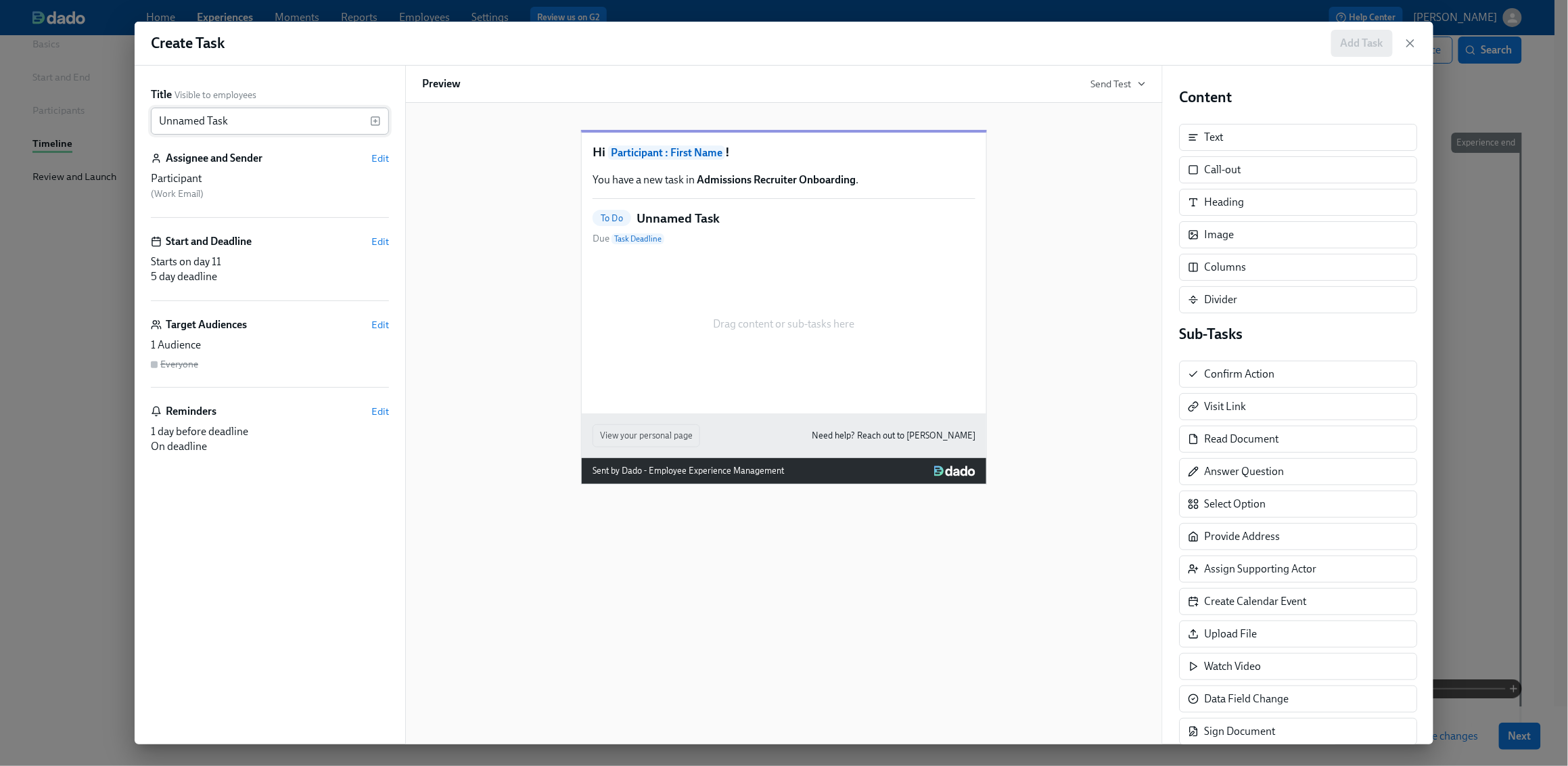
click at [278, 123] on input "Unnamed Task" at bounding box center [261, 121] width 219 height 27
click at [783, 238] on div "To Do Schedule intro with Due Task Deadline" at bounding box center [784, 227] width 383 height 36
click at [268, 126] on input "Schedule intro with" at bounding box center [261, 121] width 219 height 27
click at [376, 114] on div "Schedule intro with [PERSON_NAME] & ​" at bounding box center [270, 121] width 238 height 27
click at [376, 117] on icon "button" at bounding box center [376, 121] width 11 height 11
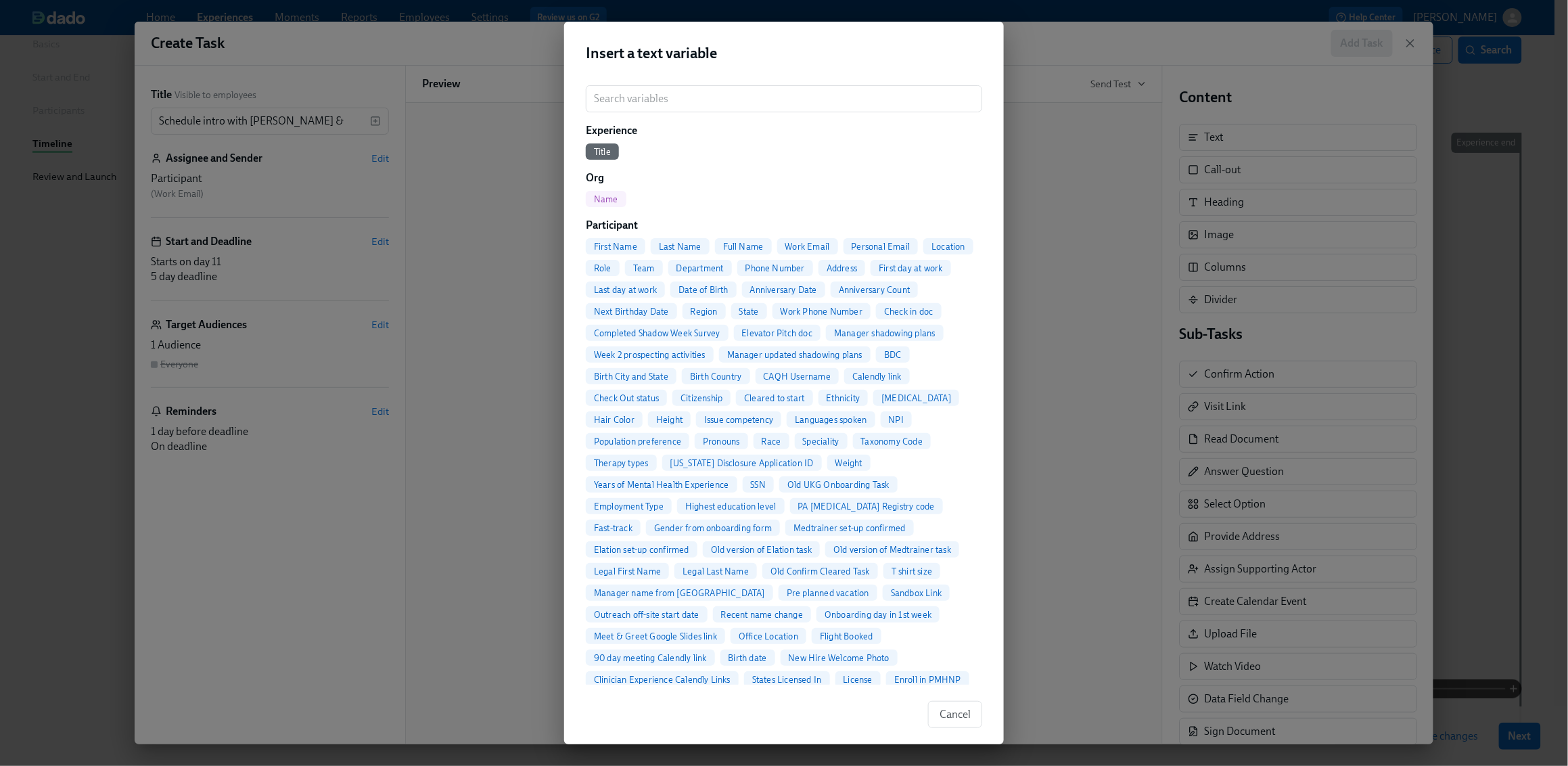
click at [740, 243] on span "Full Name" at bounding box center [744, 246] width 57 height 10
type input "Schedule intro with [PERSON_NAME] & {{ participant.fullName }}"
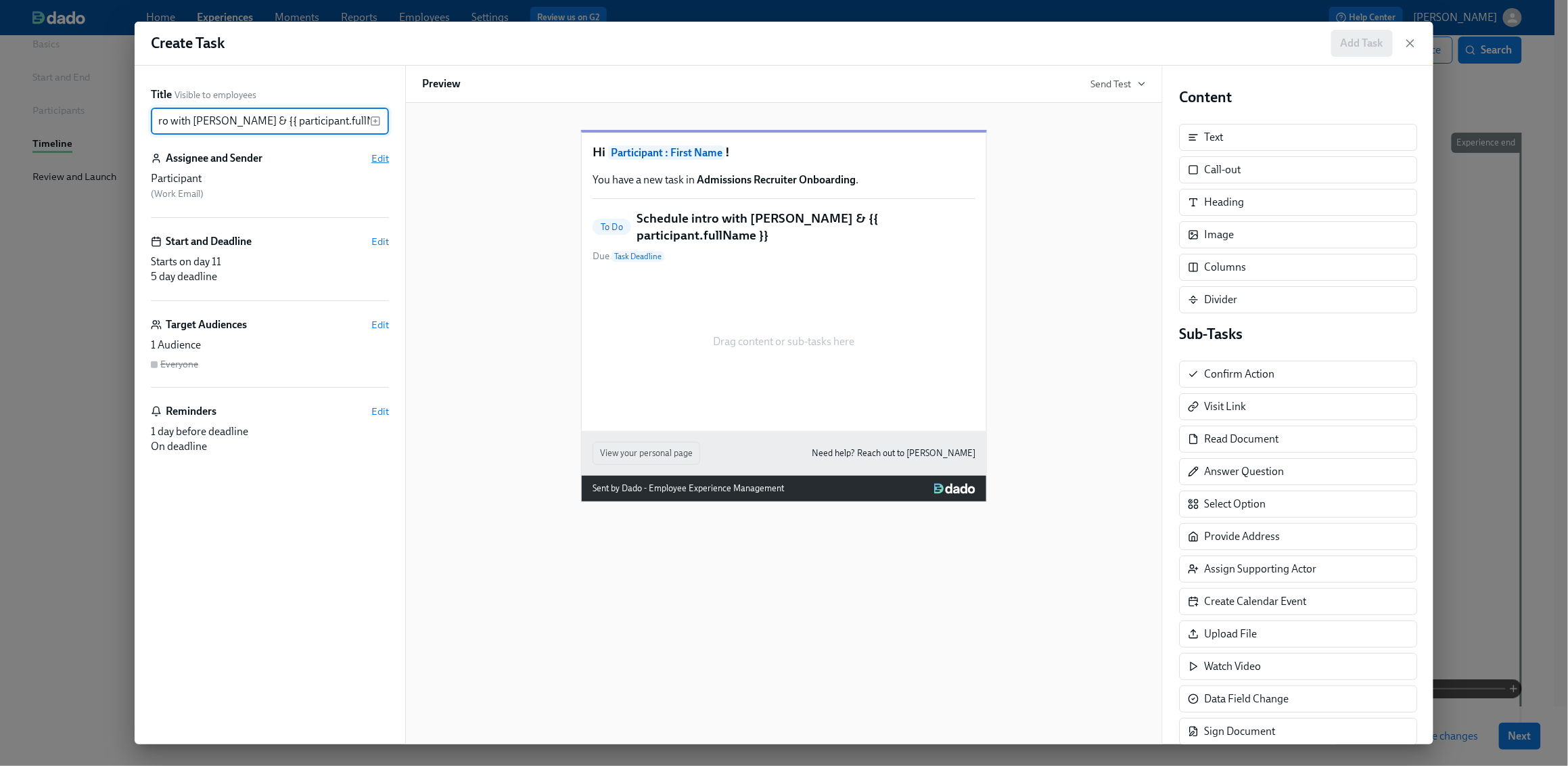
click at [384, 159] on span "Edit" at bounding box center [380, 157] width 18 height 13
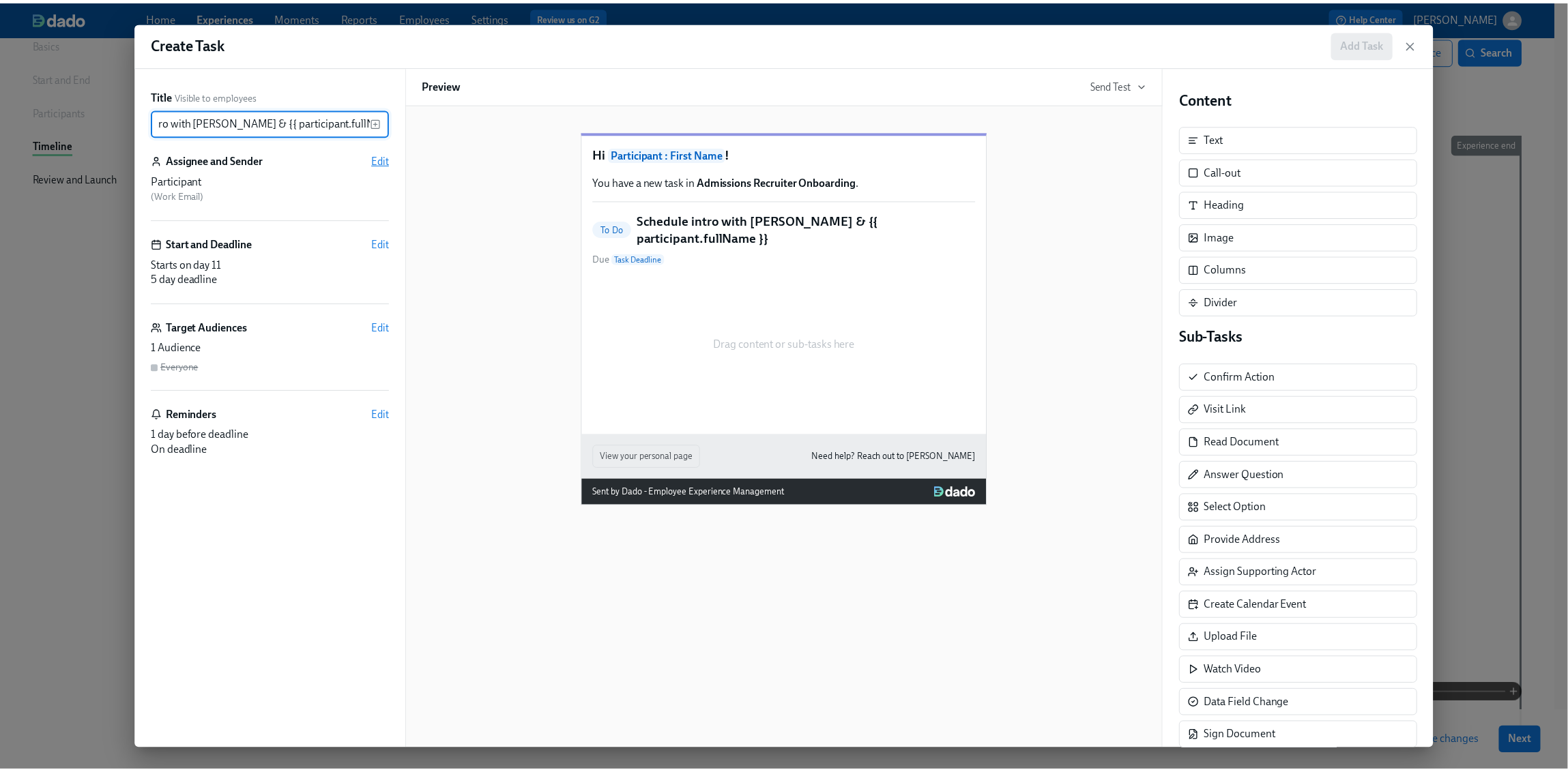
scroll to position [0, 0]
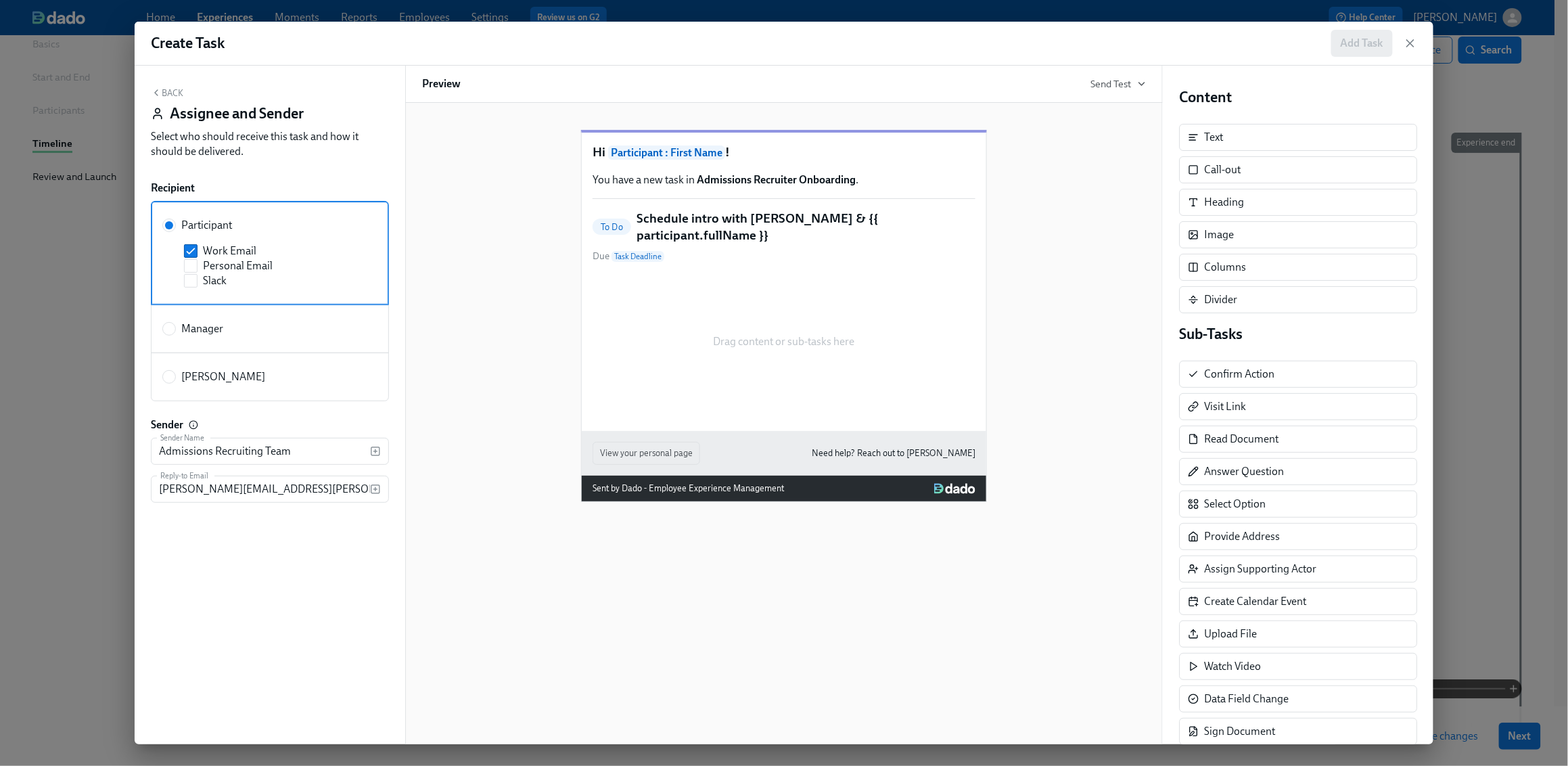
click at [210, 384] on span "[PERSON_NAME]" at bounding box center [223, 377] width 84 height 15
click at [175, 383] on input "[PERSON_NAME]" at bounding box center [169, 377] width 12 height 12
radio input "true"
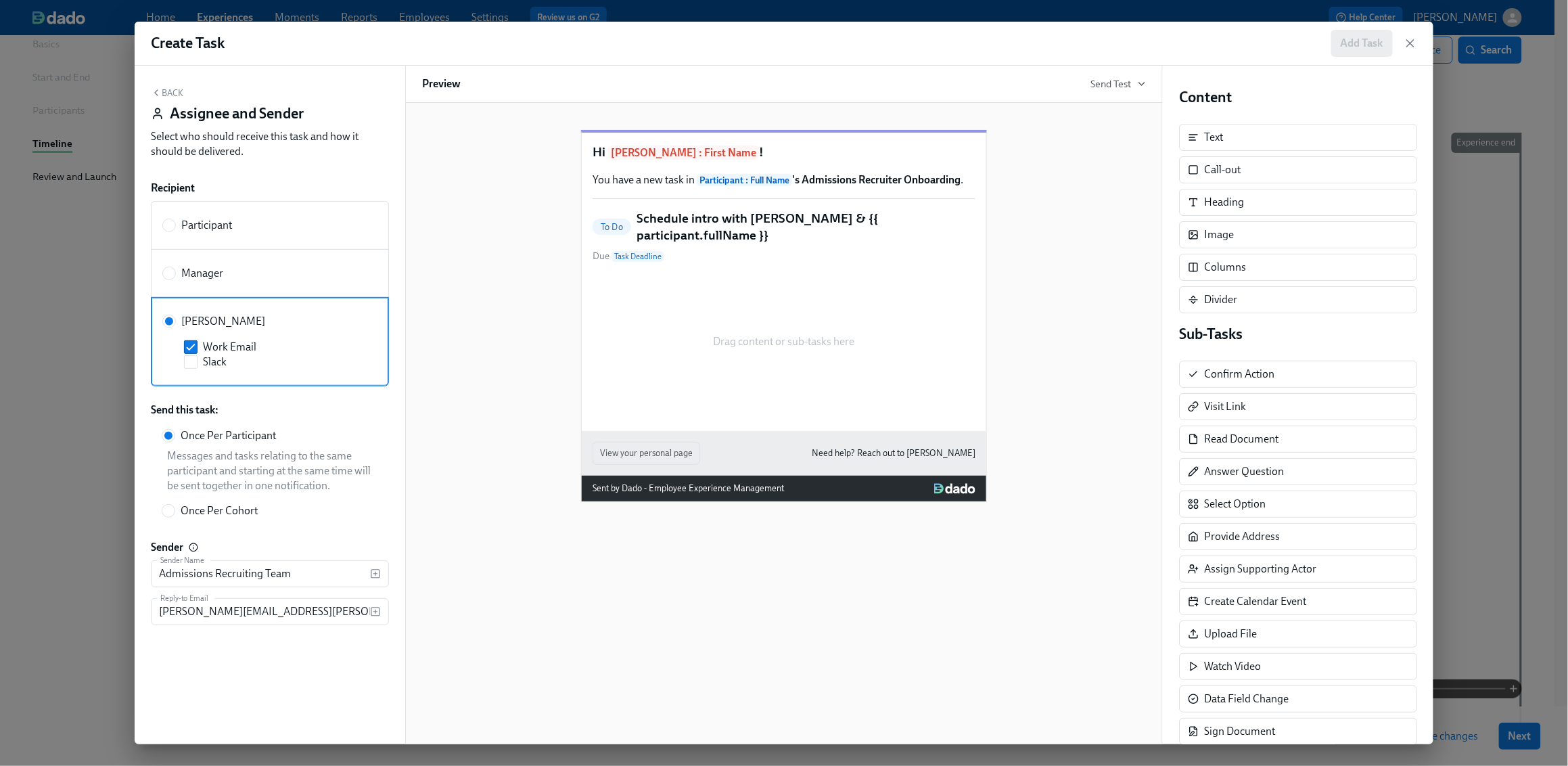
click at [203, 266] on span "Manager" at bounding box center [202, 273] width 42 height 15
click at [175, 267] on input "Manager" at bounding box center [169, 273] width 12 height 12
radio input "true"
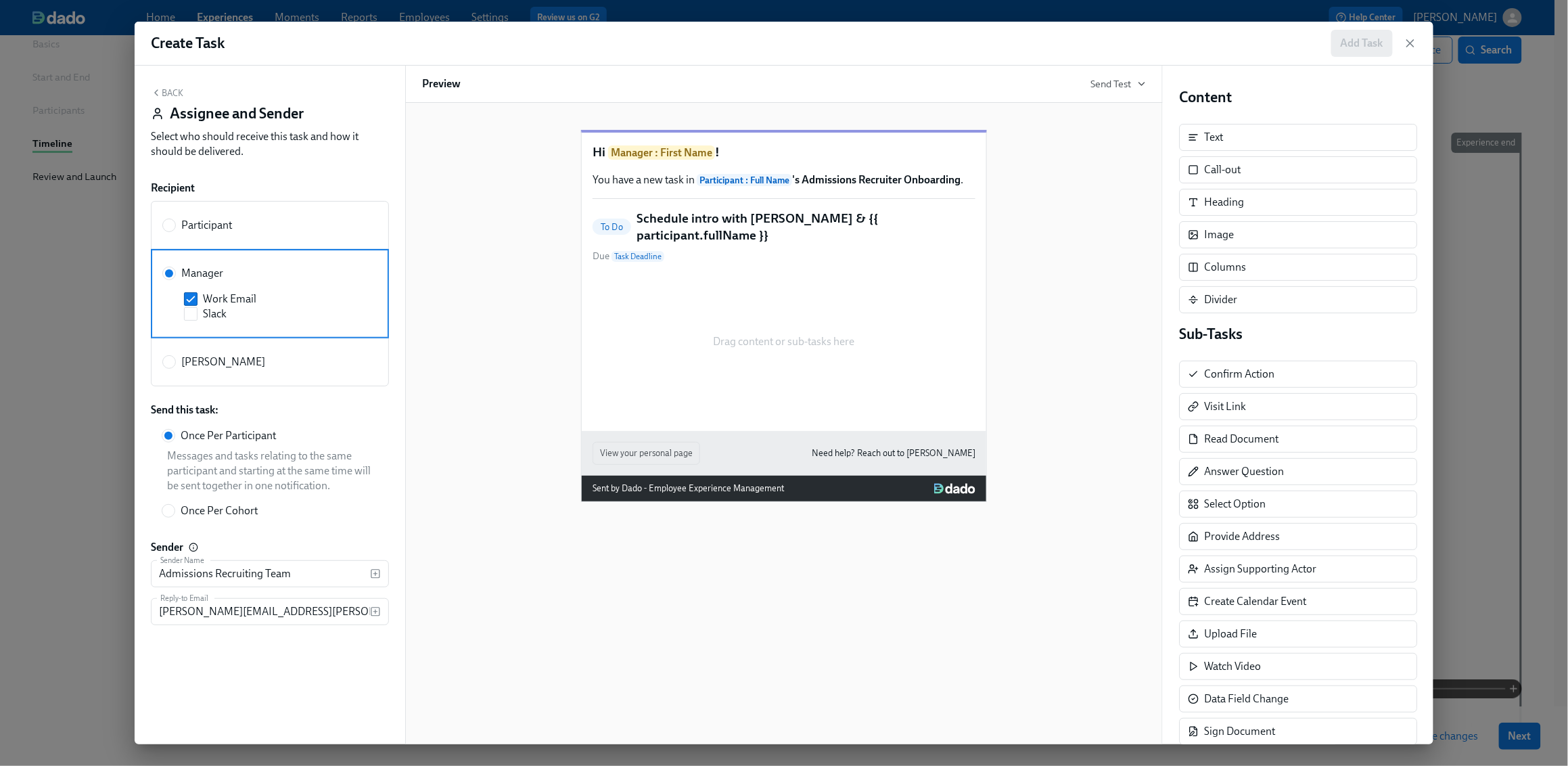
click at [164, 89] on button "Back" at bounding box center [167, 93] width 33 height 11
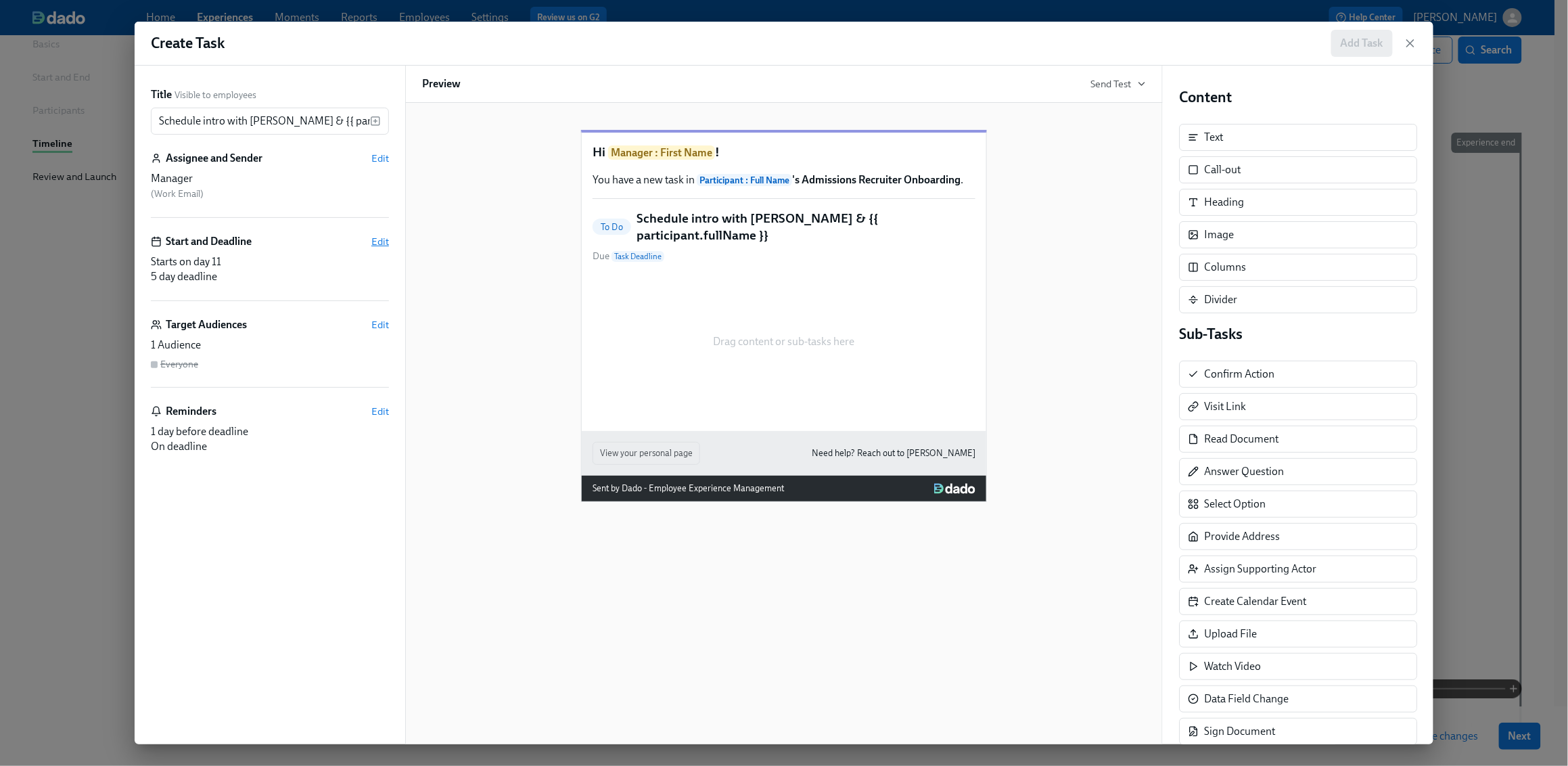
click at [385, 241] on span "Edit" at bounding box center [380, 241] width 18 height 13
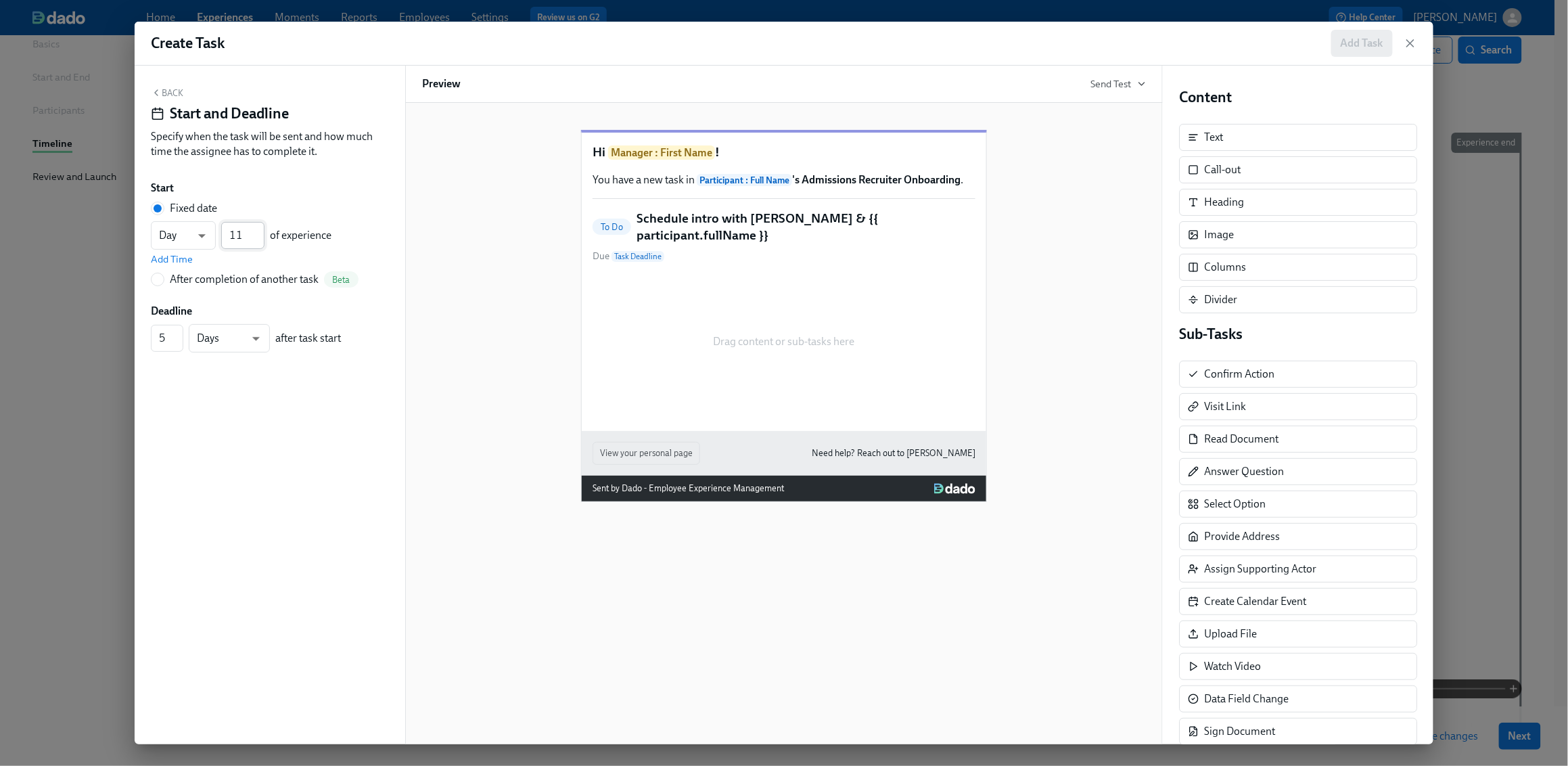
click at [248, 233] on input "11" at bounding box center [242, 235] width 43 height 27
type input "1"
click at [174, 341] on input "4" at bounding box center [167, 338] width 33 height 27
click at [174, 341] on input "3" at bounding box center [167, 338] width 33 height 27
type input "4"
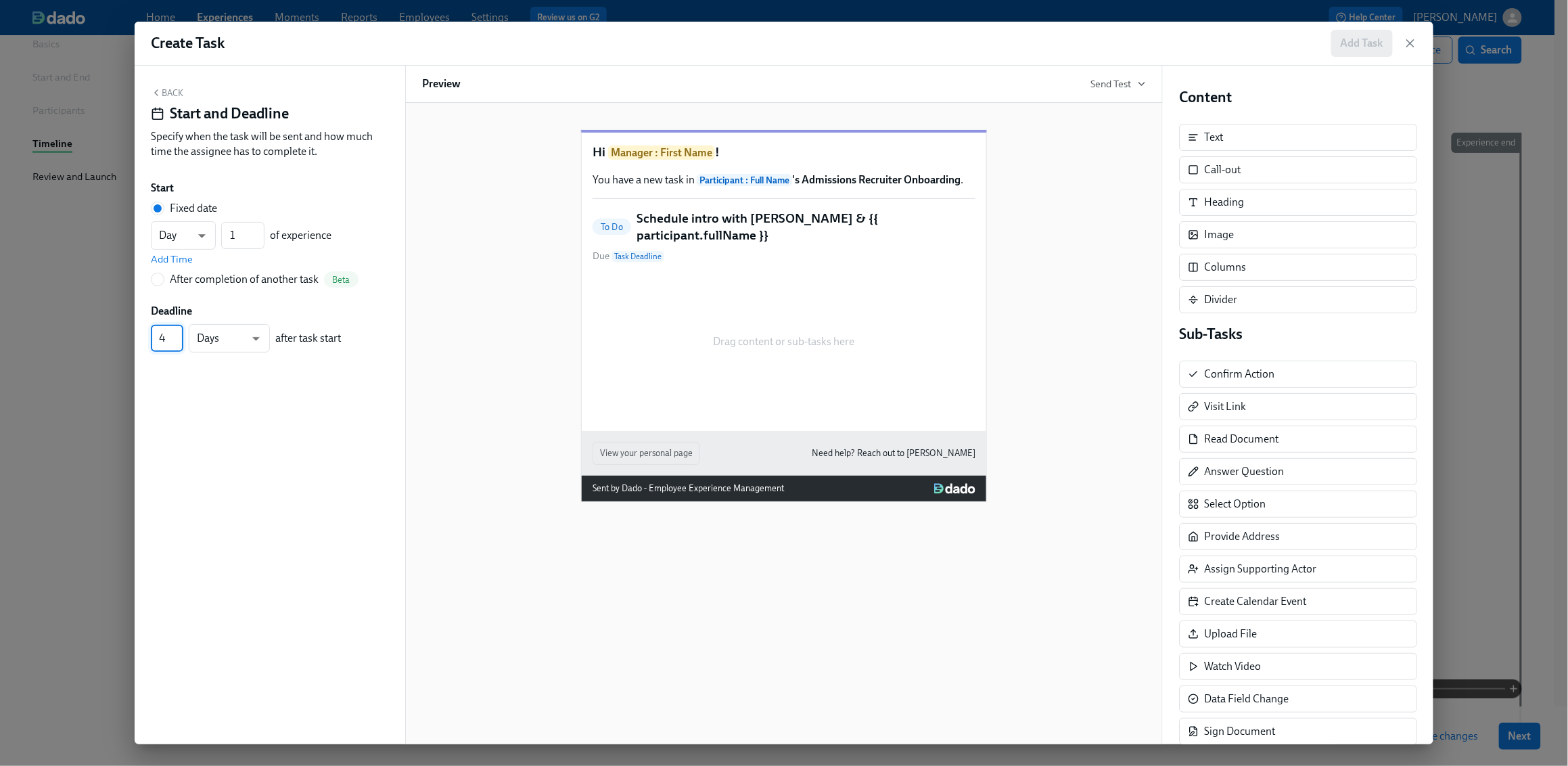
click at [179, 331] on input "4" at bounding box center [167, 338] width 33 height 27
click at [167, 92] on button "Back" at bounding box center [167, 93] width 33 height 11
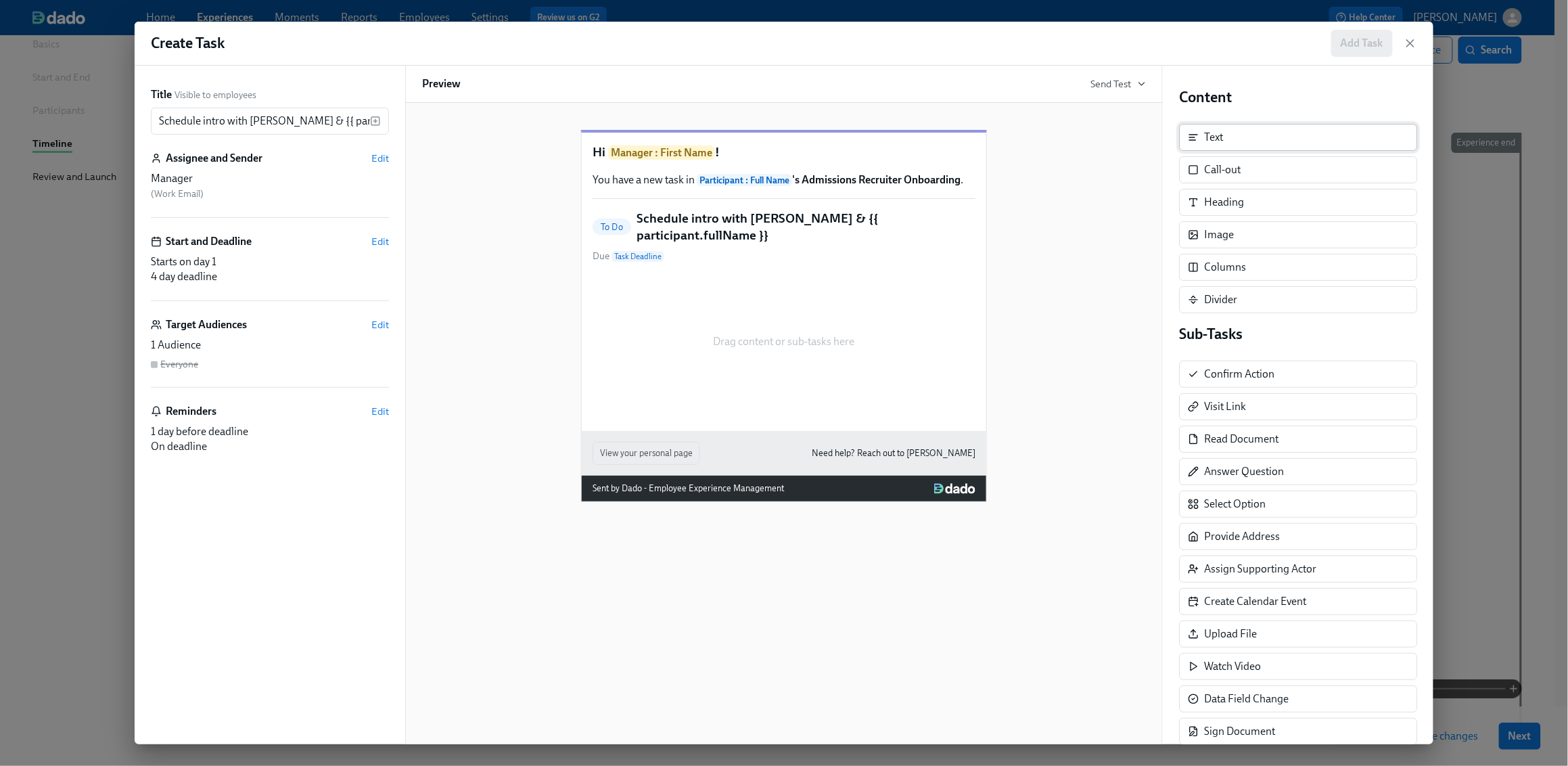
click at [1209, 142] on div "Text" at bounding box center [1298, 137] width 238 height 27
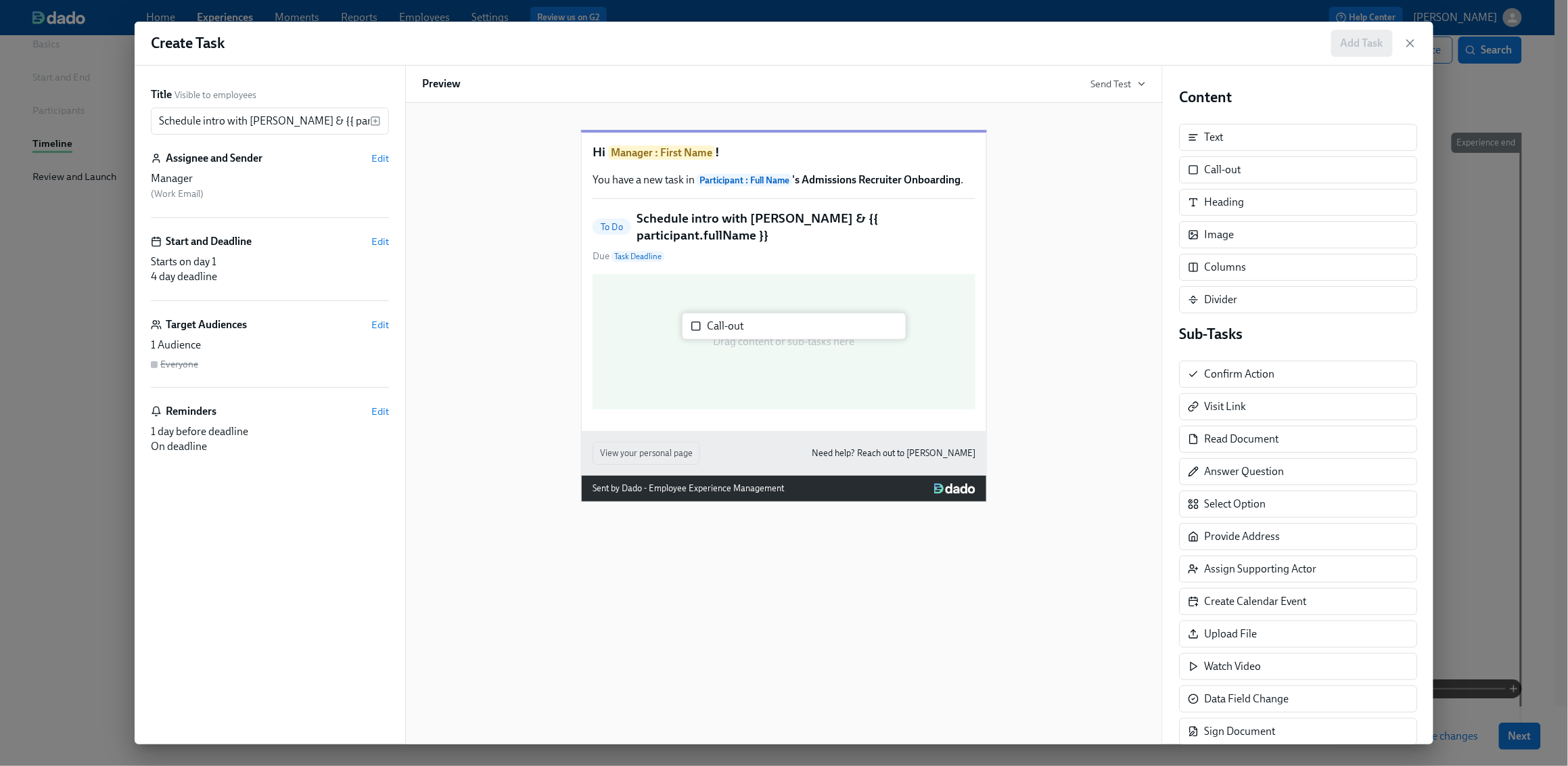
drag, startPoint x: 1212, startPoint y: 182, endPoint x: 708, endPoint y: 335, distance: 526.7
click at [708, 339] on div "Title Visible to employees Schedule intro with [PERSON_NAME] & {{ participant.f…" at bounding box center [784, 404] width 1299 height 678
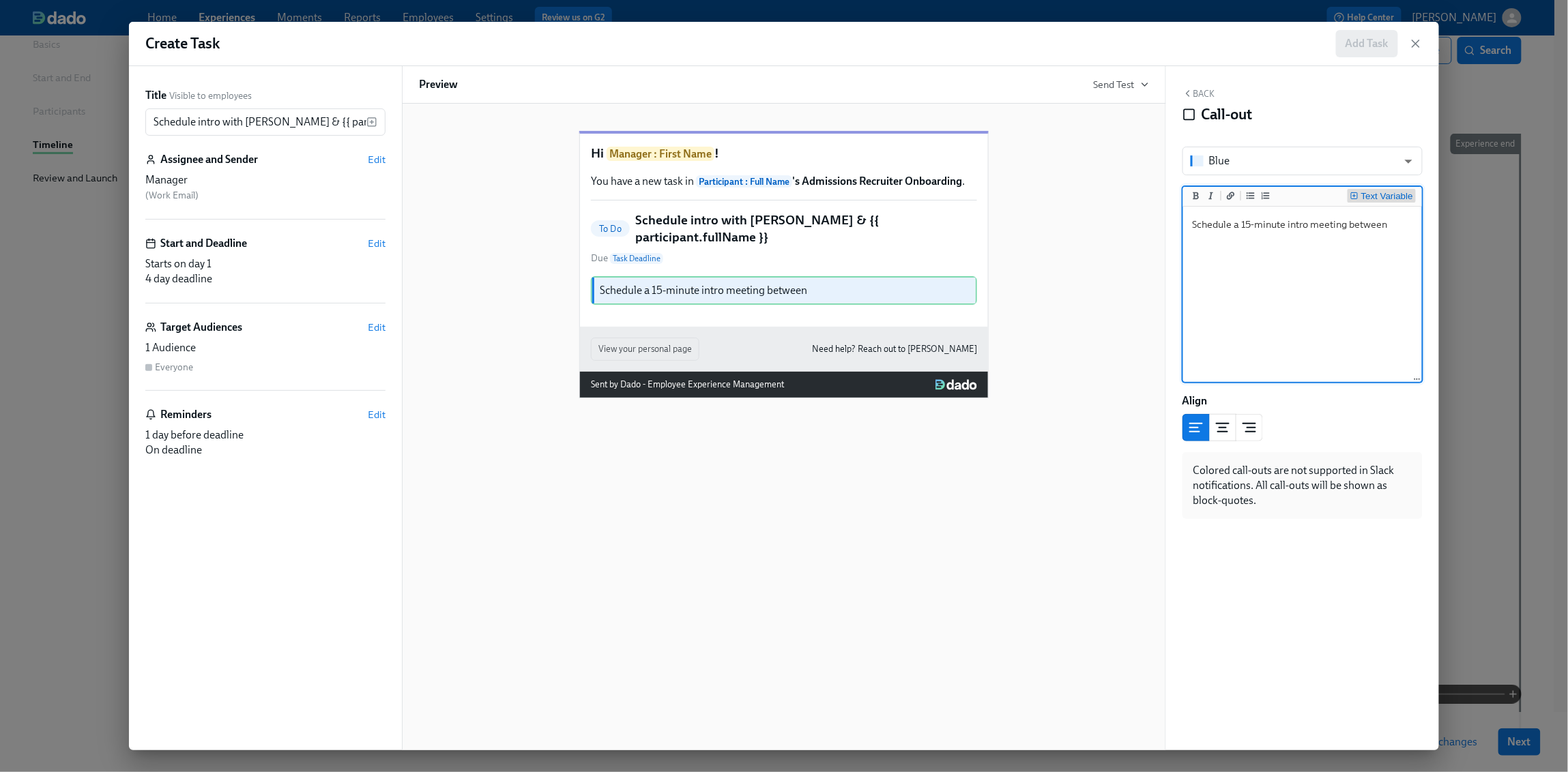
click at [1219, 195] on div "Text Variable" at bounding box center [1387, 196] width 52 height 10
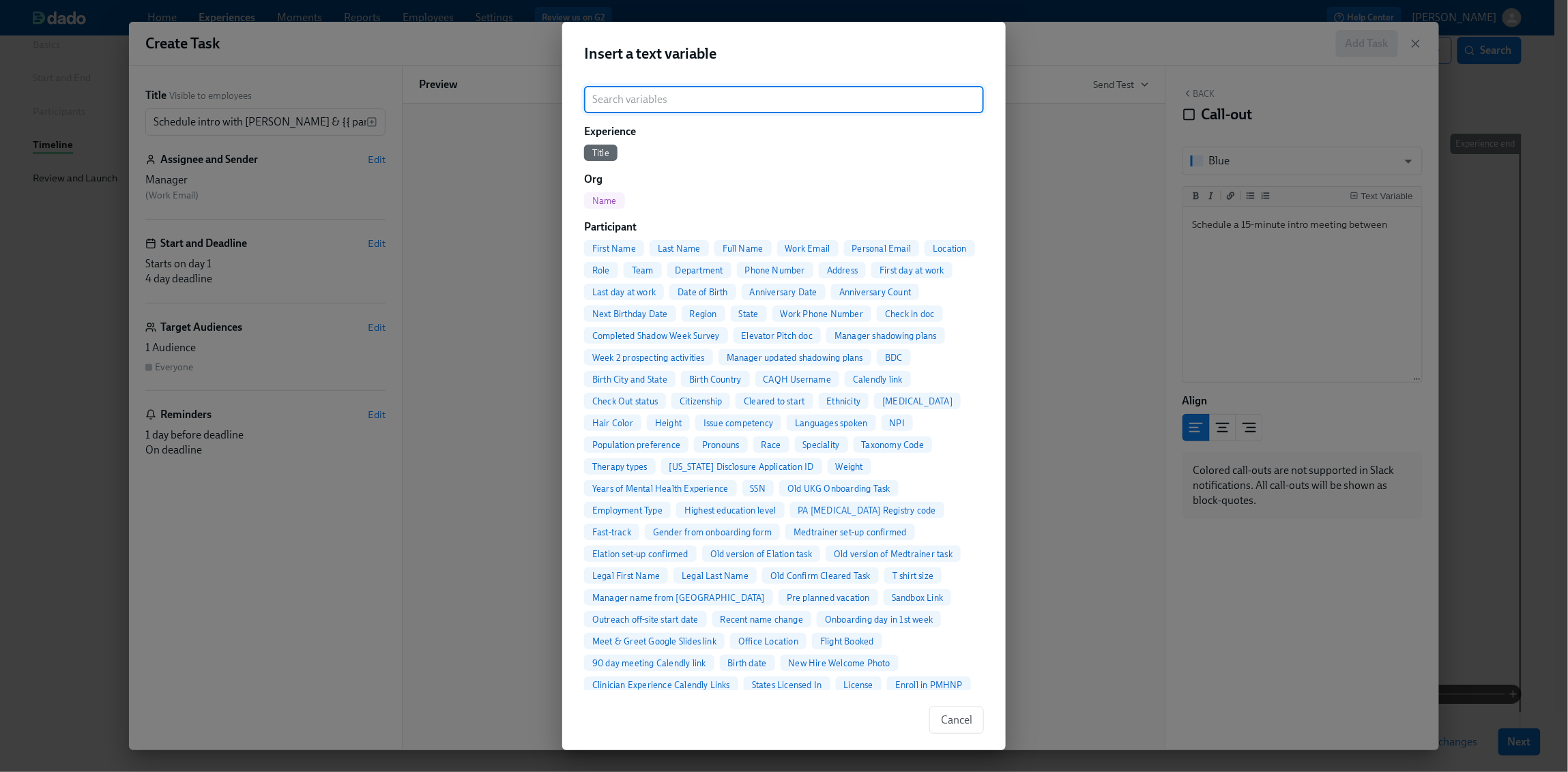
click at [726, 250] on span "Full Name" at bounding box center [743, 248] width 57 height 10
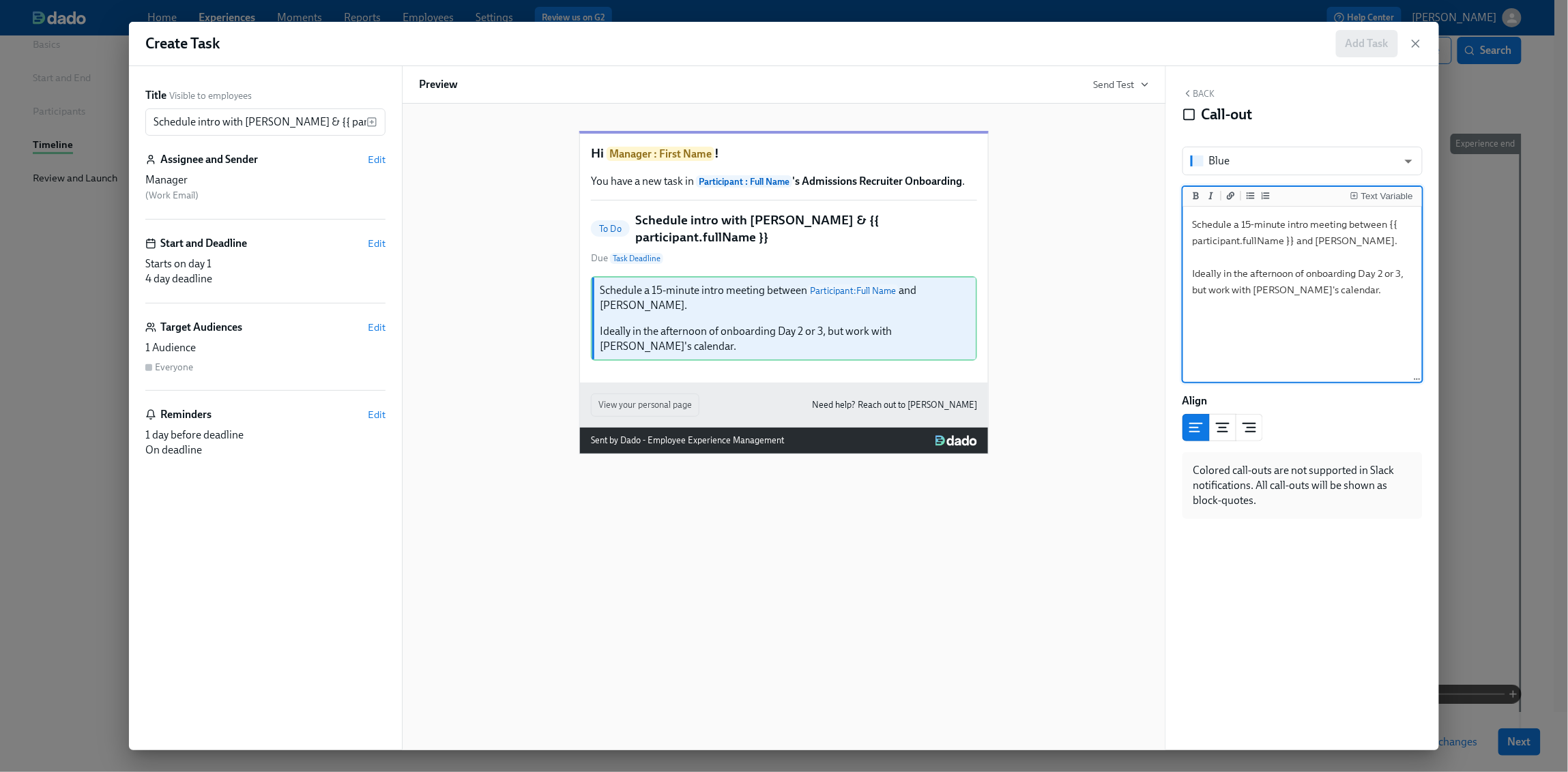
type textarea "Schedule a 15-minute intro meeting between {{ participant.fullName }} and [PERS…"
click at [1207, 96] on button "Back" at bounding box center [1199, 94] width 33 height 11
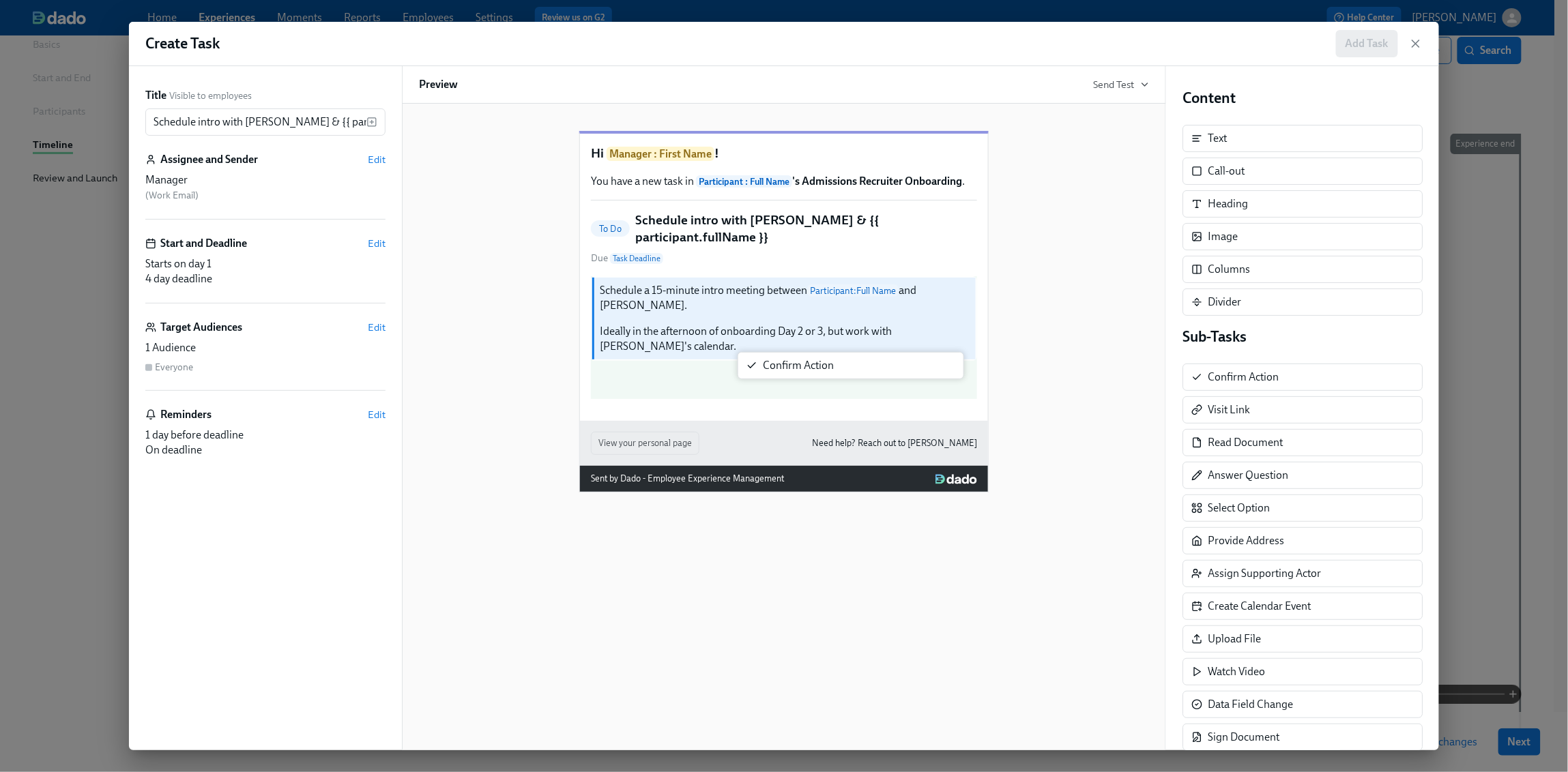
drag, startPoint x: 1225, startPoint y: 379, endPoint x: 773, endPoint y: 365, distance: 452.2
click at [773, 365] on div "Title Visible to employees Schedule intro with [PERSON_NAME] & {{ participant.f…" at bounding box center [784, 407] width 1310 height 684
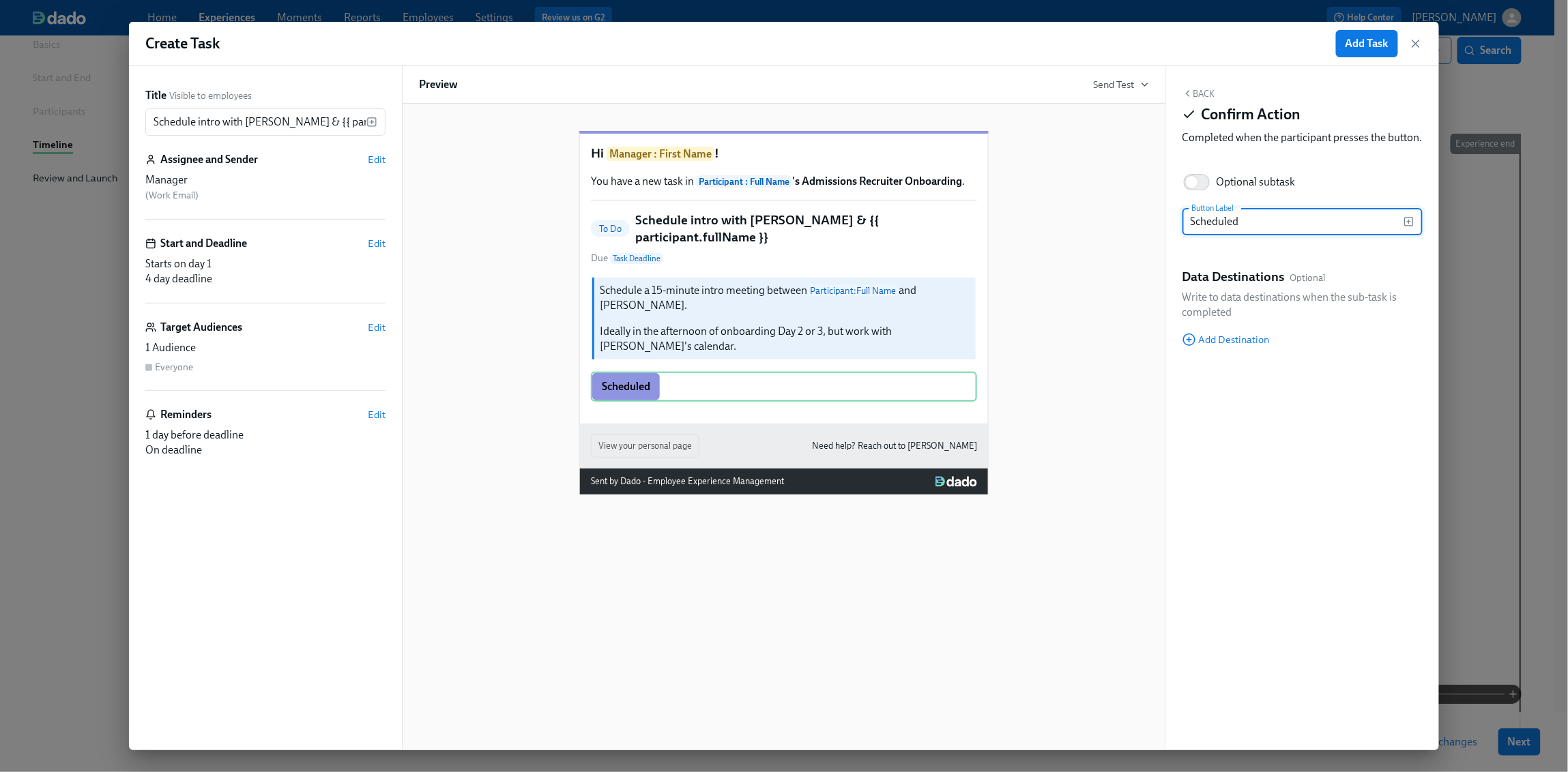
type input "Scheduled"
click at [1193, 92] on icon "button" at bounding box center [1188, 94] width 11 height 11
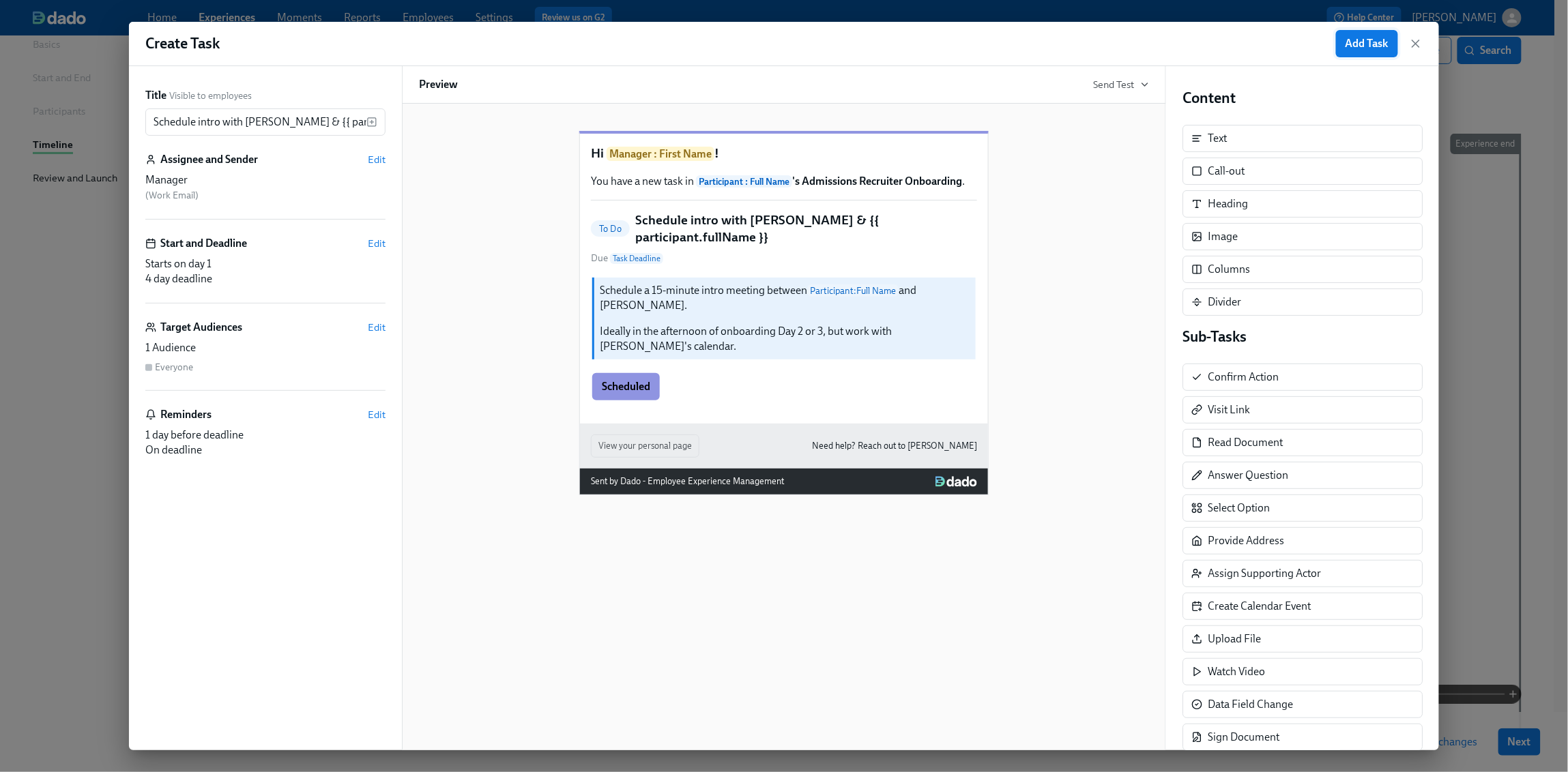
click at [1219, 48] on span "Add Task" at bounding box center [1367, 43] width 43 height 13
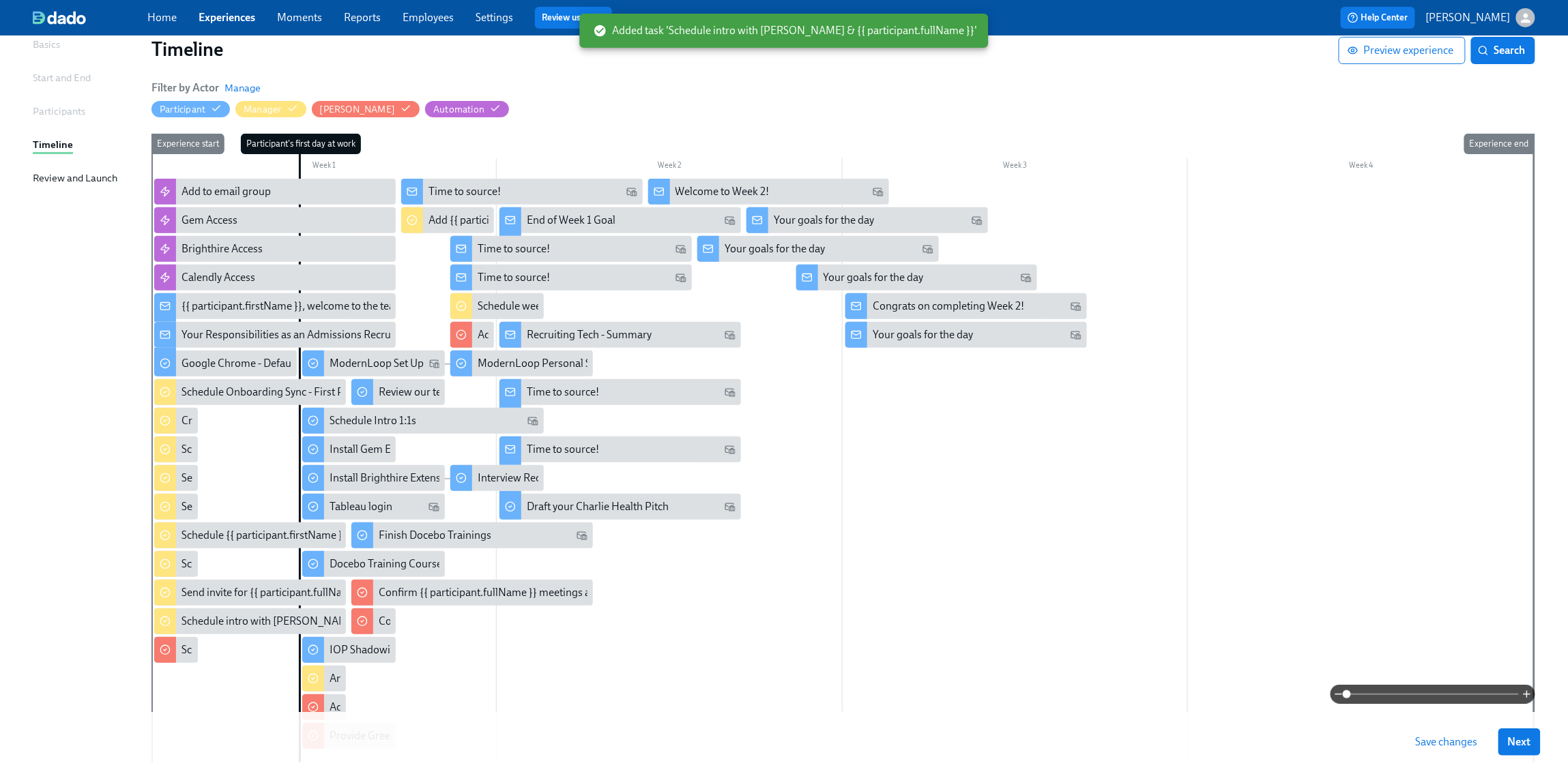
click at [1219, 608] on span "Save changes" at bounding box center [1448, 742] width 62 height 13
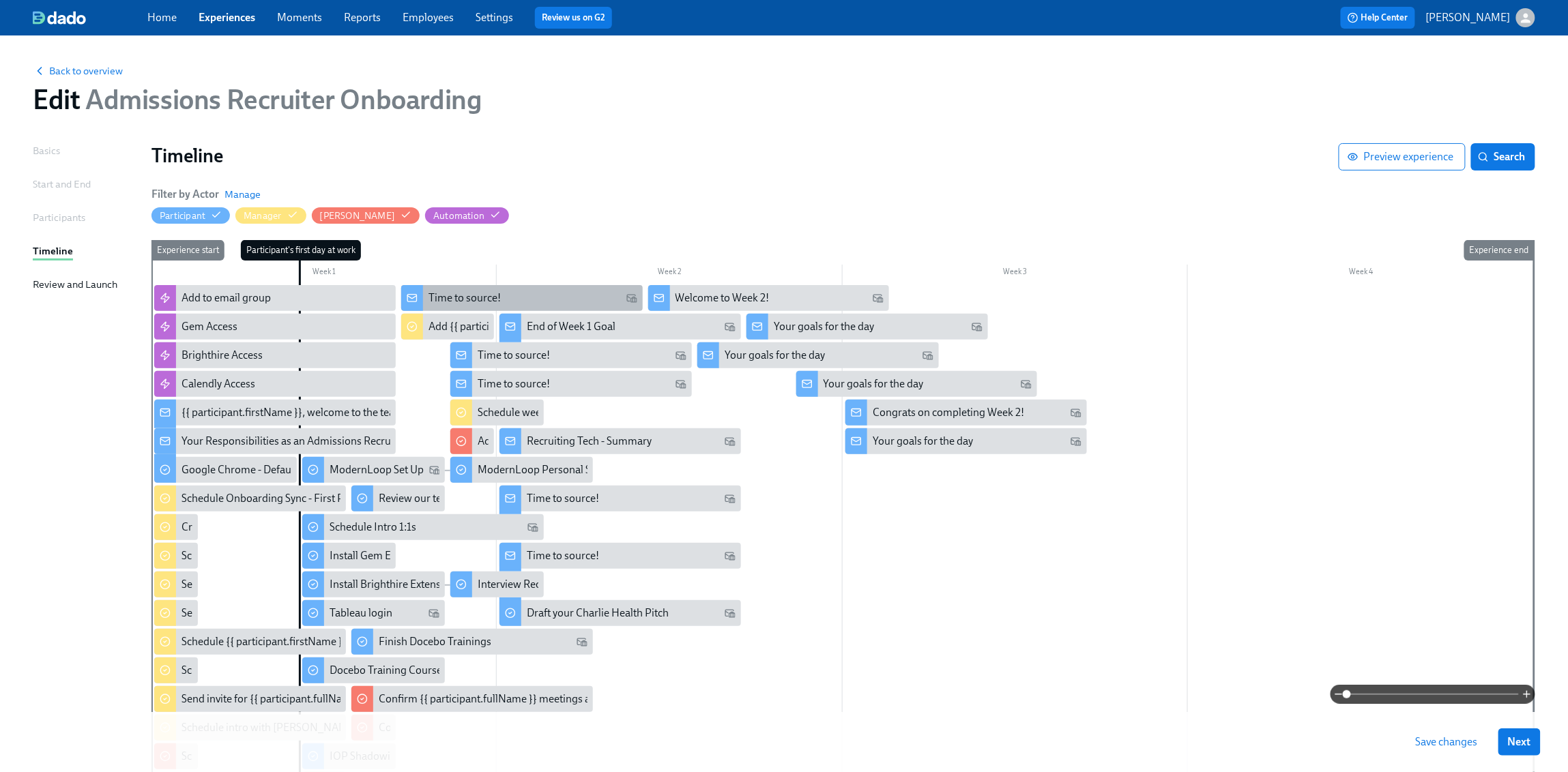
click at [422, 304] on div at bounding box center [412, 298] width 21 height 26
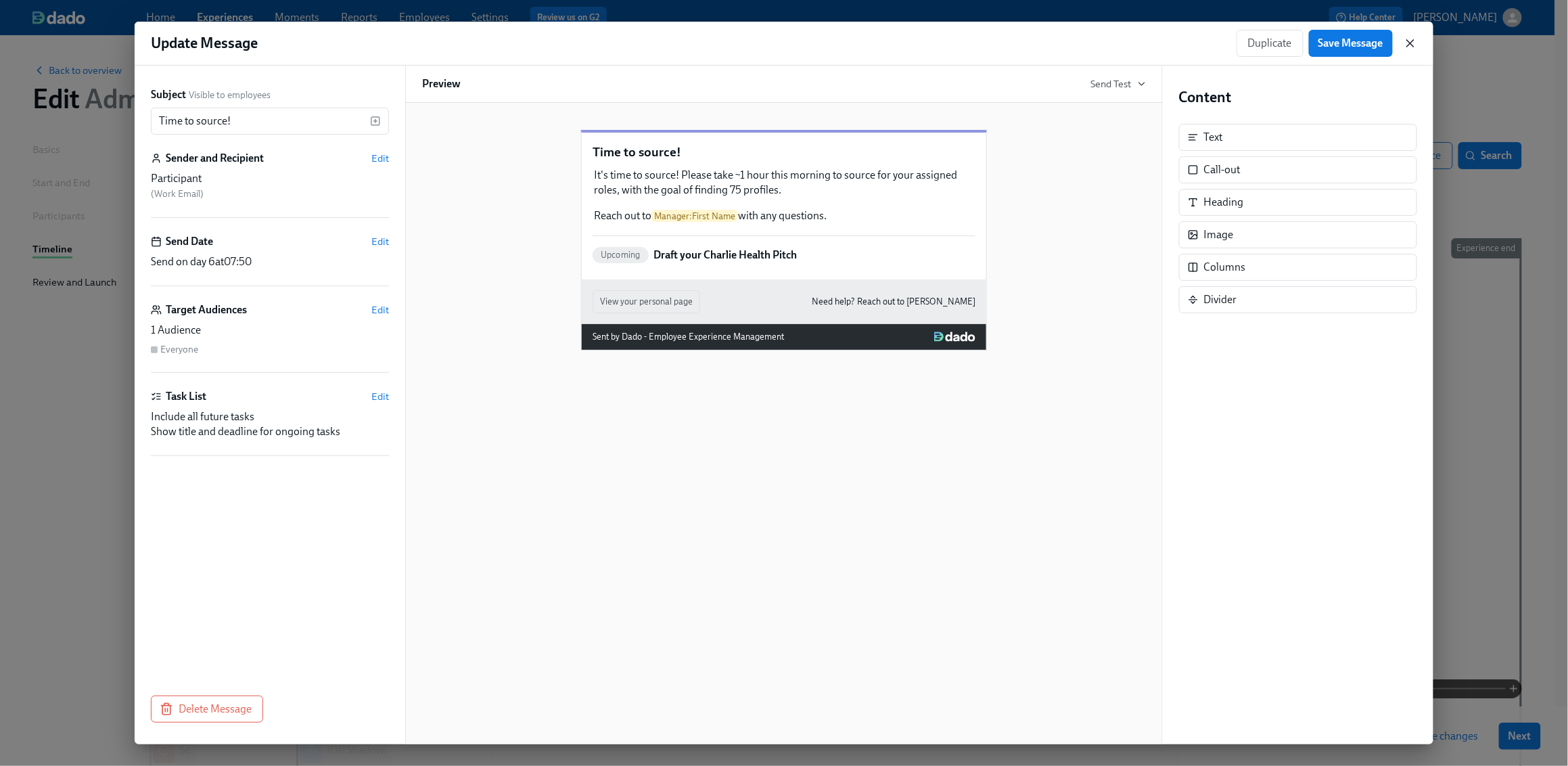
click at [1209, 46] on icon "button" at bounding box center [1411, 43] width 7 height 7
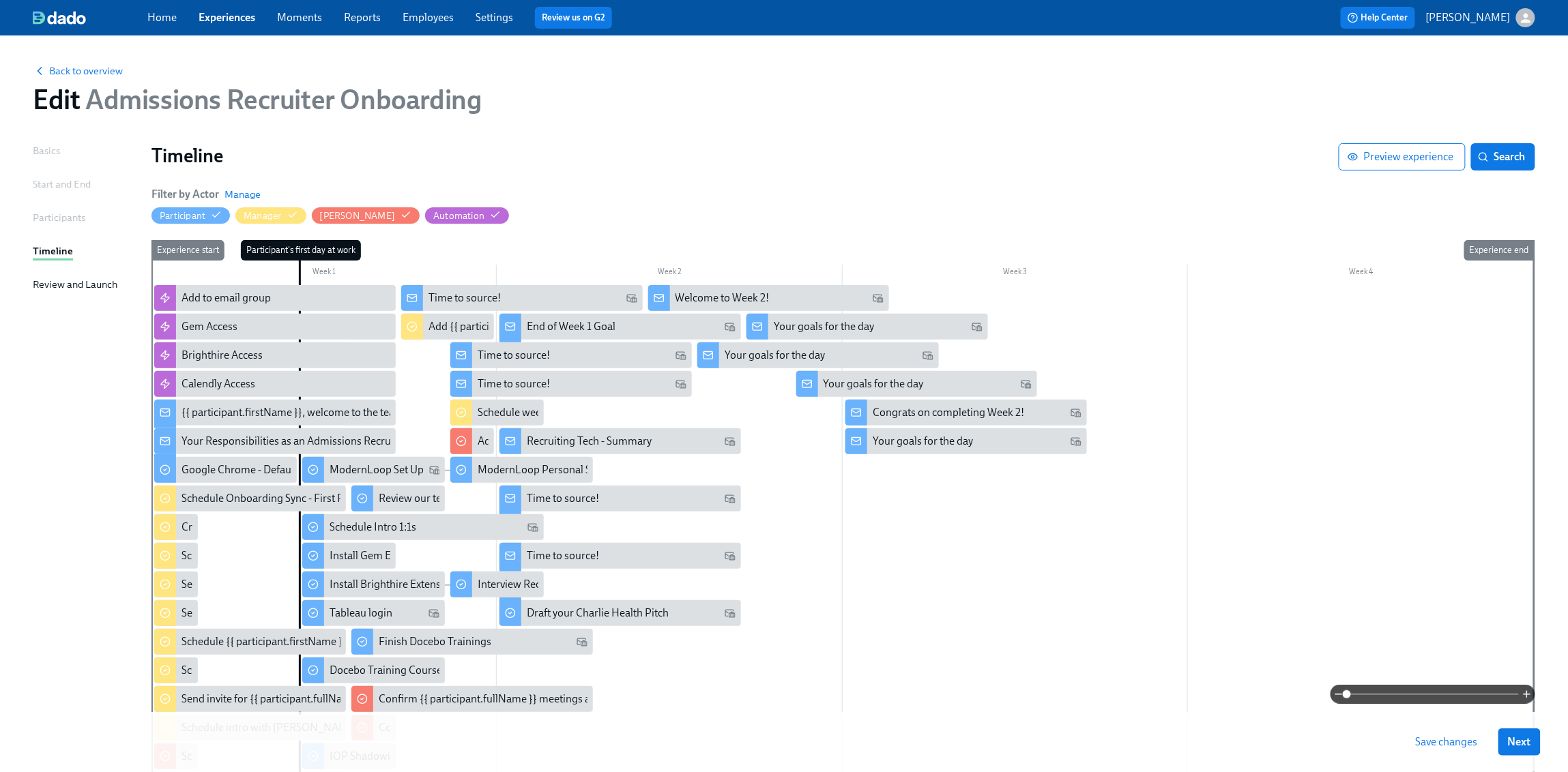
click at [1219, 608] on span "Save changes" at bounding box center [1448, 742] width 62 height 13
click at [1219, 156] on span "Preview experience" at bounding box center [1402, 156] width 103 height 13
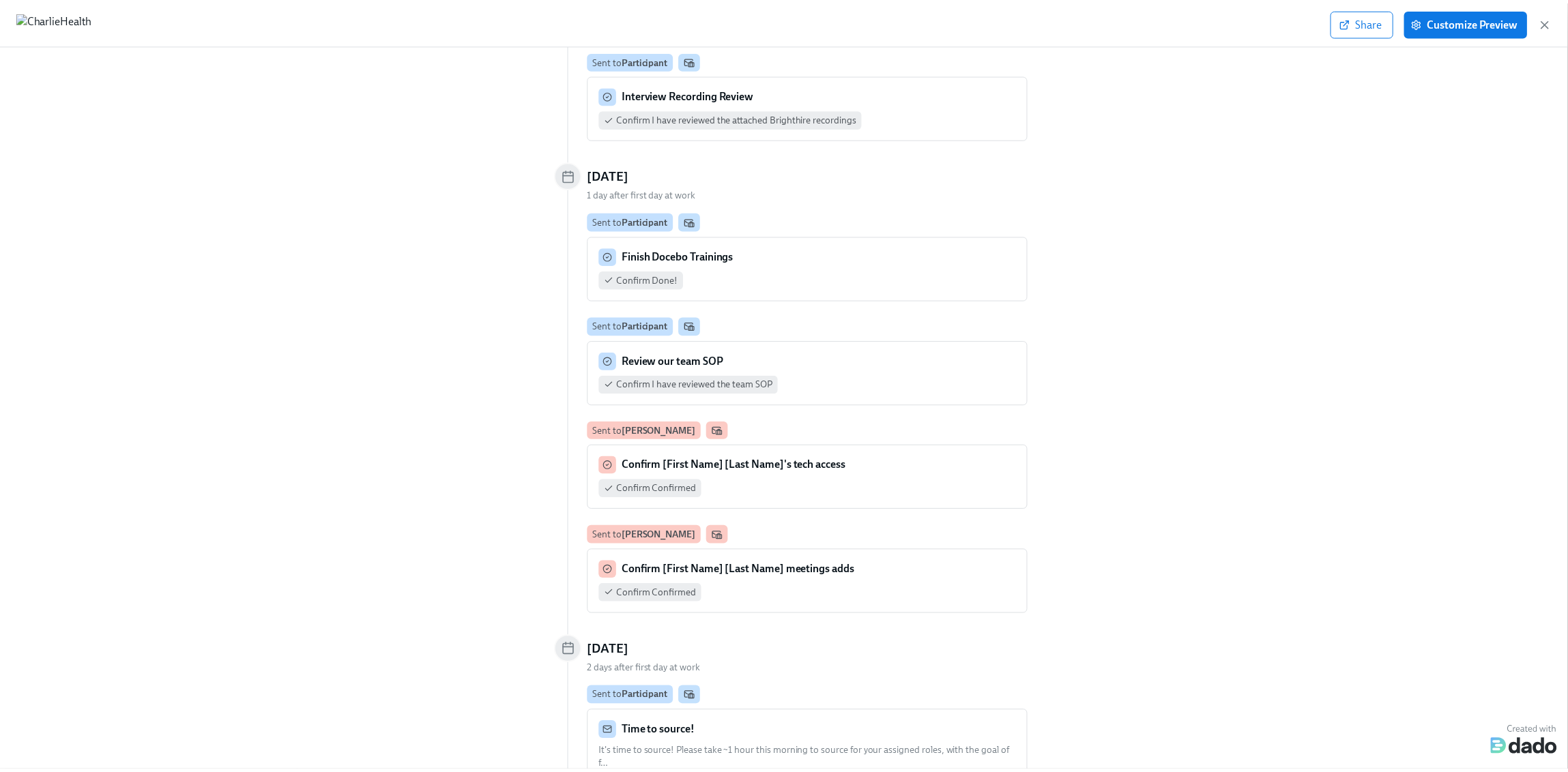
scroll to position [2982, 0]
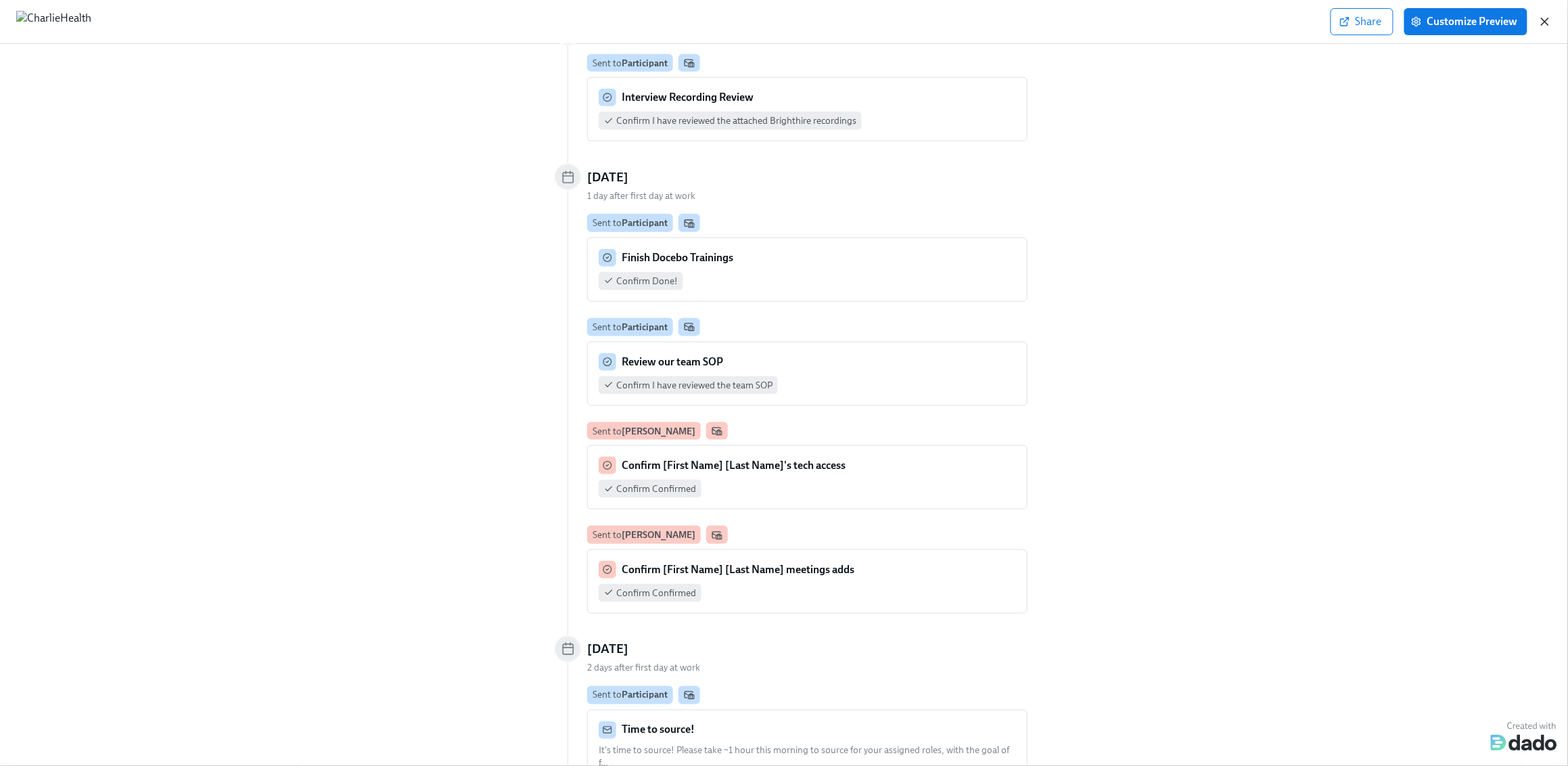
click at [1209, 18] on icon "button" at bounding box center [1545, 21] width 13 height 13
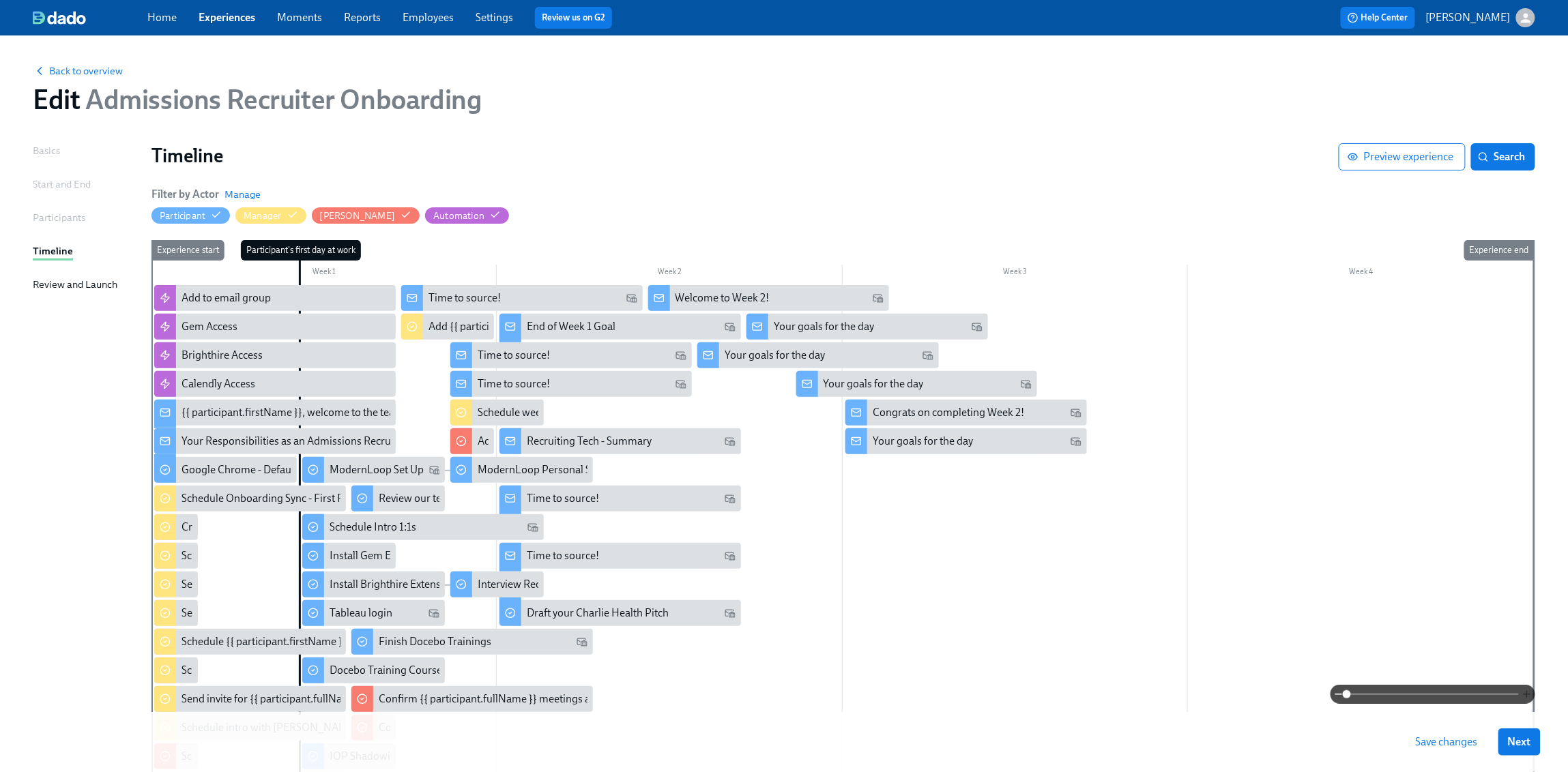
click at [1219, 608] on icon "button" at bounding box center [1527, 694] width 11 height 11
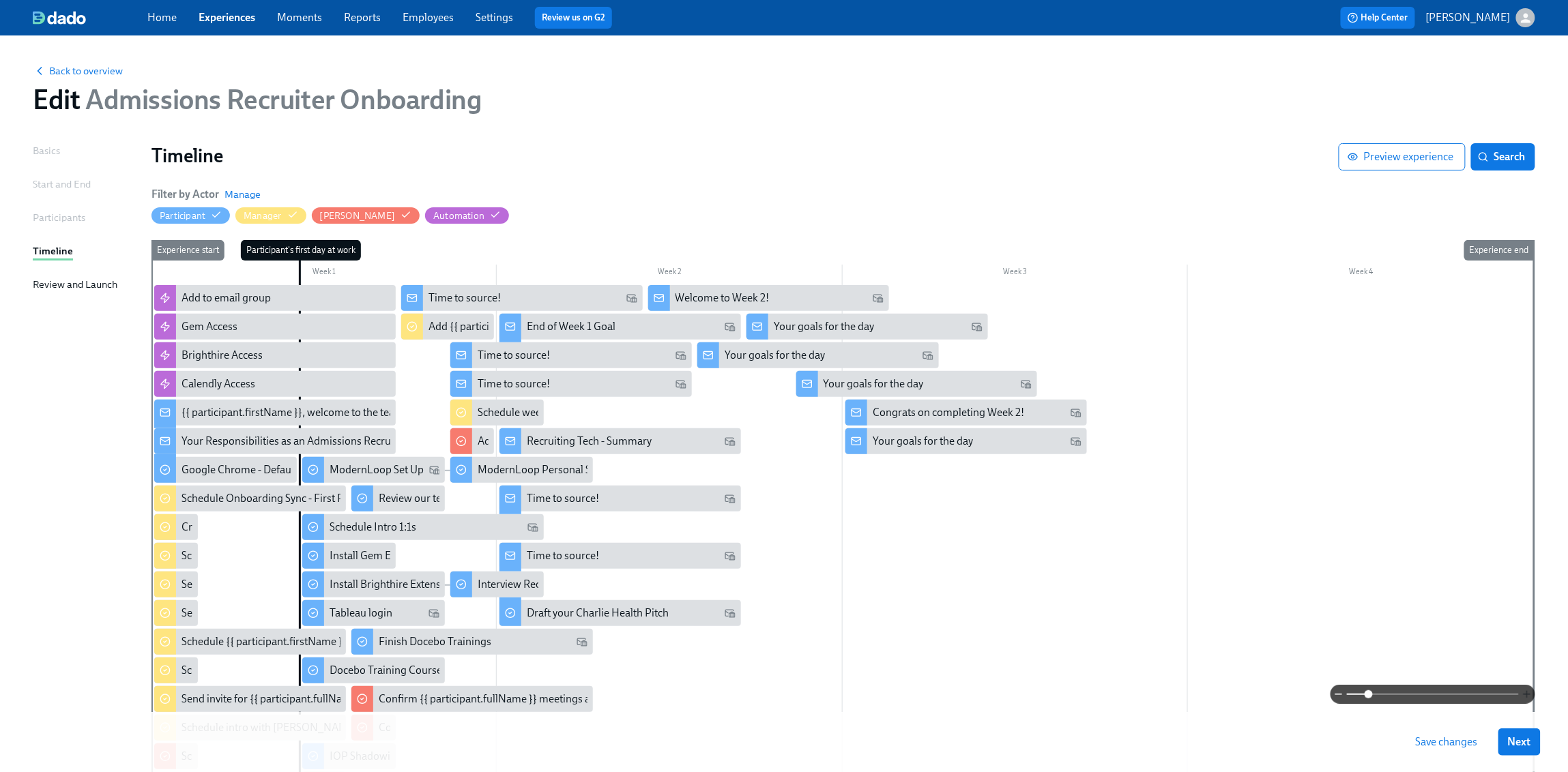
click at [1219, 608] on icon "button" at bounding box center [1527, 694] width 11 height 11
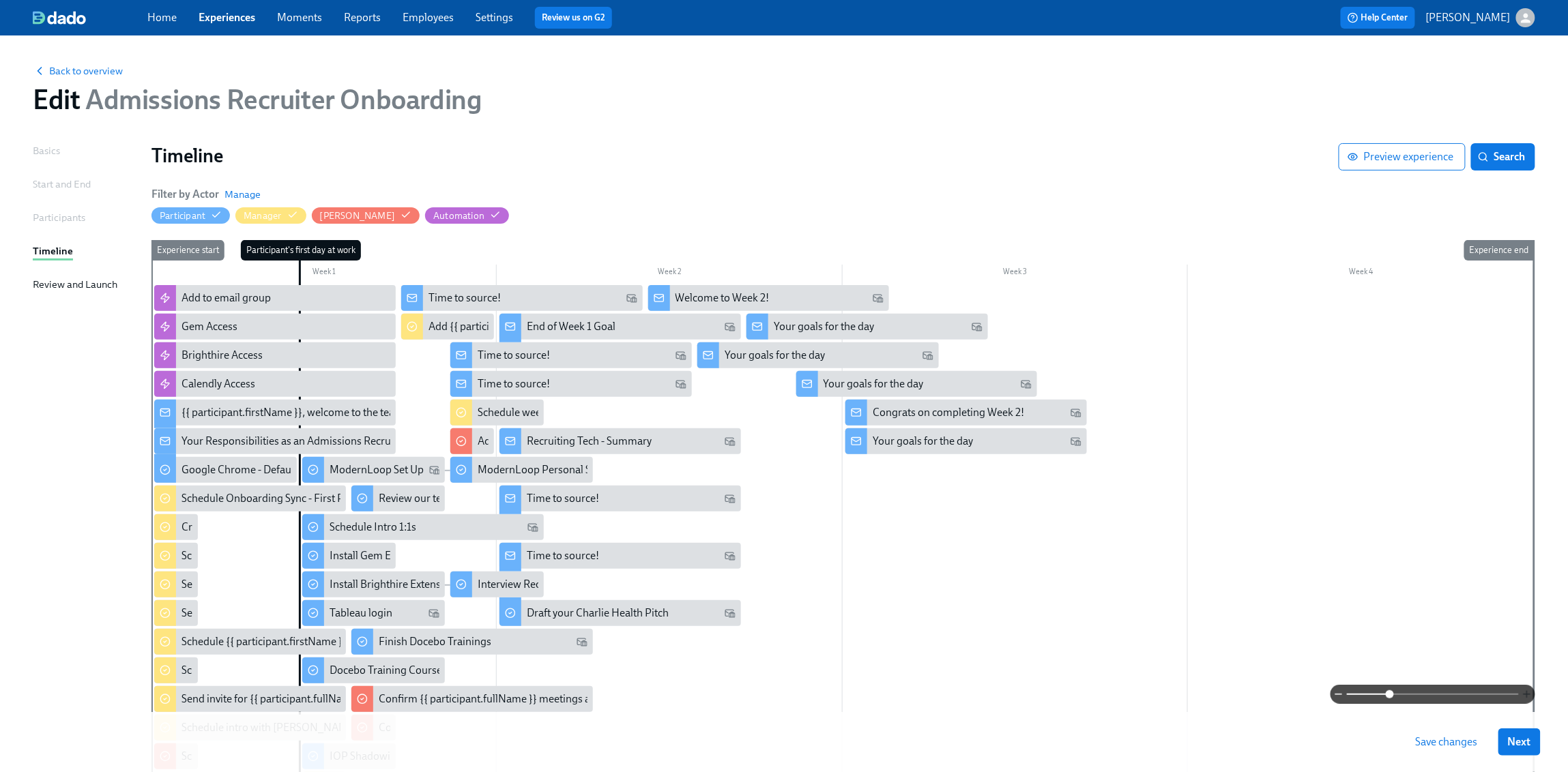
click at [1219, 608] on icon "button" at bounding box center [1527, 694] width 11 height 11
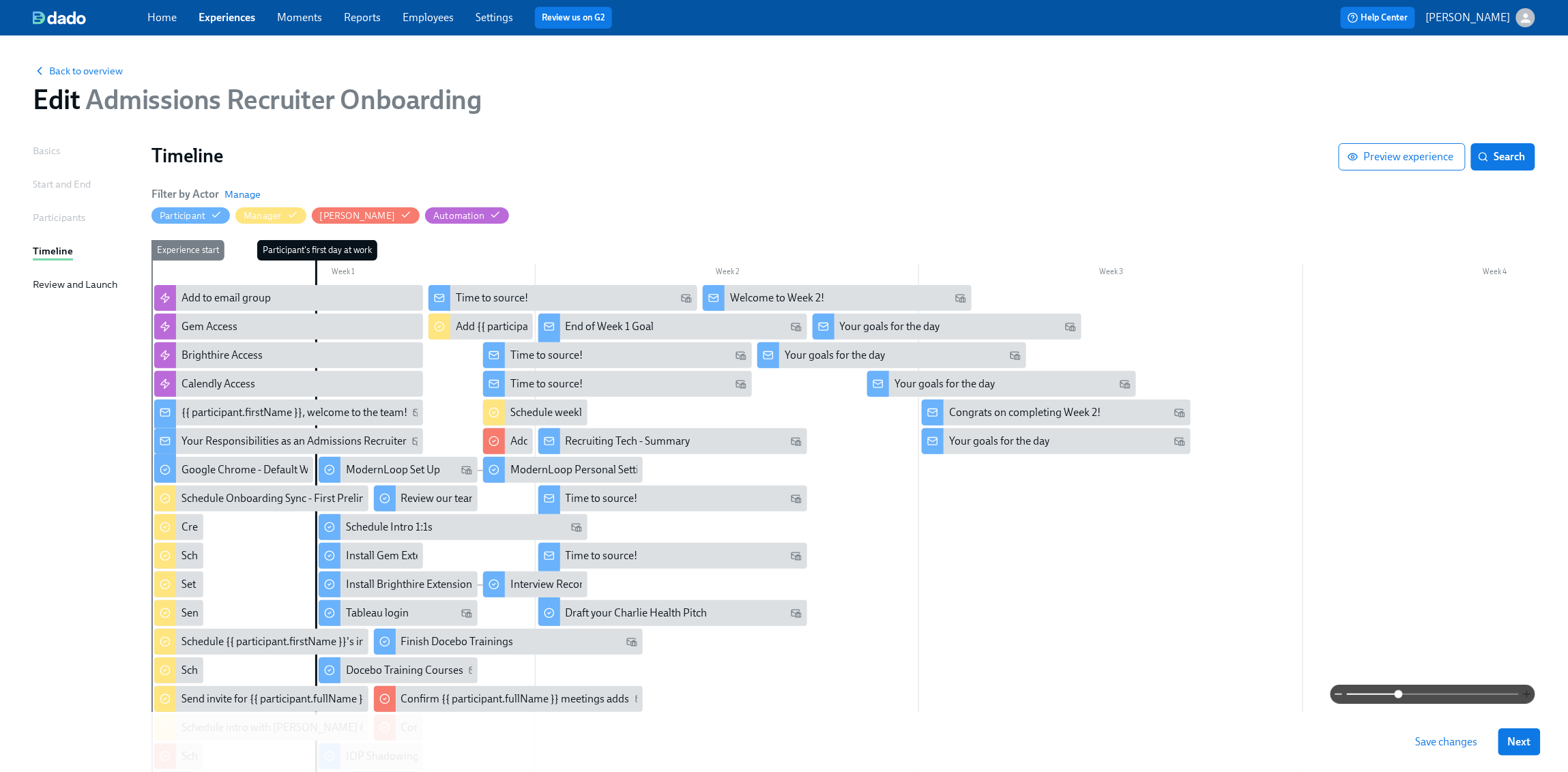
click at [1219, 608] on icon "button" at bounding box center [1527, 694] width 11 height 11
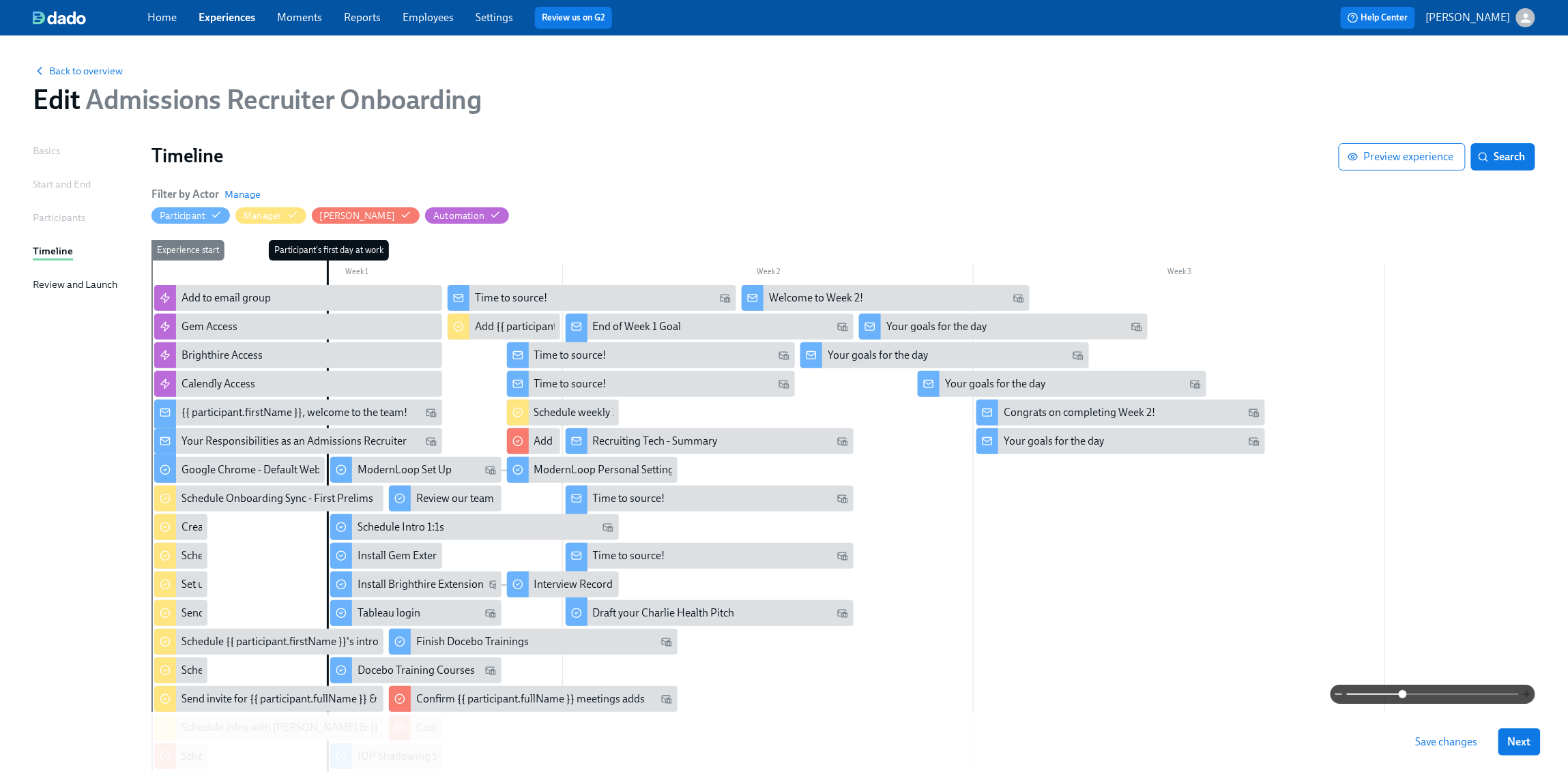
click at [1219, 608] on icon "button" at bounding box center [1527, 694] width 11 height 11
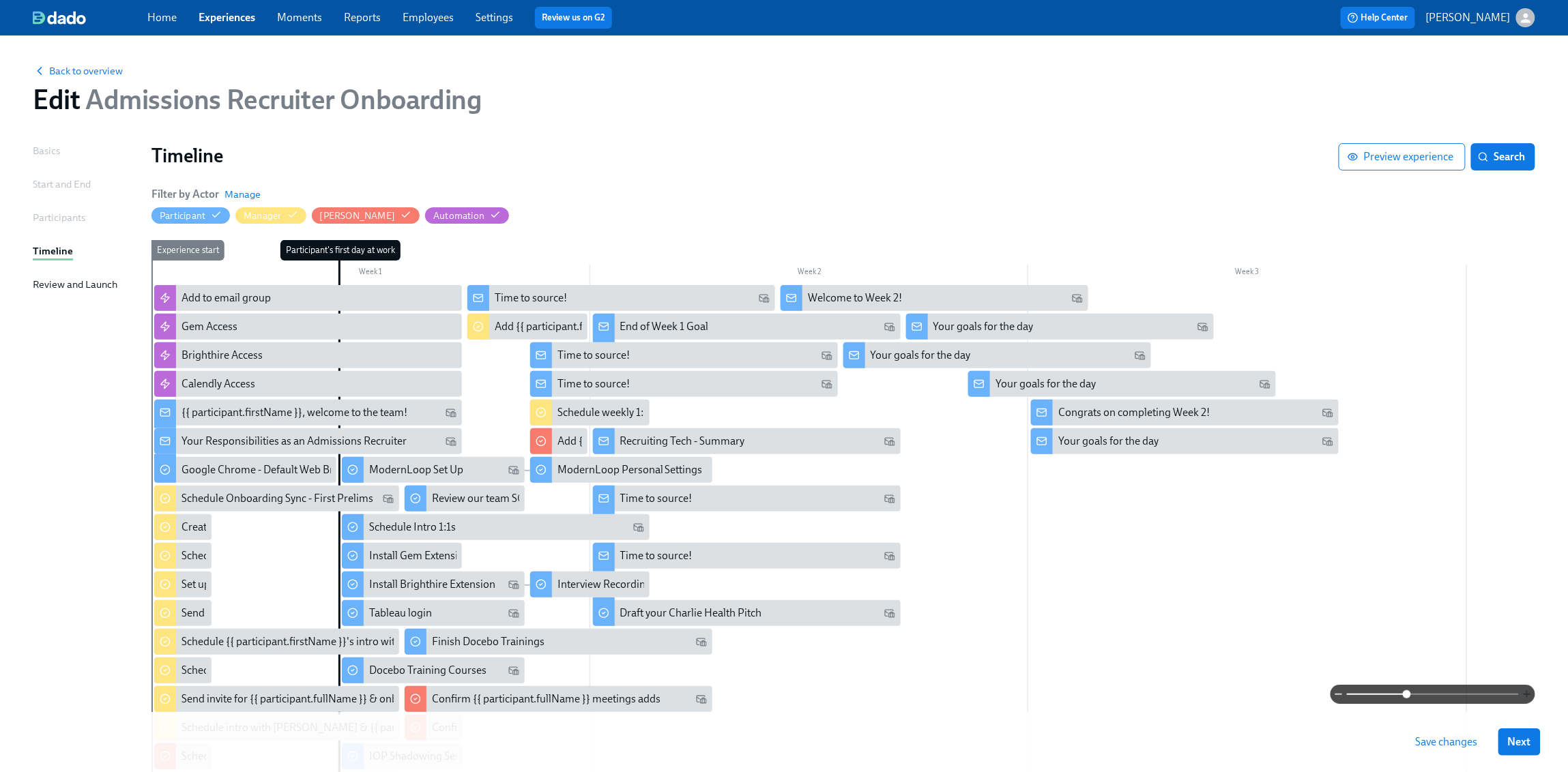
click at [1219, 608] on icon "button" at bounding box center [1527, 694] width 11 height 11
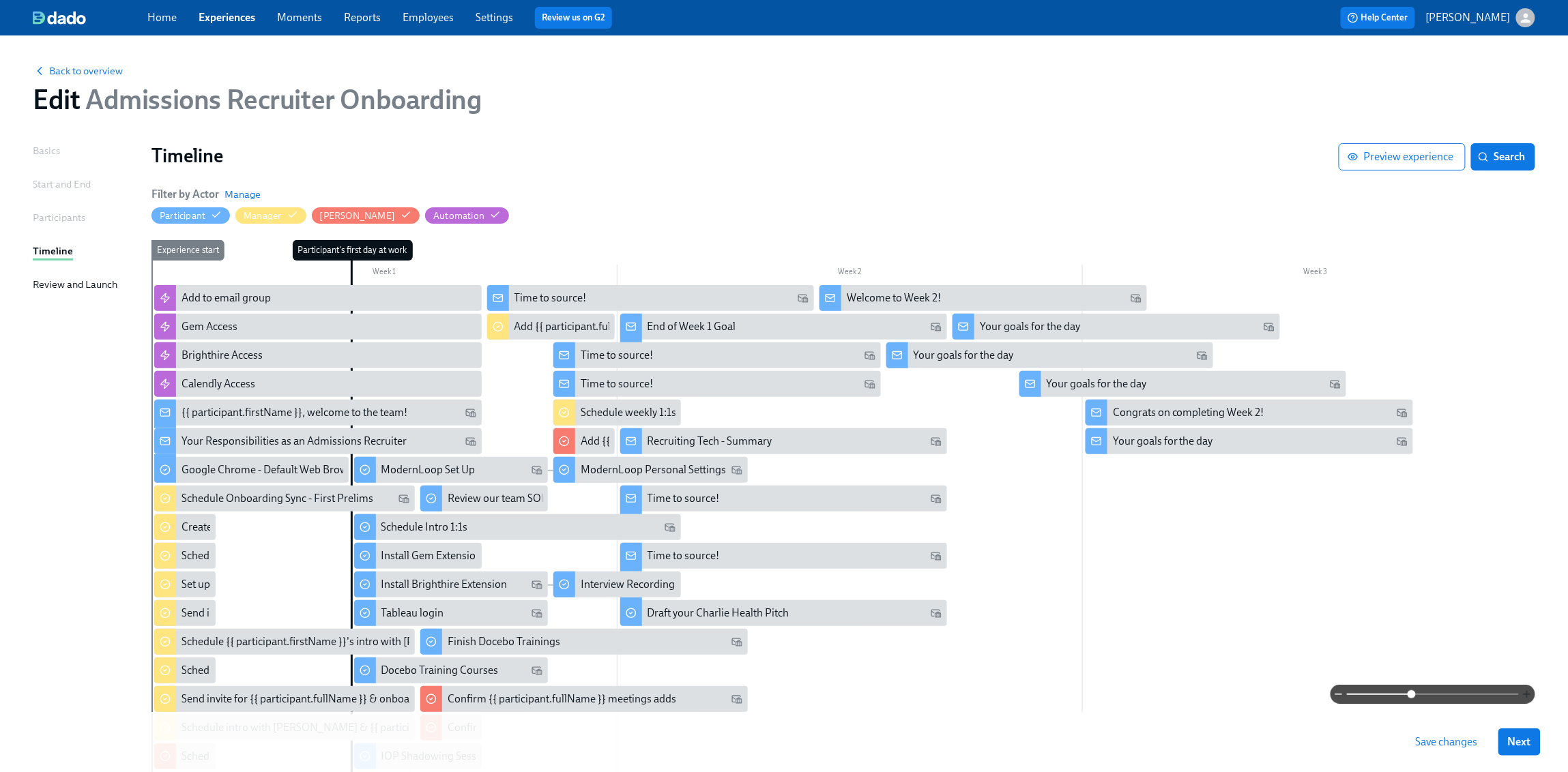
click at [1219, 608] on icon "button" at bounding box center [1527, 694] width 11 height 11
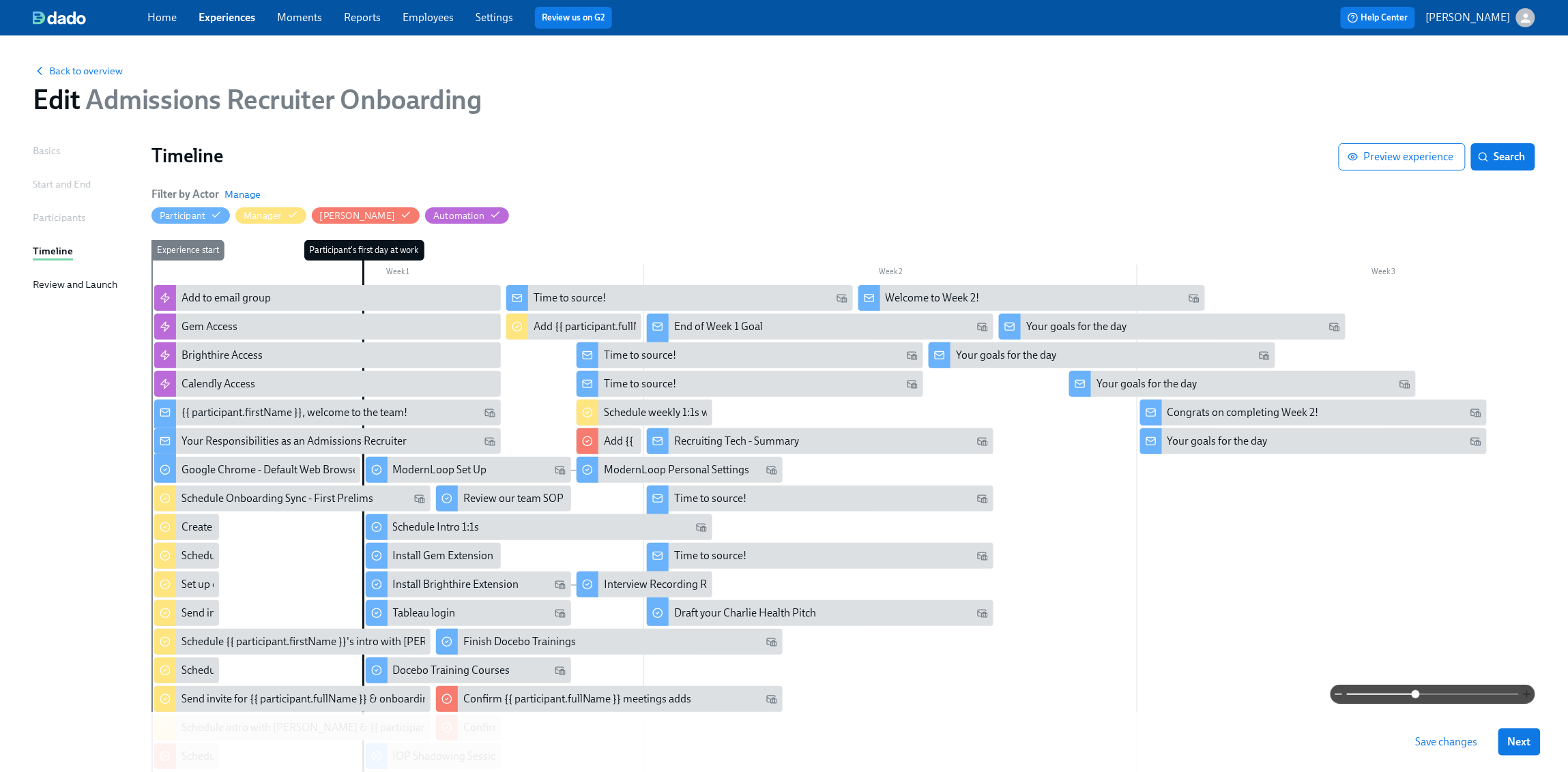
click at [1219, 608] on icon "button" at bounding box center [1527, 694] width 11 height 11
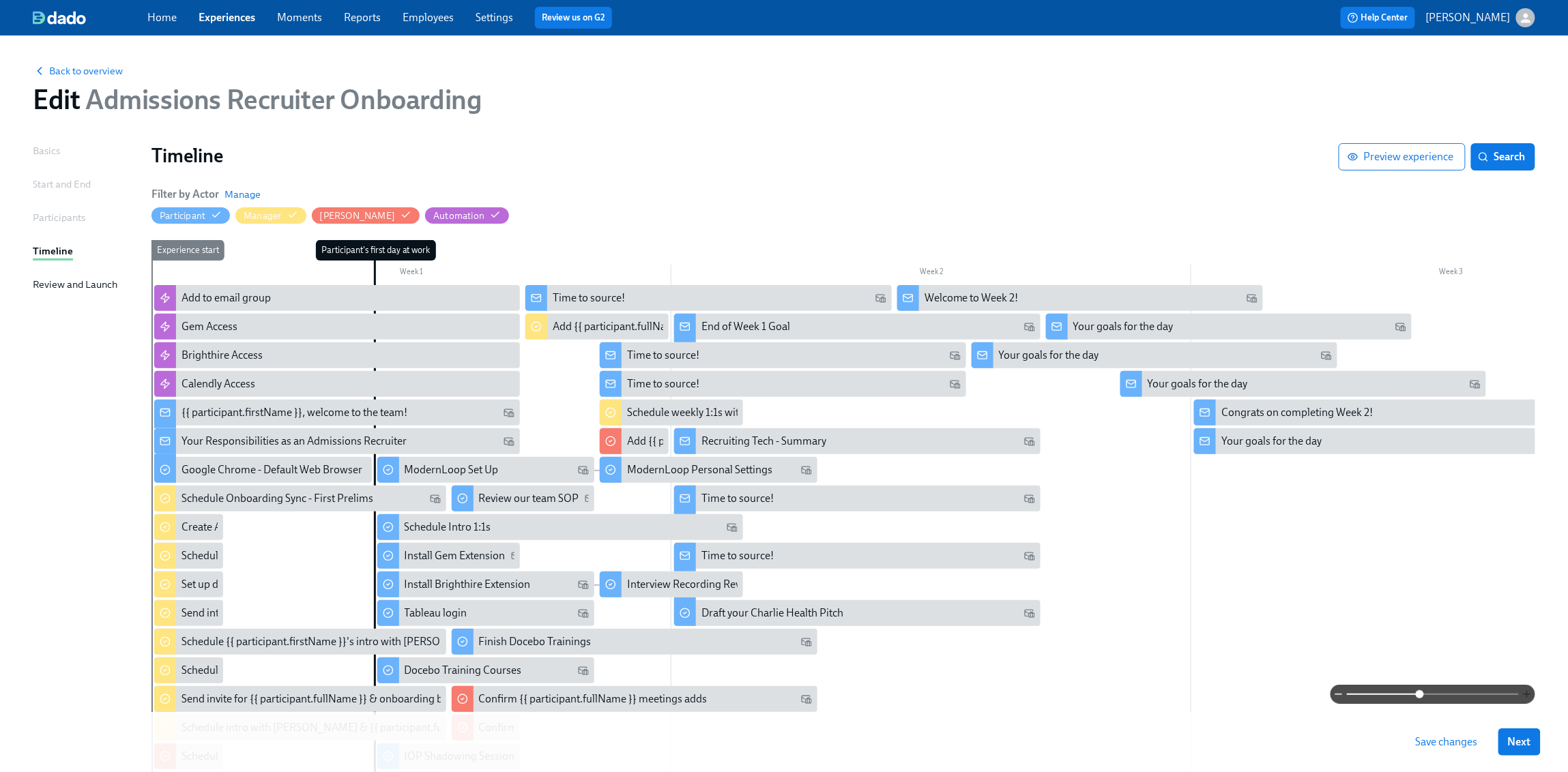
click at [1219, 608] on icon "button" at bounding box center [1527, 694] width 11 height 11
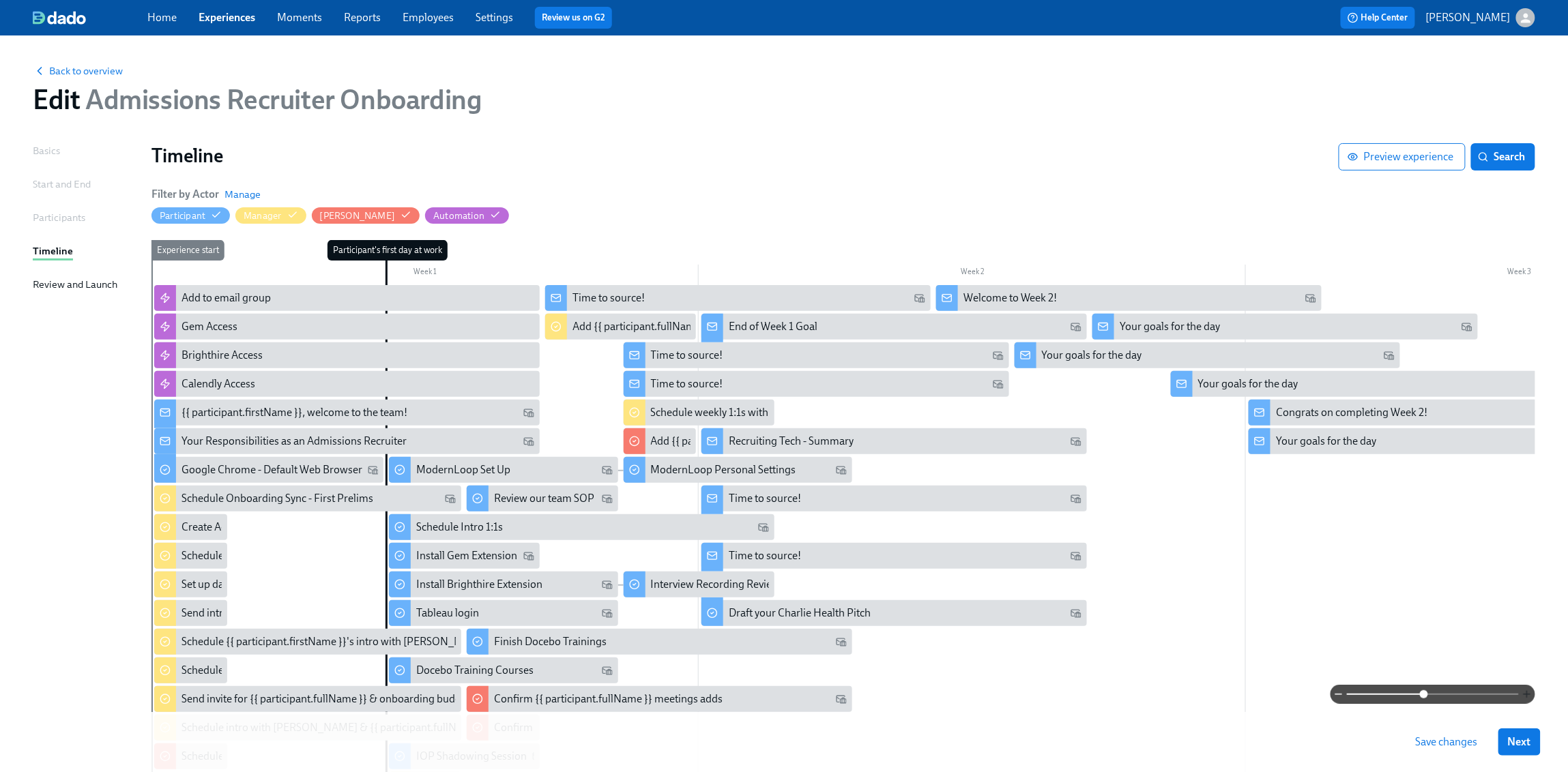
click at [1219, 608] on icon "button" at bounding box center [1527, 694] width 11 height 11
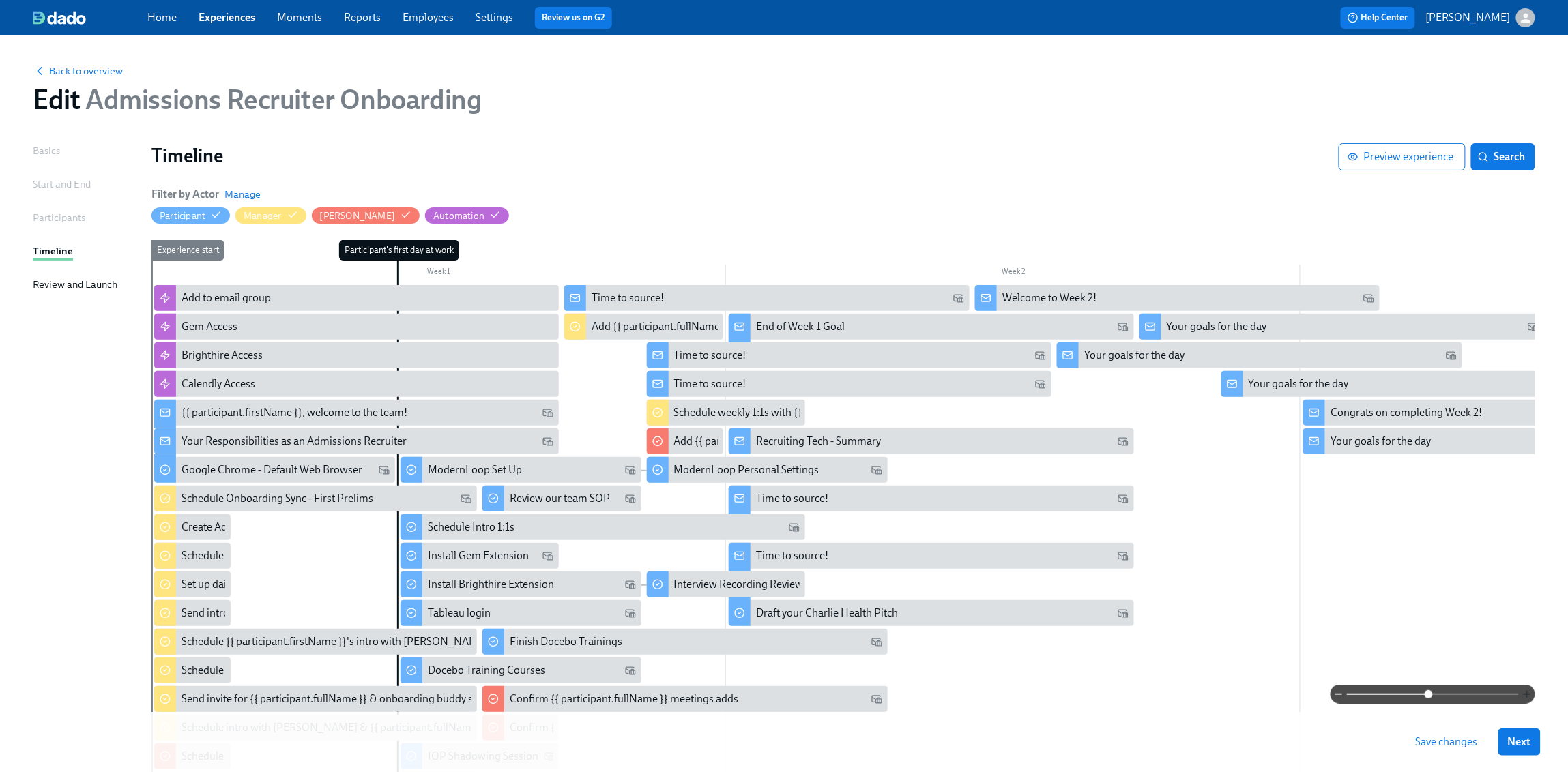
click at [1219, 608] on icon "button" at bounding box center [1527, 694] width 11 height 11
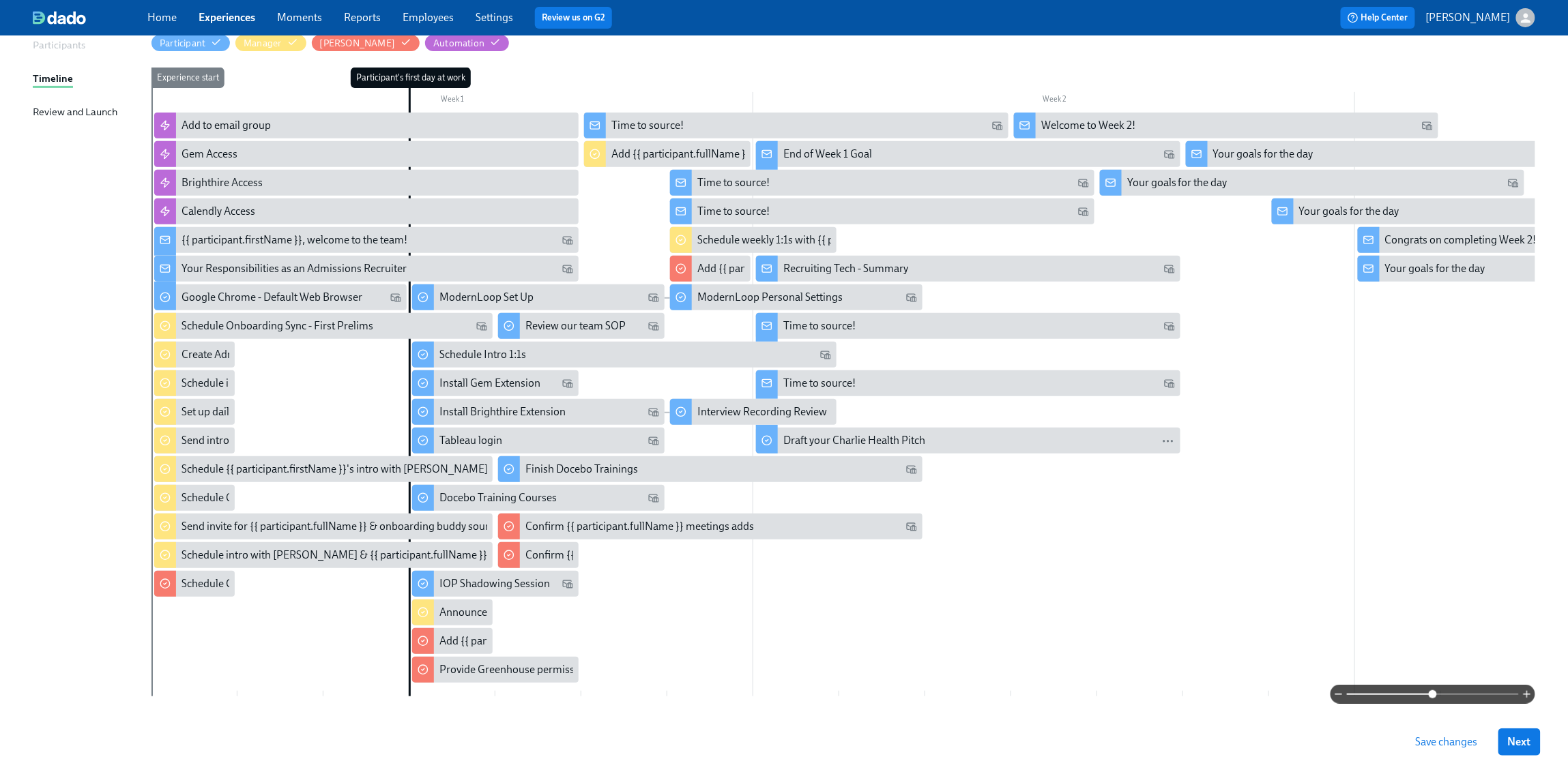
scroll to position [170, 0]
click at [552, 331] on div "Review our team SOP" at bounding box center [575, 328] width 100 height 15
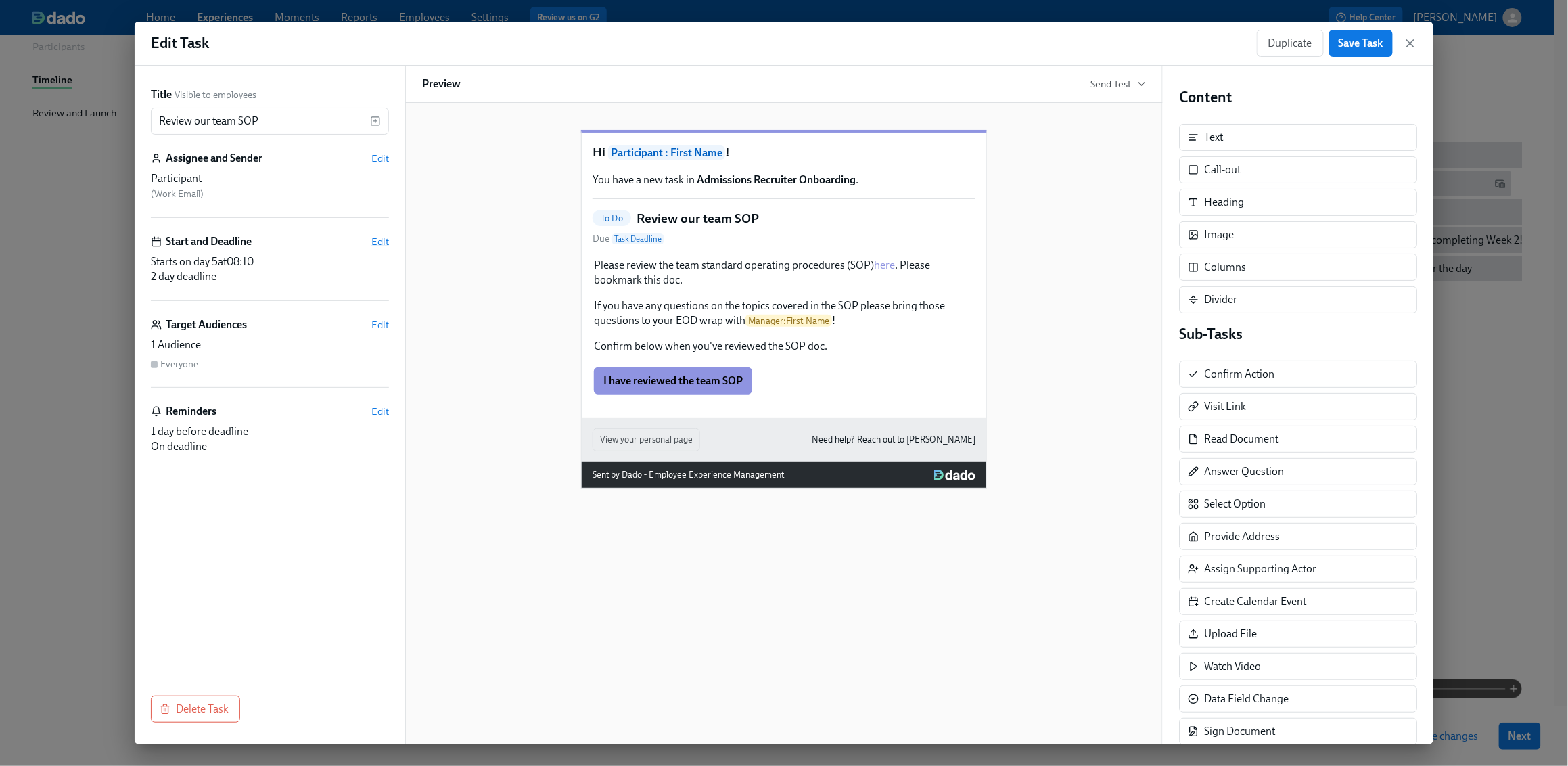
click at [382, 243] on span "Edit" at bounding box center [380, 241] width 18 height 13
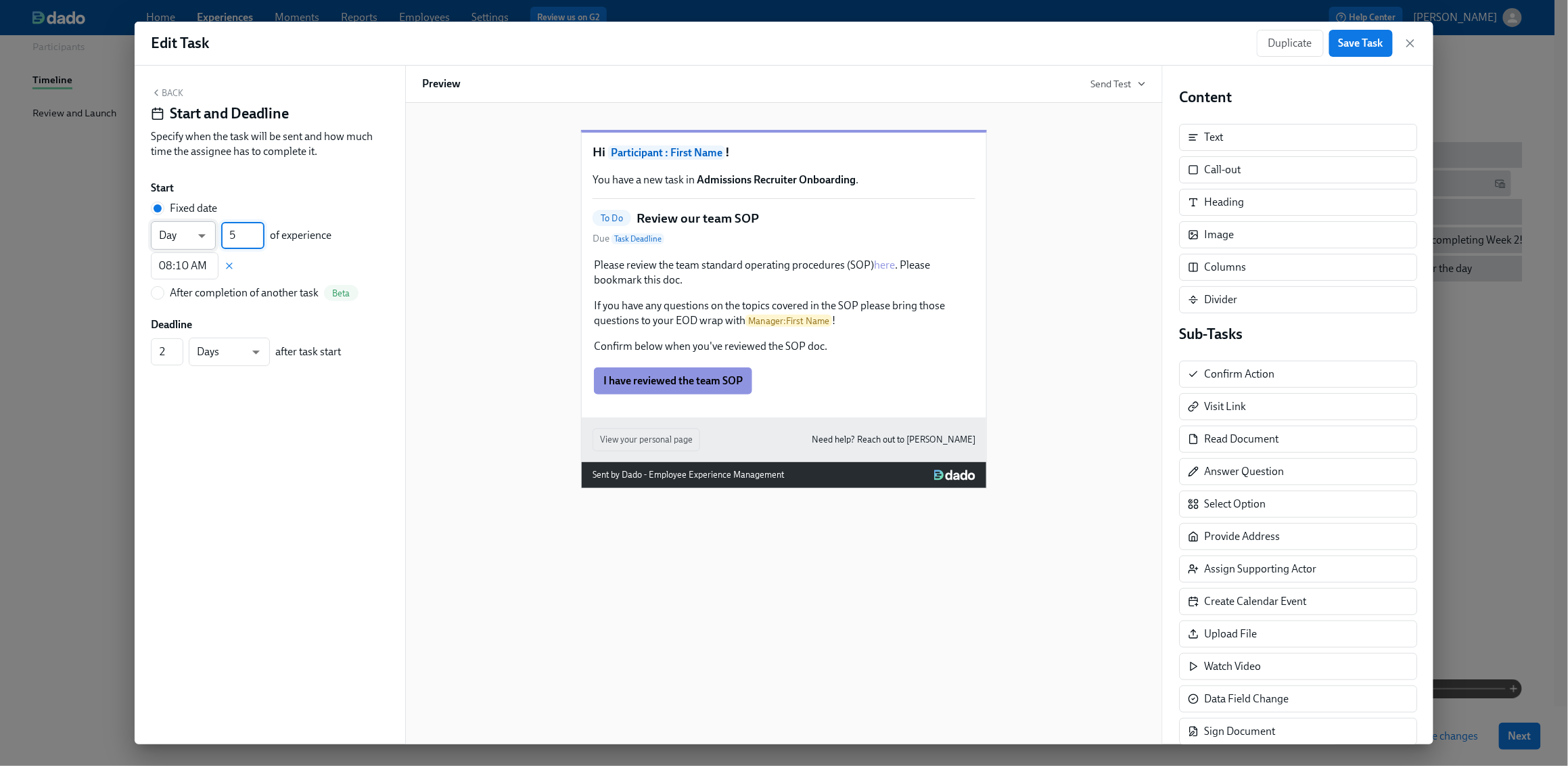
drag, startPoint x: 248, startPoint y: 240, endPoint x: 215, endPoint y: 240, distance: 33.0
click at [215, 240] on div "Day d ​ 5 ​ of experience" at bounding box center [241, 235] width 180 height 28
type input "4"
click at [181, 270] on input "08:10 AM" at bounding box center [185, 265] width 68 height 27
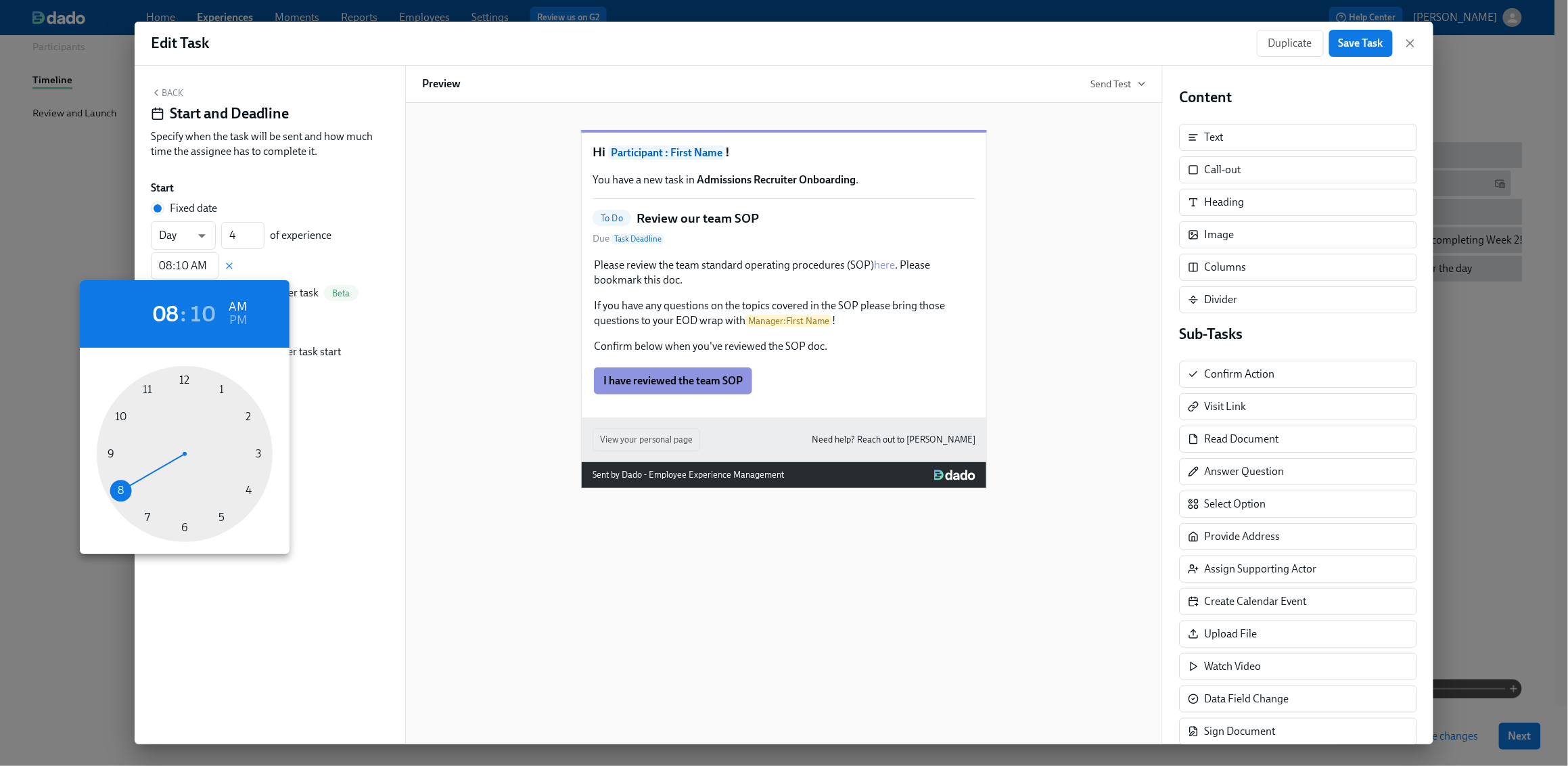
click at [251, 416] on div at bounding box center [184, 454] width 176 height 176
click at [180, 378] on div at bounding box center [184, 454] width 176 height 176
click at [235, 321] on h6 "PM" at bounding box center [238, 320] width 18 height 21
type input "02:00 PM"
click at [307, 181] on div at bounding box center [784, 383] width 1568 height 766
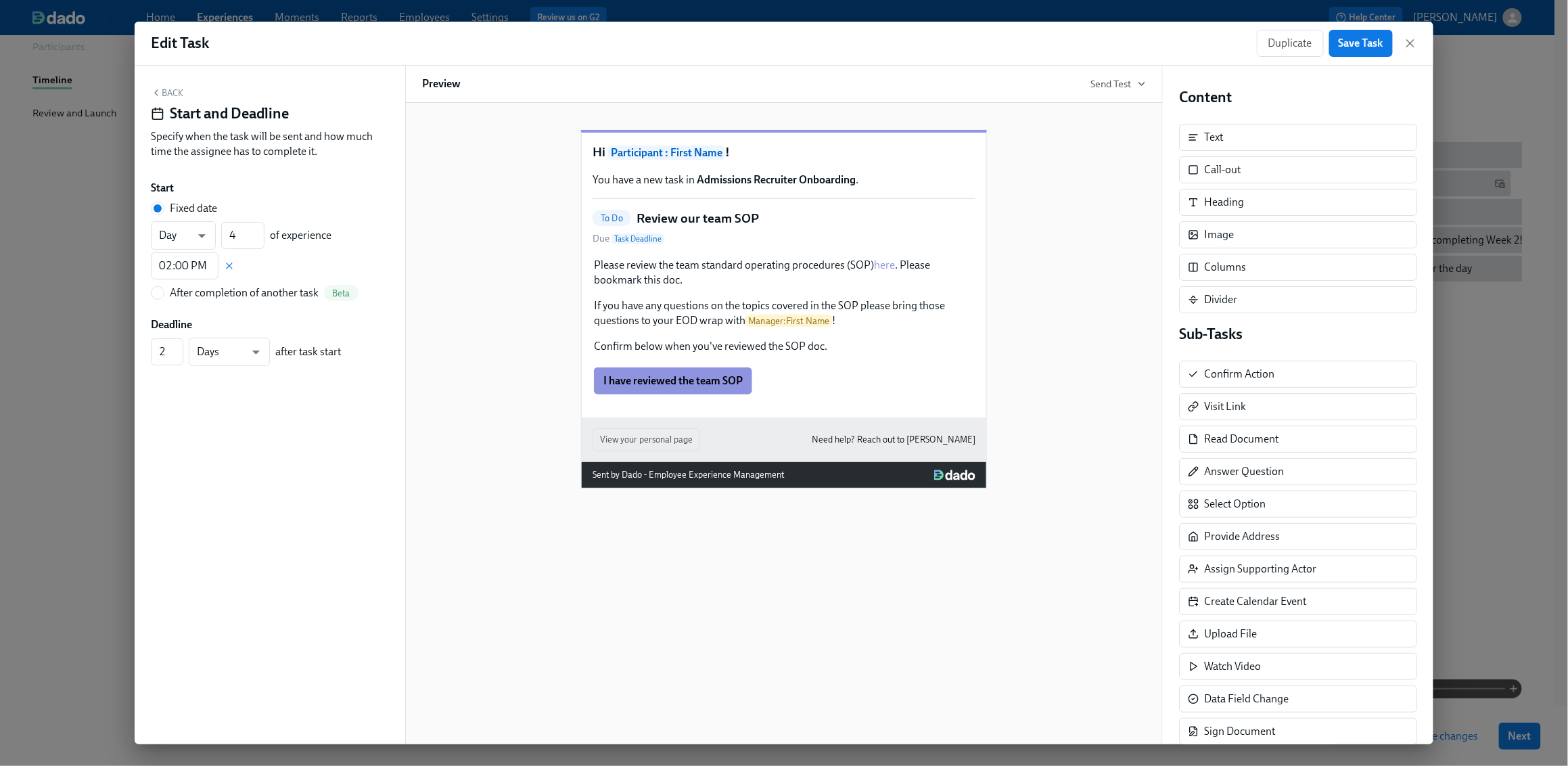
click at [173, 92] on button "Back" at bounding box center [167, 93] width 33 height 11
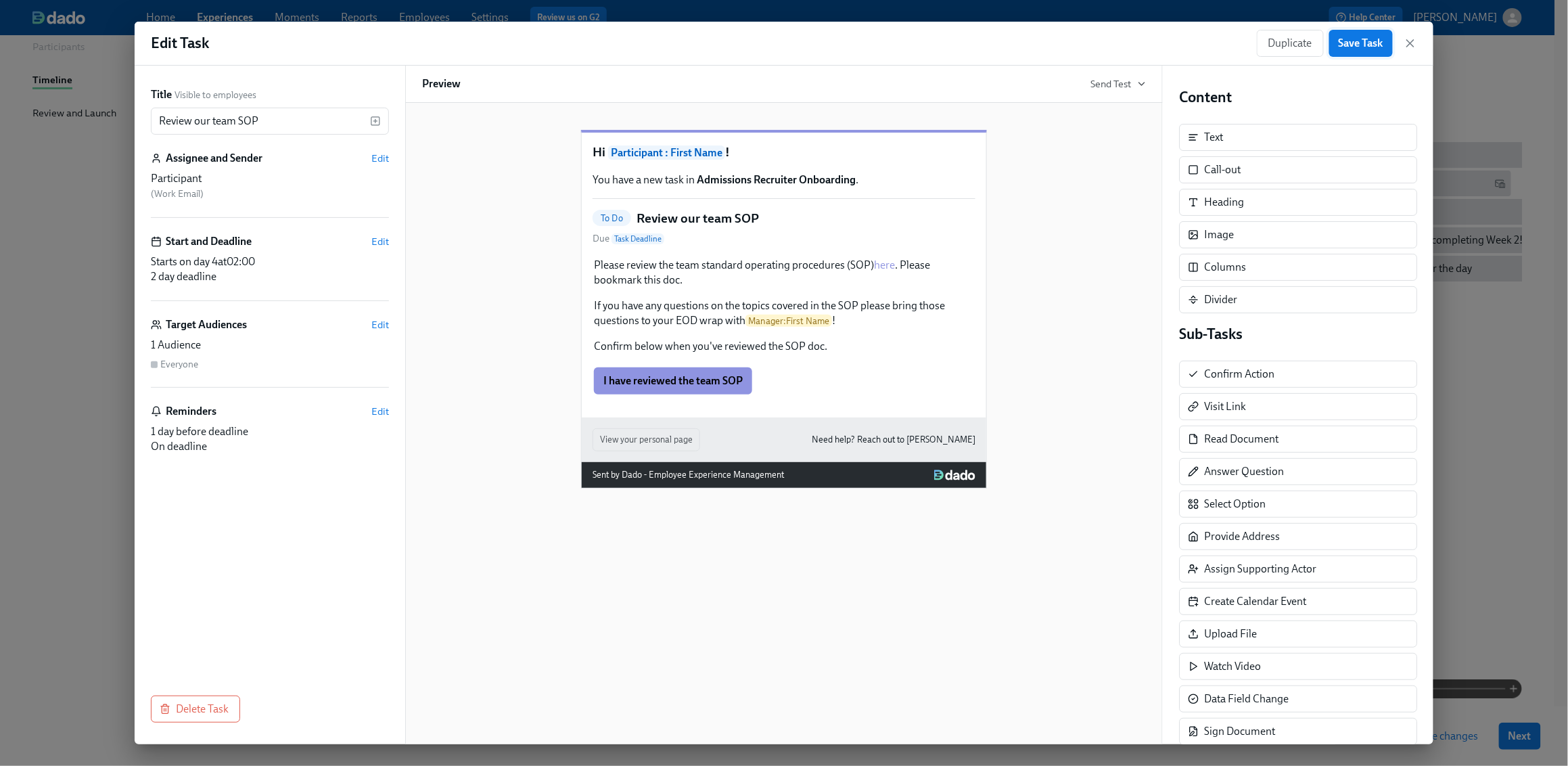
click at [1209, 54] on button "Save Task" at bounding box center [1361, 43] width 64 height 27
click at [1209, 42] on icon "button" at bounding box center [1411, 42] width 13 height 13
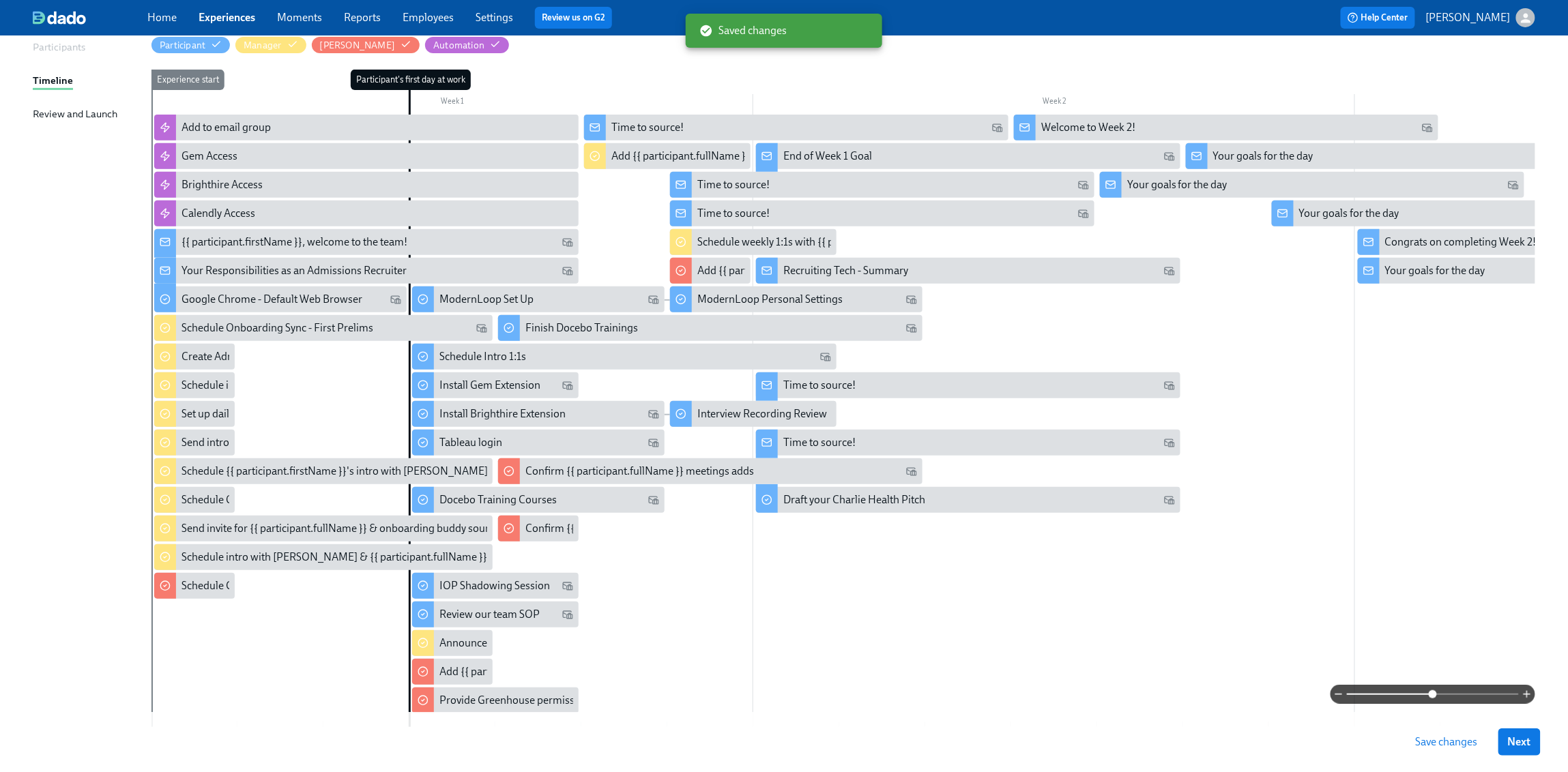
click at [1219, 608] on span "Save changes" at bounding box center [1448, 742] width 62 height 13
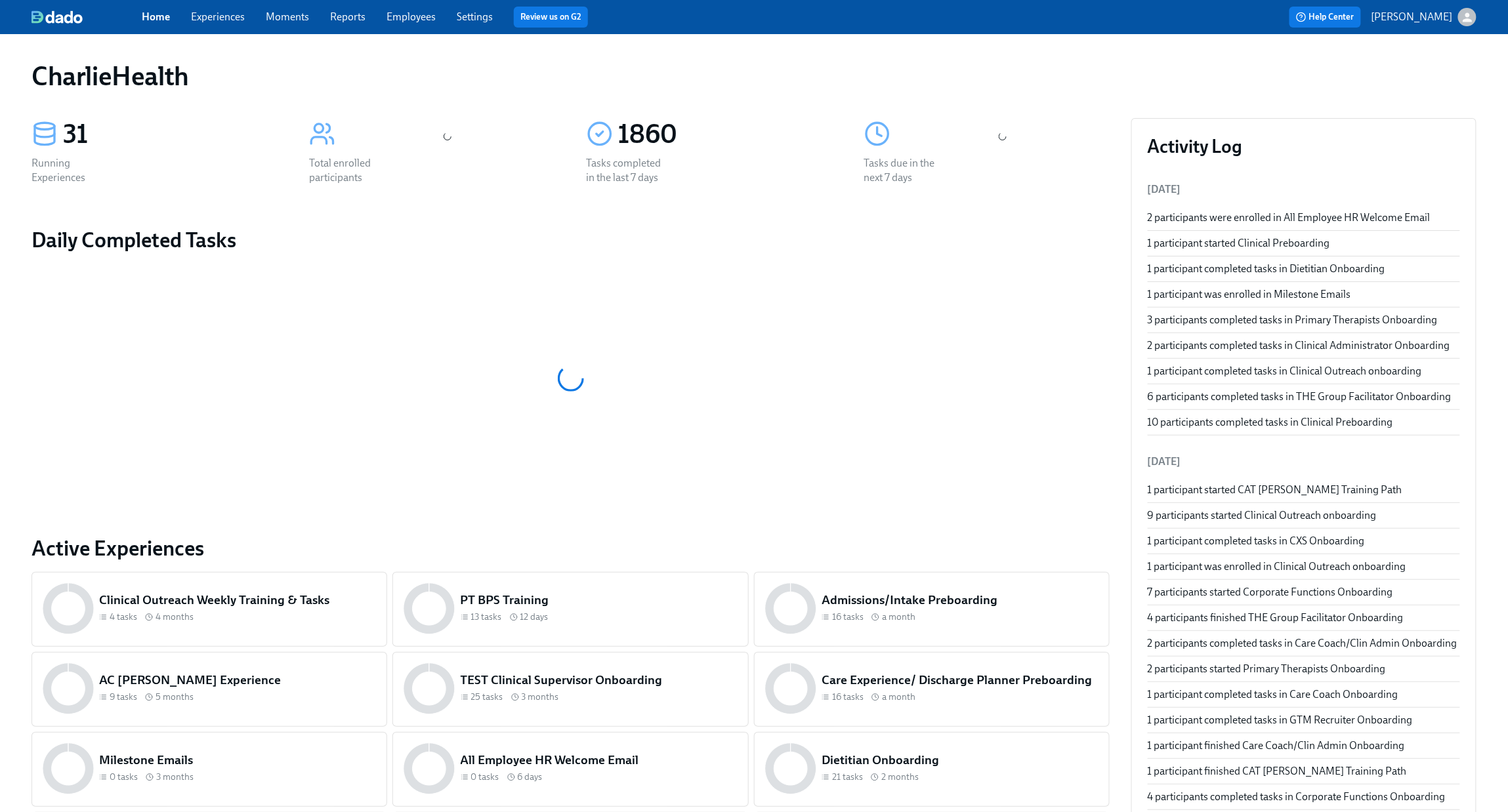
click at [226, 12] on link "Experiences" at bounding box center [218, 16] width 54 height 13
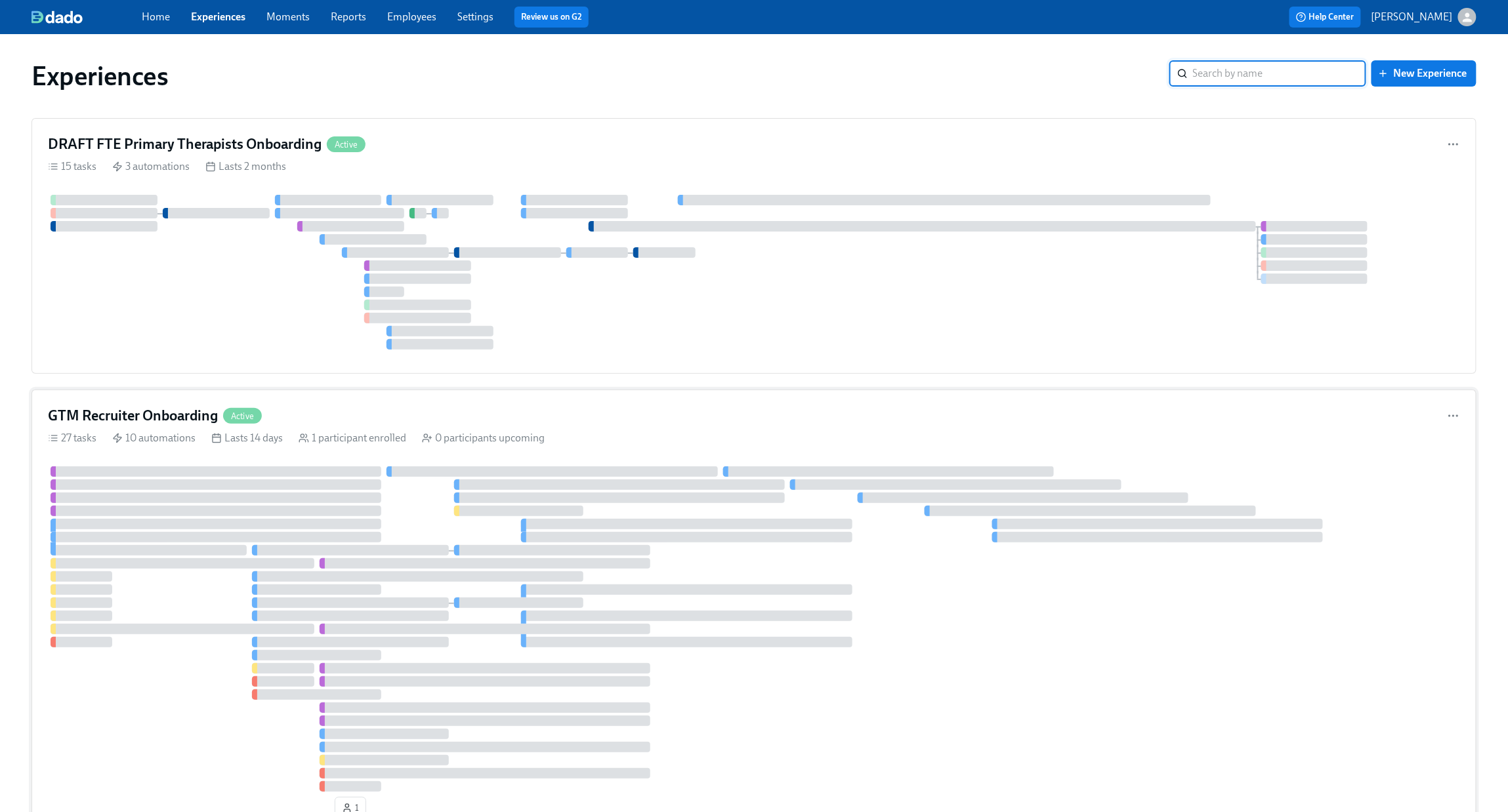
click at [297, 408] on div "GTM Recruiter Onboarding Active" at bounding box center [754, 416] width 1412 height 20
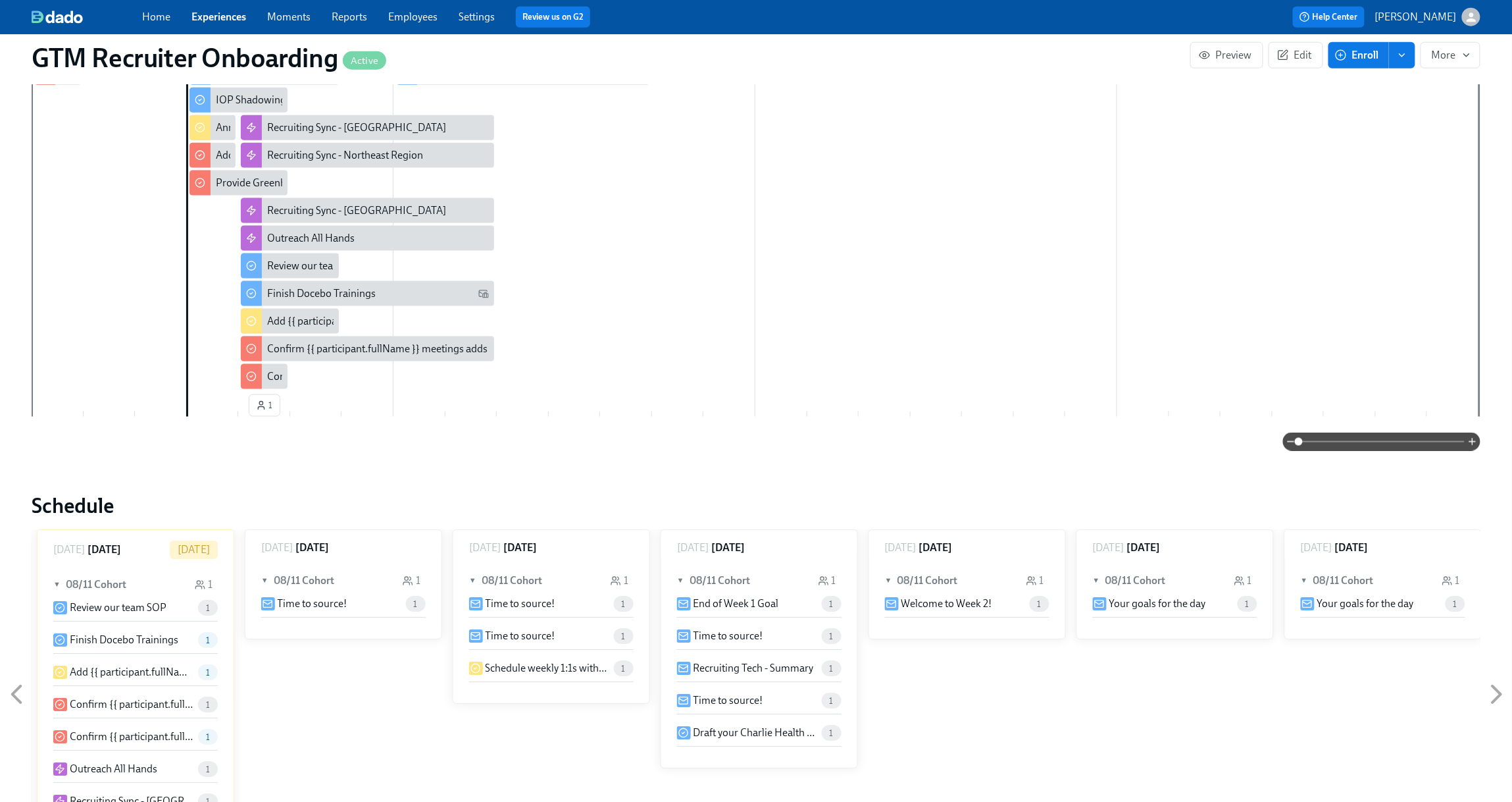
scroll to position [842, 0]
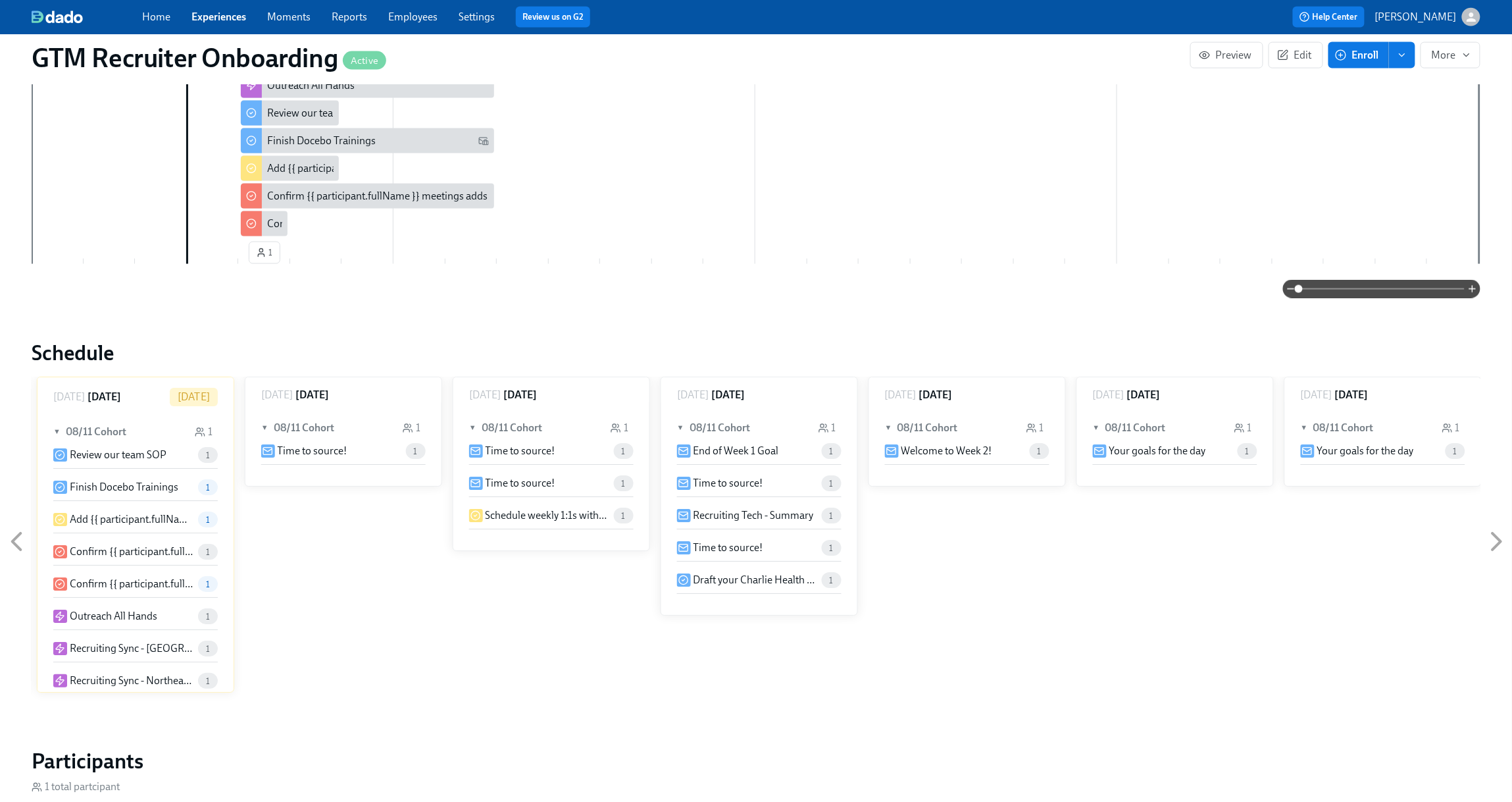
click at [14, 537] on icon at bounding box center [16, 542] width 33 height 33
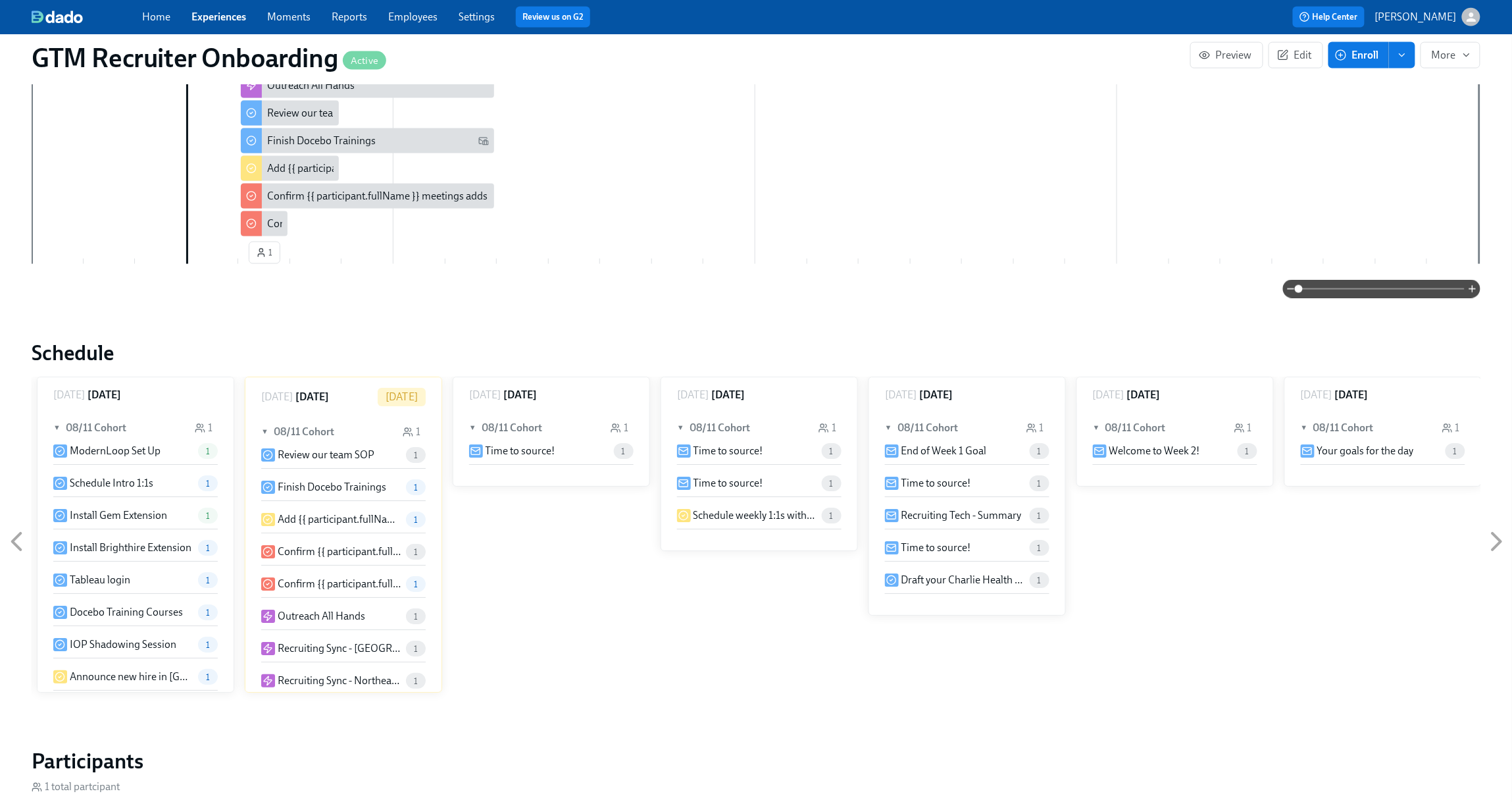
scroll to position [84, 0]
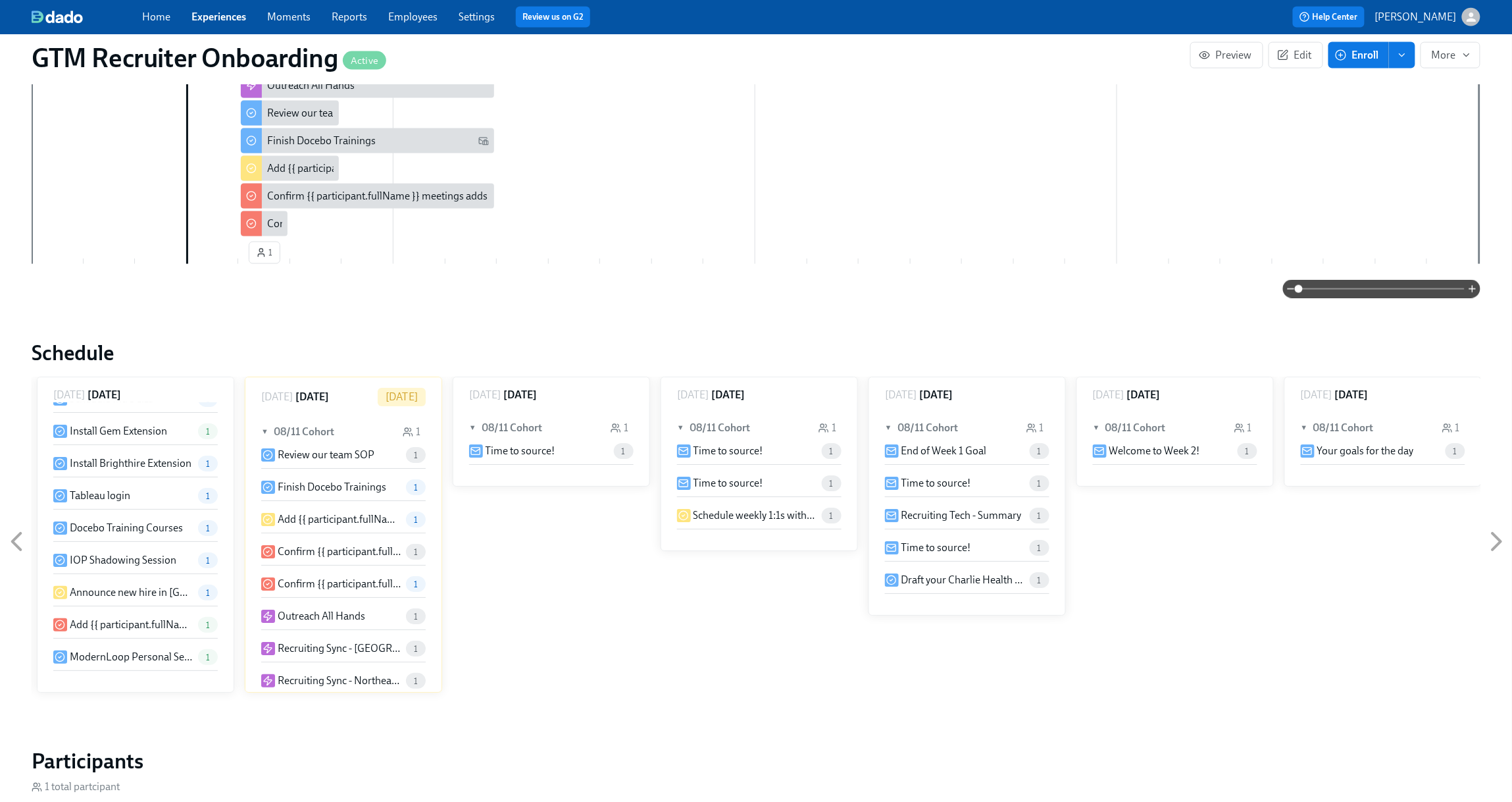
click at [1499, 537] on icon at bounding box center [1497, 542] width 33 height 33
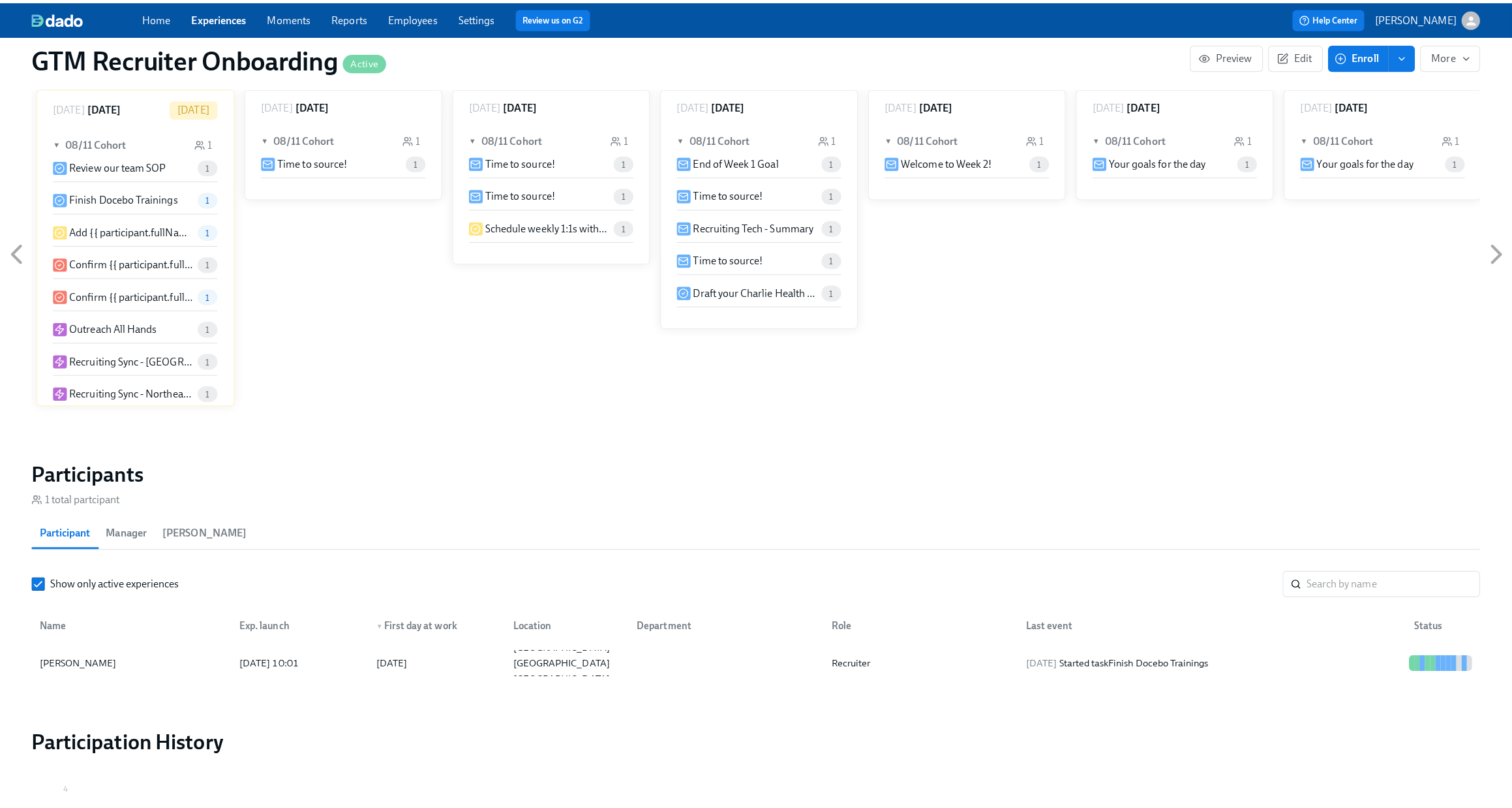
scroll to position [1136, 0]
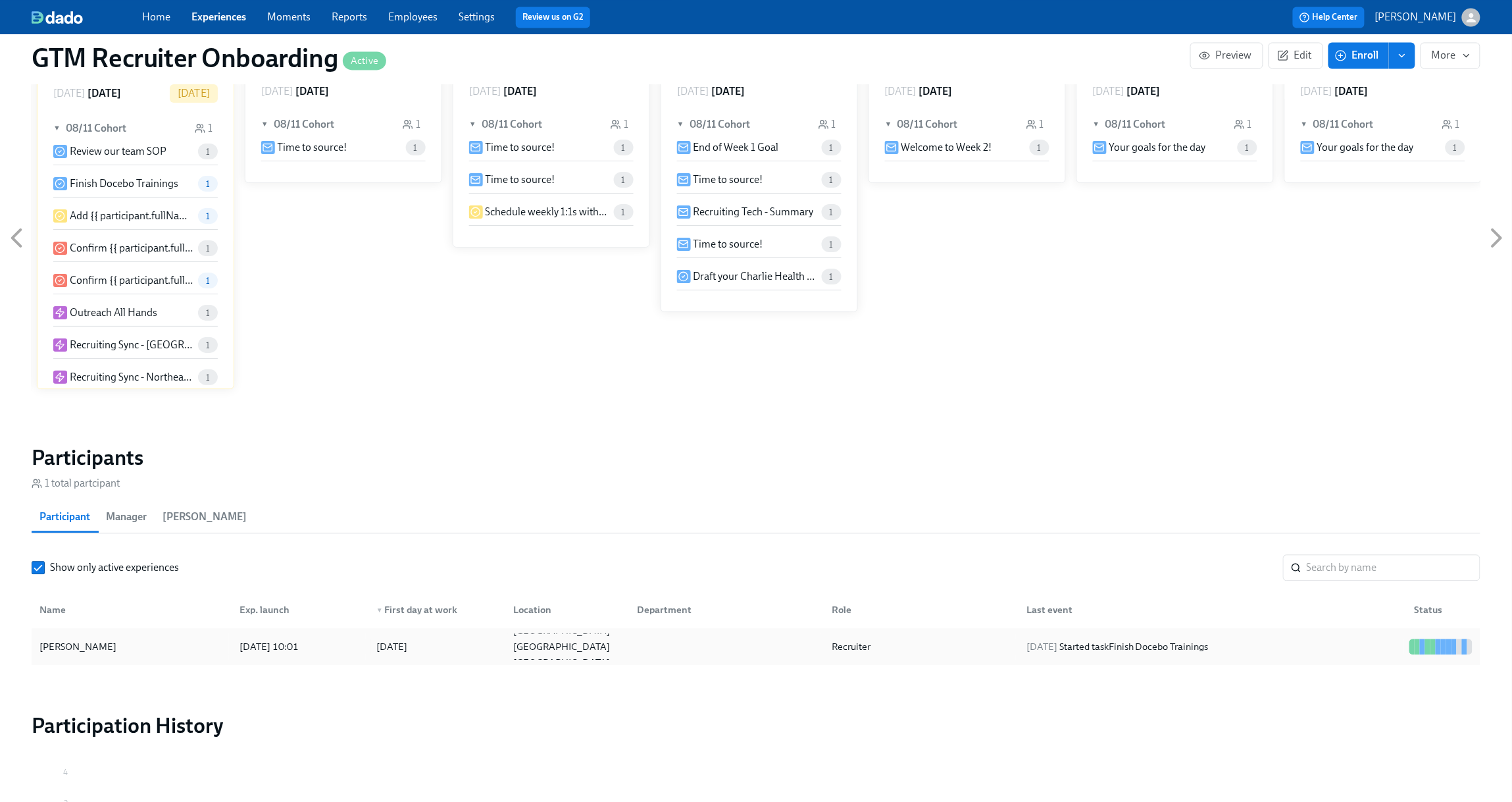
click at [1443, 639] on div at bounding box center [1444, 646] width 5 height 15
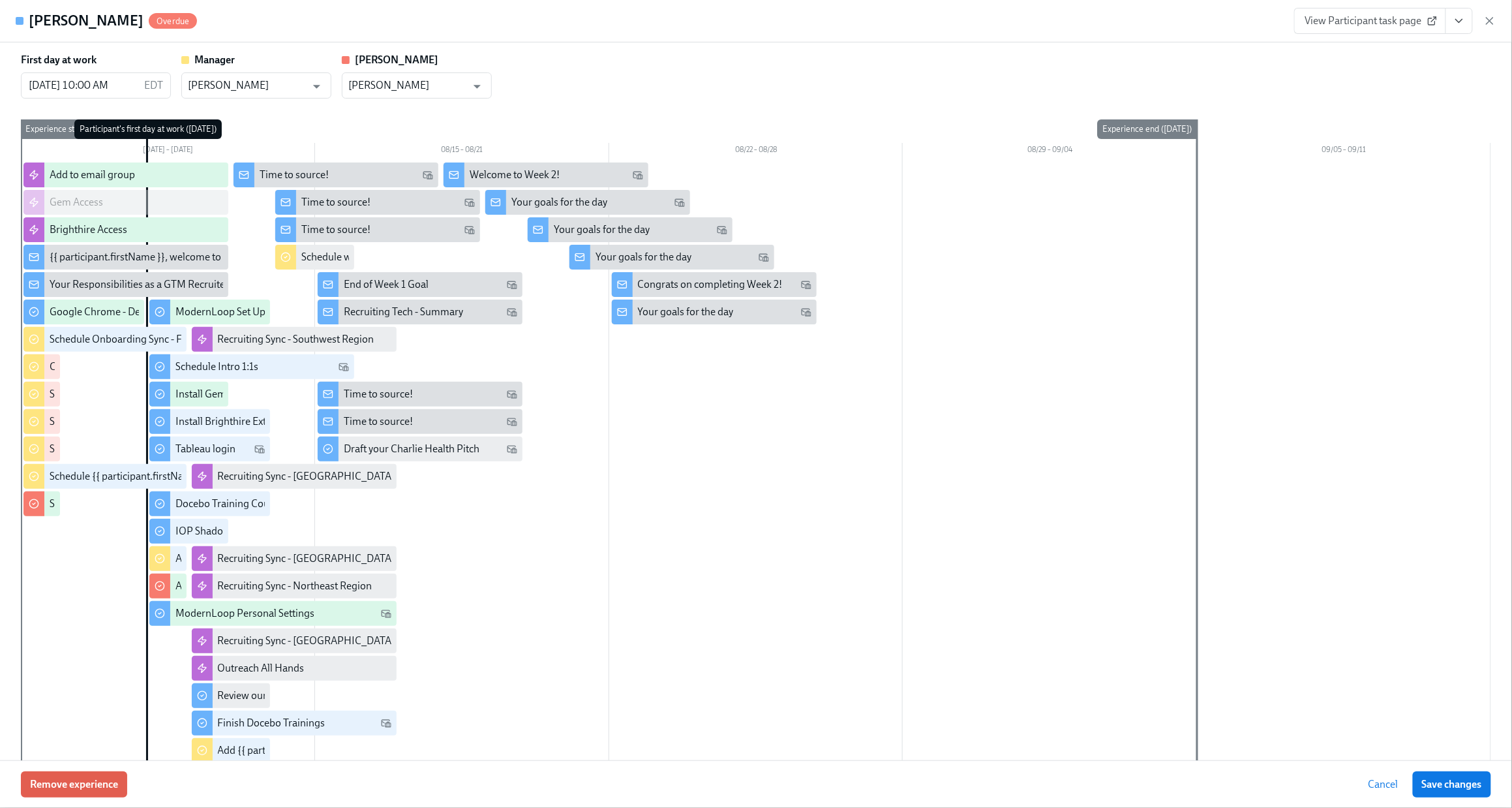
click at [1385, 785] on span "Cancel" at bounding box center [1383, 784] width 30 height 13
